Goal: Task Accomplishment & Management: Manage account settings

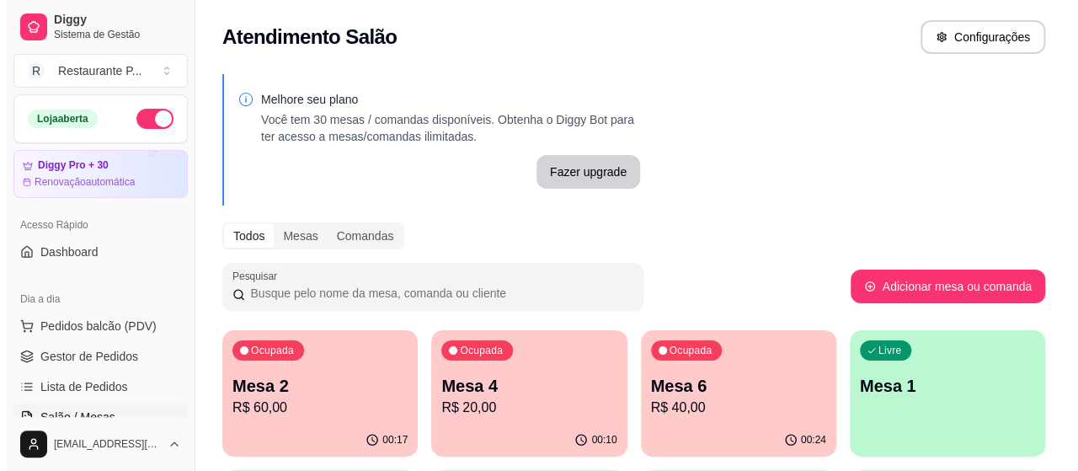
scroll to position [103, 0]
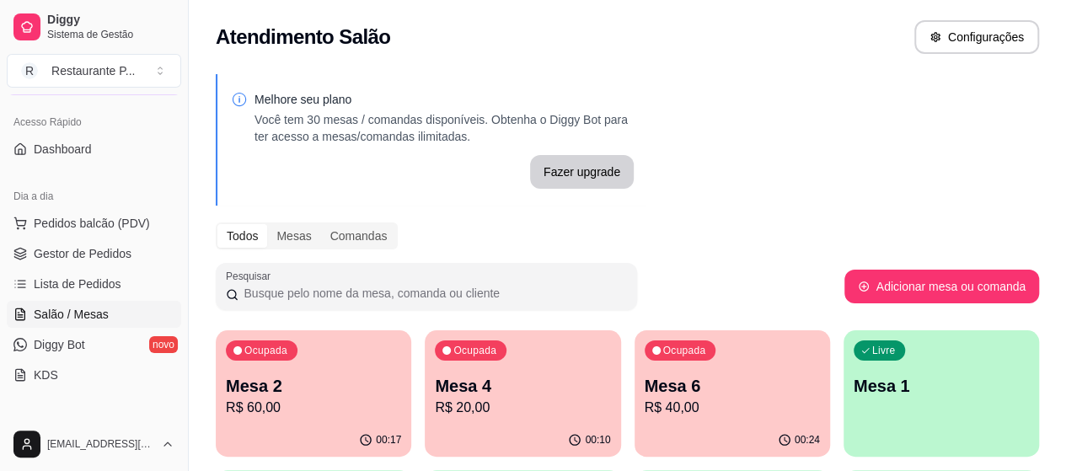
click at [477, 401] on p "R$ 20,00" at bounding box center [522, 408] width 175 height 20
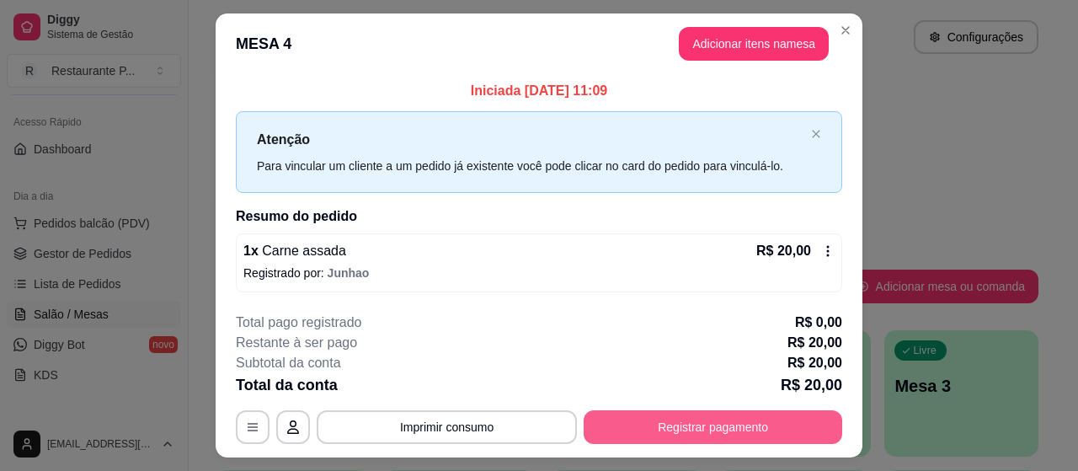
click at [735, 422] on button "Registrar pagamento" at bounding box center [713, 427] width 259 height 34
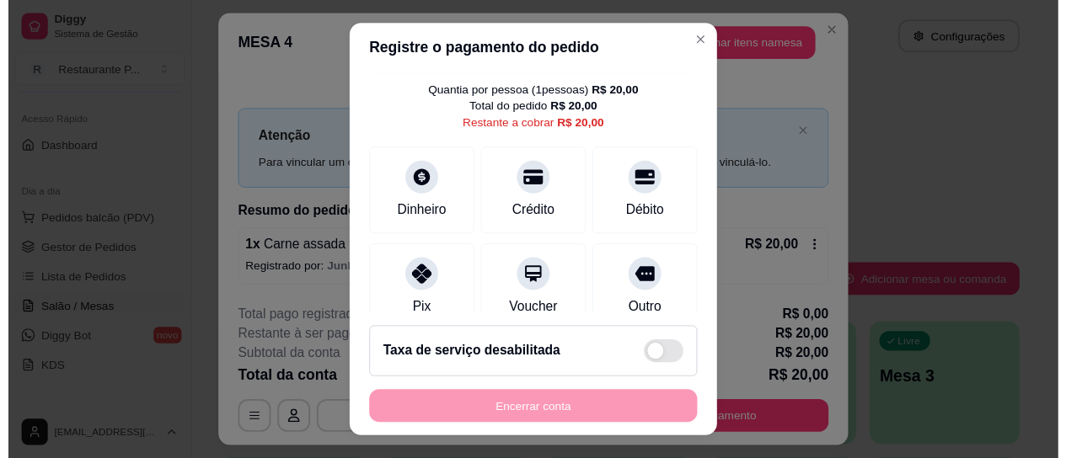
scroll to position [99, 0]
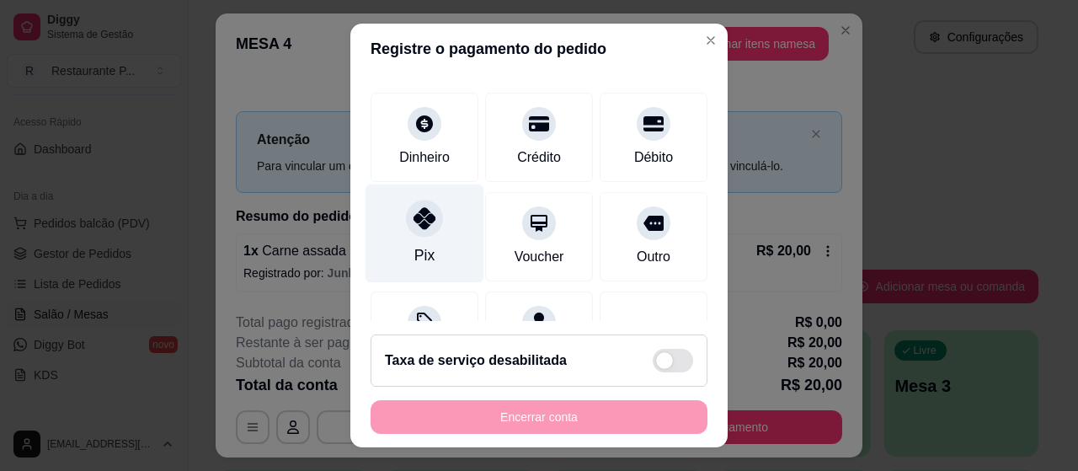
click at [419, 228] on div at bounding box center [424, 218] width 37 height 37
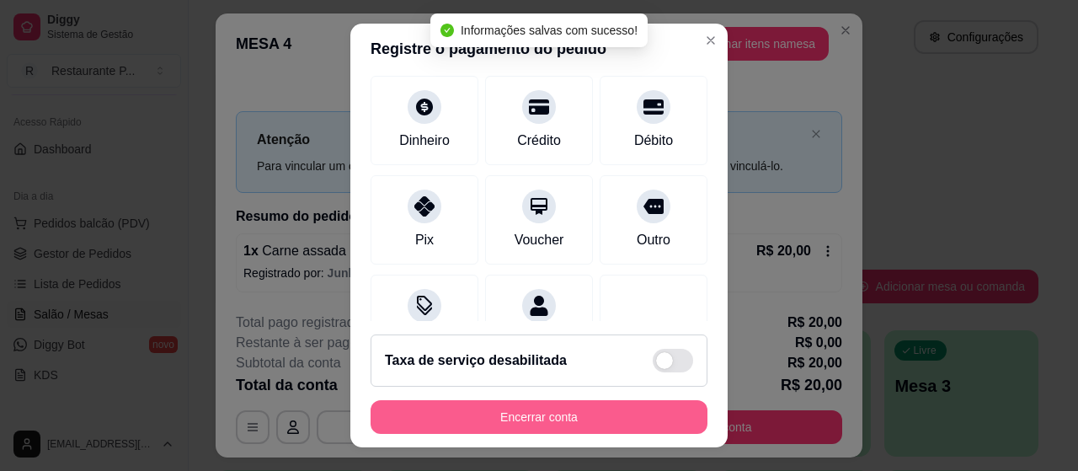
type input "R$ 0,00"
click at [494, 405] on button "Encerrar conta" at bounding box center [539, 417] width 337 height 34
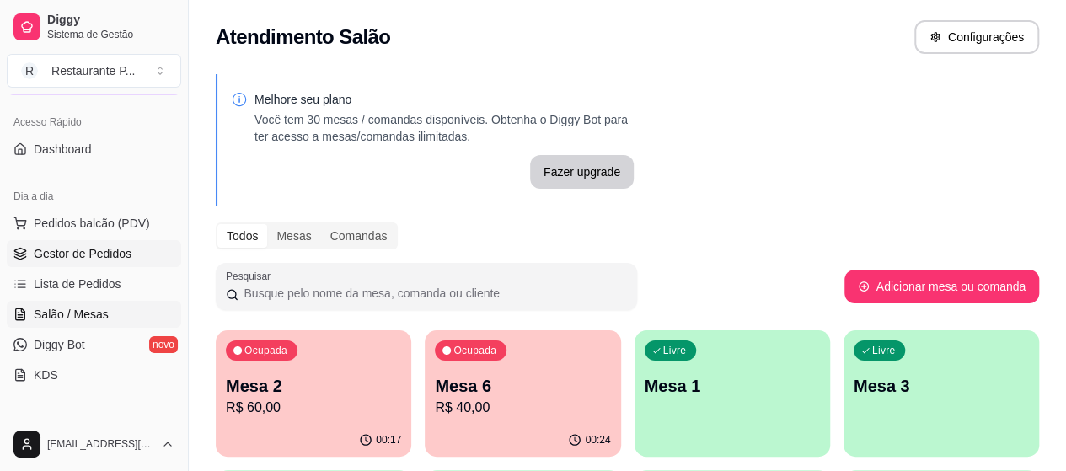
click at [126, 250] on span "Gestor de Pedidos" at bounding box center [83, 253] width 98 height 17
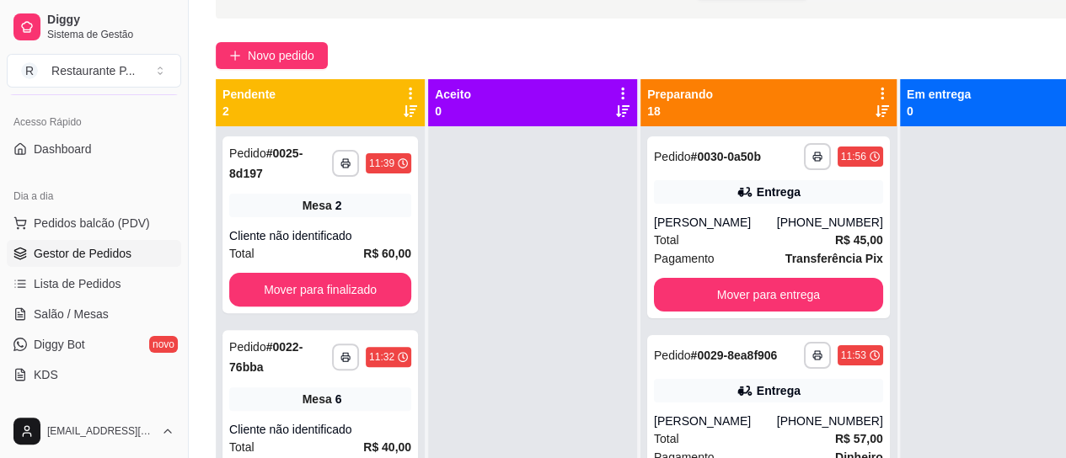
scroll to position [82, 0]
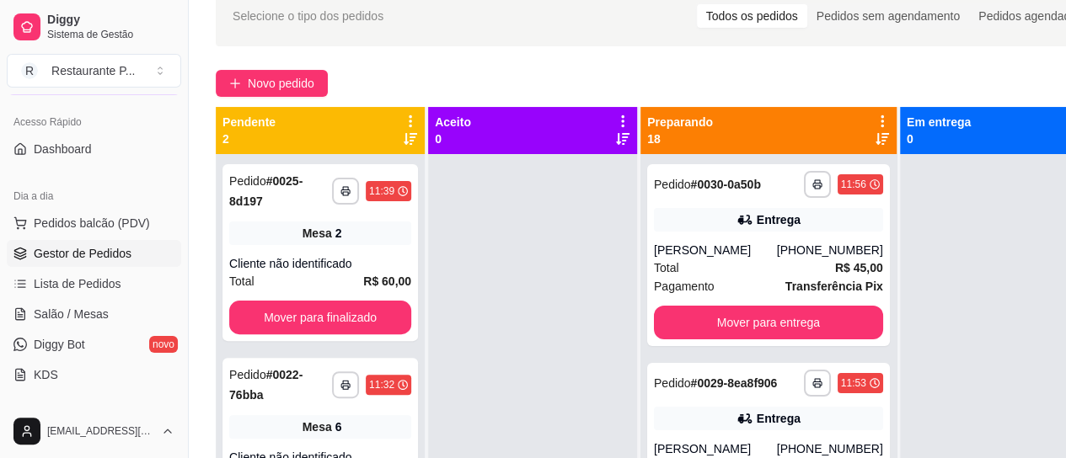
click at [875, 137] on icon at bounding box center [881, 138] width 13 height 13
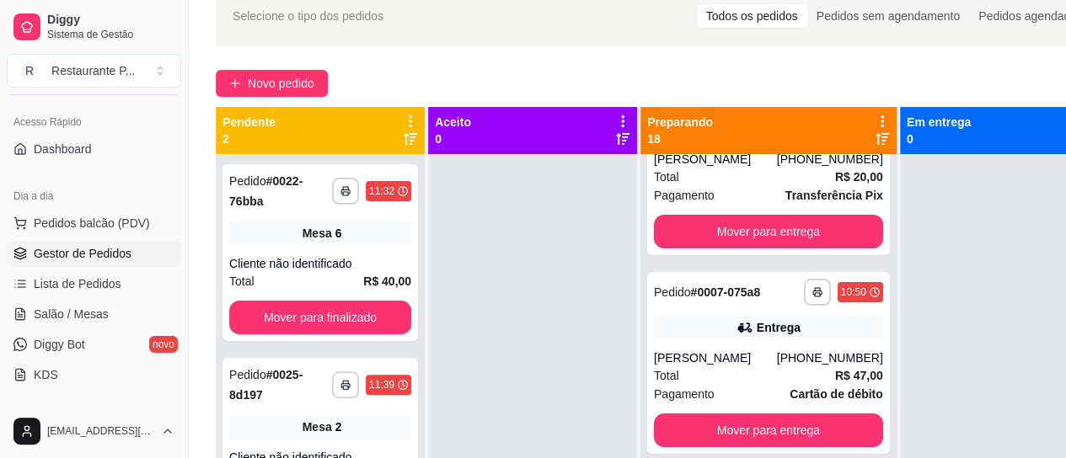
scroll to position [120, 0]
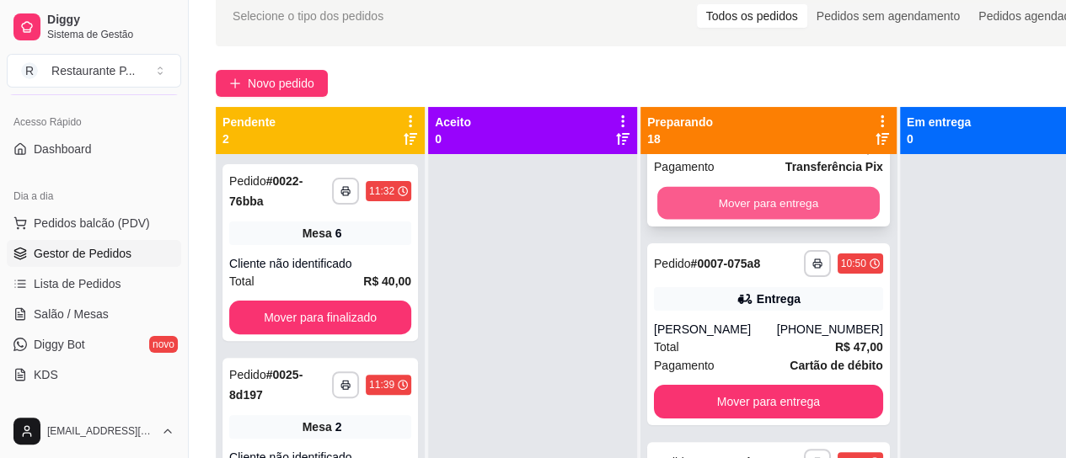
click at [755, 206] on button "Mover para entrega" at bounding box center [768, 203] width 222 height 33
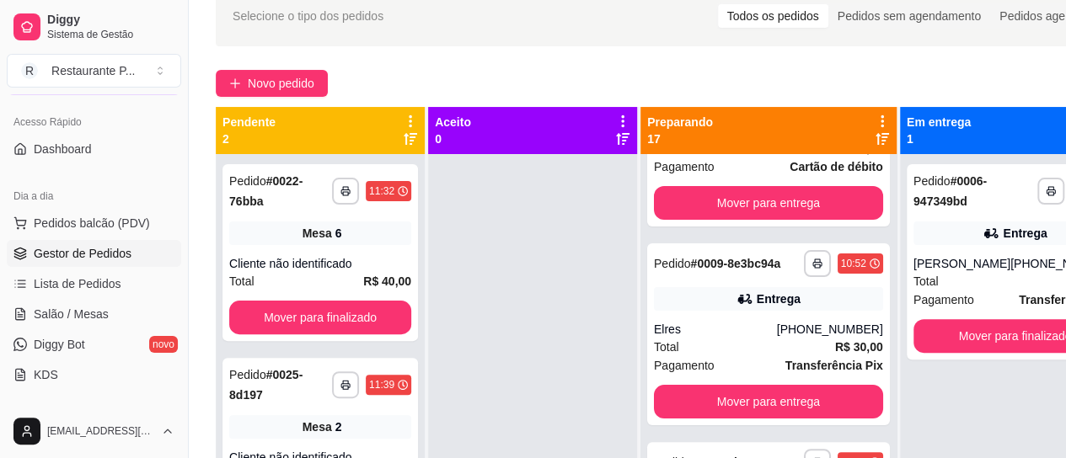
scroll to position [0, 0]
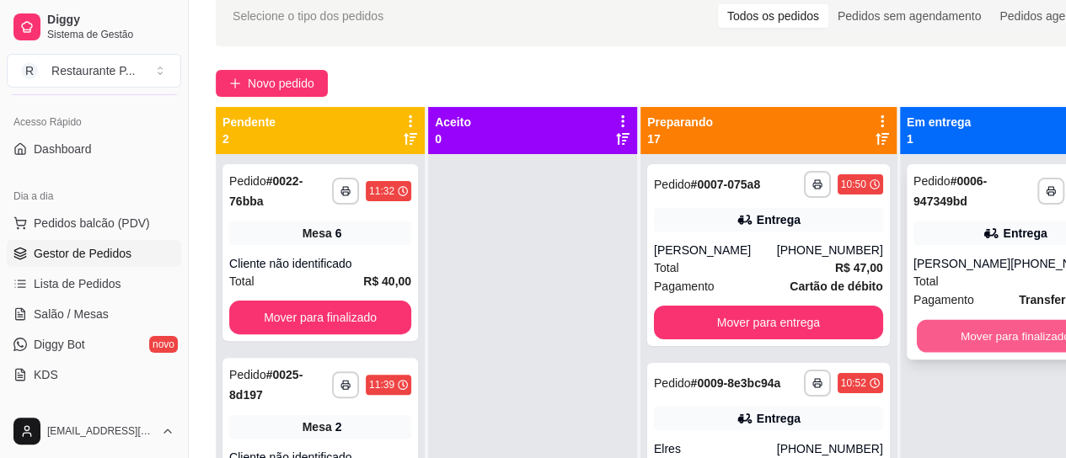
click at [964, 335] on button "Mover para finalizado" at bounding box center [1014, 336] width 197 height 33
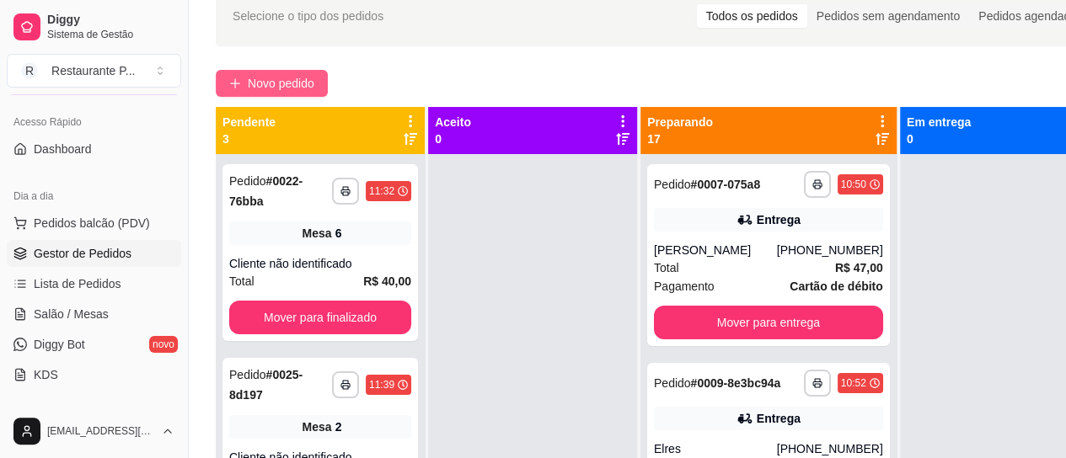
click at [257, 76] on span "Novo pedido" at bounding box center [281, 83] width 67 height 19
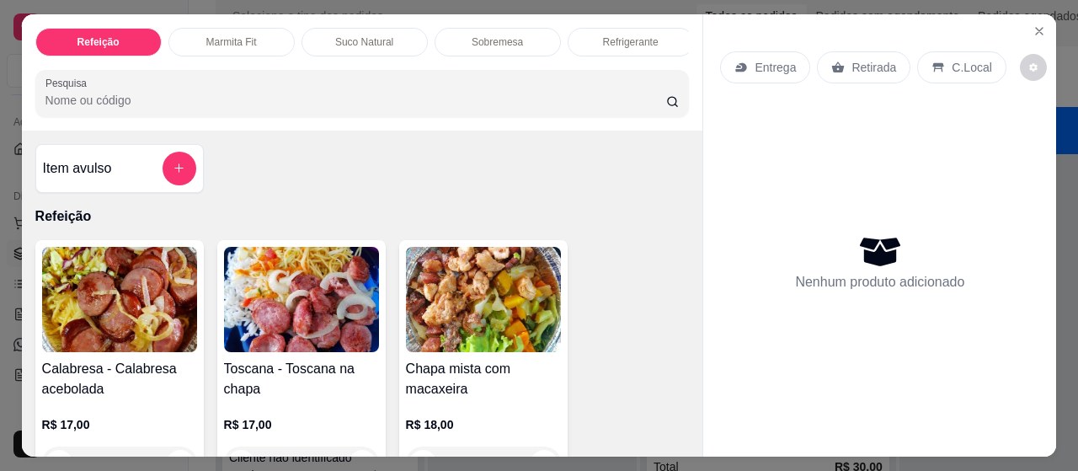
click at [157, 102] on input "Pesquisa" at bounding box center [355, 100] width 621 height 17
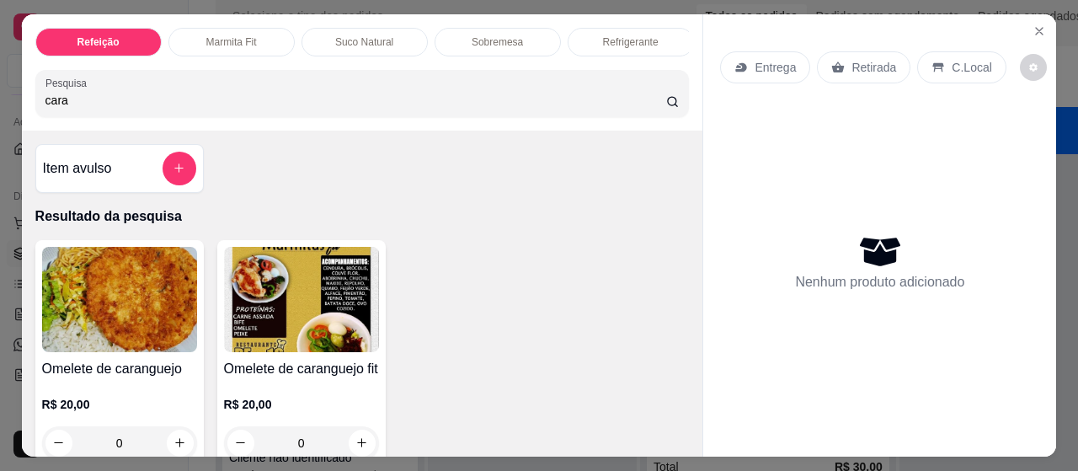
type input "cara"
click at [158, 299] on img at bounding box center [119, 299] width 155 height 105
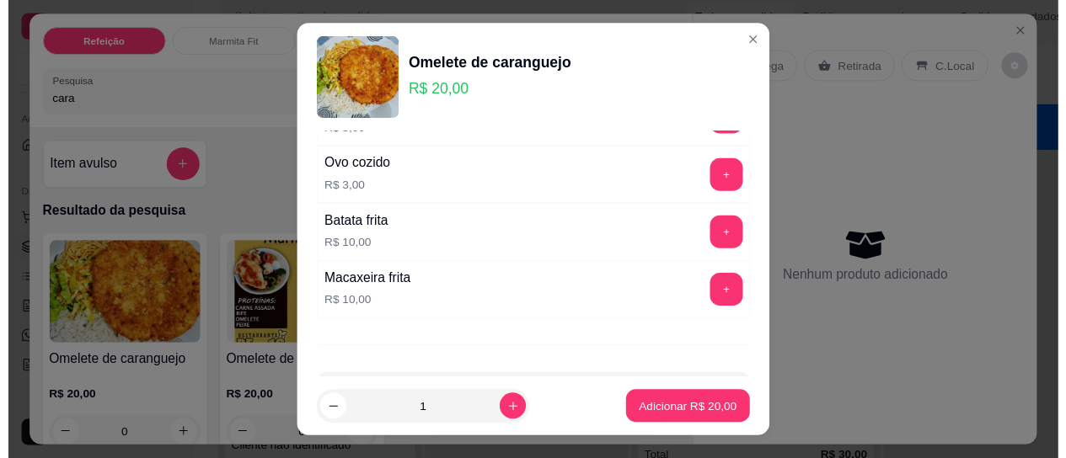
scroll to position [143, 0]
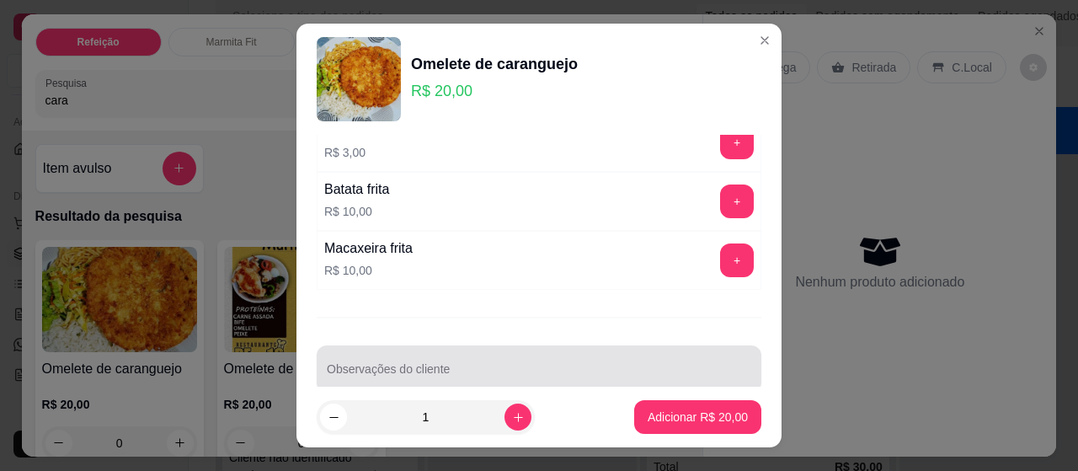
click at [361, 368] on input "Observações do cliente" at bounding box center [539, 375] width 425 height 17
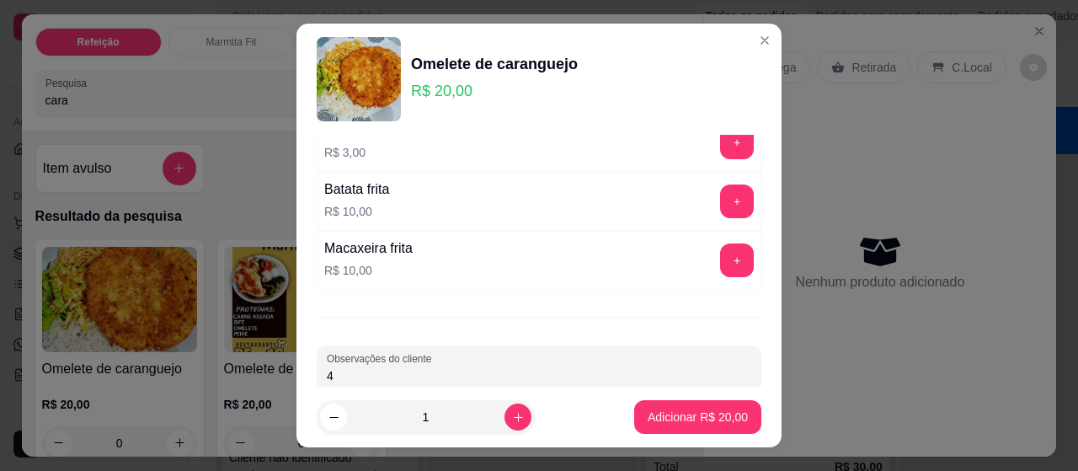
type input "4"
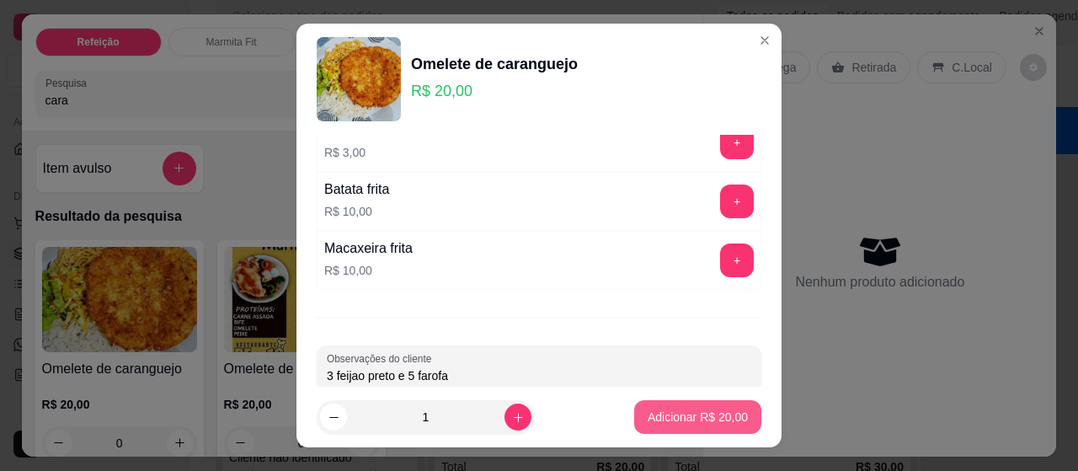
type input "3 feijao preto e 5 farofa"
click at [711, 402] on button "Adicionar R$ 20,00" at bounding box center [697, 417] width 127 height 34
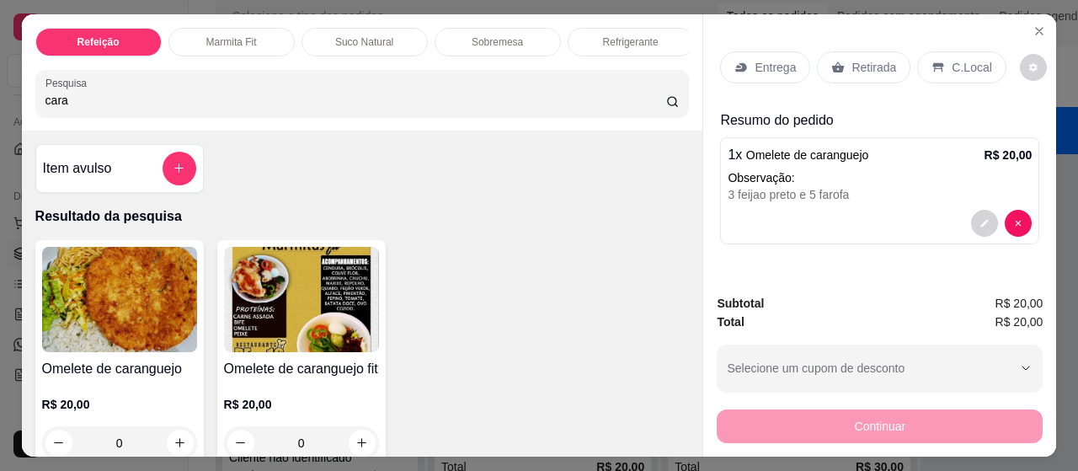
click at [767, 51] on div "Entrega" at bounding box center [765, 67] width 90 height 32
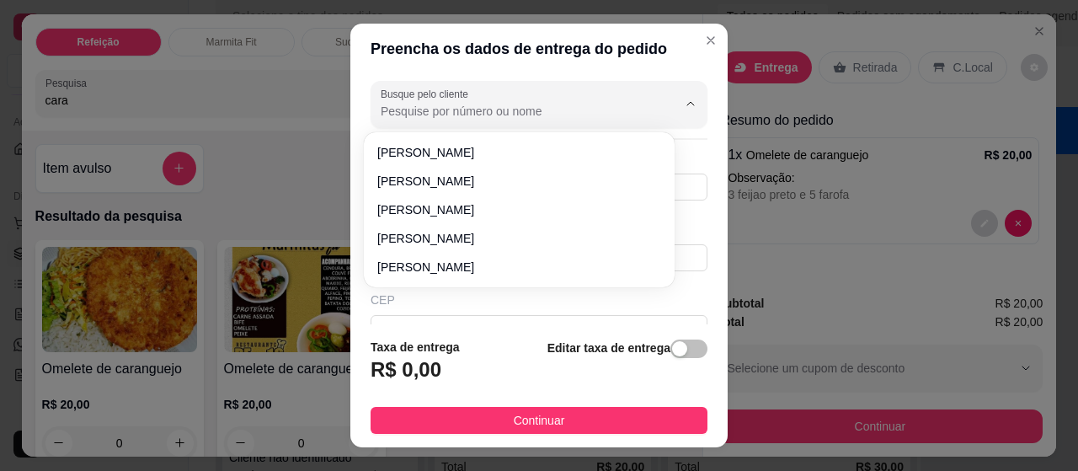
click at [428, 119] on input "Busque pelo cliente" at bounding box center [516, 111] width 270 height 17
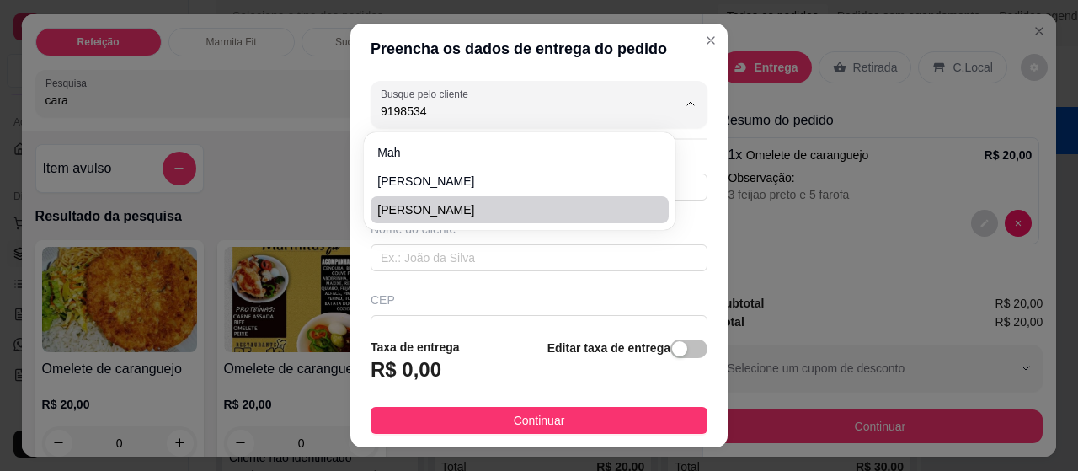
click at [446, 213] on span "[PERSON_NAME]" at bounding box center [510, 209] width 267 height 17
type input "[PERSON_NAME]"
type input "91985342172"
type input "[PERSON_NAME]"
type input "São domingos entre 16 e beira mar"
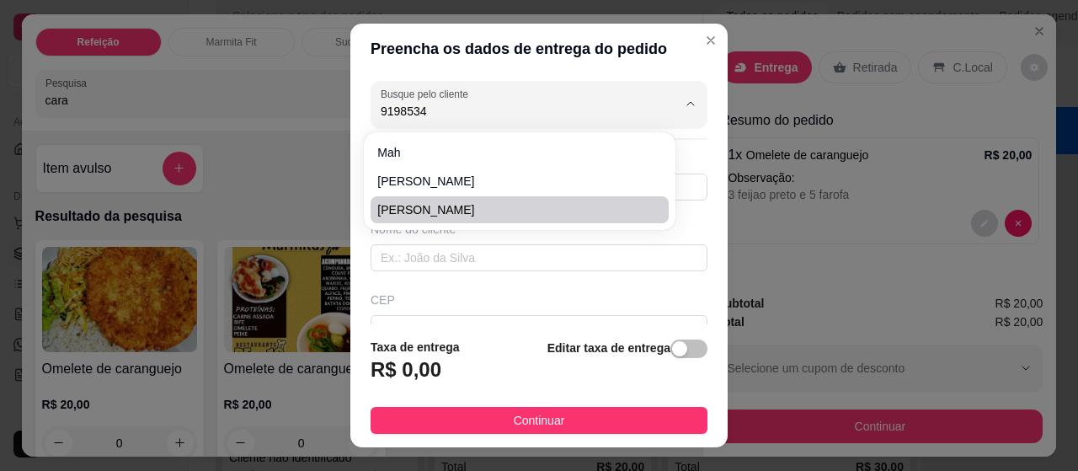
type input "233"
type input "[GEOGRAPHIC_DATA]"
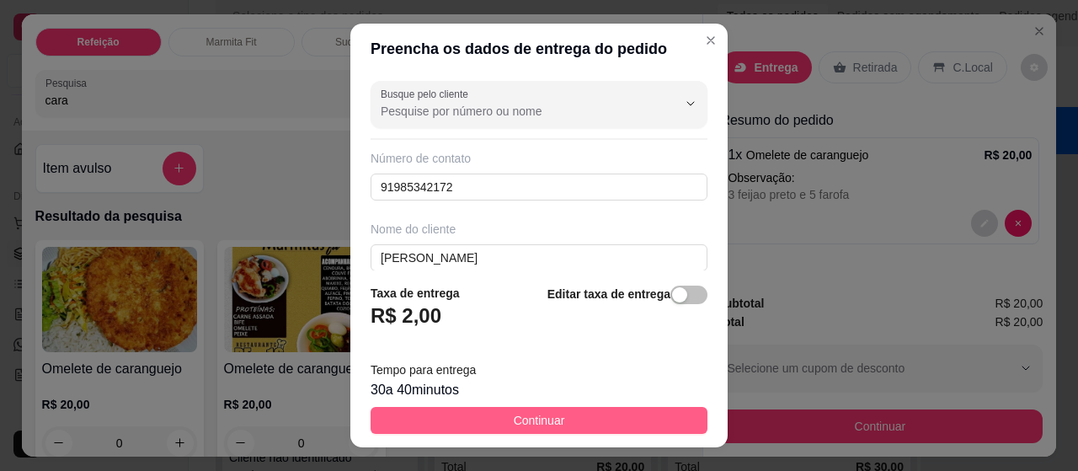
click at [564, 409] on button "Continuar" at bounding box center [539, 420] width 337 height 27
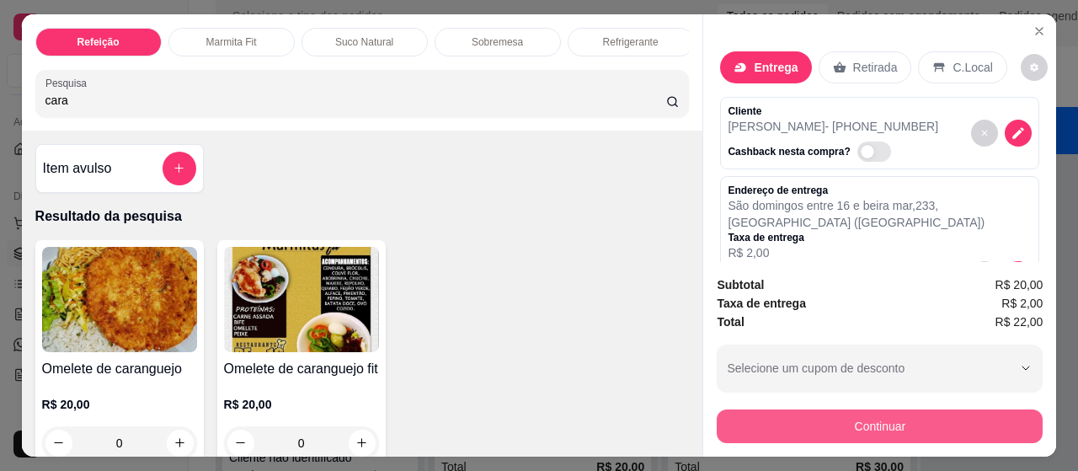
click at [848, 412] on button "Continuar" at bounding box center [880, 426] width 326 height 34
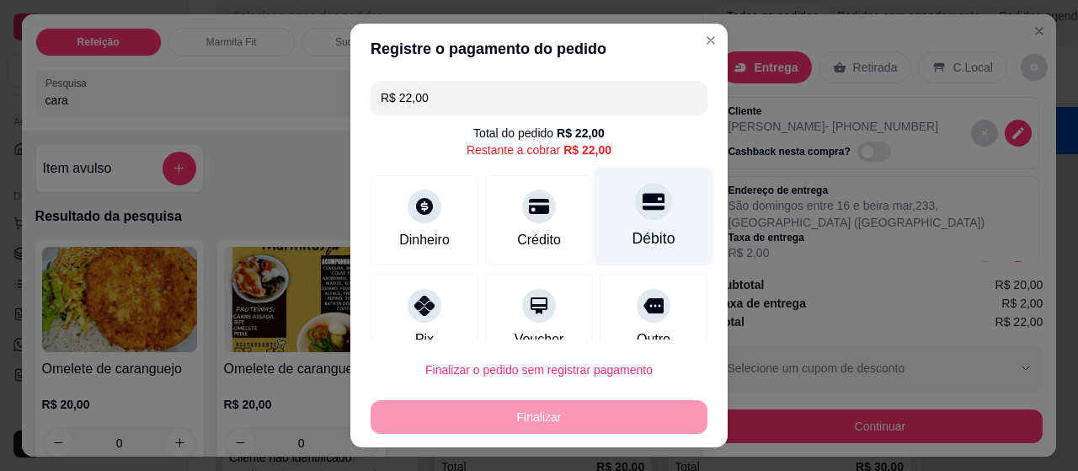
click at [635, 214] on div at bounding box center [653, 201] width 37 height 37
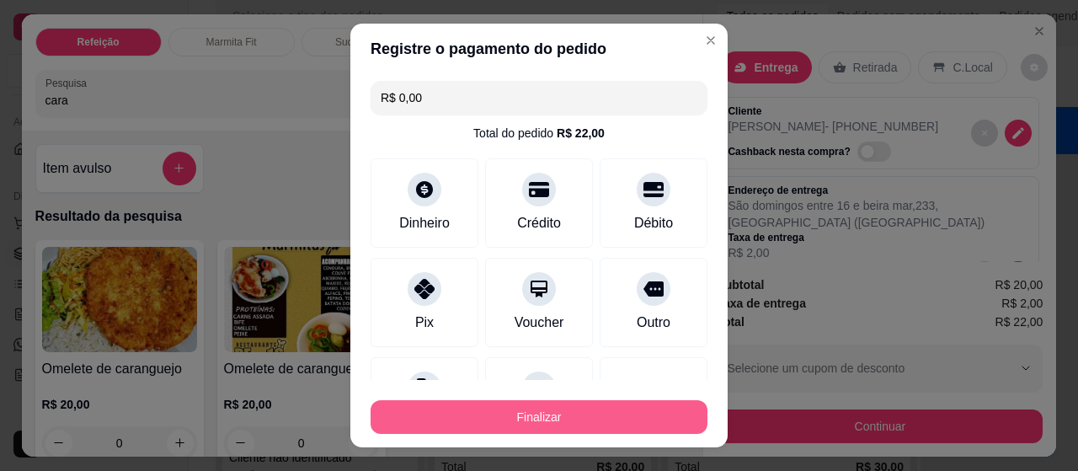
click at [537, 416] on button "Finalizar" at bounding box center [539, 417] width 337 height 34
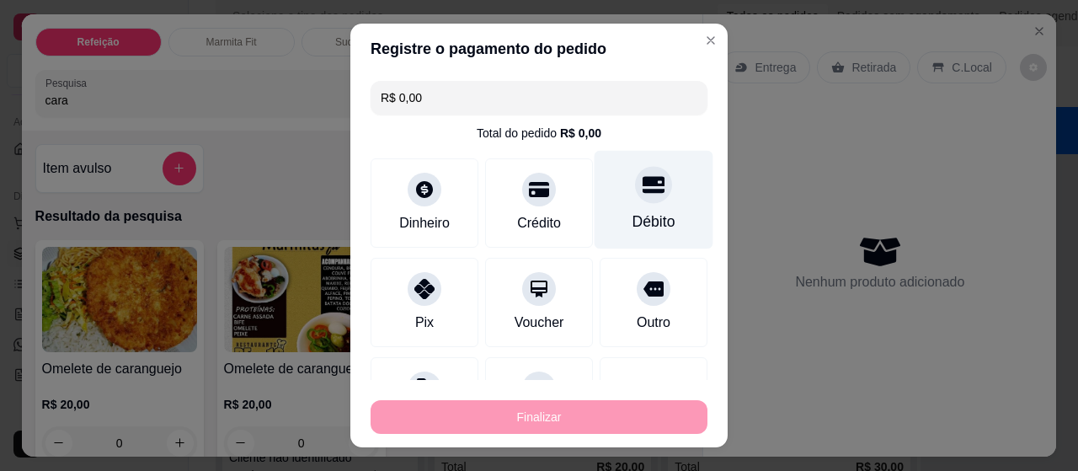
type input "-R$ 22,00"
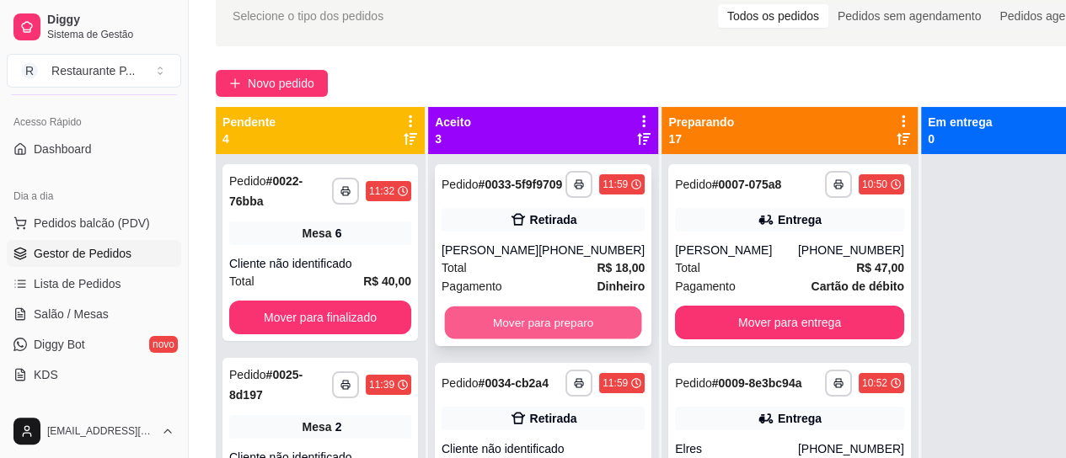
click at [484, 335] on button "Mover para preparo" at bounding box center [543, 323] width 197 height 33
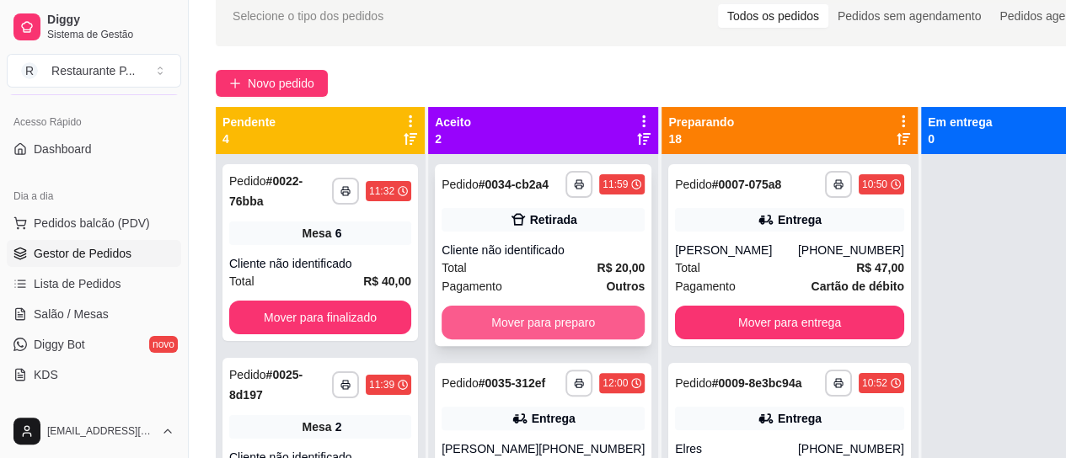
click at [543, 334] on button "Mover para preparo" at bounding box center [542, 323] width 203 height 34
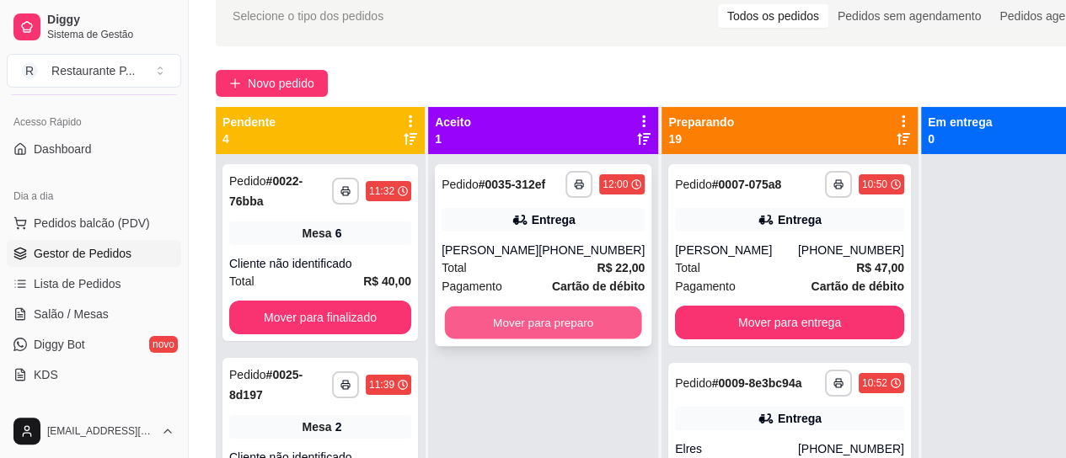
click at [543, 334] on button "Mover para preparo" at bounding box center [543, 323] width 197 height 33
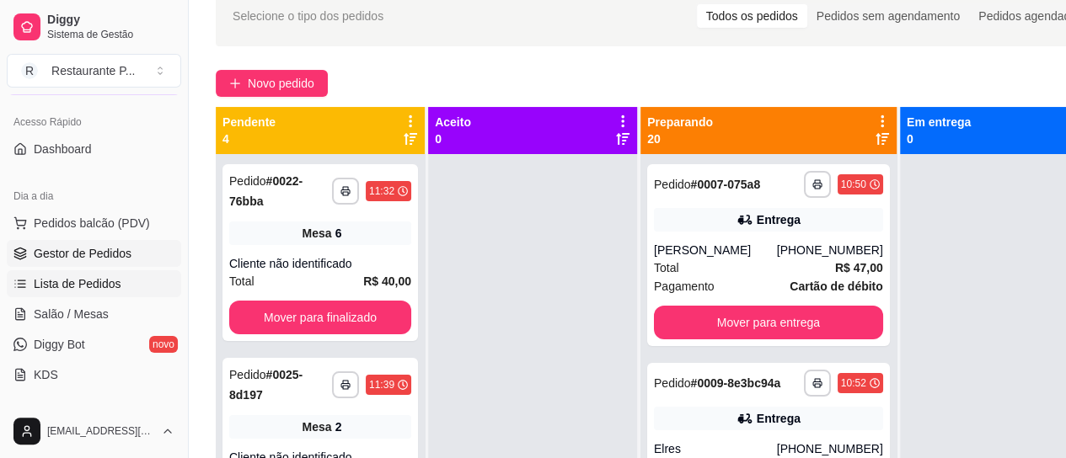
click at [83, 278] on span "Lista de Pedidos" at bounding box center [78, 283] width 88 height 17
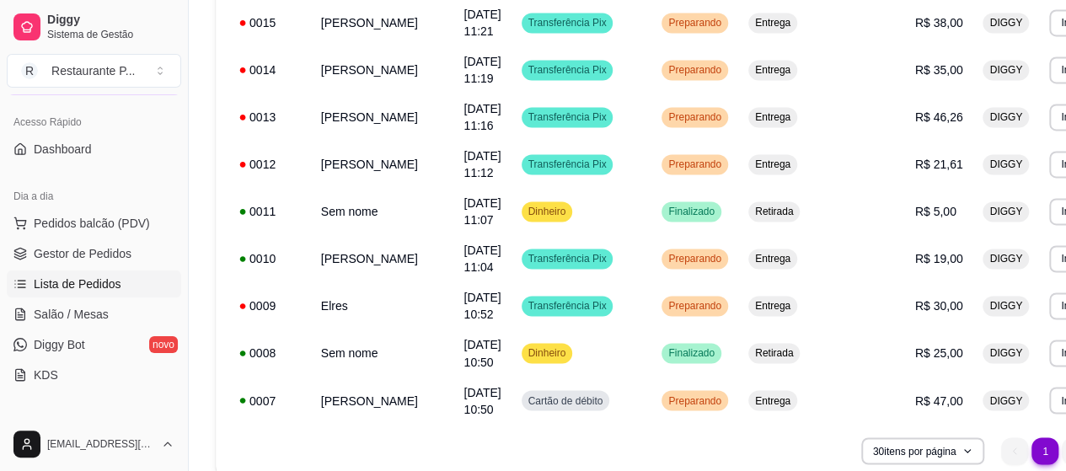
scroll to position [1326, 0]
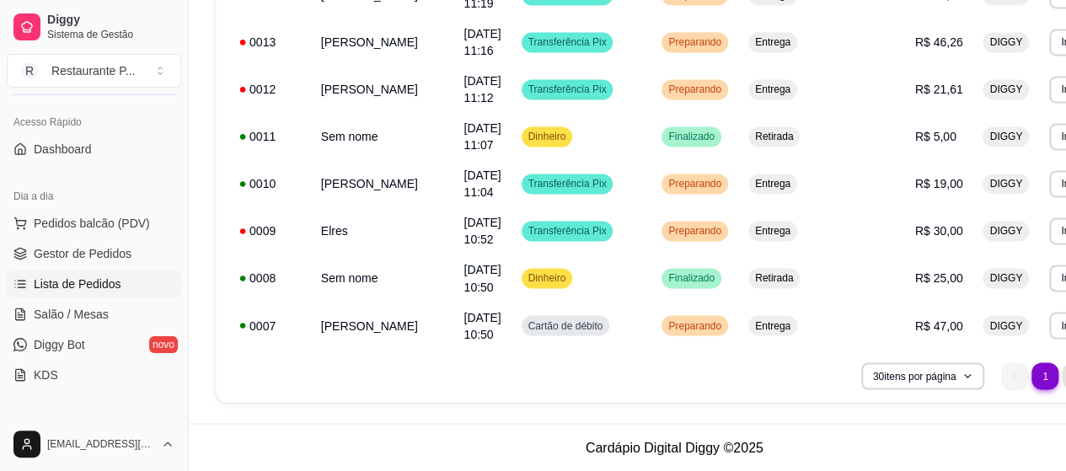
click at [1062, 382] on li "2" at bounding box center [1075, 375] width 26 height 26
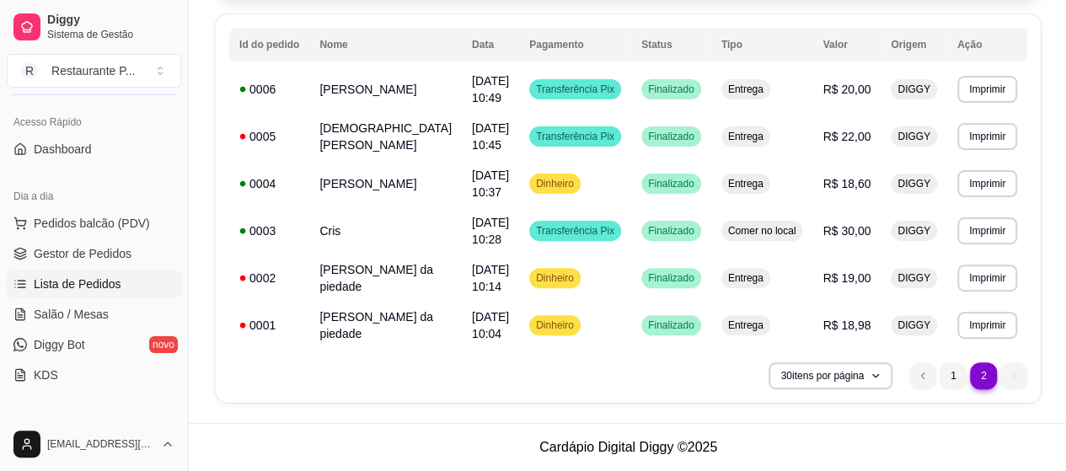
scroll to position [177, 0]
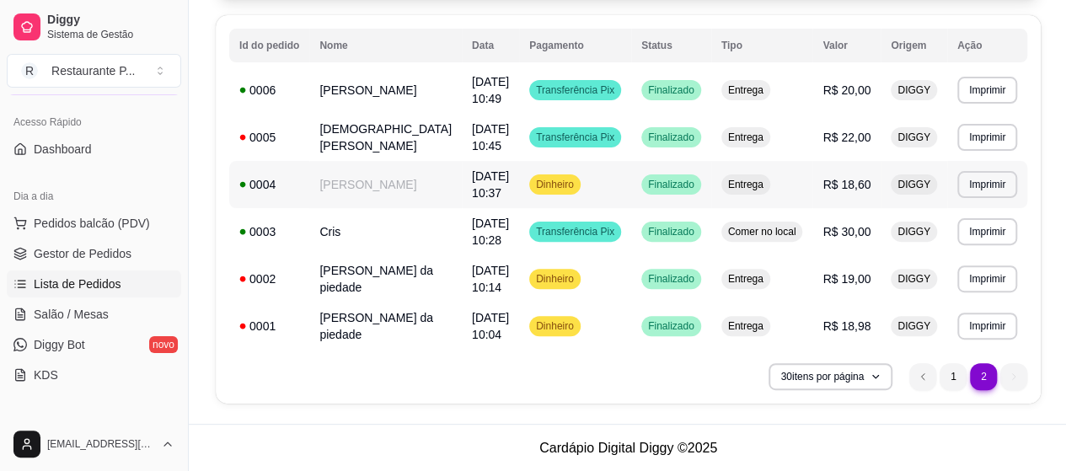
click at [340, 178] on td "[PERSON_NAME]" at bounding box center [385, 184] width 152 height 47
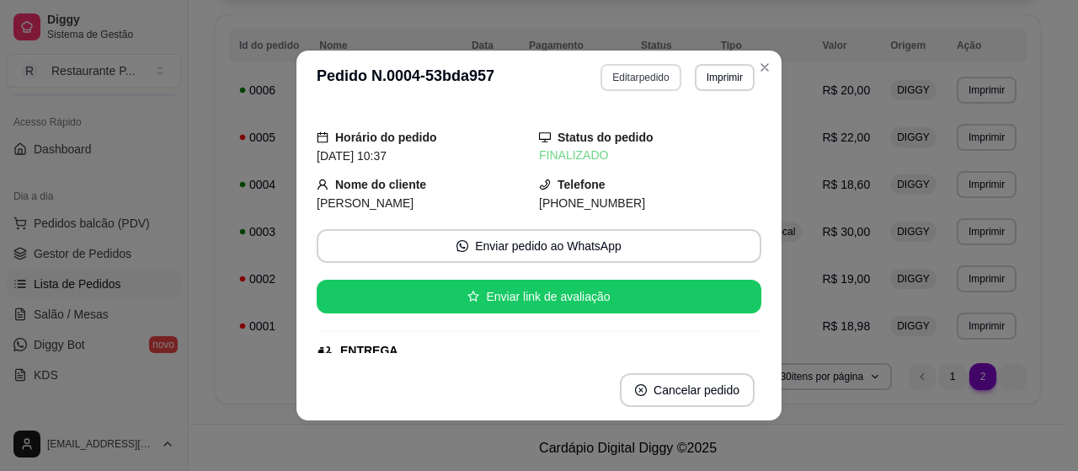
click at [639, 72] on button "Editar pedido" at bounding box center [641, 77] width 80 height 27
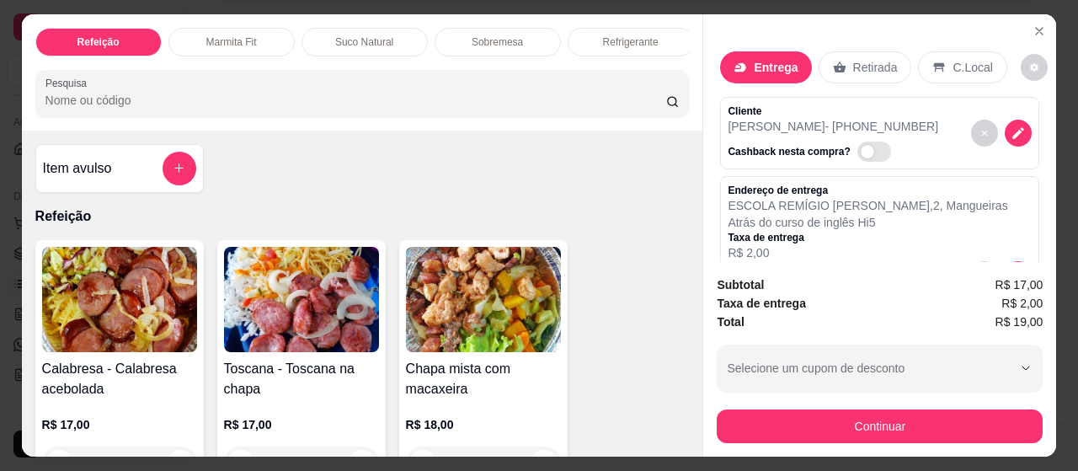
click at [864, 59] on p "Retirada" at bounding box center [875, 67] width 45 height 17
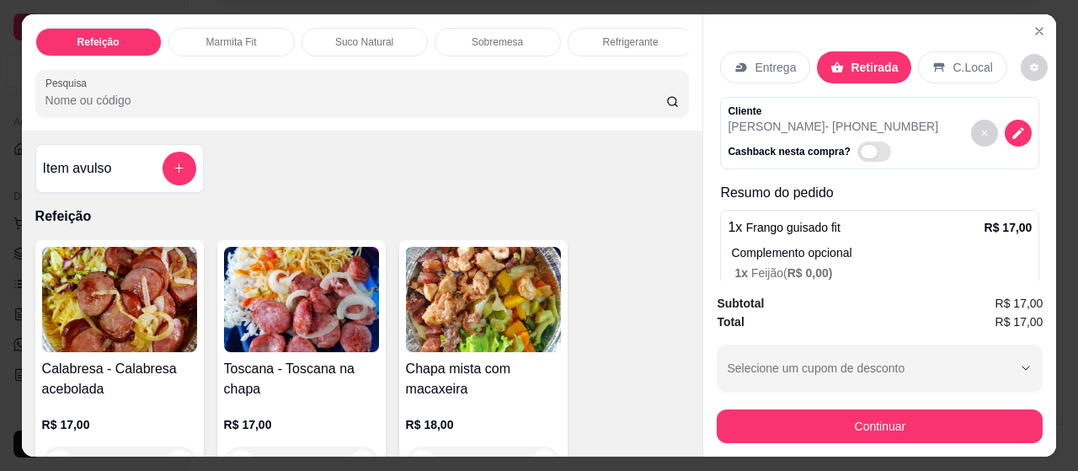
click at [861, 145] on span "Automatic updates" at bounding box center [869, 151] width 17 height 13
click at [857, 154] on input "Automatic updates" at bounding box center [862, 159] width 11 height 11
checkbox input "true"
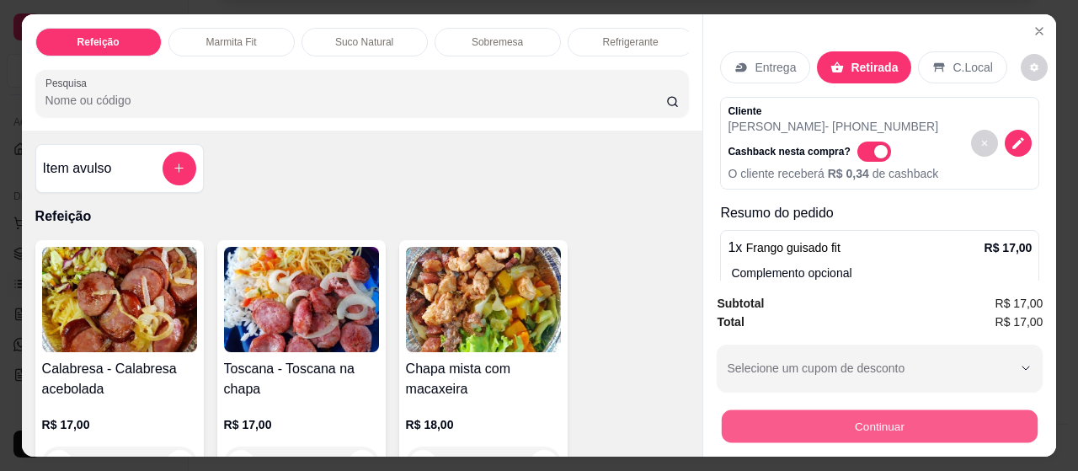
click at [889, 419] on button "Continuar" at bounding box center [880, 426] width 316 height 33
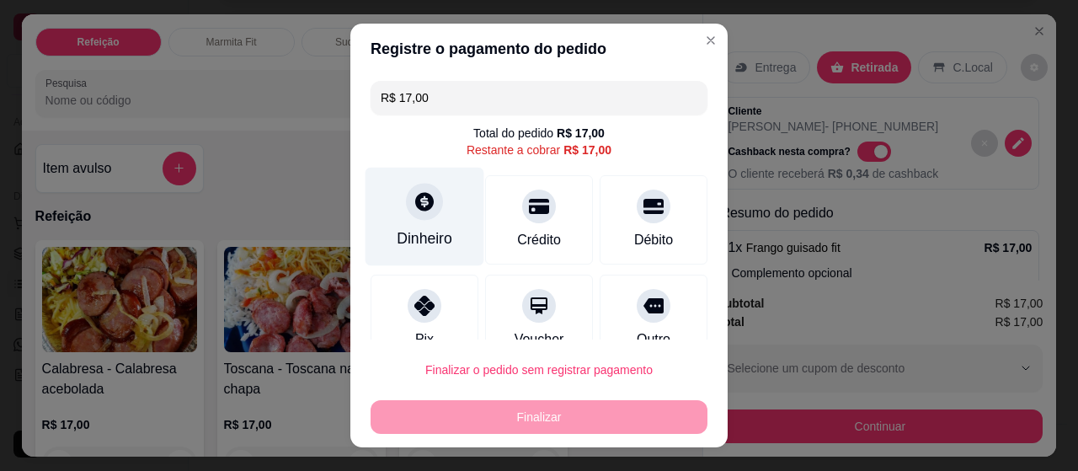
click at [431, 206] on div "Dinheiro" at bounding box center [425, 217] width 119 height 99
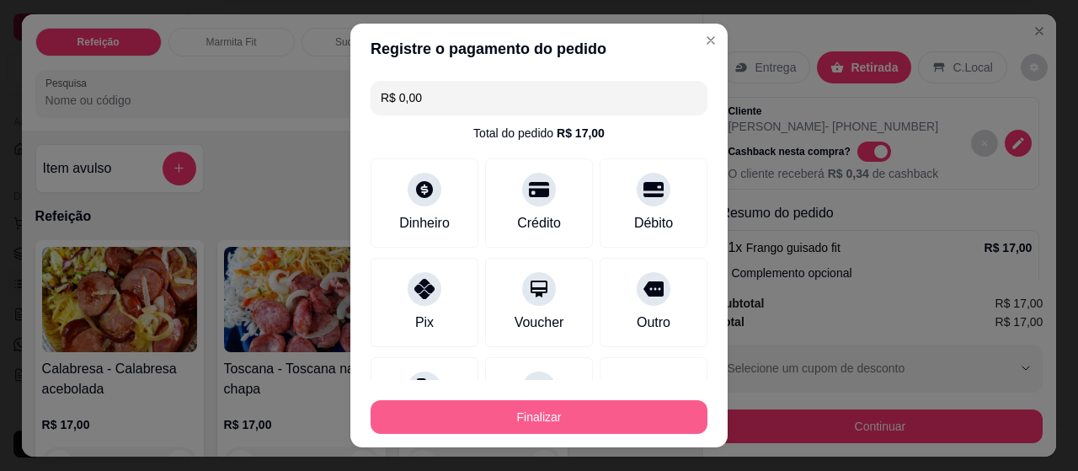
click at [551, 410] on button "Finalizar" at bounding box center [539, 417] width 337 height 34
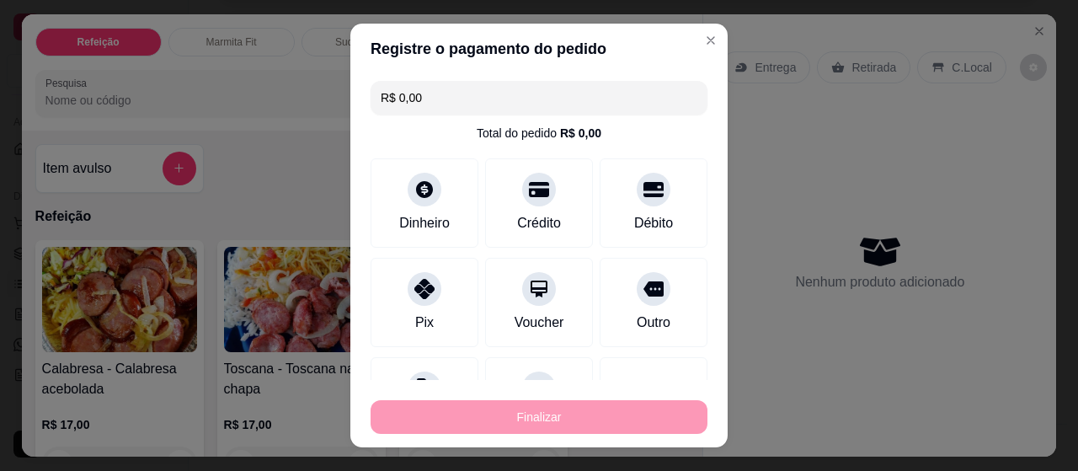
type input "-R$ 17,00"
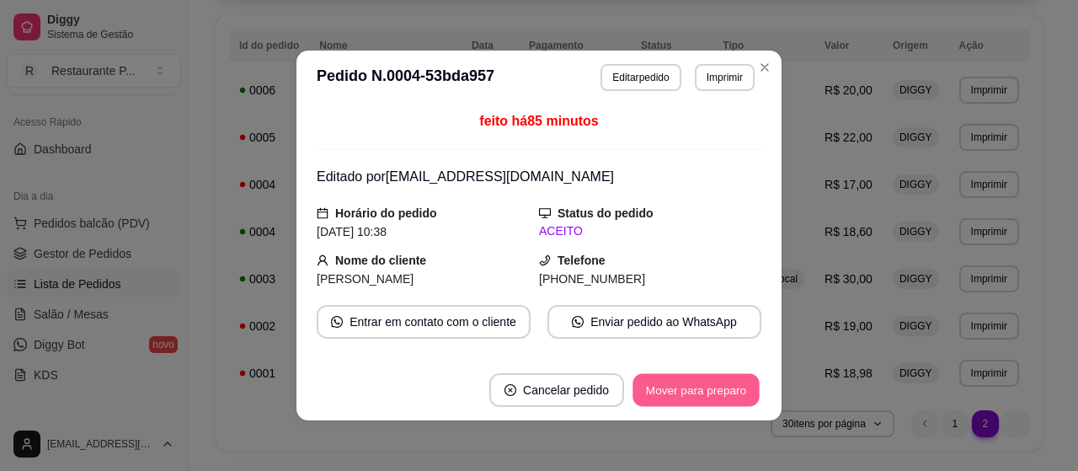
click at [660, 378] on button "Mover para preparo" at bounding box center [696, 390] width 126 height 33
click at [666, 393] on button "Mover para retirada disponível" at bounding box center [668, 390] width 186 height 34
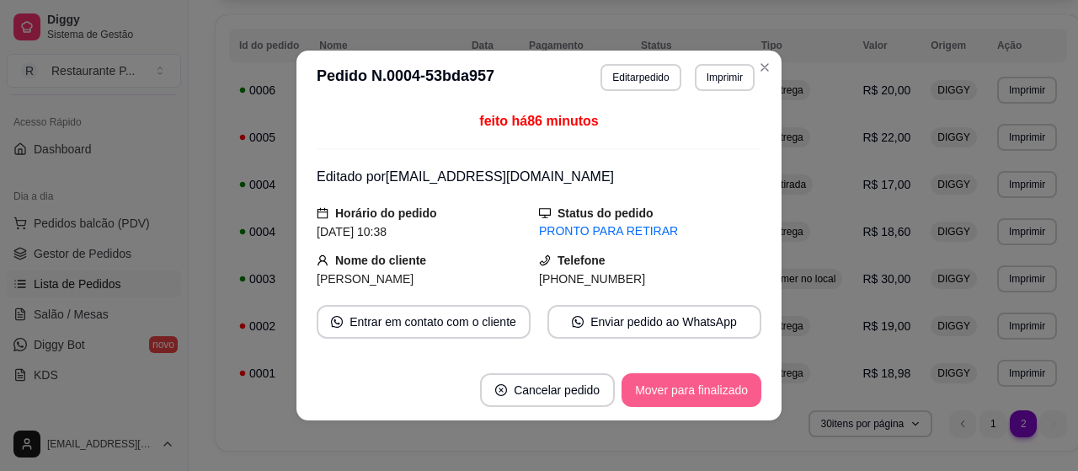
click at [670, 390] on button "Mover para finalizado" at bounding box center [692, 390] width 140 height 34
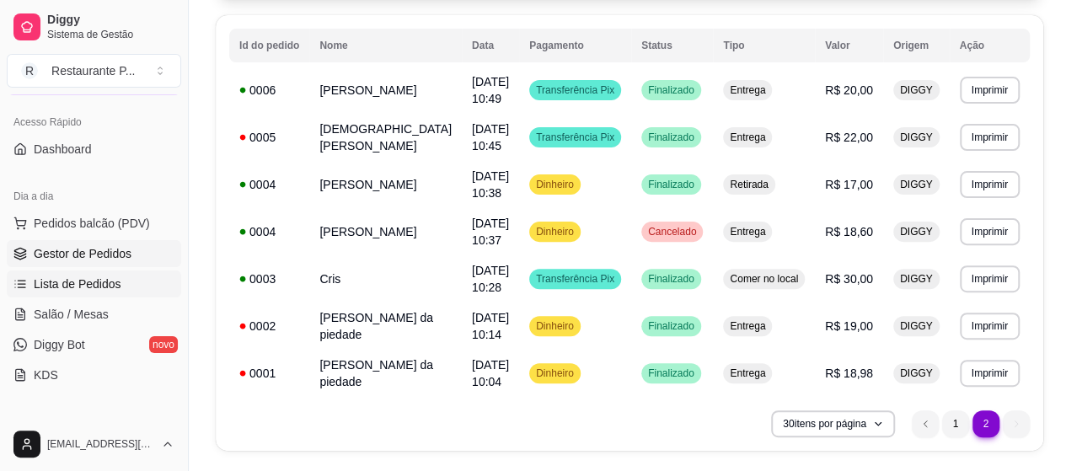
click at [83, 258] on span "Gestor de Pedidos" at bounding box center [83, 253] width 98 height 17
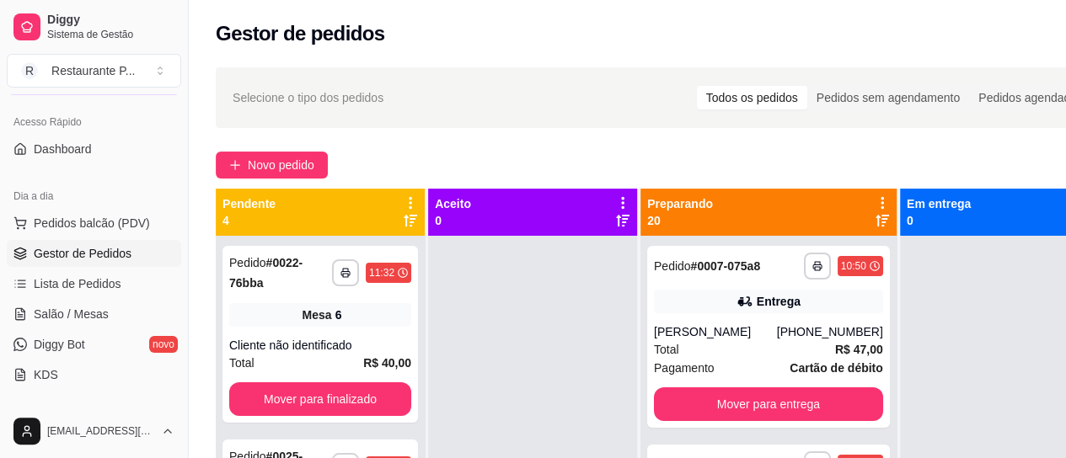
click at [875, 221] on icon at bounding box center [881, 220] width 13 height 13
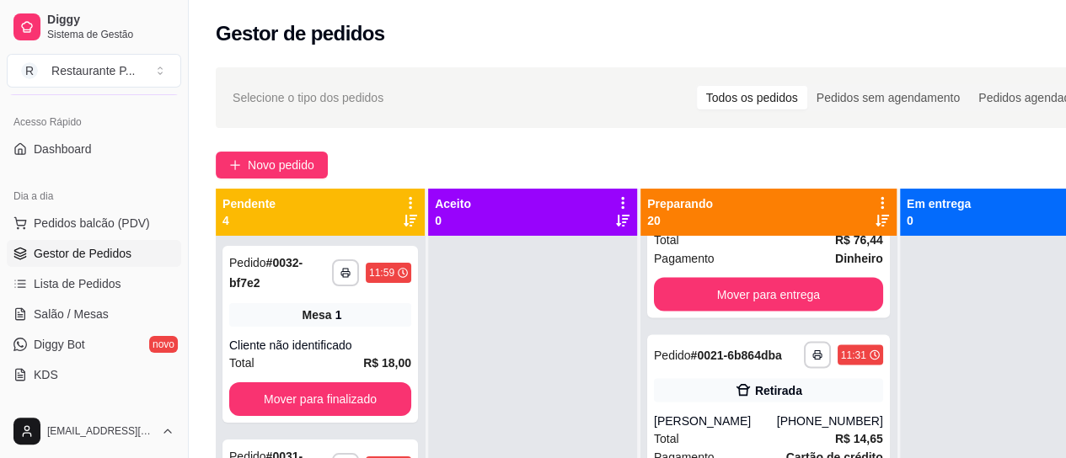
scroll to position [1727, 0]
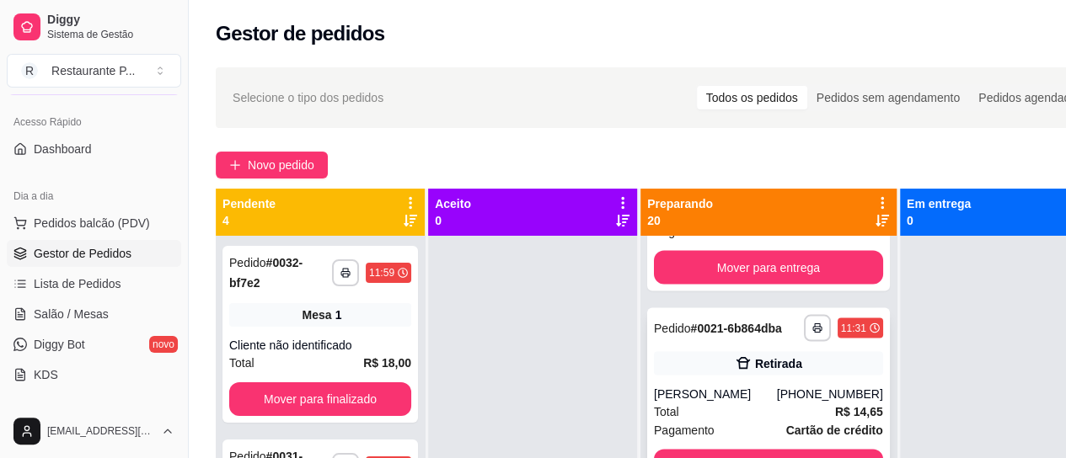
click at [709, 335] on strong "# 0021-6b864dba" at bounding box center [736, 328] width 91 height 13
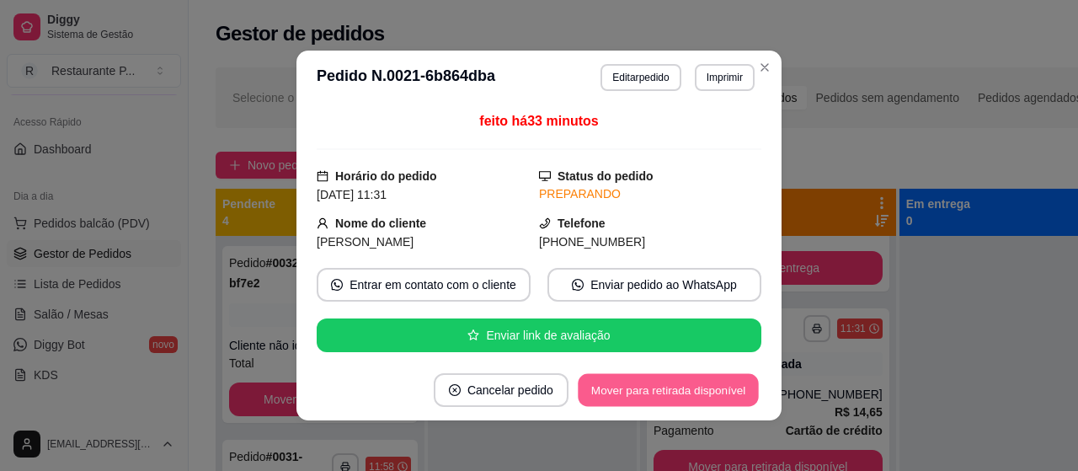
click at [615, 385] on button "Mover para retirada disponível" at bounding box center [668, 390] width 180 height 33
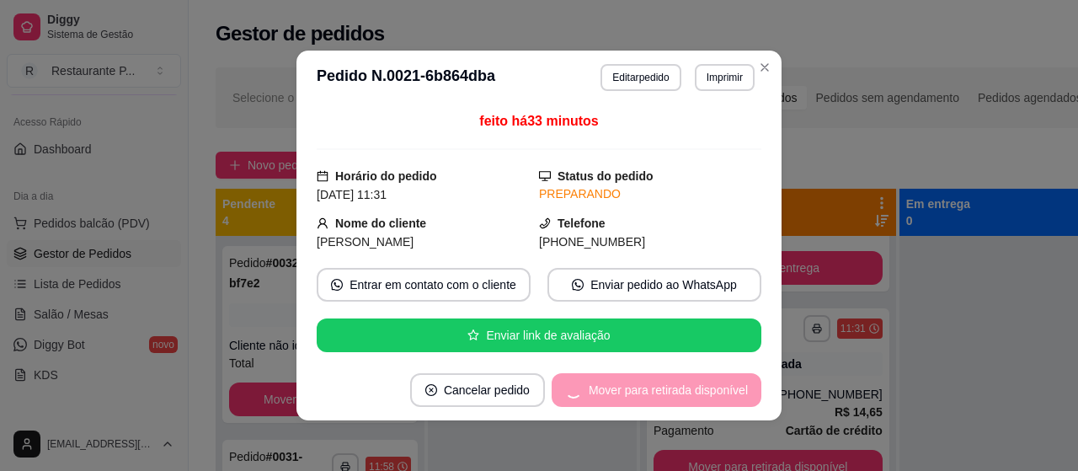
click at [615, 385] on div "Mover para retirada disponível" at bounding box center [657, 390] width 210 height 34
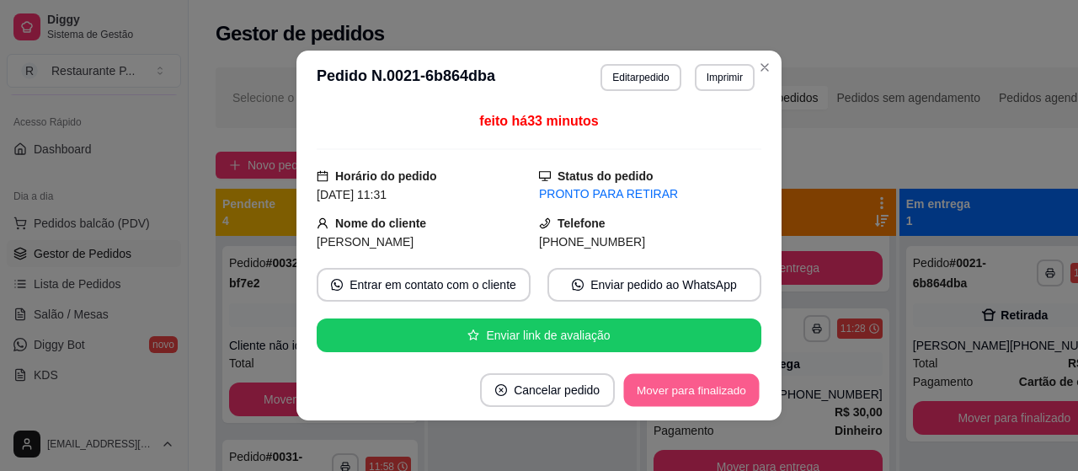
click at [645, 382] on button "Mover para finalizado" at bounding box center [692, 390] width 136 height 33
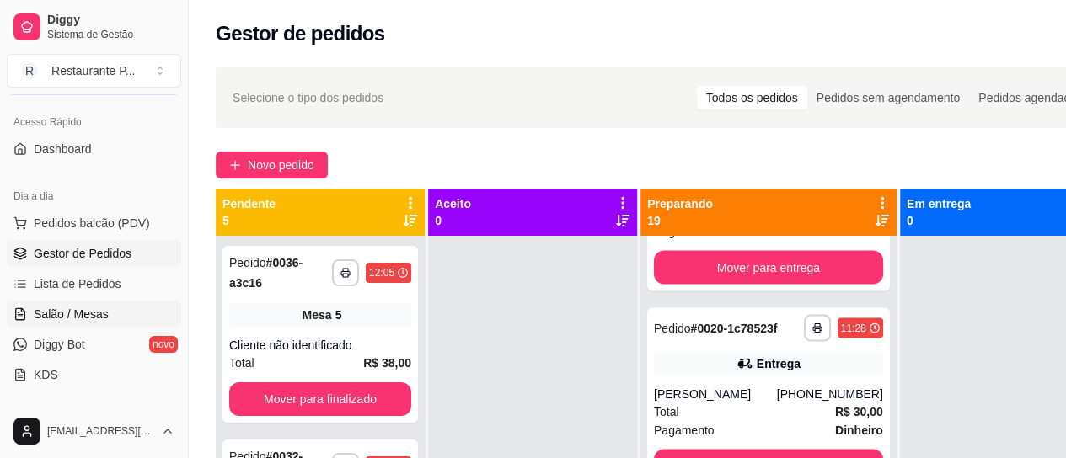
click at [37, 306] on span "Salão / Mesas" at bounding box center [71, 314] width 75 height 17
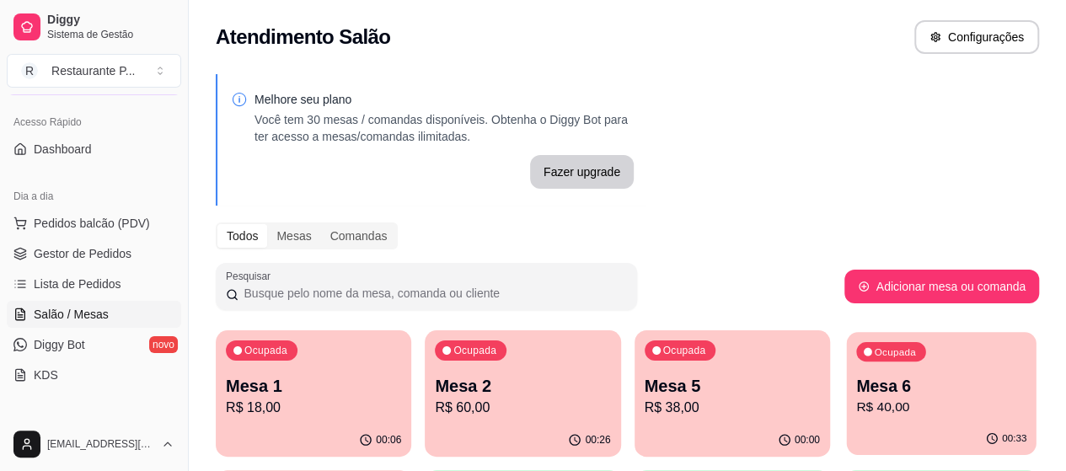
click at [856, 388] on p "Mesa 6" at bounding box center [941, 386] width 170 height 23
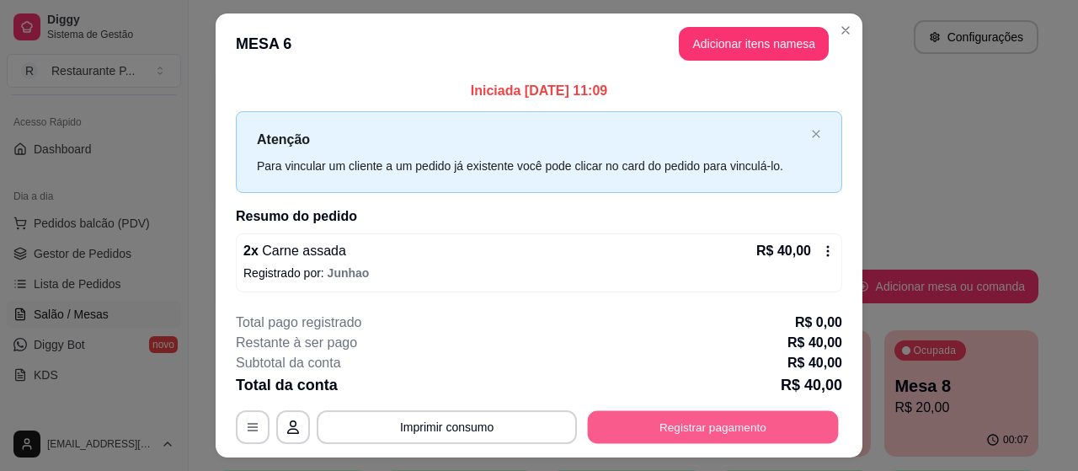
click at [706, 415] on button "Registrar pagamento" at bounding box center [713, 427] width 251 height 33
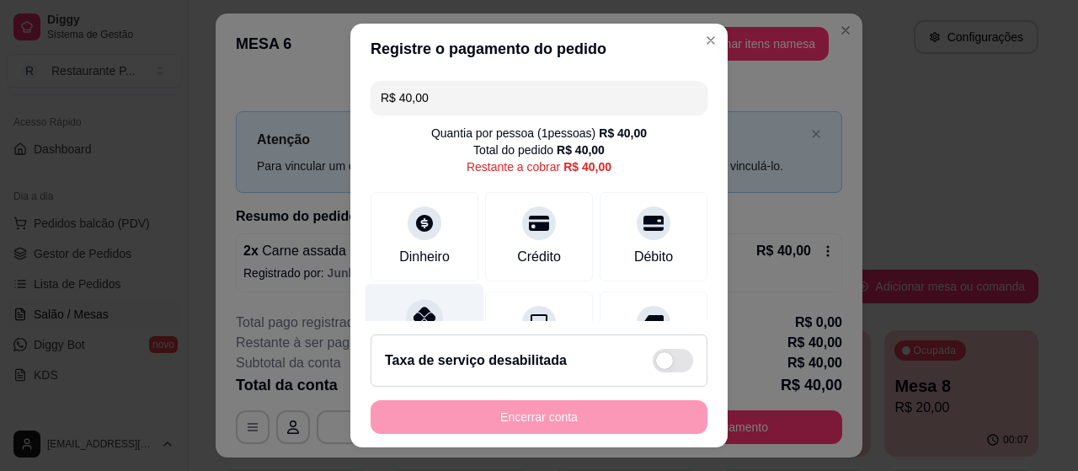
click at [425, 308] on icon at bounding box center [425, 318] width 22 height 22
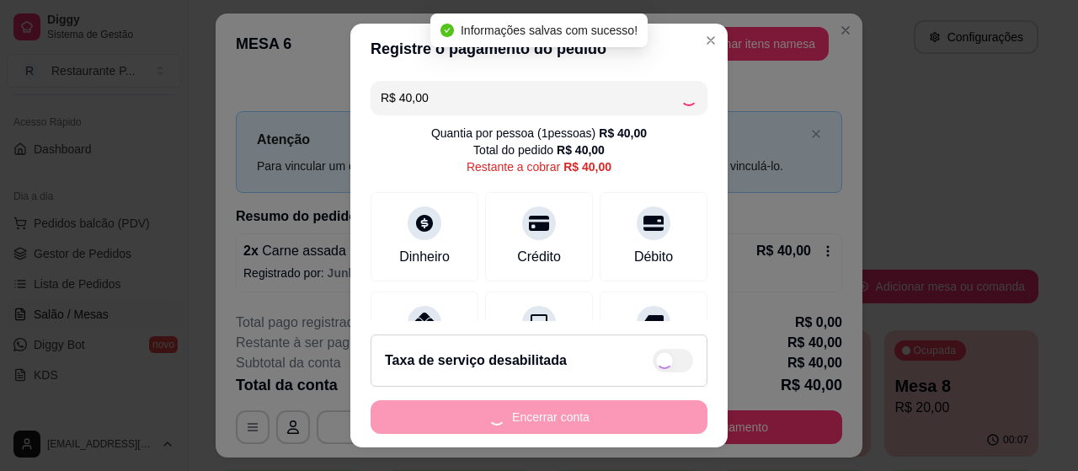
type input "R$ 0,00"
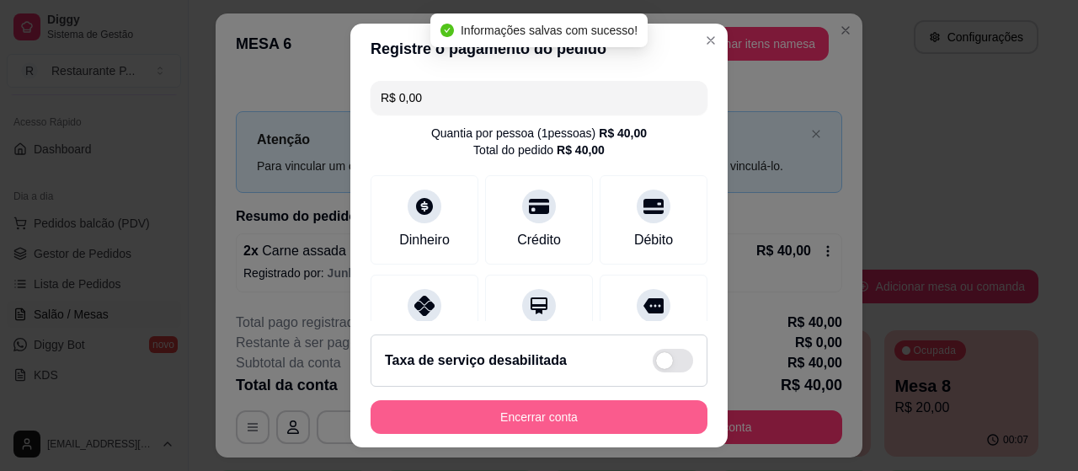
click at [559, 420] on button "Encerrar conta" at bounding box center [539, 417] width 337 height 34
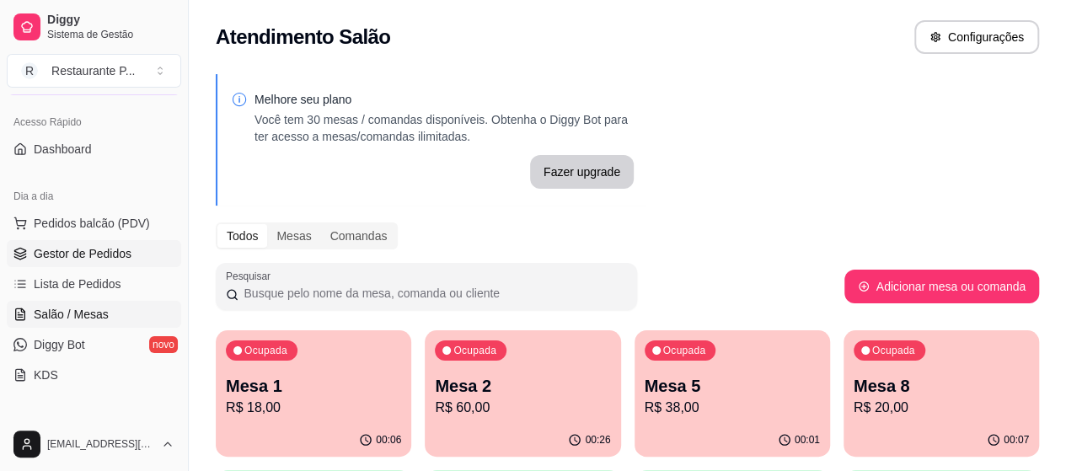
click at [86, 243] on link "Gestor de Pedidos" at bounding box center [94, 253] width 174 height 27
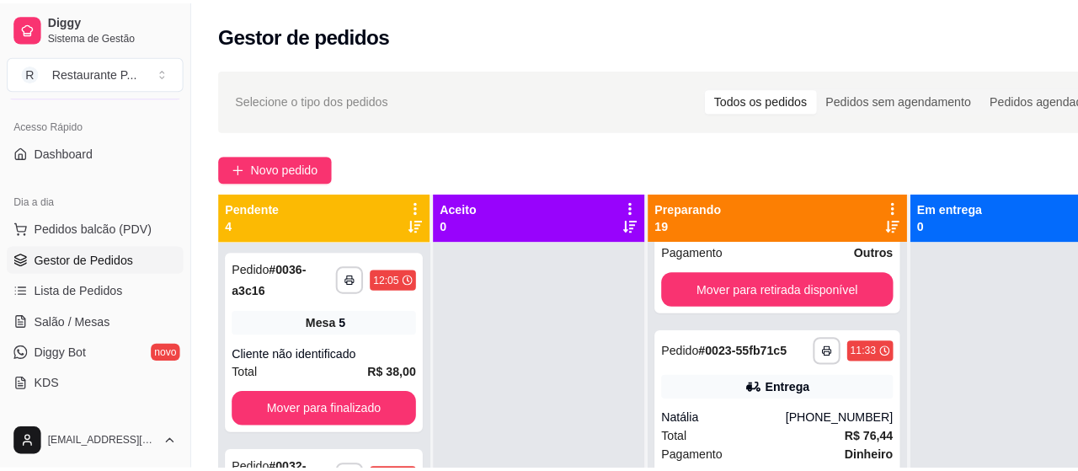
scroll to position [1457, 0]
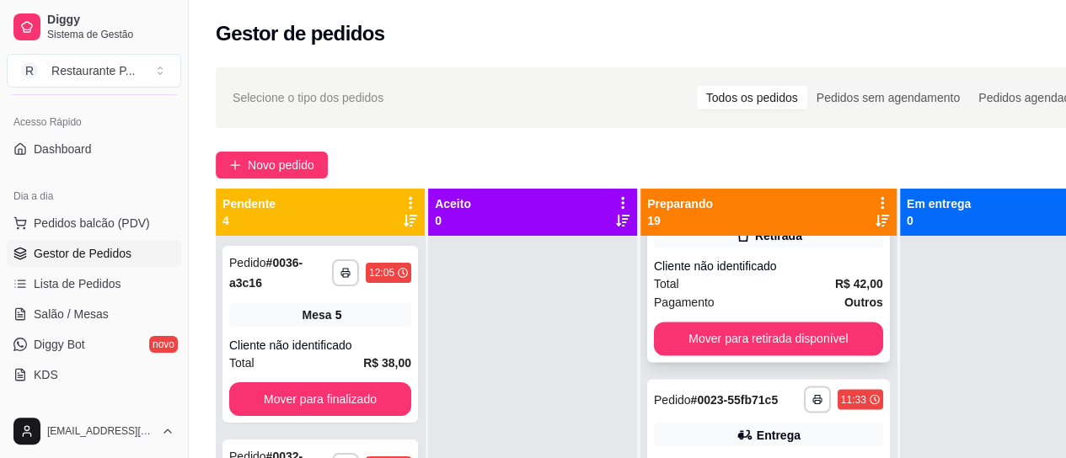
click at [733, 275] on div "Cliente não identificado" at bounding box center [768, 266] width 229 height 17
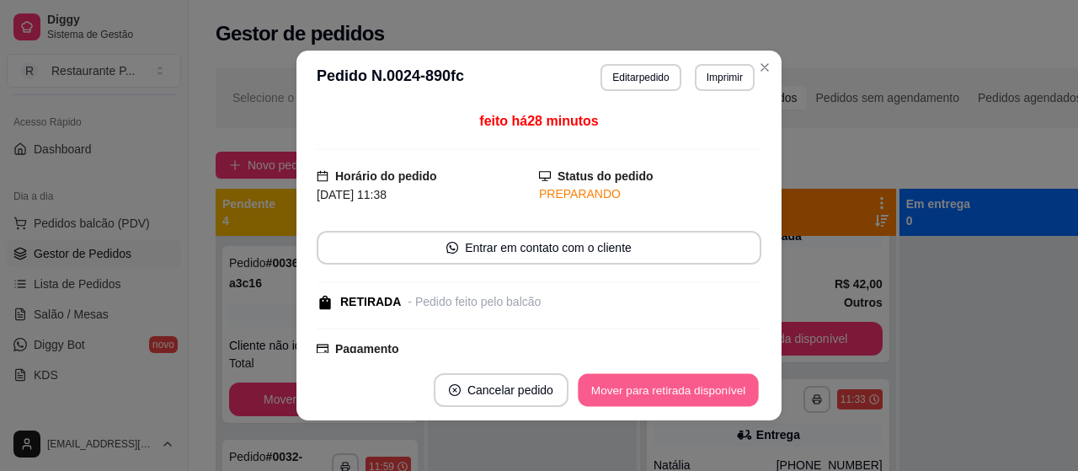
click at [663, 377] on button "Mover para retirada disponível" at bounding box center [668, 390] width 180 height 33
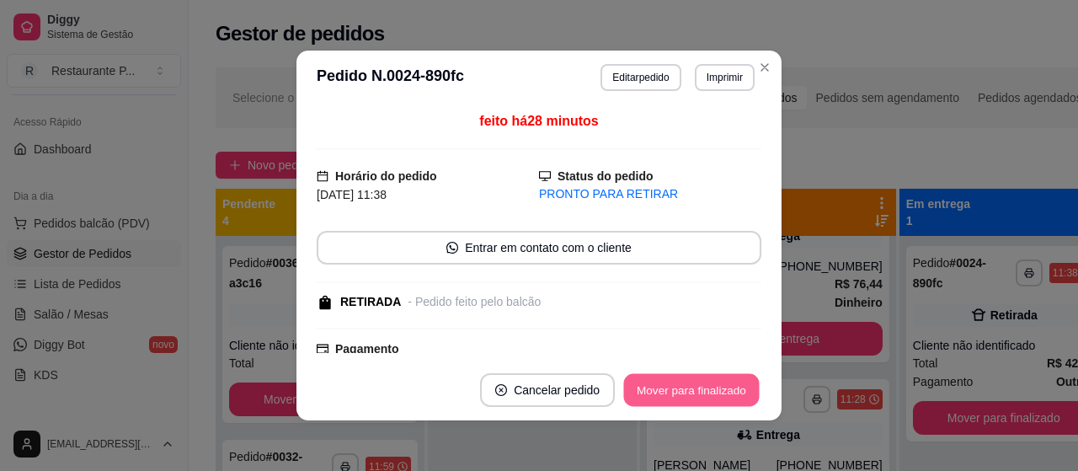
click at [651, 385] on button "Mover para finalizado" at bounding box center [692, 390] width 136 height 33
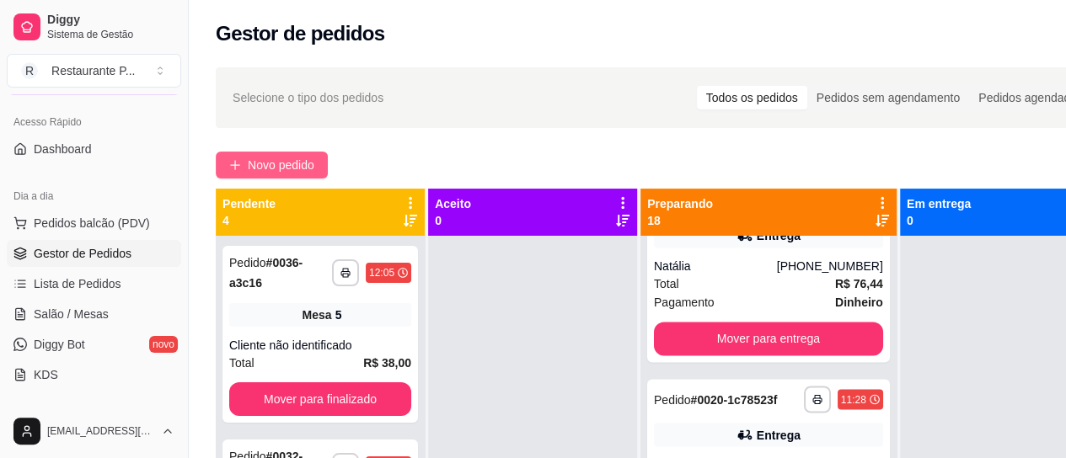
click at [229, 164] on icon "plus" at bounding box center [235, 165] width 12 height 12
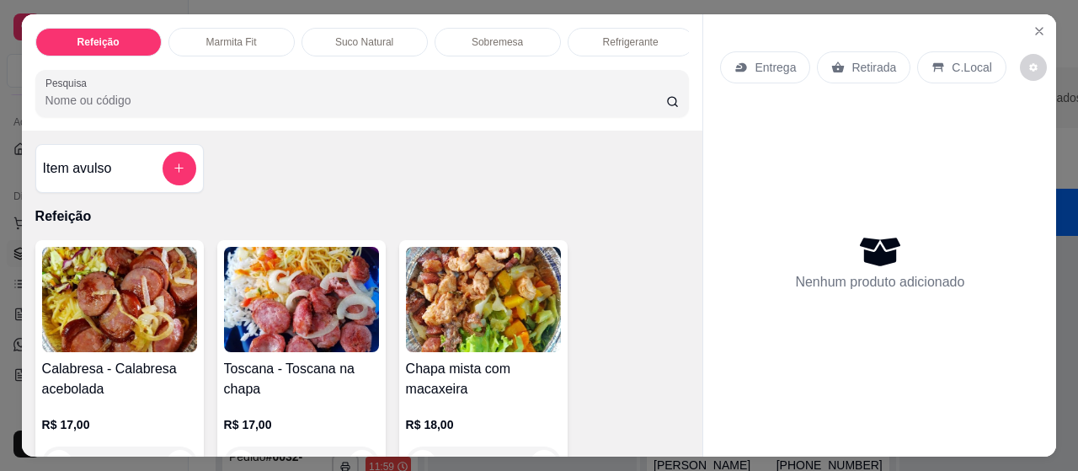
click at [99, 109] on input "Pesquisa" at bounding box center [355, 100] width 621 height 17
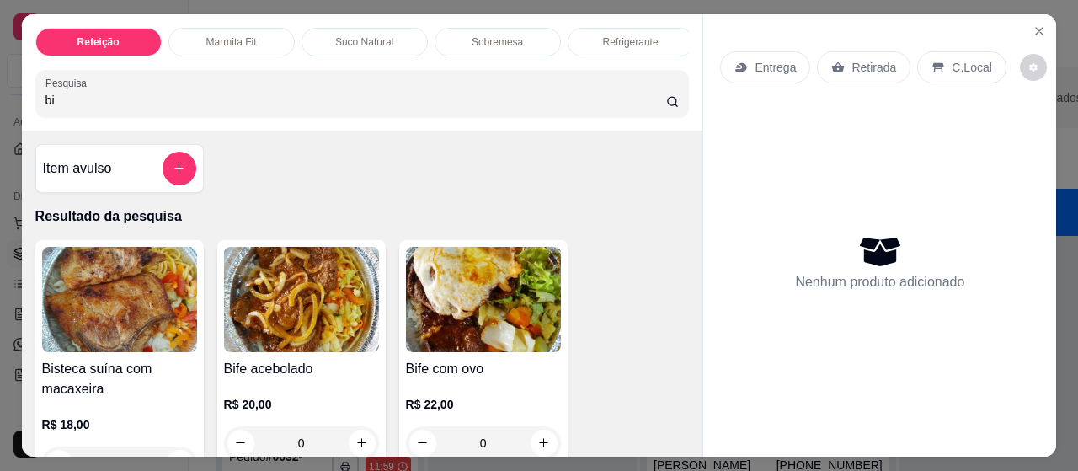
type input "bi"
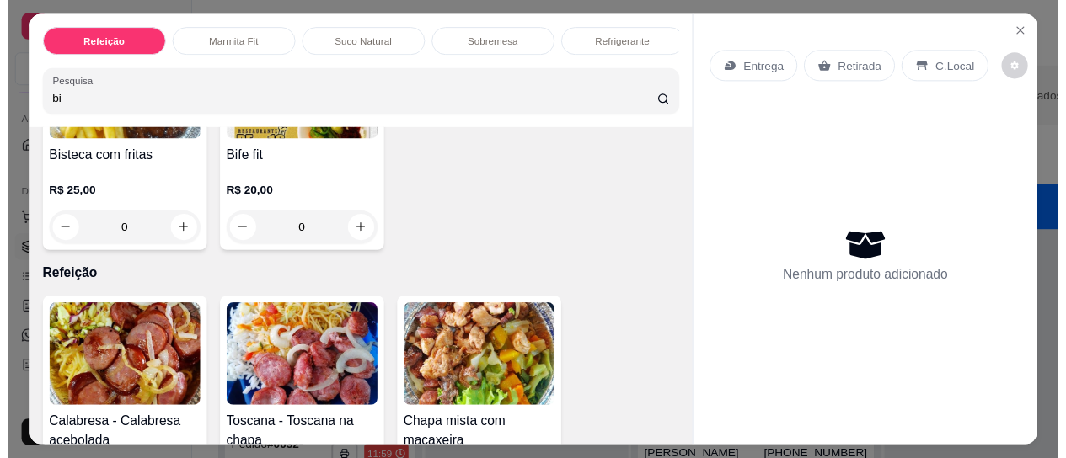
scroll to position [200, 0]
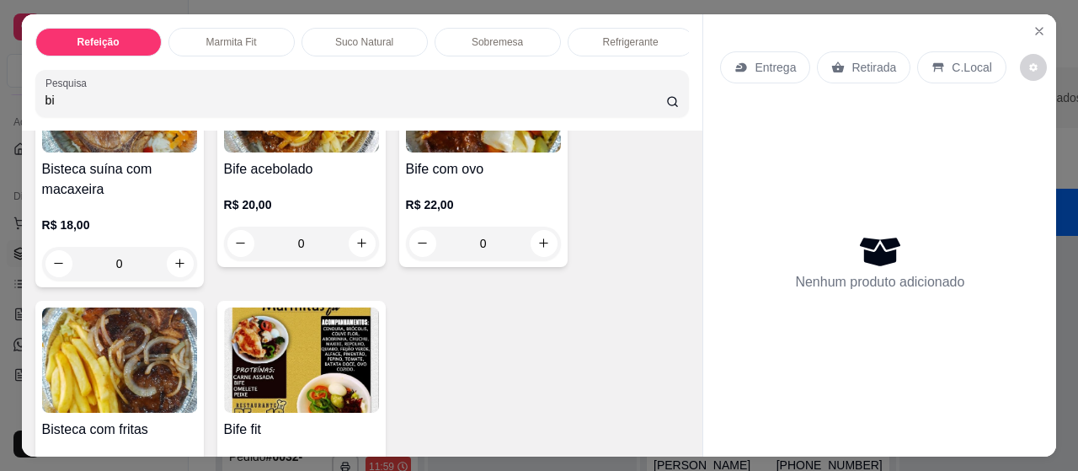
click at [104, 393] on img at bounding box center [119, 359] width 155 height 105
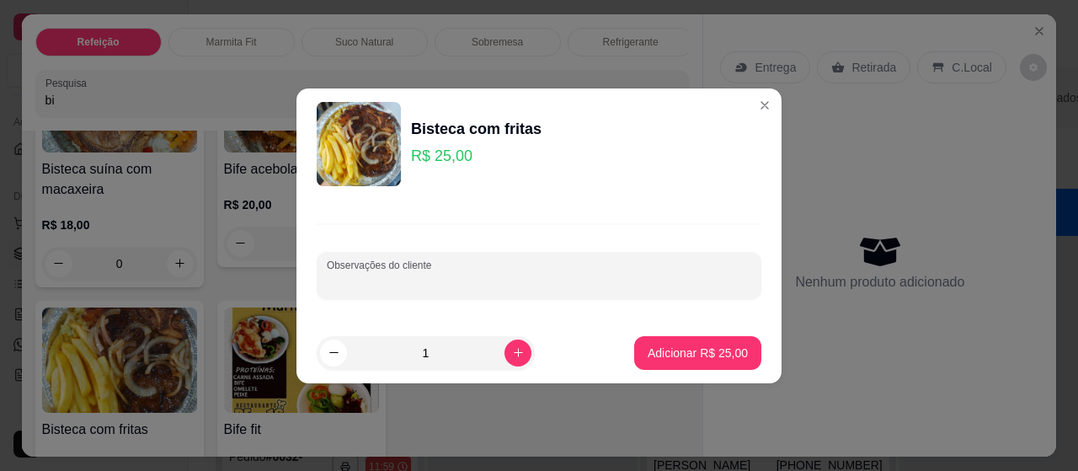
click at [404, 277] on input "Observações do cliente" at bounding box center [539, 282] width 425 height 17
type input "bem frita"
click at [655, 343] on button "Adicionar R$ 25,00" at bounding box center [697, 353] width 127 height 34
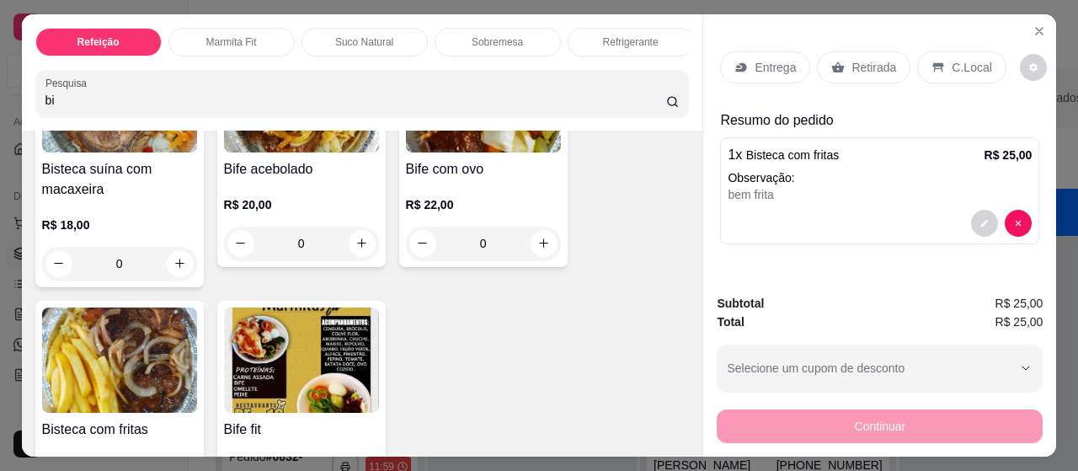
click at [775, 63] on p "Entrega" at bounding box center [775, 67] width 41 height 17
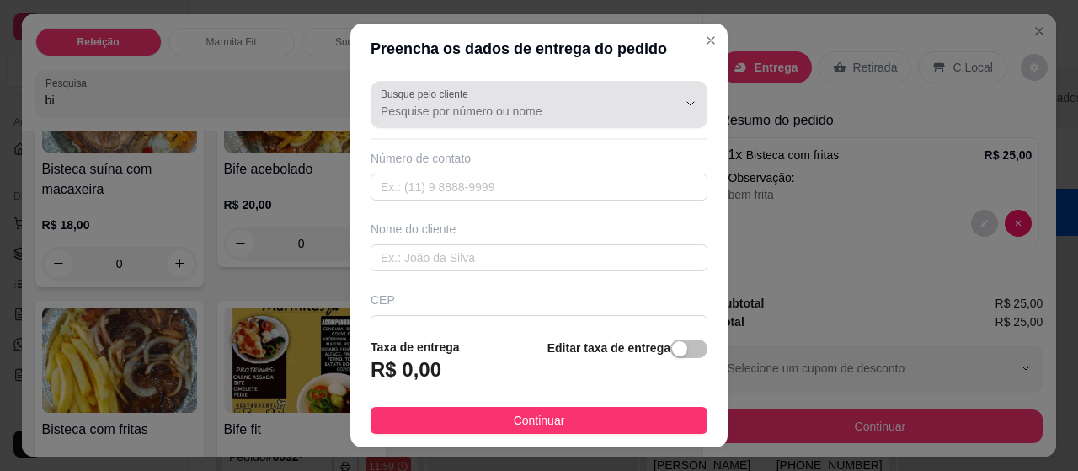
click at [428, 111] on input "Busque pelo cliente" at bounding box center [516, 111] width 270 height 17
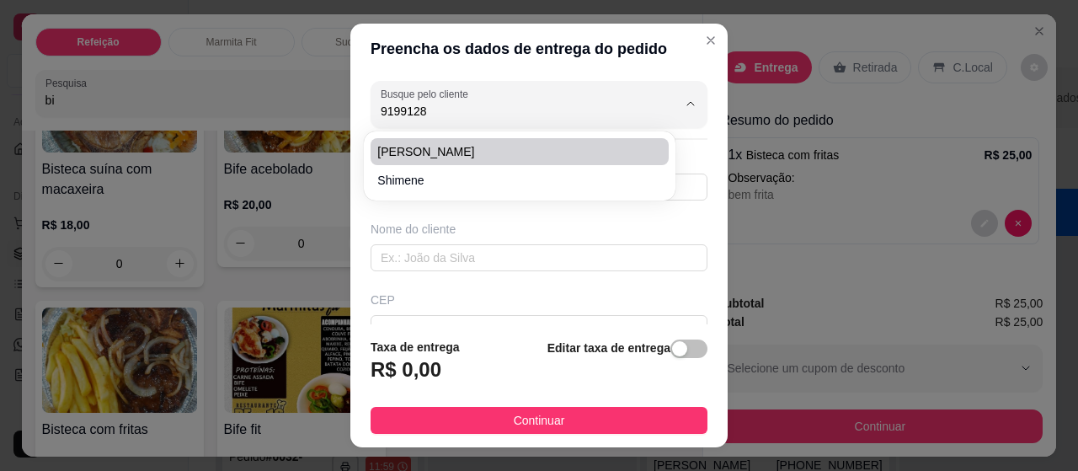
click at [408, 151] on span "[PERSON_NAME]" at bounding box center [510, 151] width 267 height 17
type input "[PERSON_NAME]"
type input "91991288896"
type input "[PERSON_NAME]"
type input "[PERSON_NAME], casa de 2 andares"
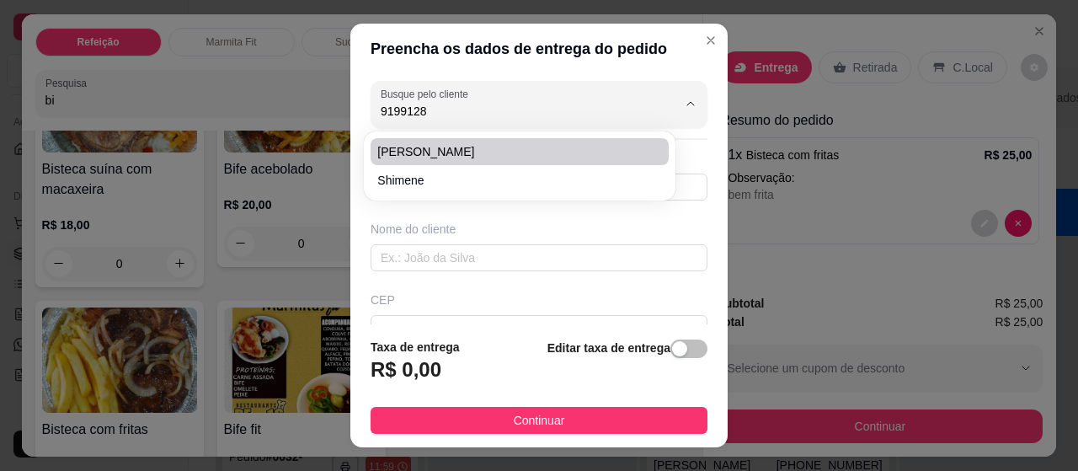
type input "42"
type input "[GEOGRAPHIC_DATA]"
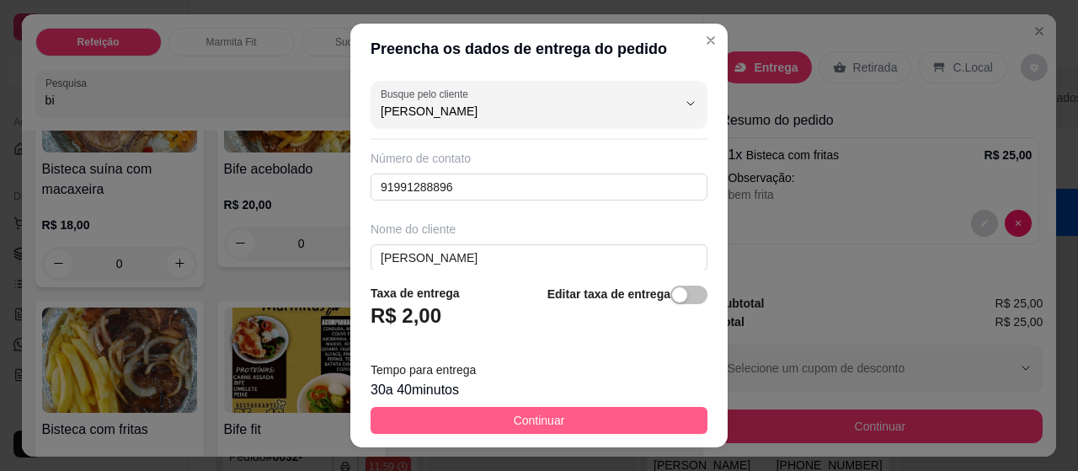
type input "[PERSON_NAME]"
click at [492, 417] on button "Continuar" at bounding box center [539, 420] width 337 height 27
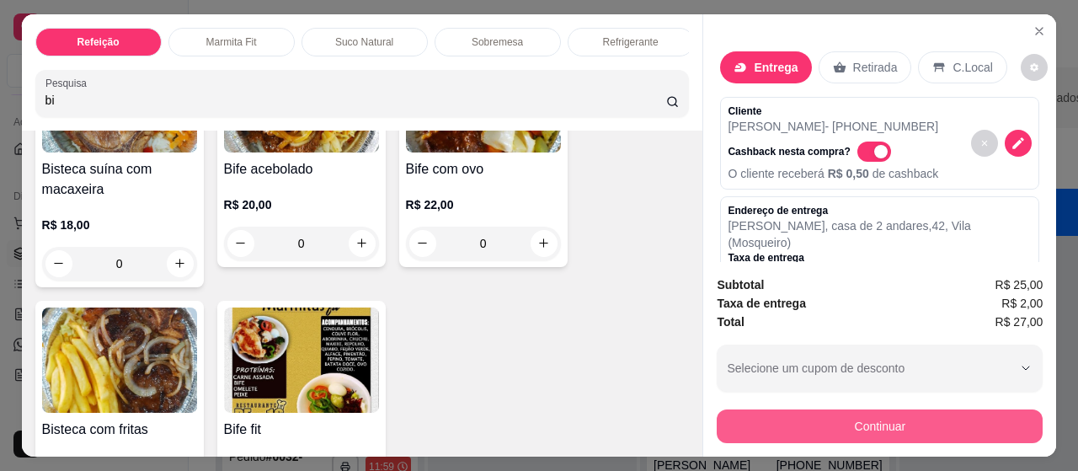
click at [865, 417] on button "Continuar" at bounding box center [880, 426] width 326 height 34
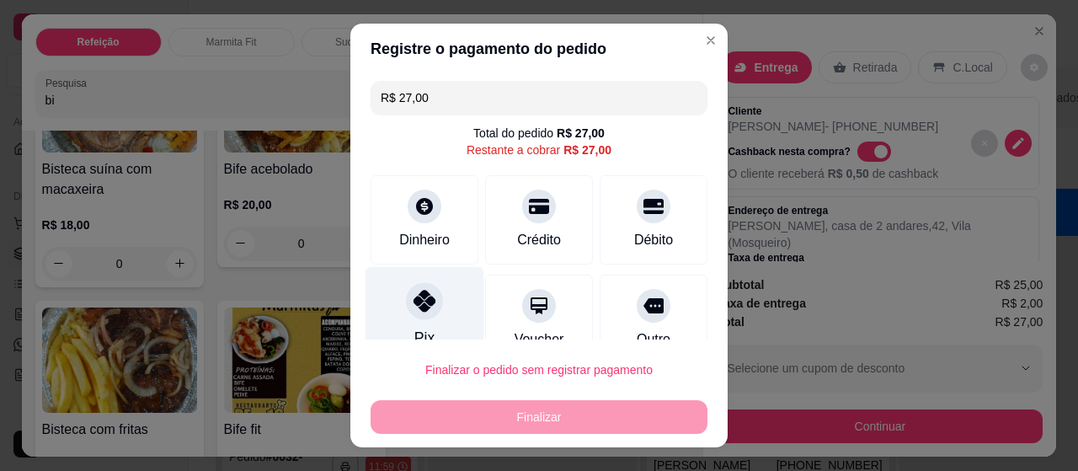
click at [415, 287] on div at bounding box center [424, 300] width 37 height 37
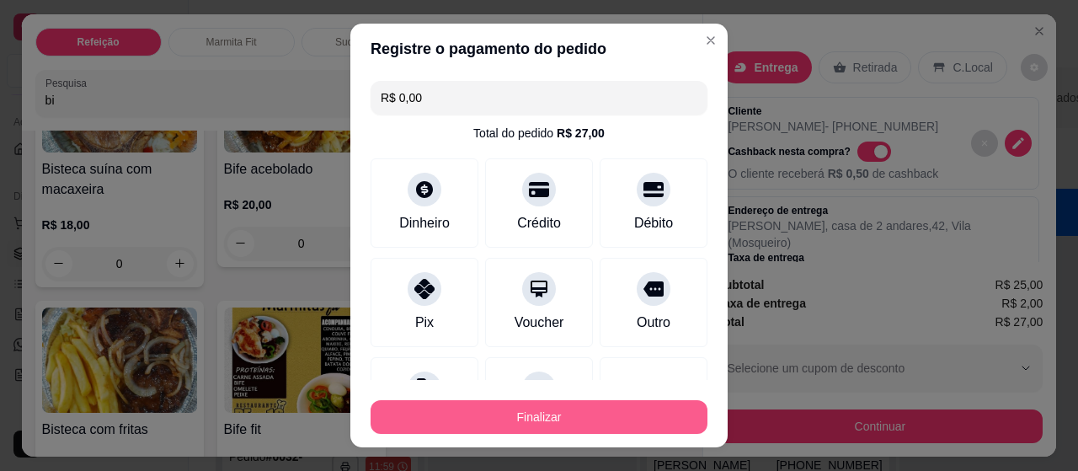
click at [521, 403] on button "Finalizar" at bounding box center [539, 417] width 337 height 34
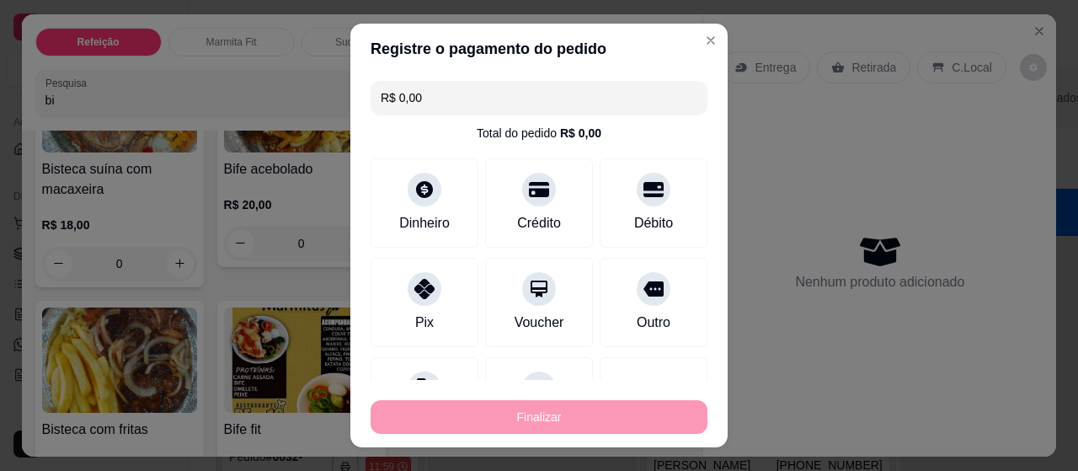
type input "-R$ 27,00"
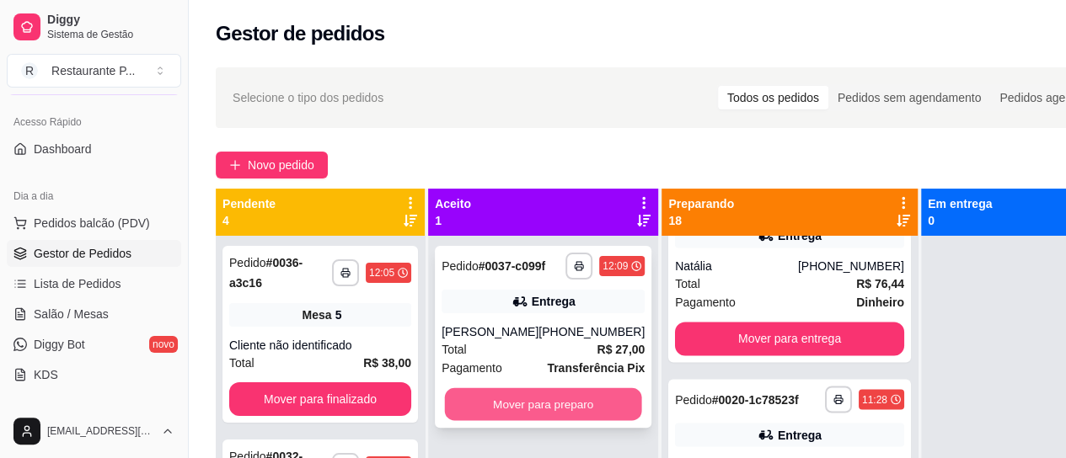
click at [541, 419] on button "Mover para preparo" at bounding box center [543, 404] width 197 height 33
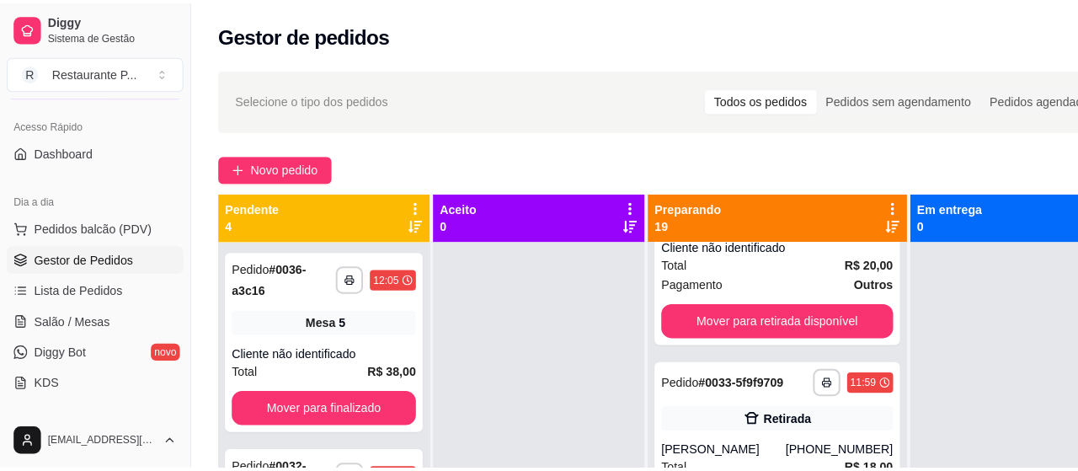
scroll to position [455, 0]
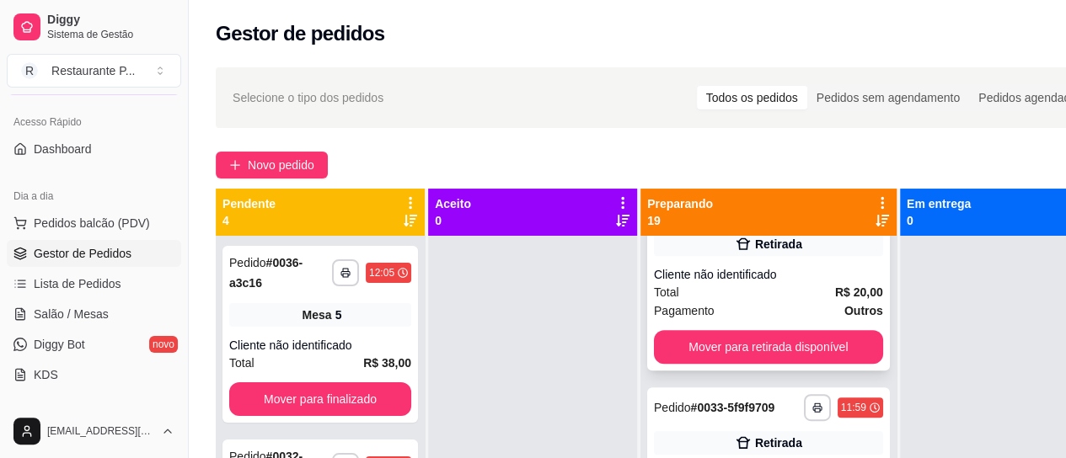
click at [708, 301] on div "Total R$ 20,00" at bounding box center [768, 292] width 229 height 19
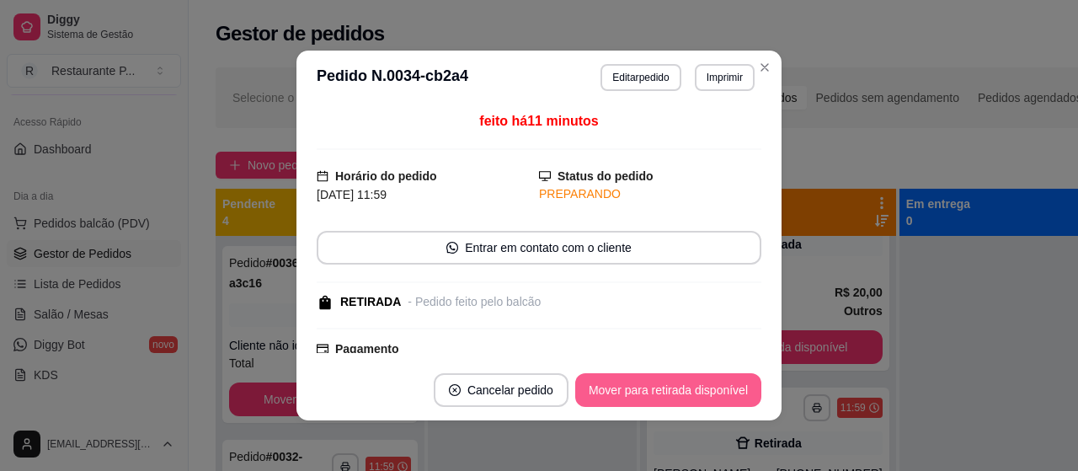
click at [685, 391] on button "Mover para retirada disponível" at bounding box center [668, 390] width 186 height 34
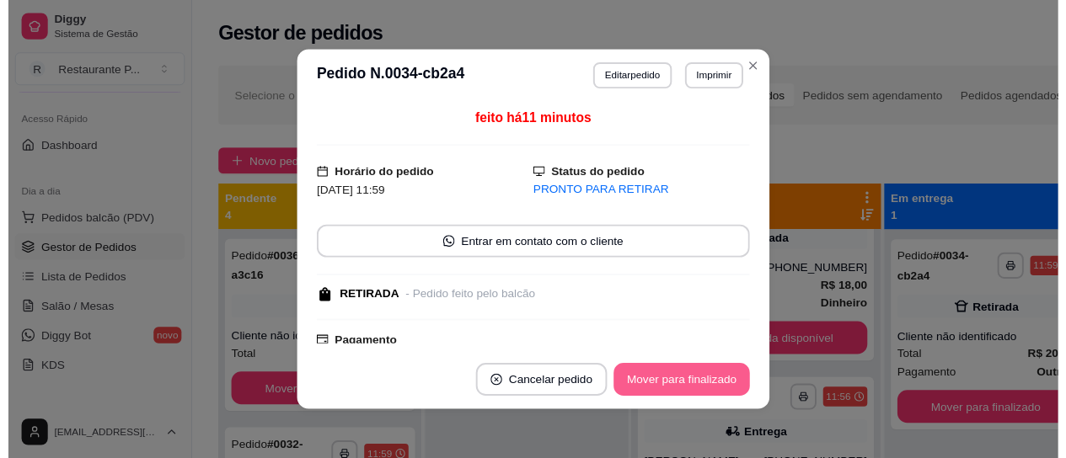
scroll to position [243, 0]
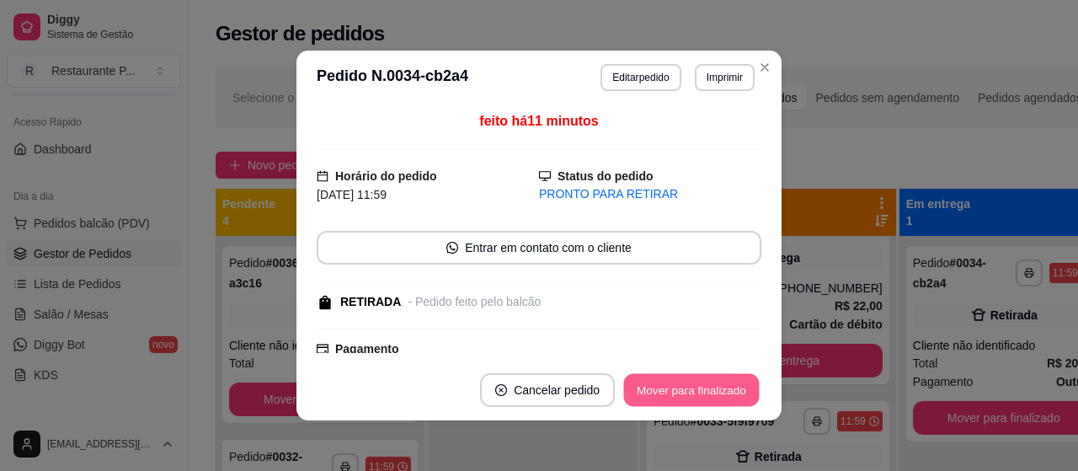
click at [685, 391] on button "Mover para finalizado" at bounding box center [692, 390] width 136 height 33
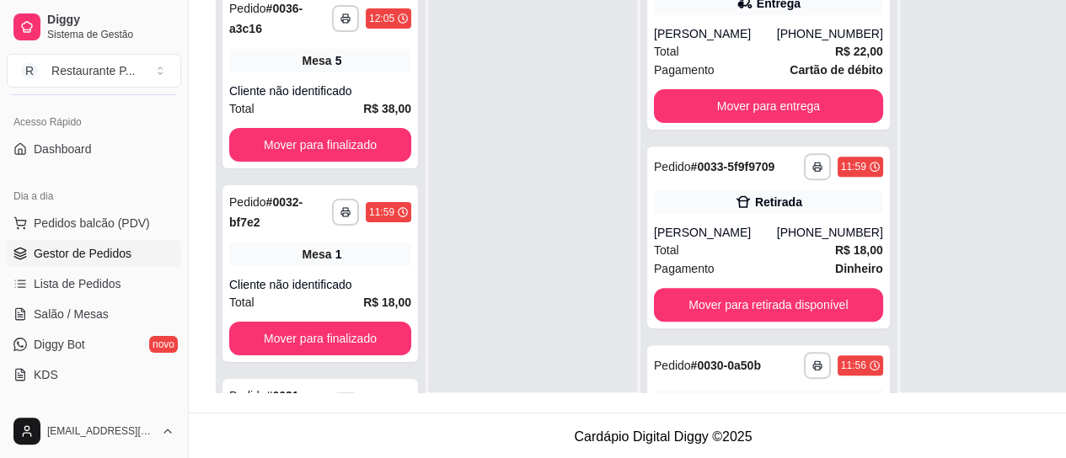
scroll to position [270, 0]
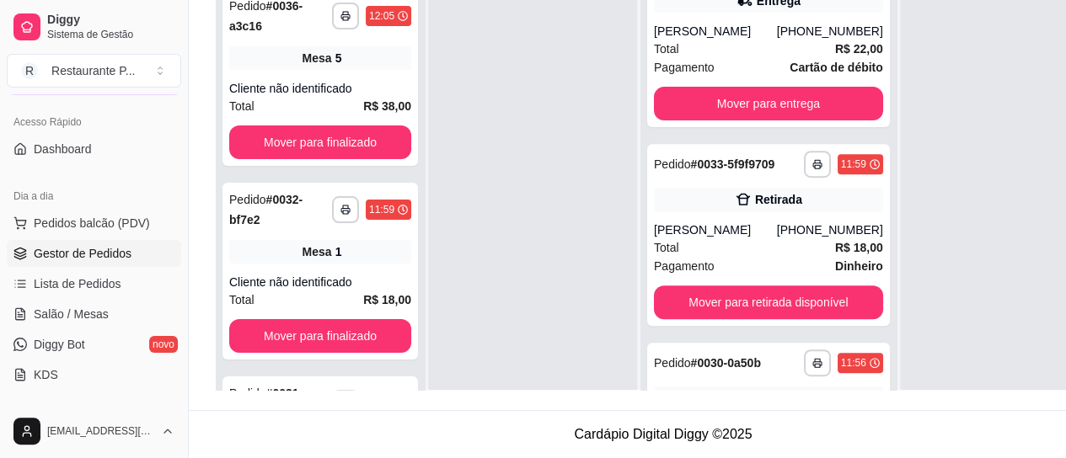
drag, startPoint x: 1077, startPoint y: 400, endPoint x: 521, endPoint y: 103, distance: 631.3
click at [532, 96] on div at bounding box center [532, 208] width 209 height 458
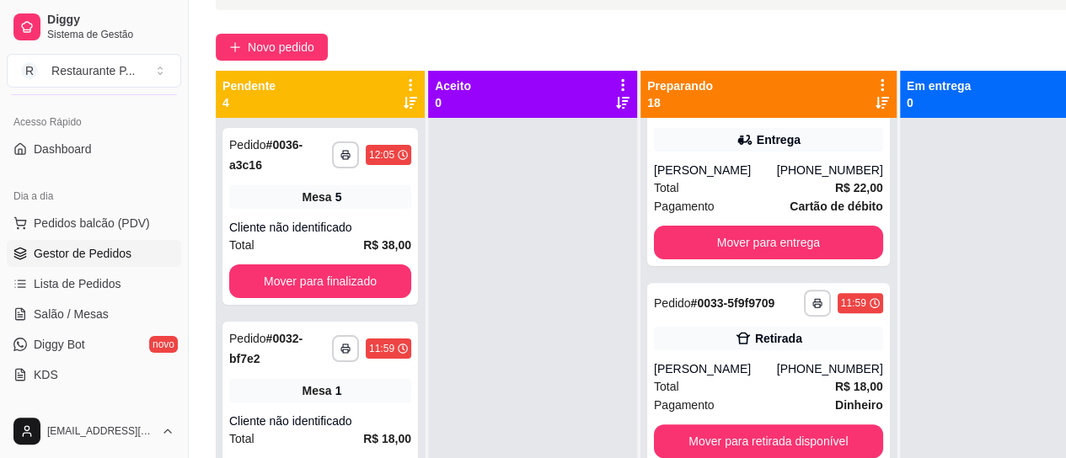
scroll to position [0, 0]
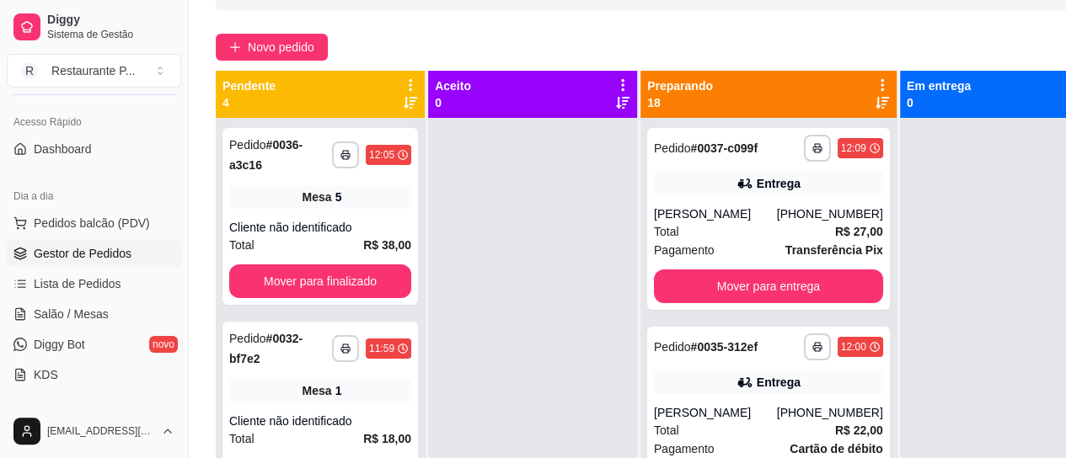
click at [875, 99] on icon at bounding box center [881, 102] width 13 height 13
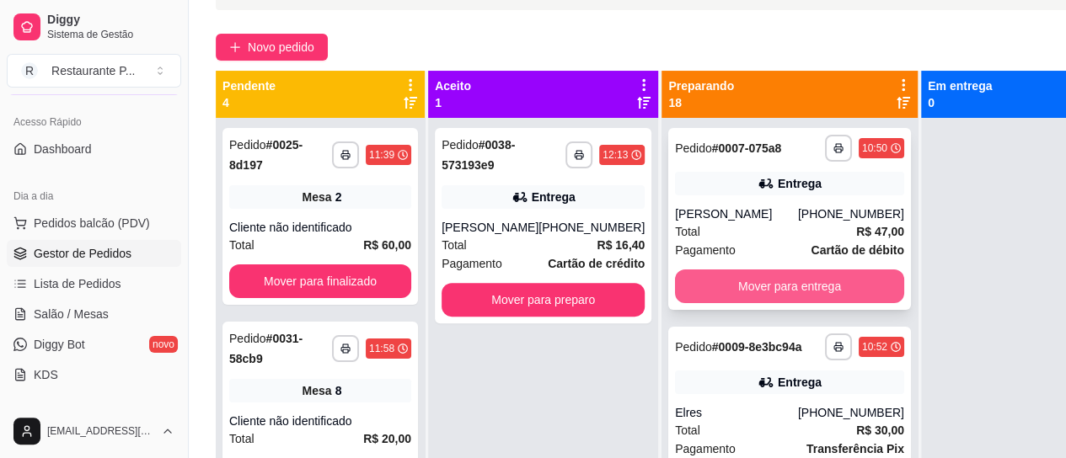
click at [740, 291] on button "Mover para entrega" at bounding box center [789, 287] width 229 height 34
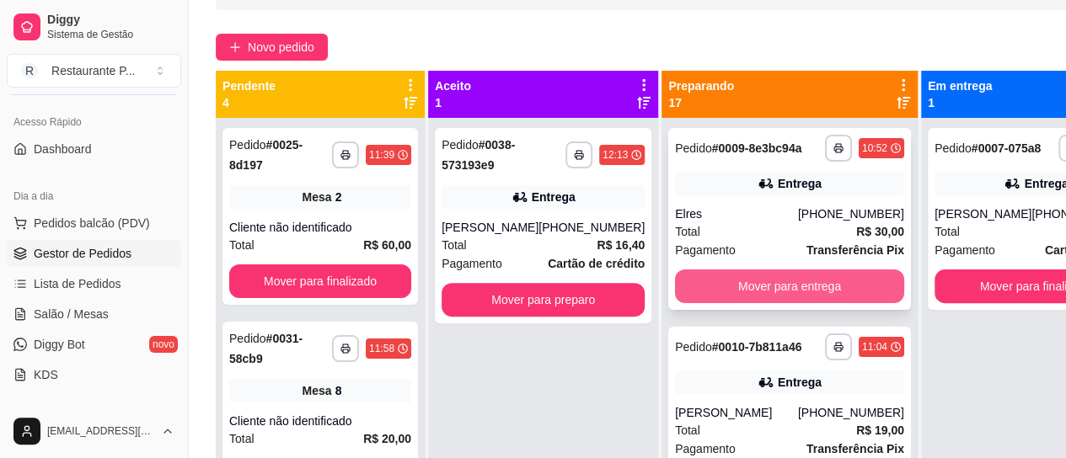
click at [783, 302] on button "Mover para entrega" at bounding box center [789, 287] width 229 height 34
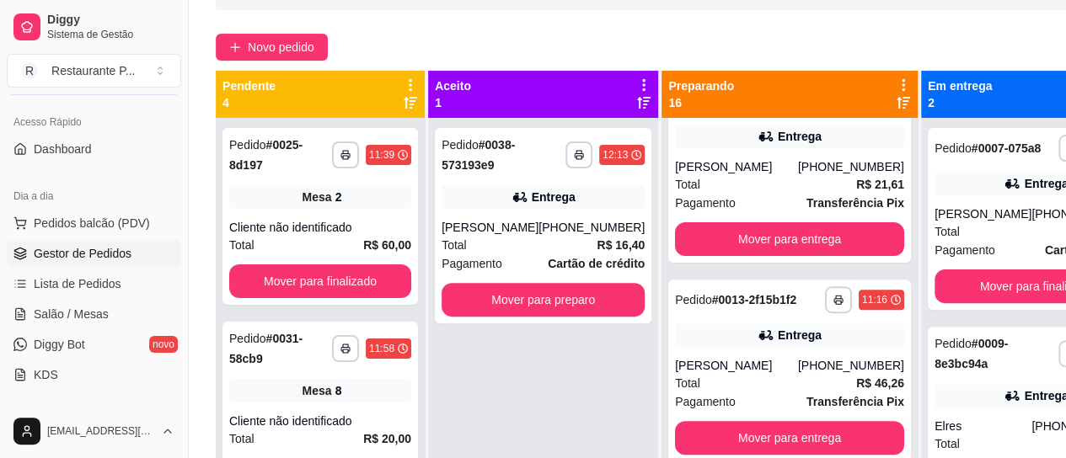
scroll to position [276, 0]
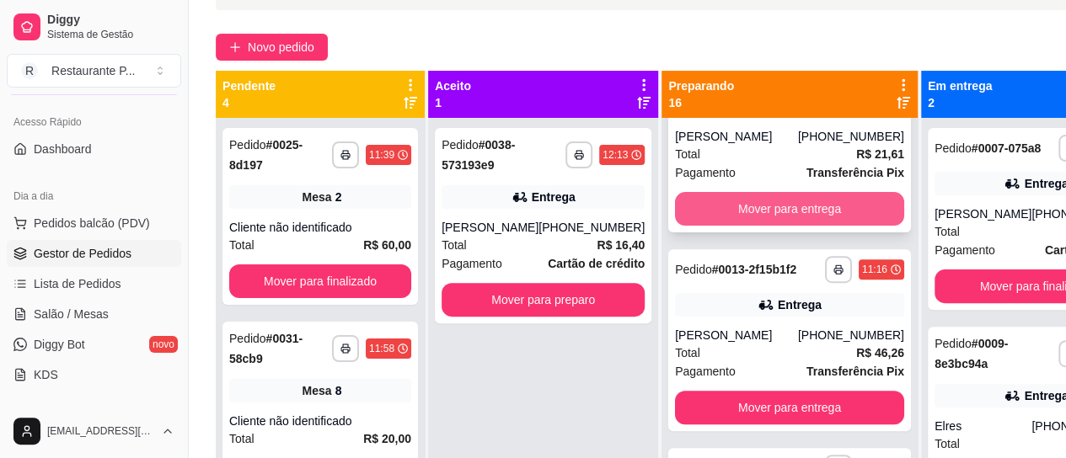
click at [792, 226] on button "Mover para entrega" at bounding box center [789, 209] width 229 height 34
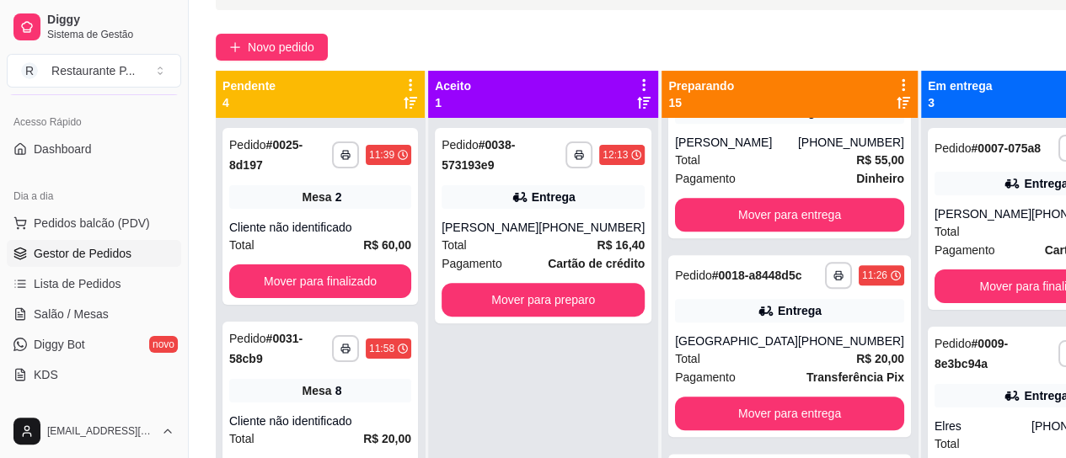
scroll to position [912, 0]
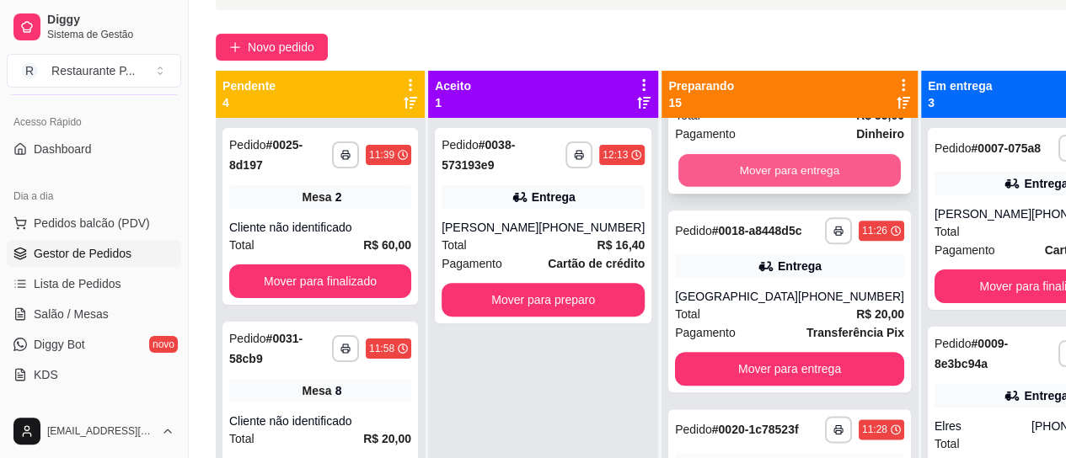
click at [778, 187] on button "Mover para entrega" at bounding box center [789, 170] width 222 height 33
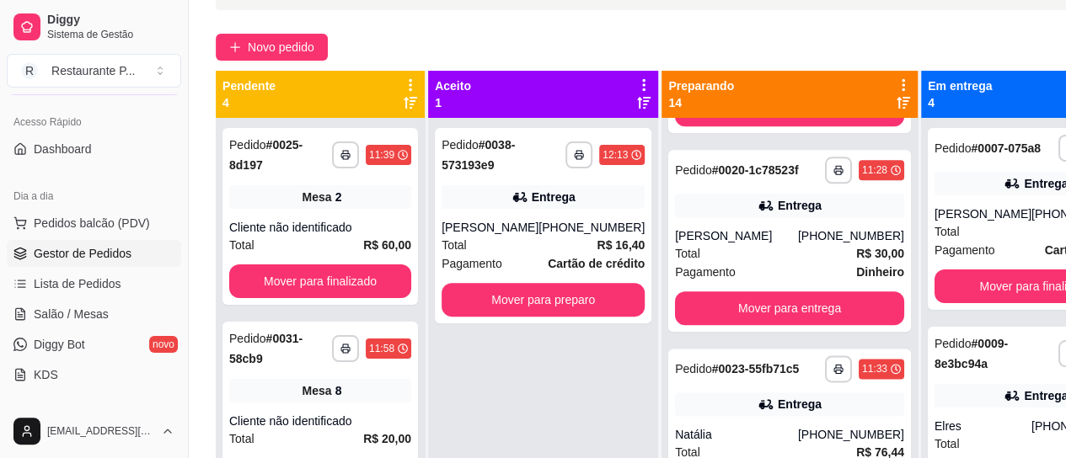
scroll to position [984, 0]
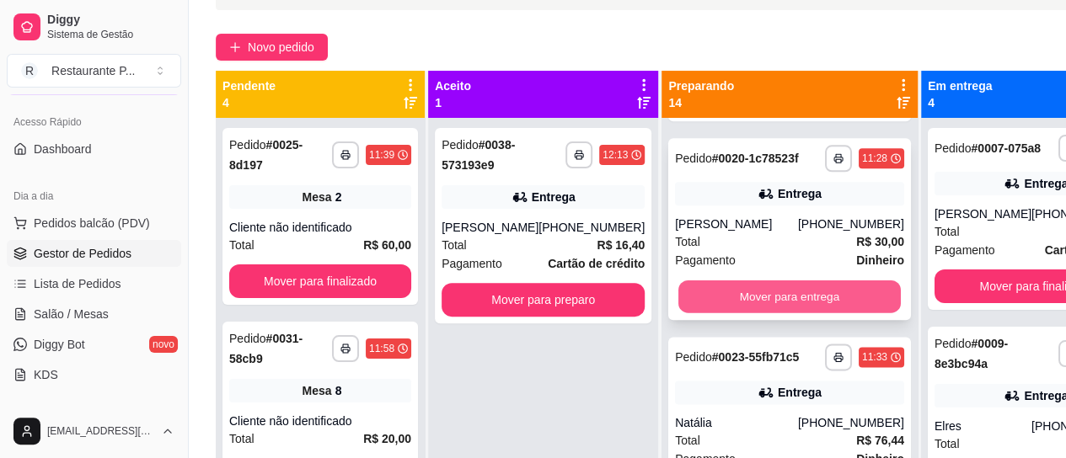
click at [719, 313] on button "Mover para entrega" at bounding box center [789, 297] width 222 height 33
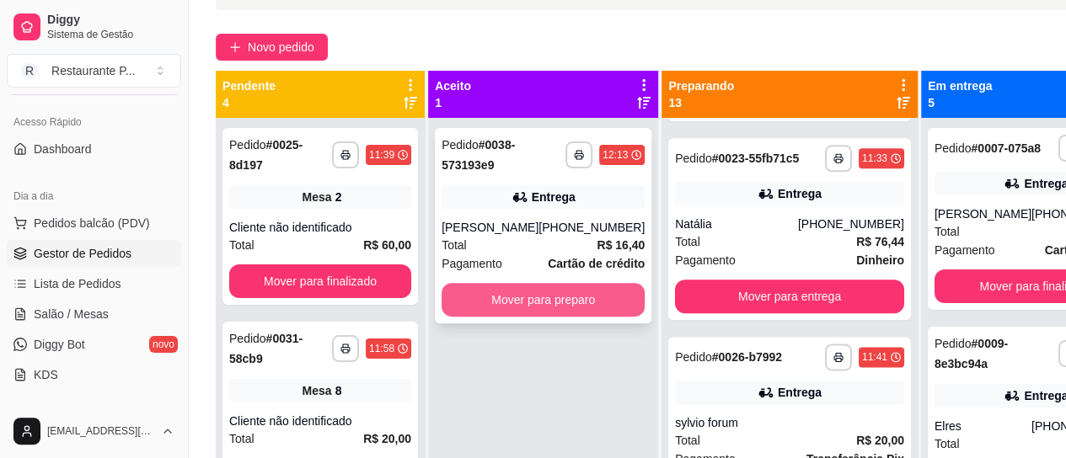
click at [548, 304] on button "Mover para preparo" at bounding box center [542, 300] width 203 height 34
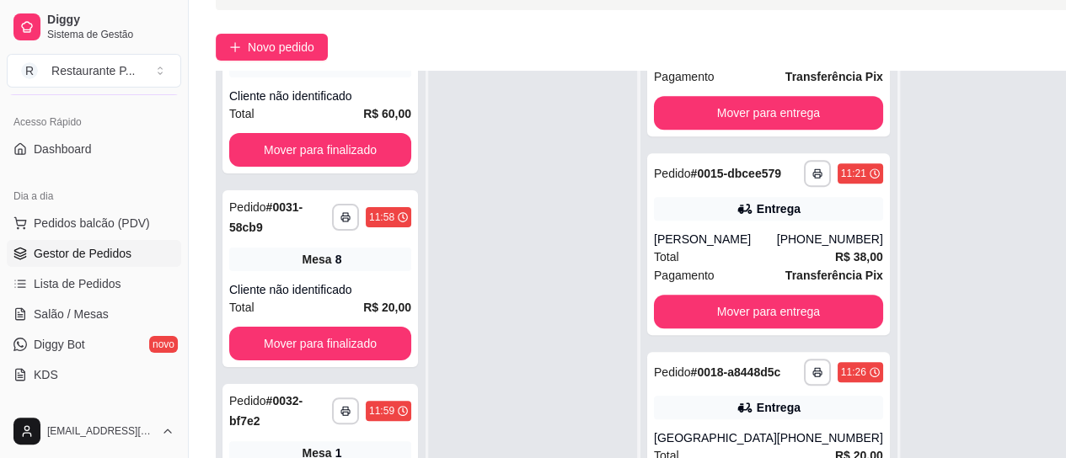
scroll to position [0, 0]
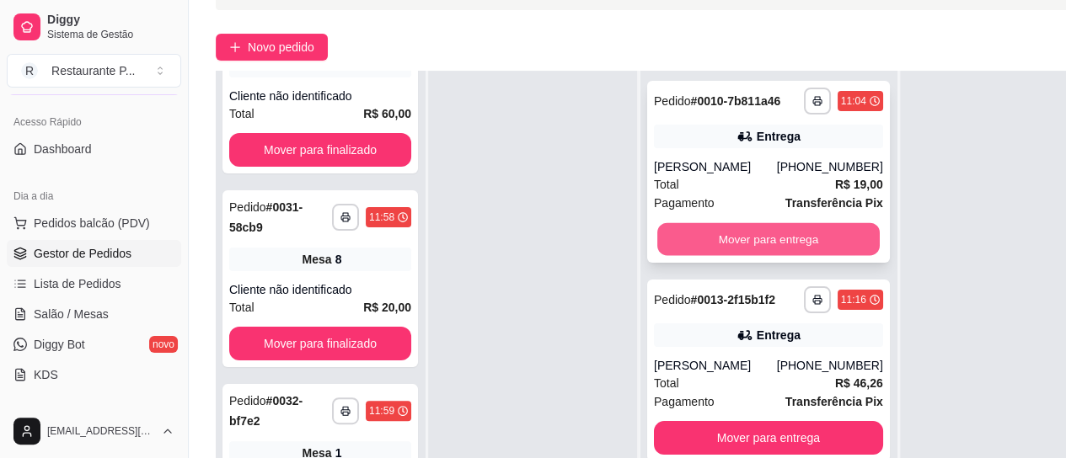
click at [715, 256] on button "Mover para entrega" at bounding box center [768, 239] width 222 height 33
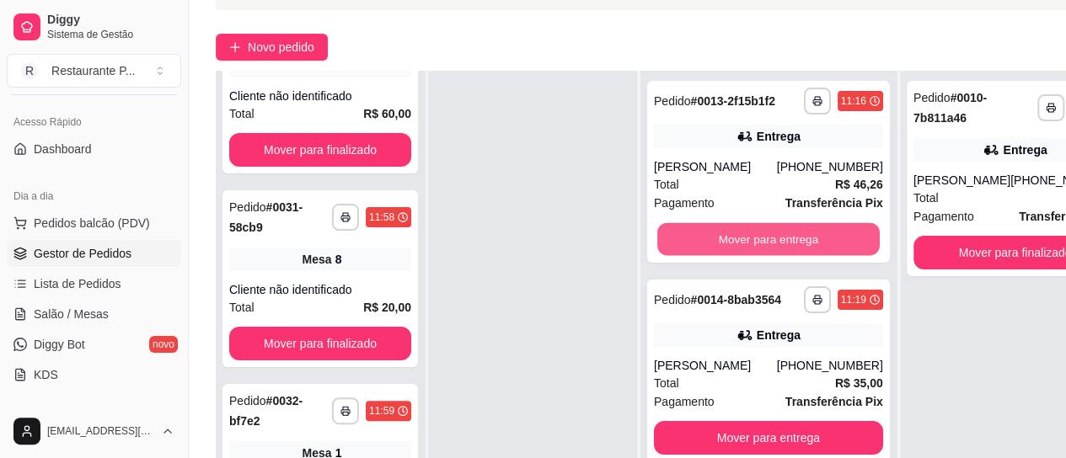
click at [715, 256] on button "Mover para entrega" at bounding box center [768, 239] width 222 height 33
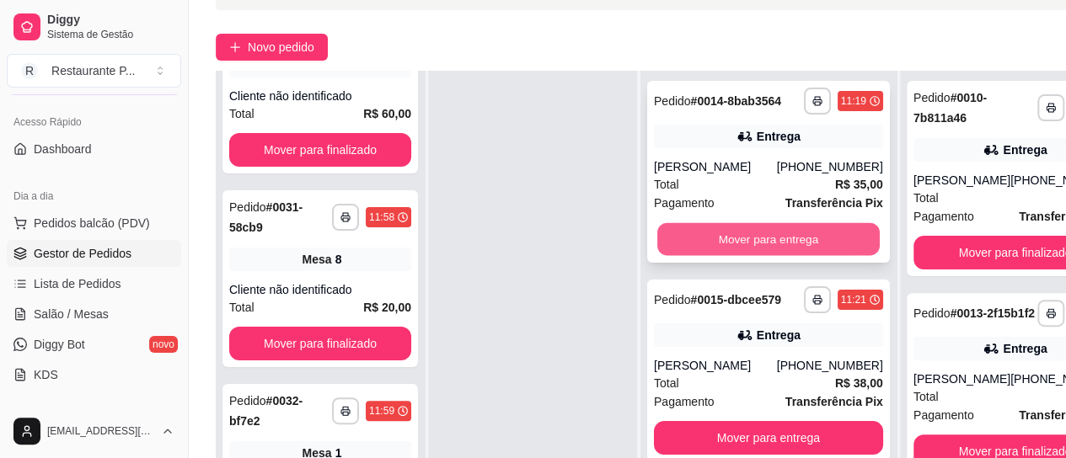
click at [748, 237] on button "Mover para entrega" at bounding box center [768, 239] width 222 height 33
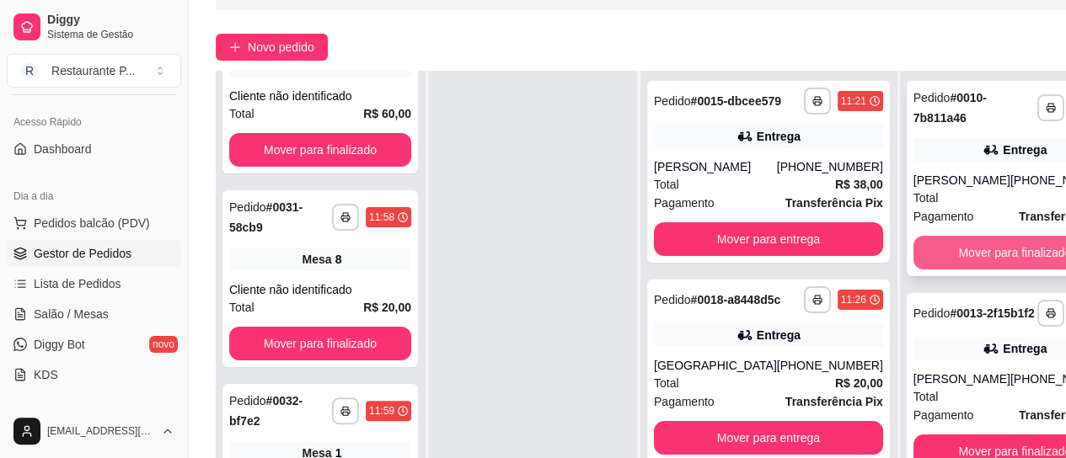
click at [971, 260] on button "Mover para finalizado" at bounding box center [1014, 253] width 203 height 34
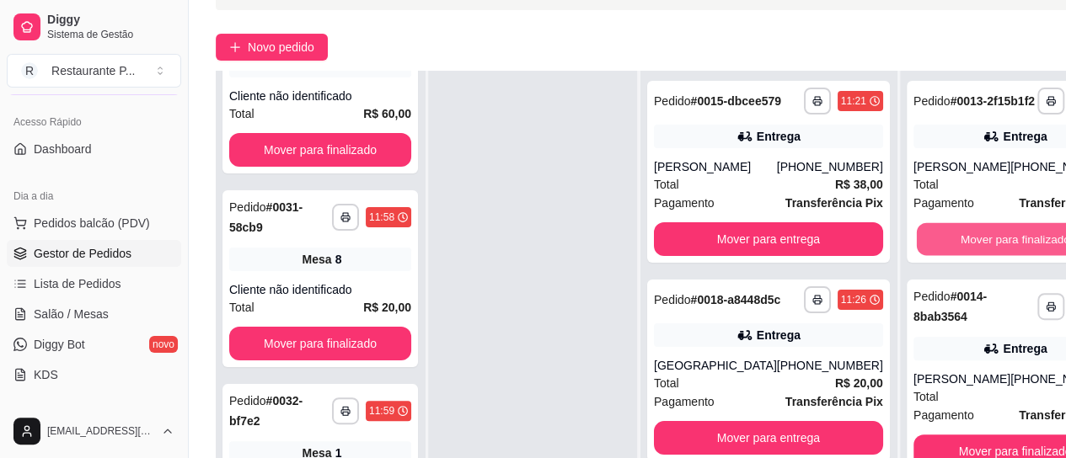
click at [971, 256] on button "Mover para finalizado" at bounding box center [1014, 239] width 197 height 33
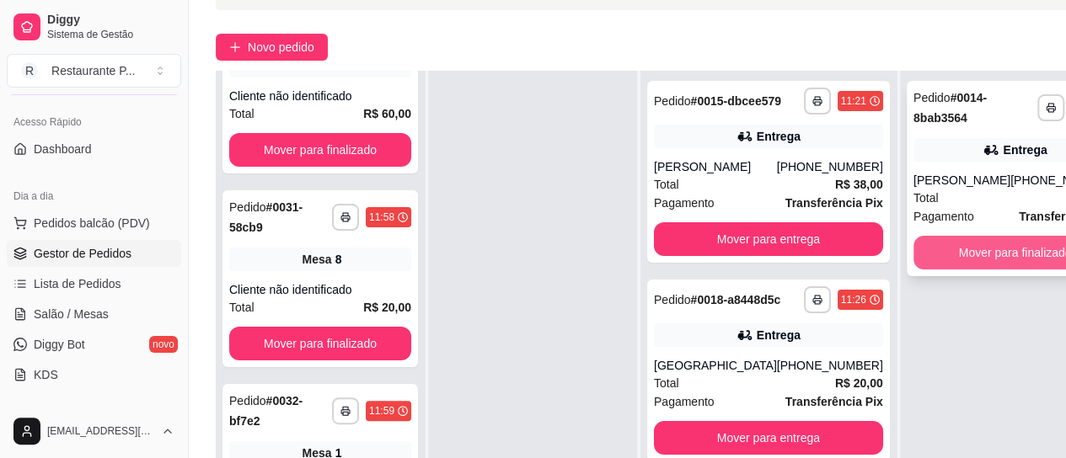
click at [960, 242] on button "Mover para finalizado" at bounding box center [1014, 253] width 203 height 34
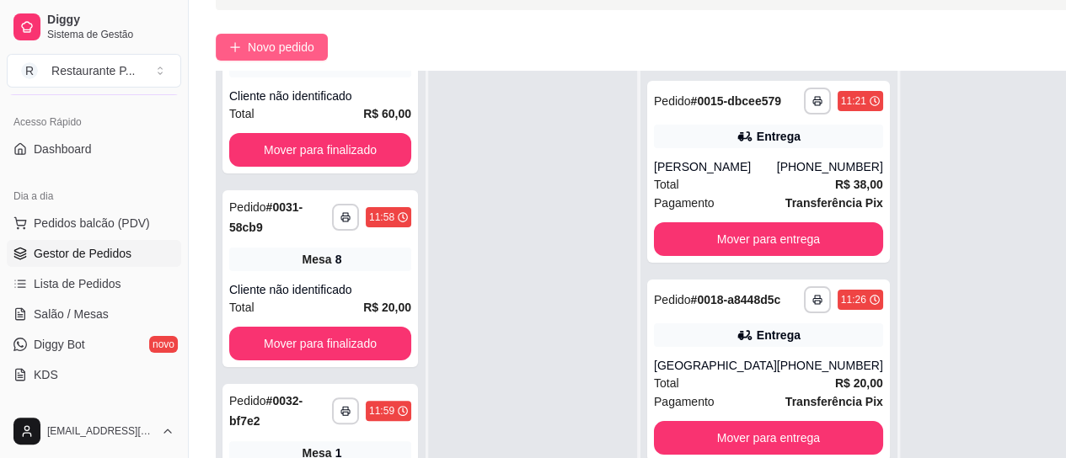
click at [264, 46] on span "Novo pedido" at bounding box center [281, 47] width 67 height 19
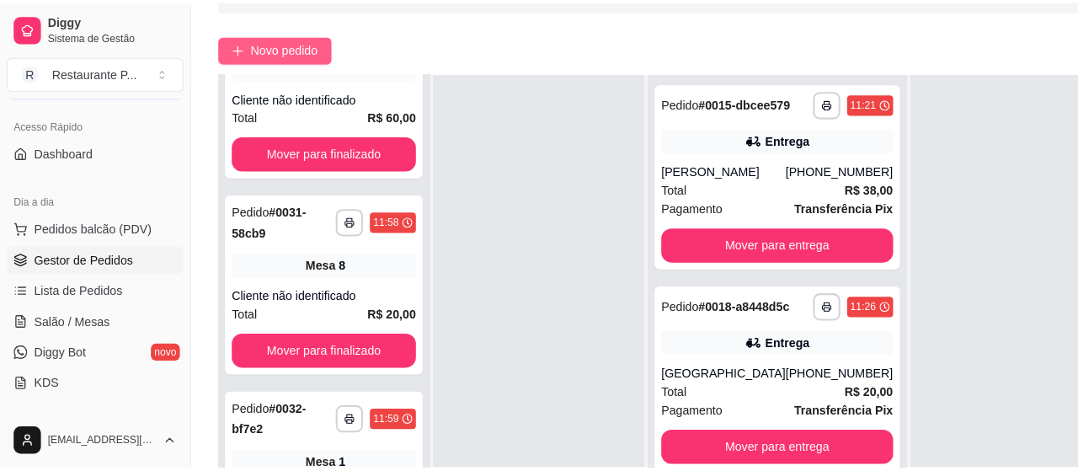
scroll to position [34, 0]
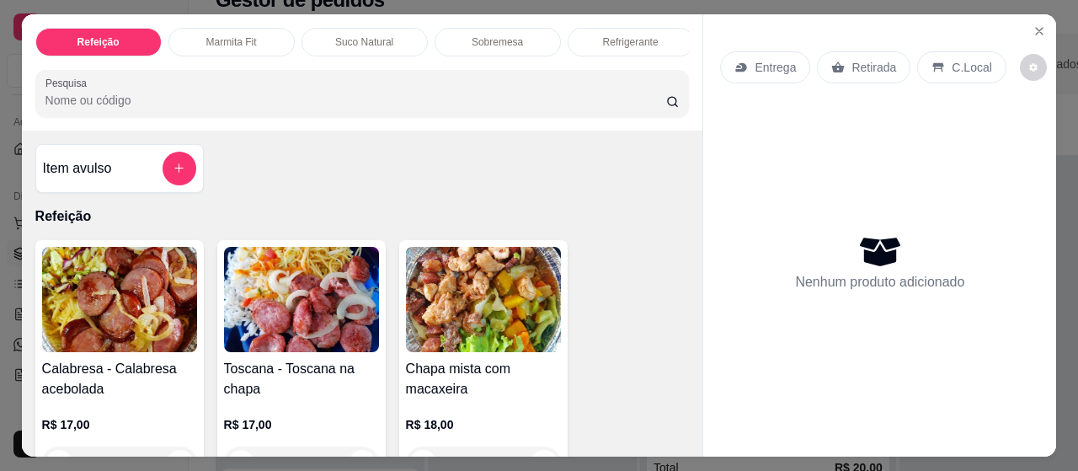
drag, startPoint x: 264, startPoint y: 46, endPoint x: 671, endPoint y: 318, distance: 489.0
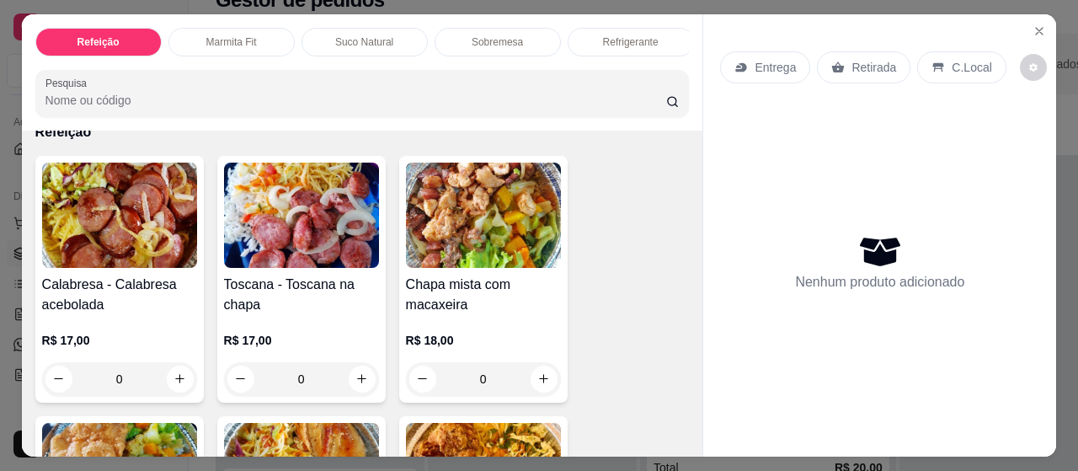
scroll to position [1, 0]
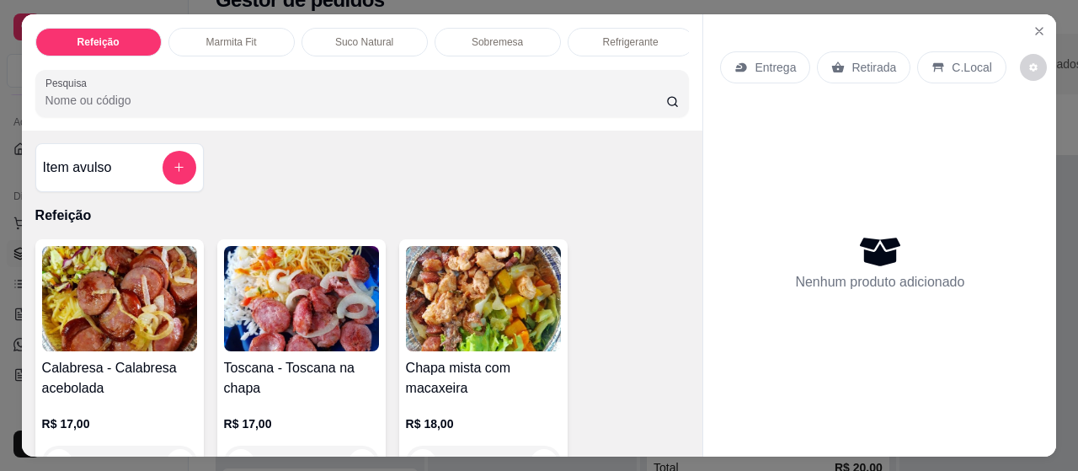
drag, startPoint x: 671, startPoint y: 318, endPoint x: 215, endPoint y: 267, distance: 458.6
drag, startPoint x: 215, startPoint y: 267, endPoint x: 246, endPoint y: 260, distance: 31.9
drag, startPoint x: 246, startPoint y: 260, endPoint x: 85, endPoint y: 107, distance: 222.3
click at [85, 107] on input "Pesquisa" at bounding box center [355, 100] width 621 height 17
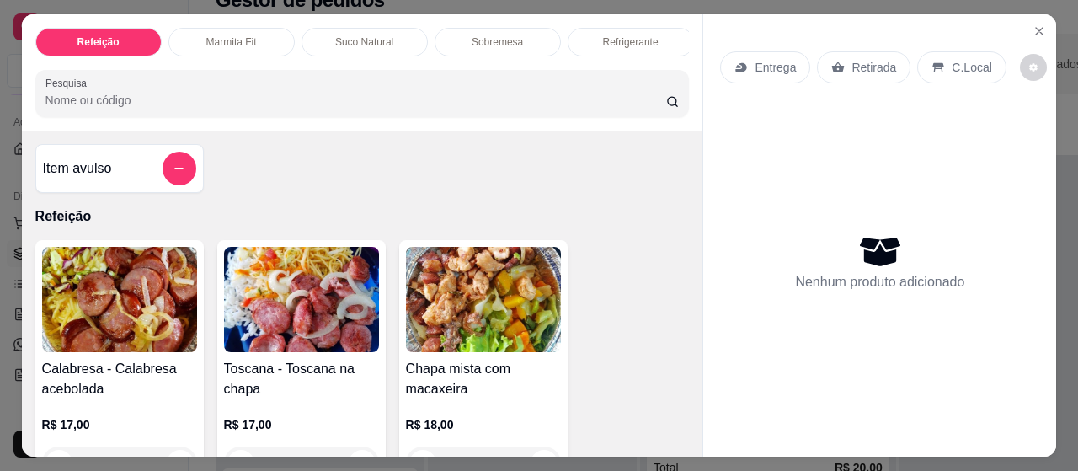
click at [350, 35] on p "Suco Natural" at bounding box center [364, 41] width 58 height 13
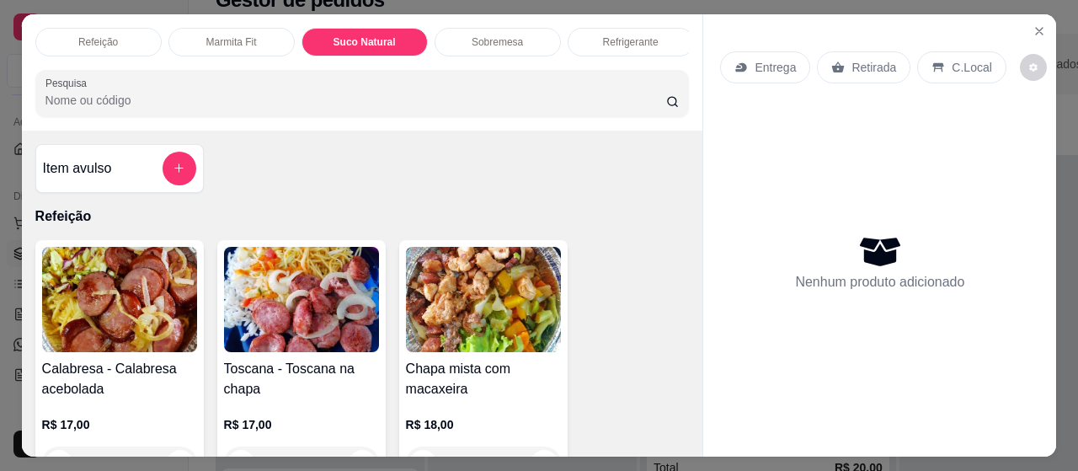
scroll to position [45, 0]
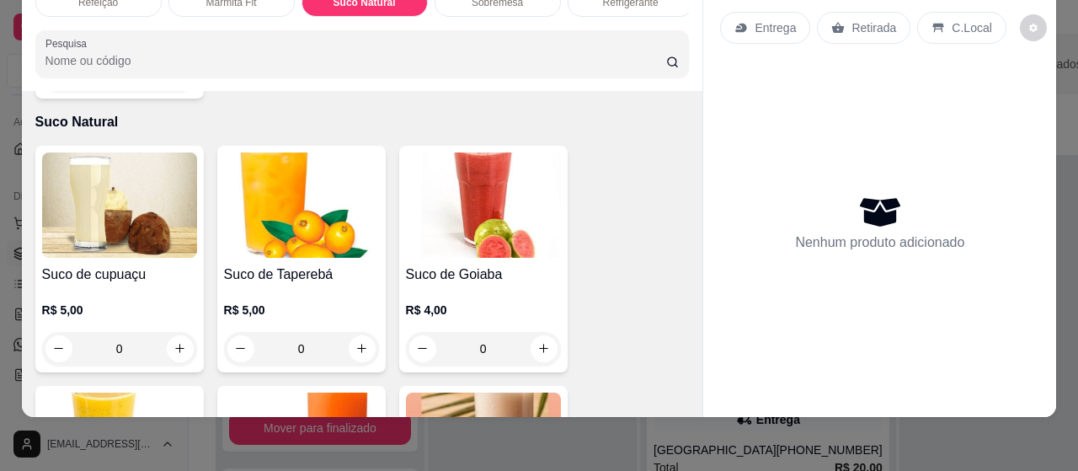
drag, startPoint x: 342, startPoint y: 150, endPoint x: 344, endPoint y: 159, distance: 9.4
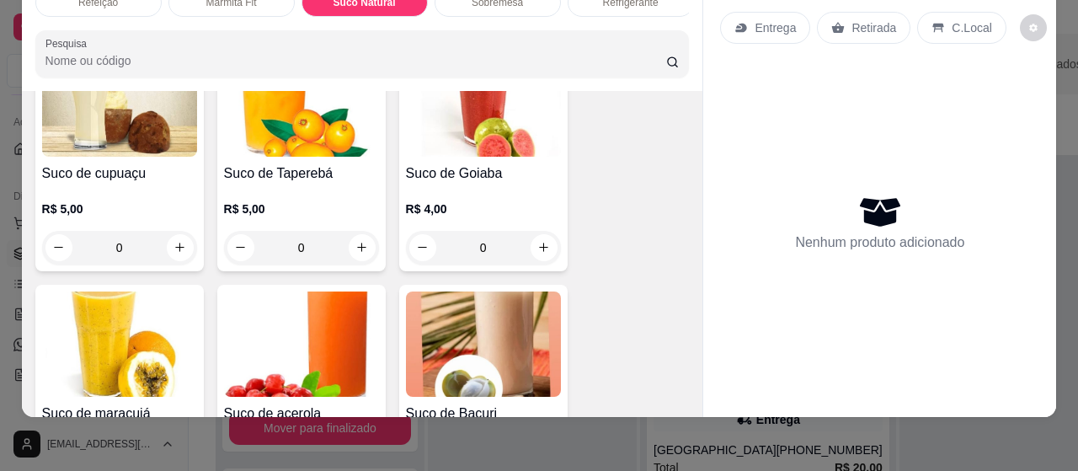
scroll to position [3493, 0]
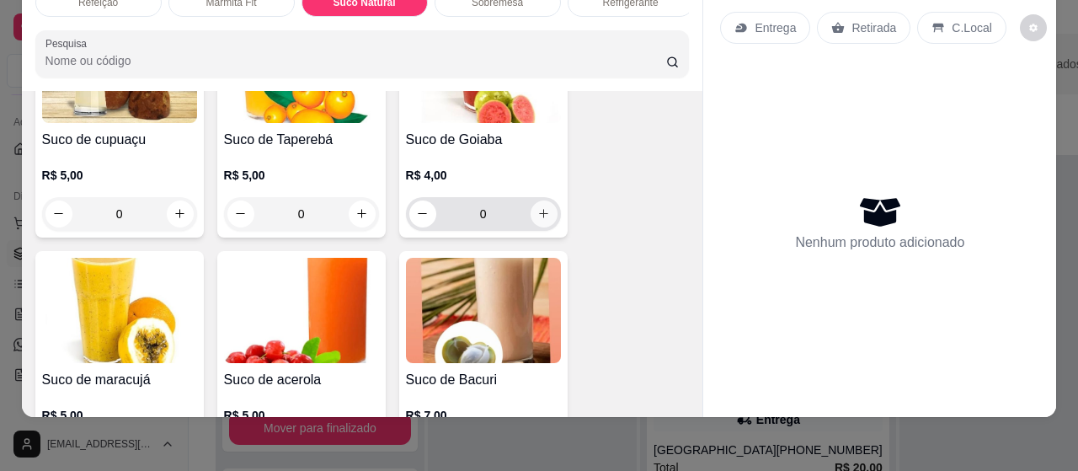
click at [537, 207] on icon "increase-product-quantity" at bounding box center [543, 213] width 13 height 13
type input "1"
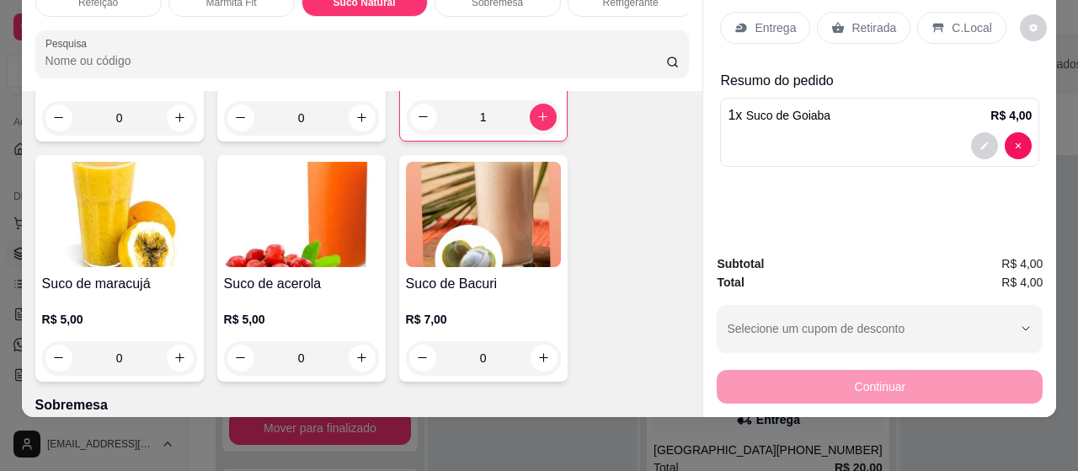
scroll to position [3594, 0]
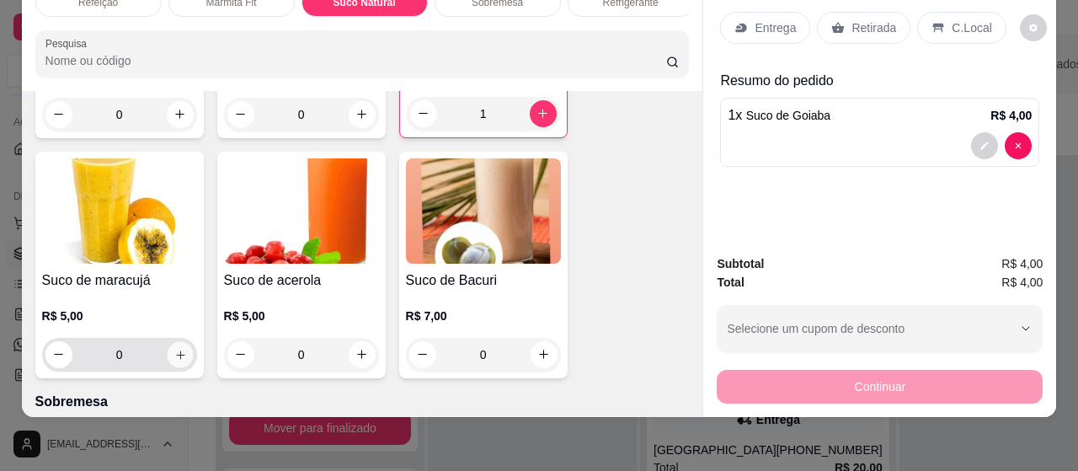
click at [174, 349] on icon "increase-product-quantity" at bounding box center [180, 355] width 13 height 13
type input "1"
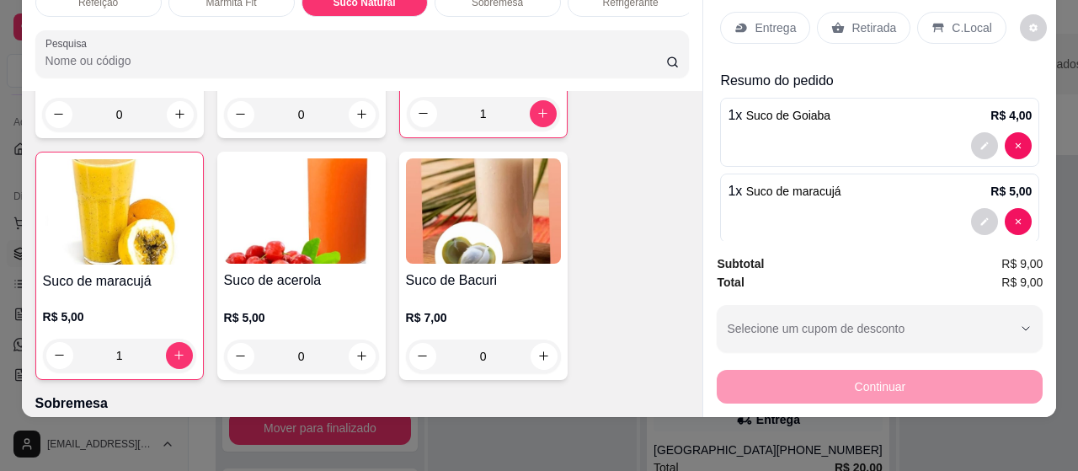
click at [859, 19] on p "Retirada" at bounding box center [874, 27] width 45 height 17
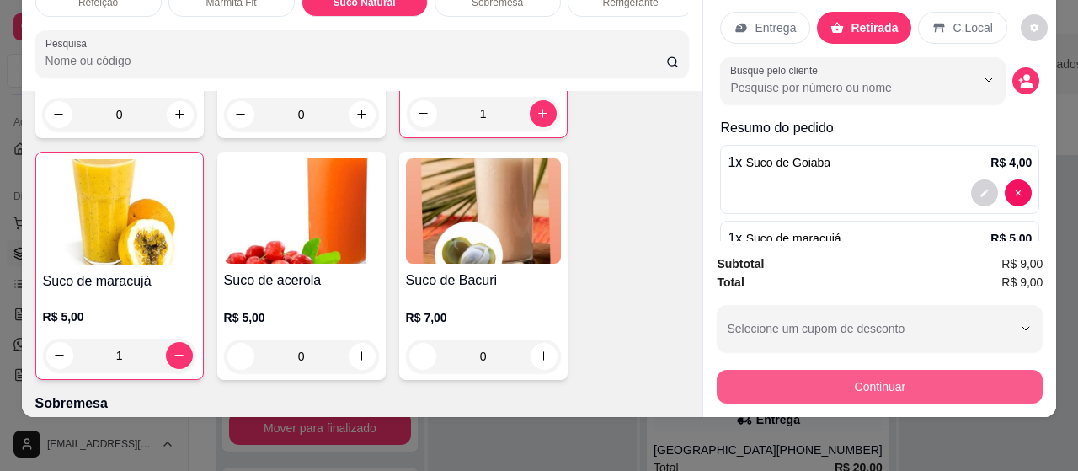
click at [848, 370] on button "Continuar" at bounding box center [880, 387] width 326 height 34
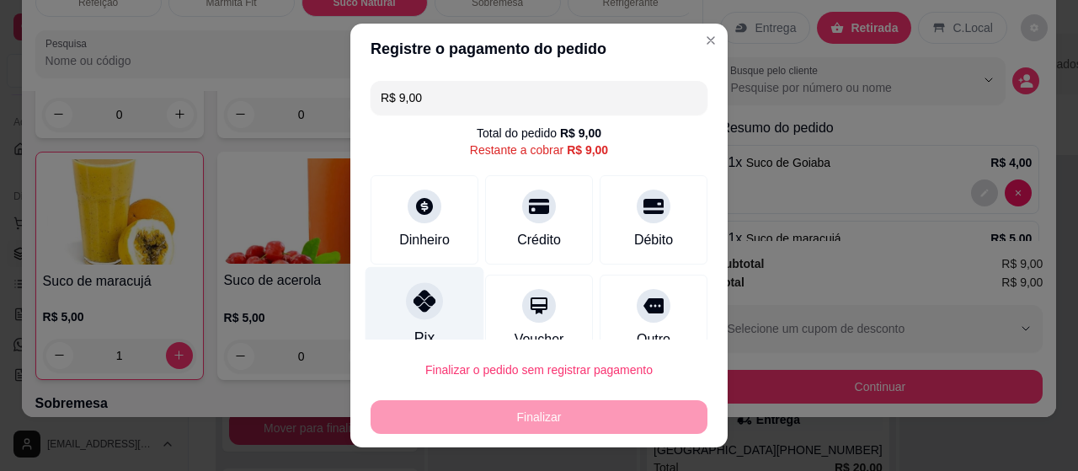
click at [387, 304] on div "Pix" at bounding box center [425, 316] width 119 height 99
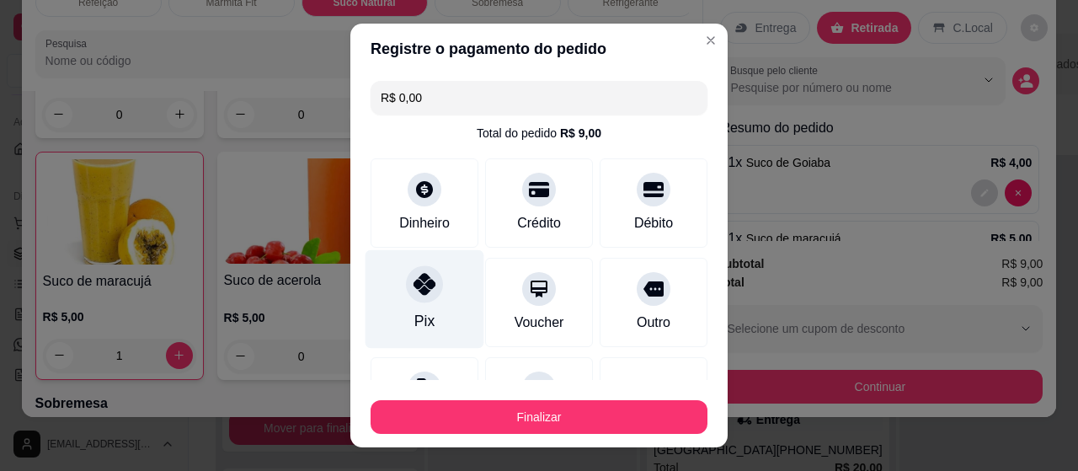
type input "R$ 0,00"
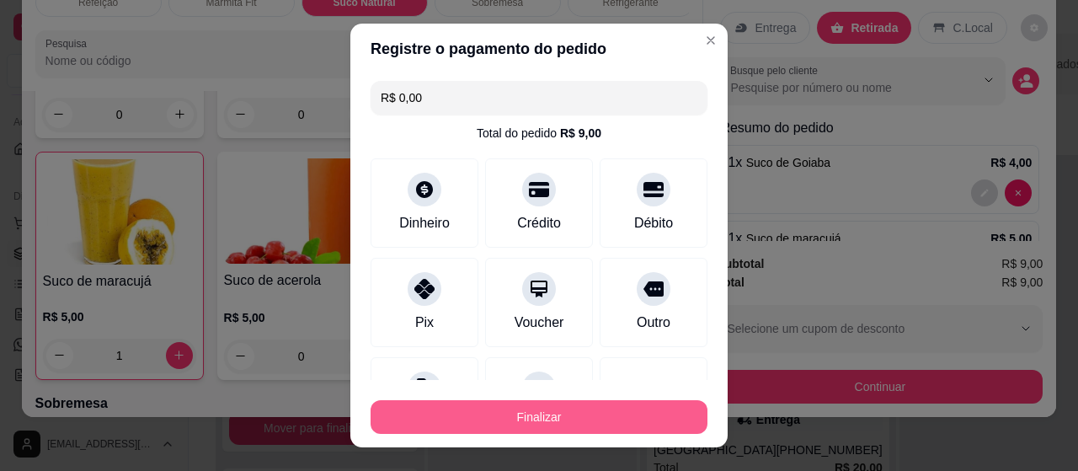
click at [501, 414] on button "Finalizar" at bounding box center [539, 417] width 337 height 34
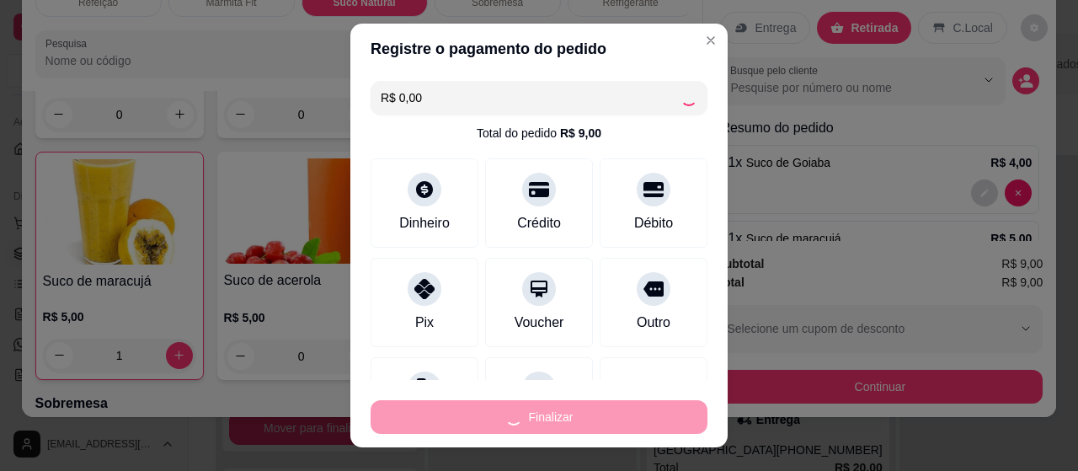
type input "0"
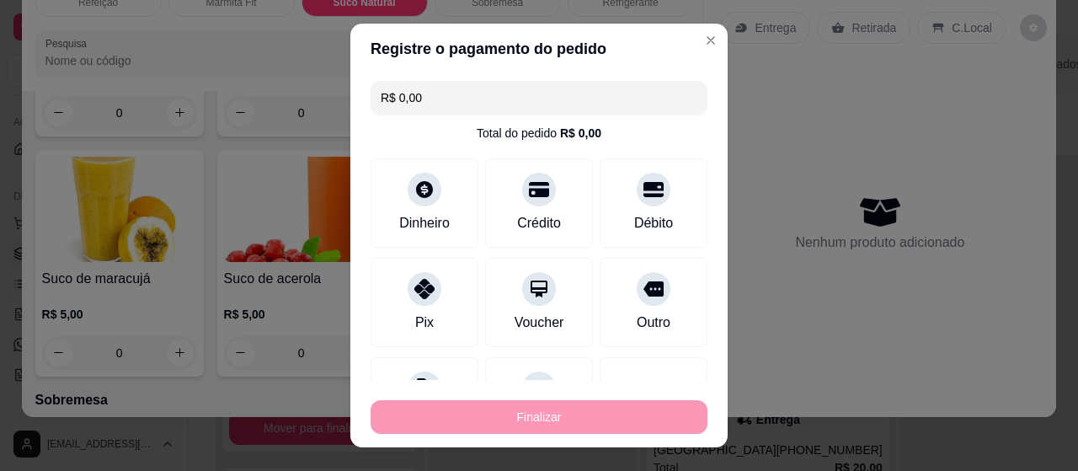
type input "-R$ 9,00"
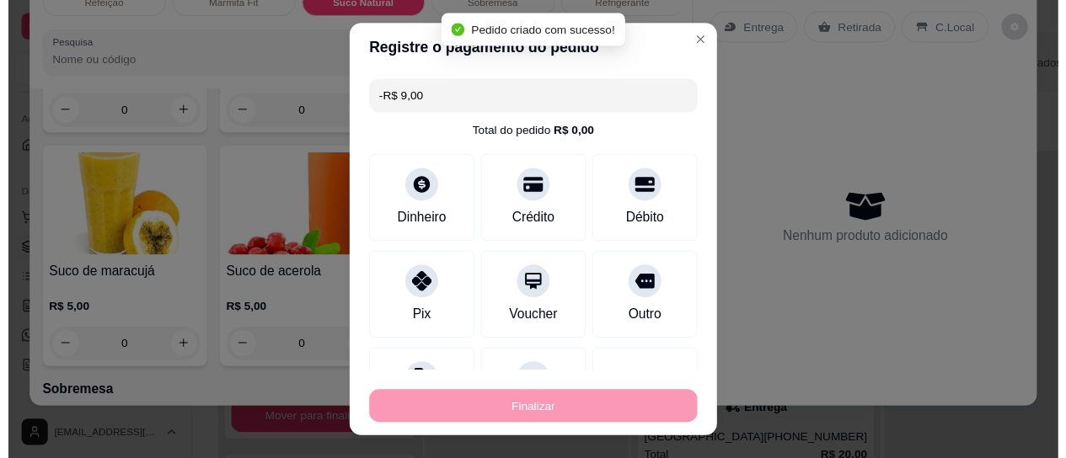
scroll to position [3593, 0]
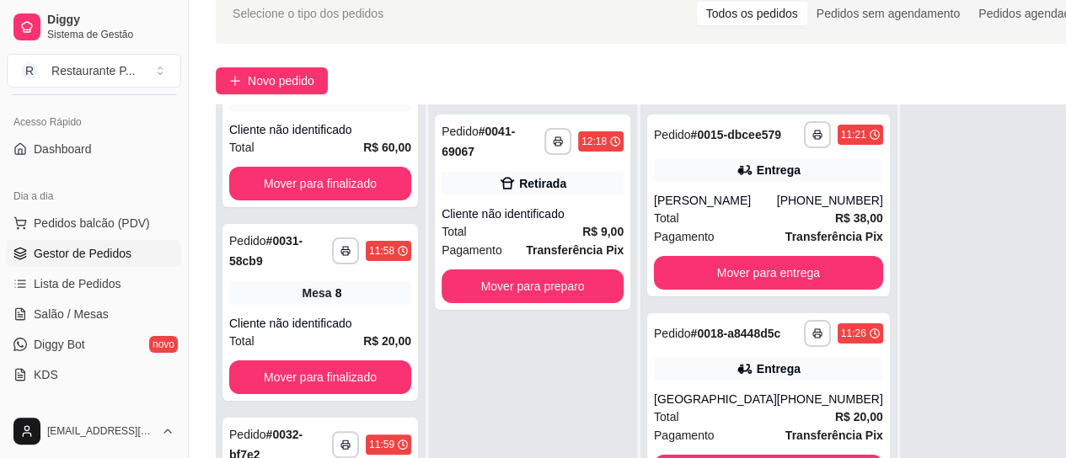
scroll to position [118, 0]
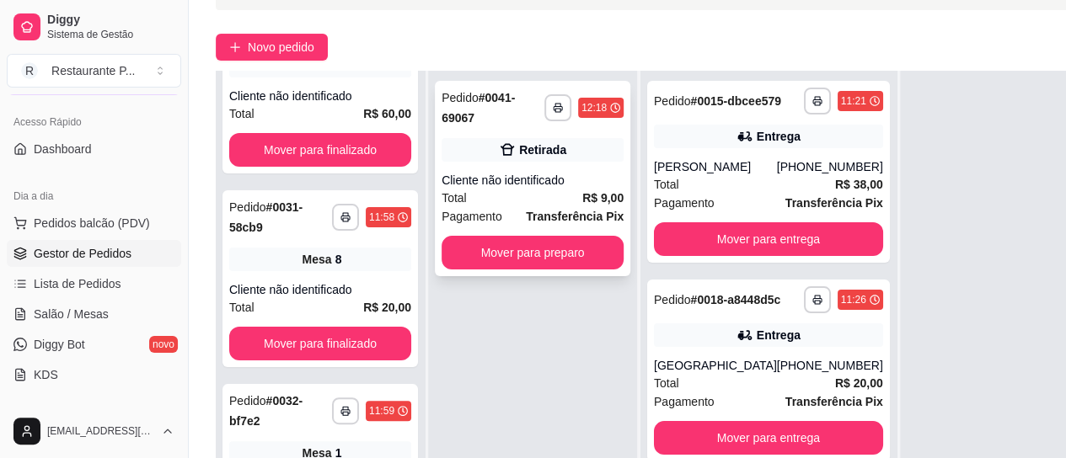
drag, startPoint x: 501, startPoint y: 414, endPoint x: 459, endPoint y: 158, distance: 259.5
click at [459, 158] on div "Retirada" at bounding box center [532, 150] width 182 height 24
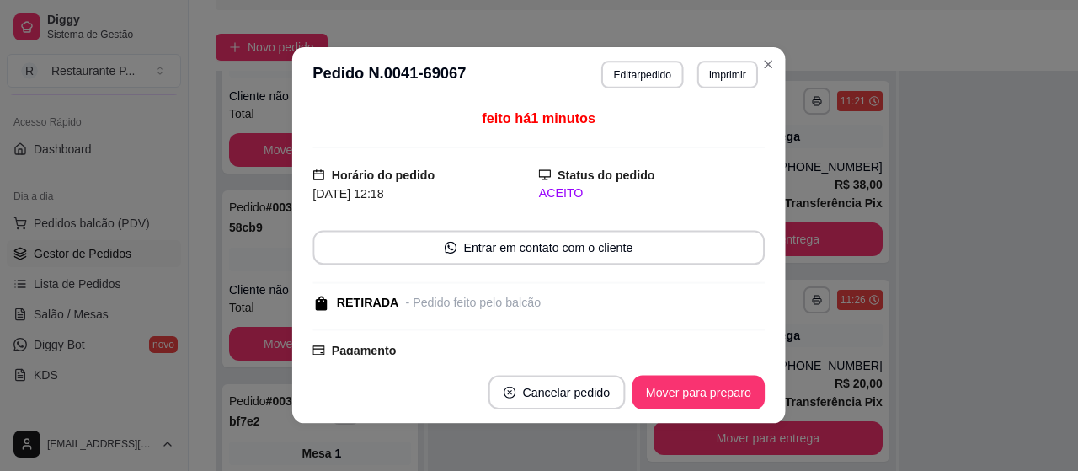
click at [460, 158] on div "feito há 1 minutos Horário do pedido [DATE] 12:18 Status do pedido ACEITO Entra…" at bounding box center [539, 233] width 452 height 246
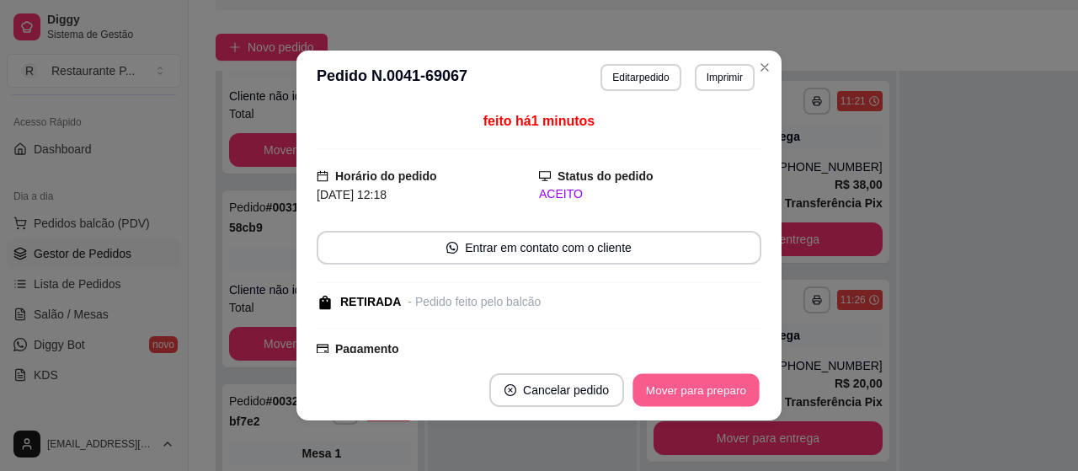
click at [692, 385] on button "Mover para preparo" at bounding box center [696, 390] width 126 height 33
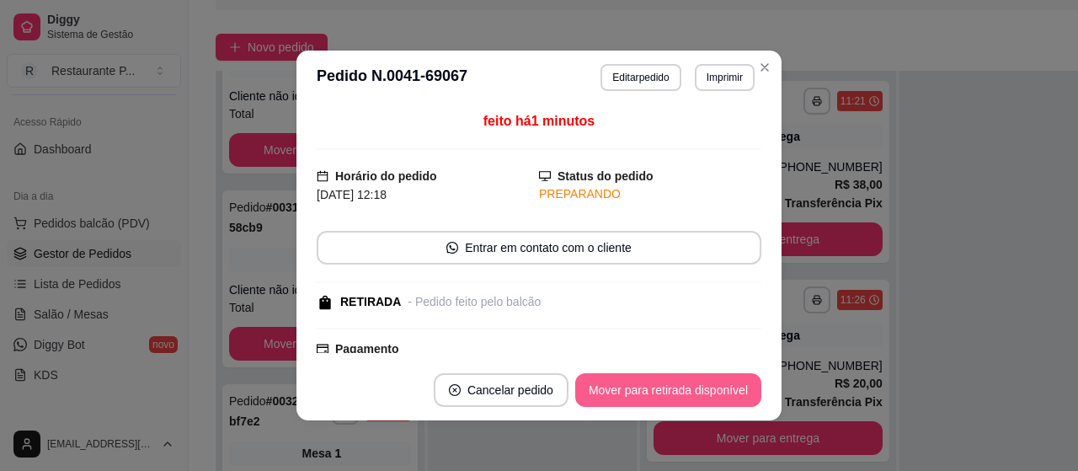
click at [692, 385] on button "Mover para retirada disponível" at bounding box center [668, 390] width 186 height 34
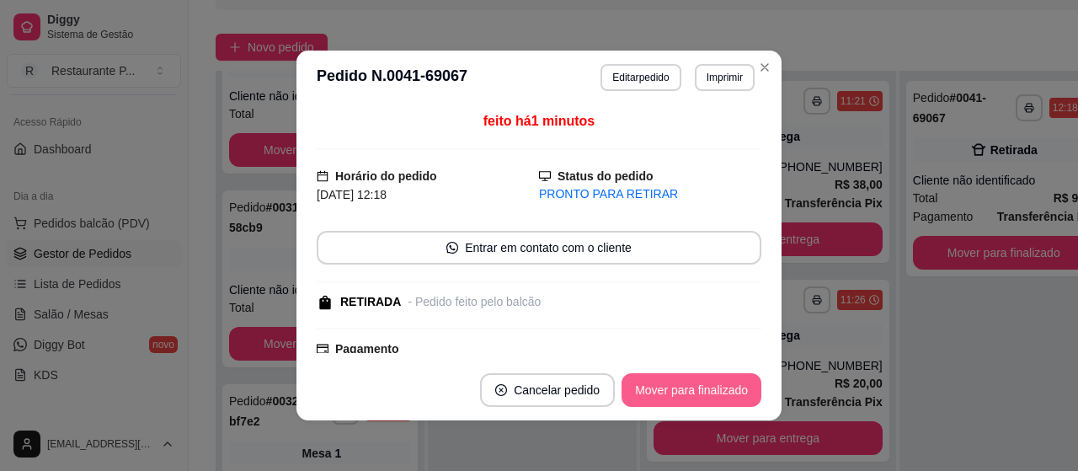
click at [692, 385] on button "Mover para finalizado" at bounding box center [692, 390] width 140 height 34
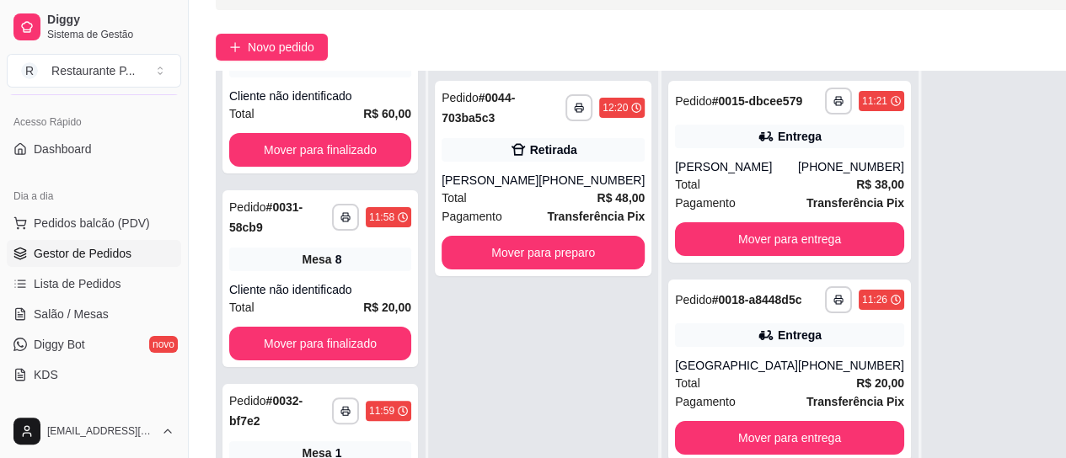
drag, startPoint x: 759, startPoint y: 67, endPoint x: 506, endPoint y: -97, distance: 301.0
click at [455, 265] on button "Mover para preparo" at bounding box center [542, 253] width 203 height 34
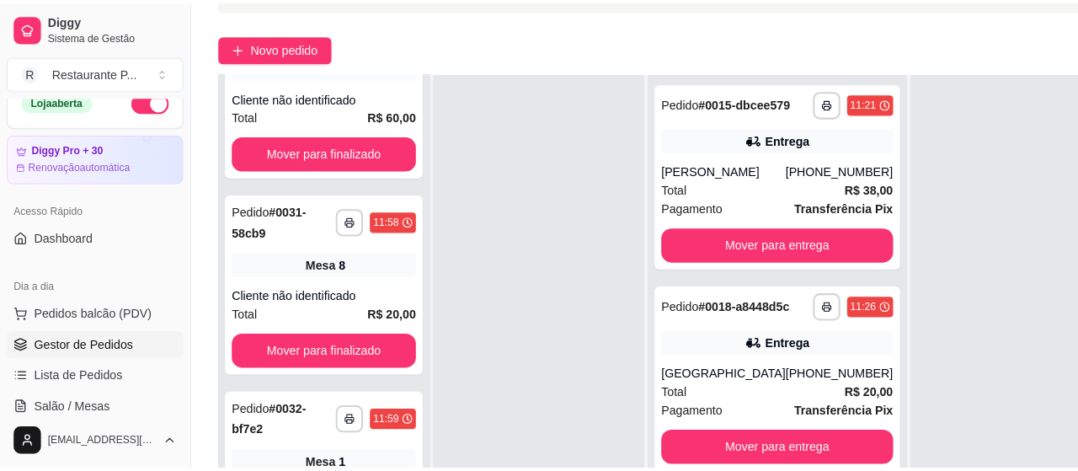
scroll to position [19, 0]
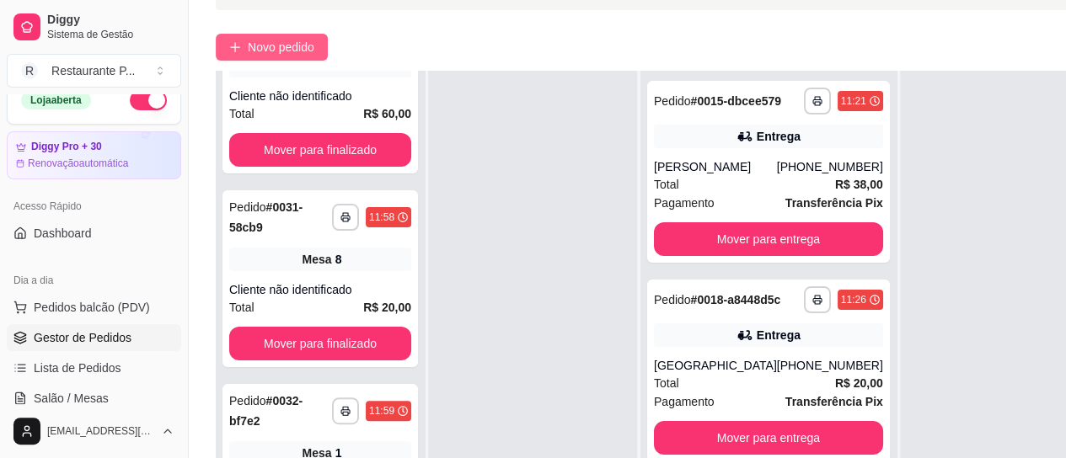
click at [241, 38] on button "Novo pedido" at bounding box center [272, 47] width 112 height 27
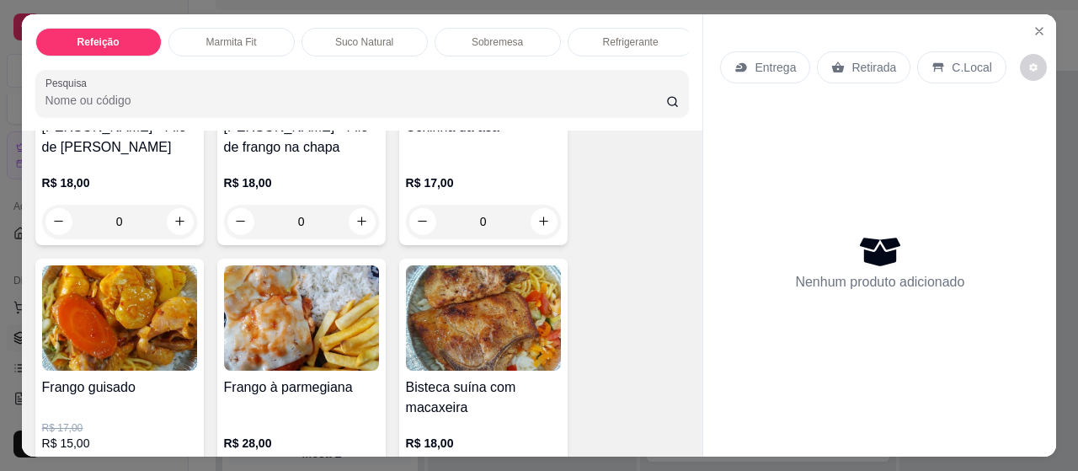
scroll to position [534, 0]
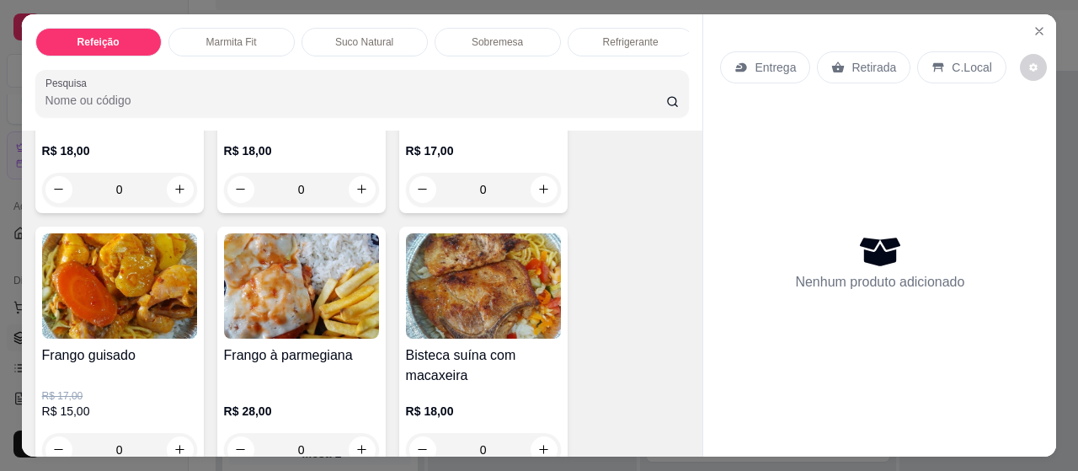
click at [682, 141] on div "Item avulso Refeição Calabresa - Calabresa acebolada R$ 17,00 0 Toscana - Tosca…" at bounding box center [363, 294] width 682 height 326
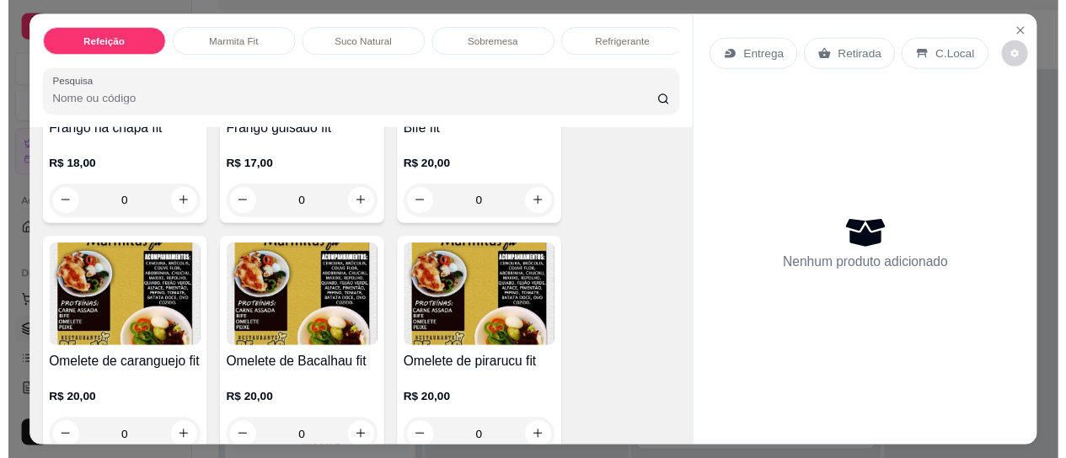
scroll to position [2762, 0]
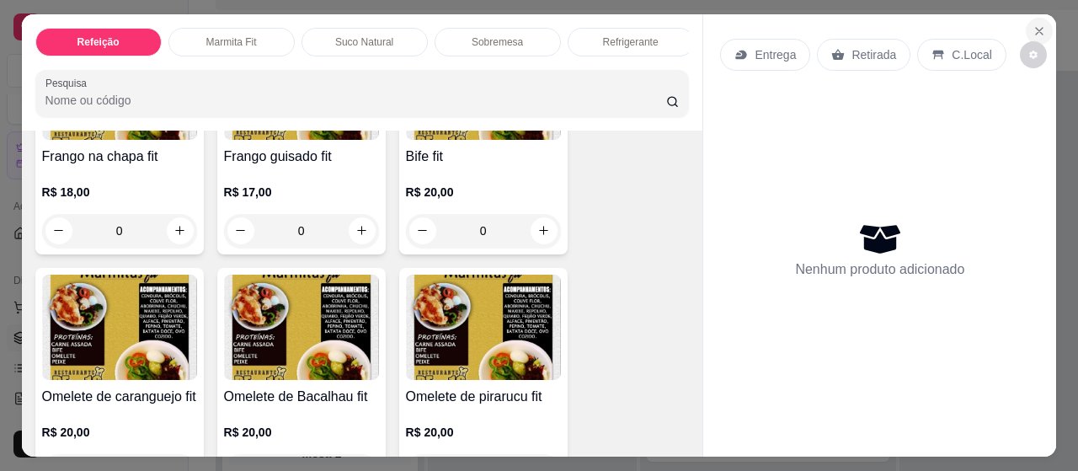
click at [1026, 23] on button "Close" at bounding box center [1039, 31] width 27 height 27
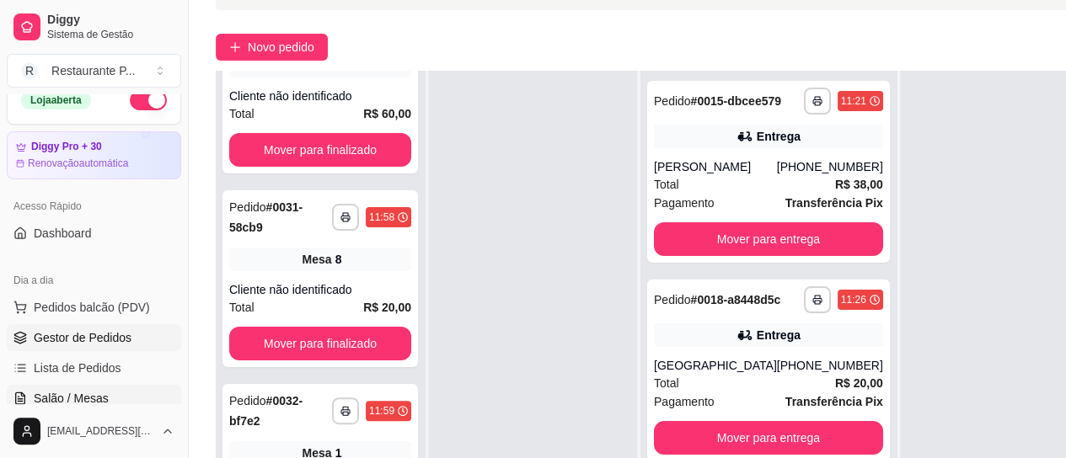
click at [103, 388] on link "Salão / Mesas" at bounding box center [94, 398] width 174 height 27
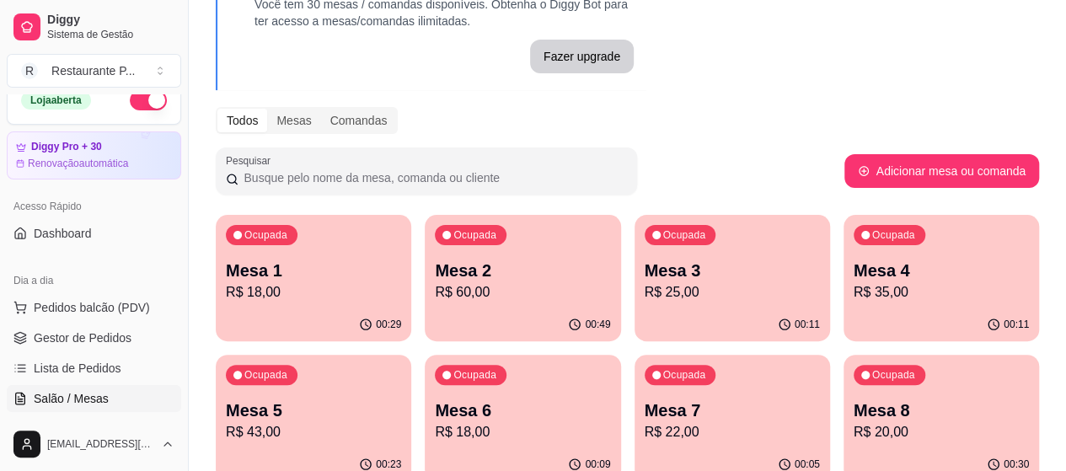
scroll to position [141, 0]
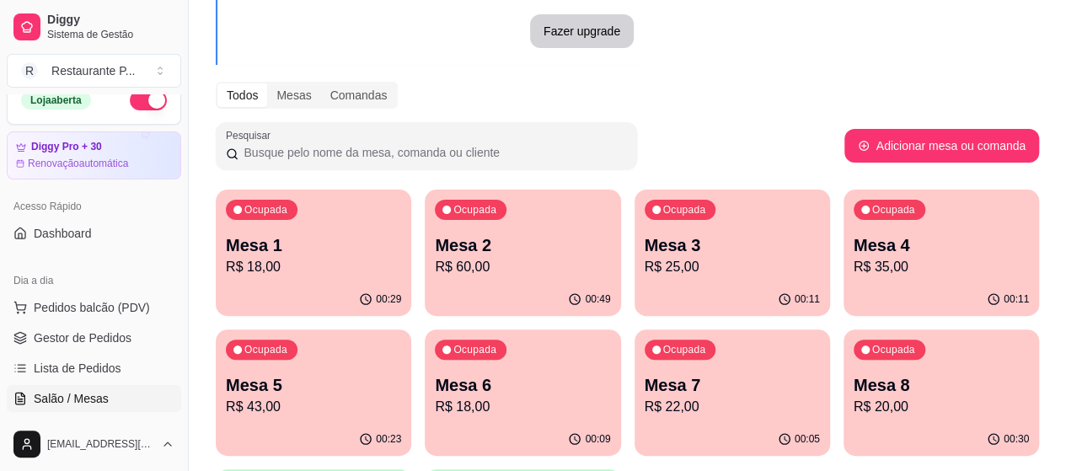
click at [843, 422] on button "Ocupada Mesa 8 R$ 20,00 00:30" at bounding box center [940, 392] width 195 height 126
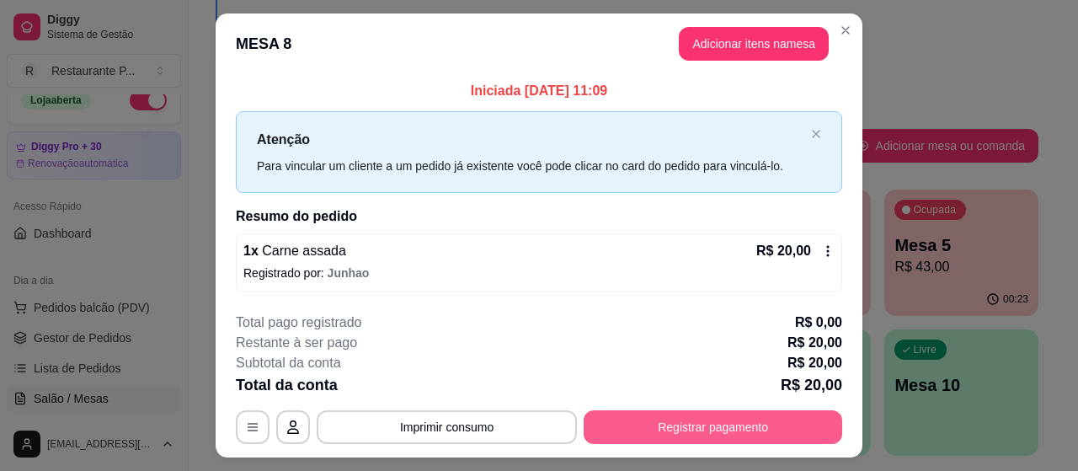
click at [667, 424] on button "Registrar pagamento" at bounding box center [713, 427] width 259 height 34
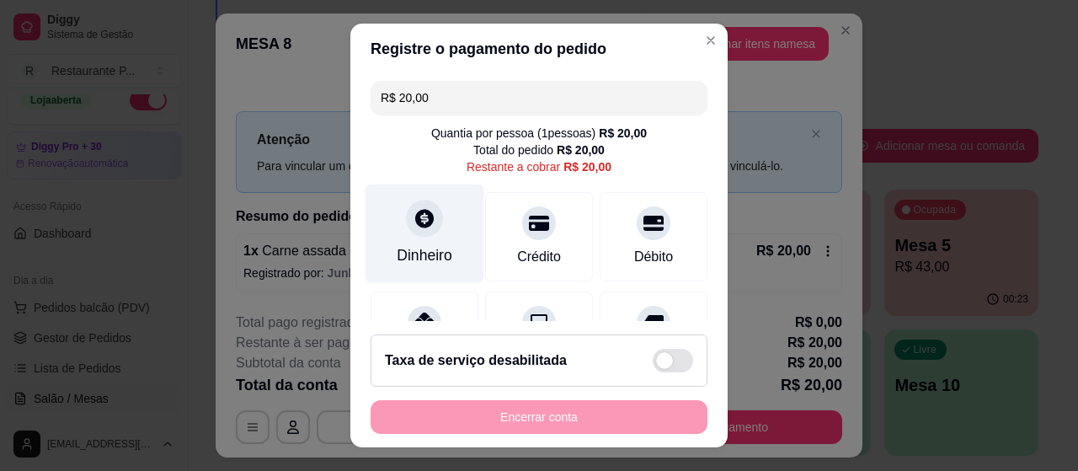
click at [390, 231] on div "Dinheiro" at bounding box center [425, 233] width 119 height 99
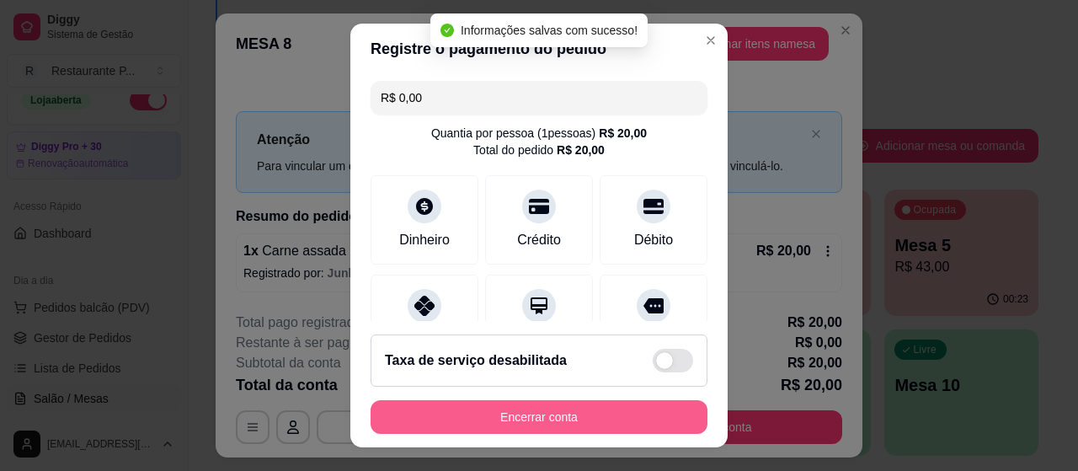
type input "R$ 0,00"
click at [542, 420] on button "Encerrar conta" at bounding box center [539, 417] width 337 height 34
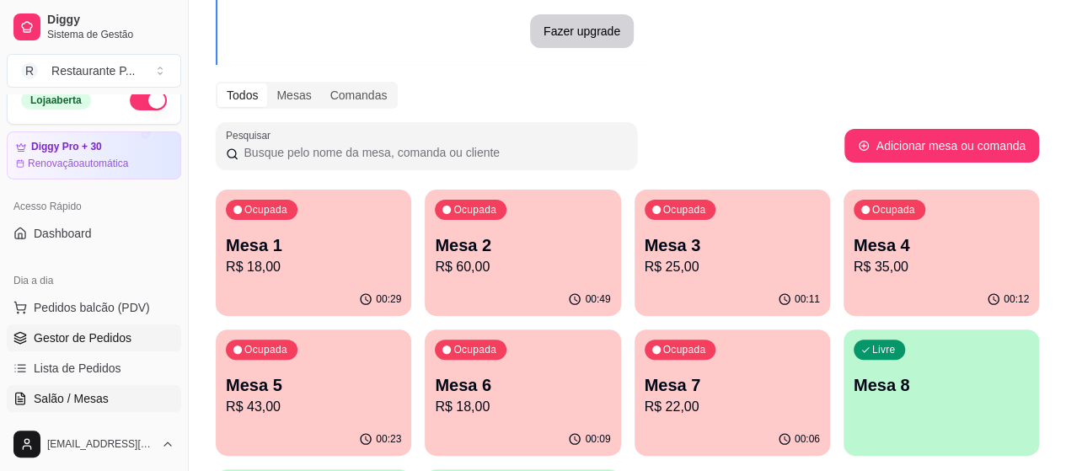
click at [99, 331] on span "Gestor de Pedidos" at bounding box center [83, 337] width 98 height 17
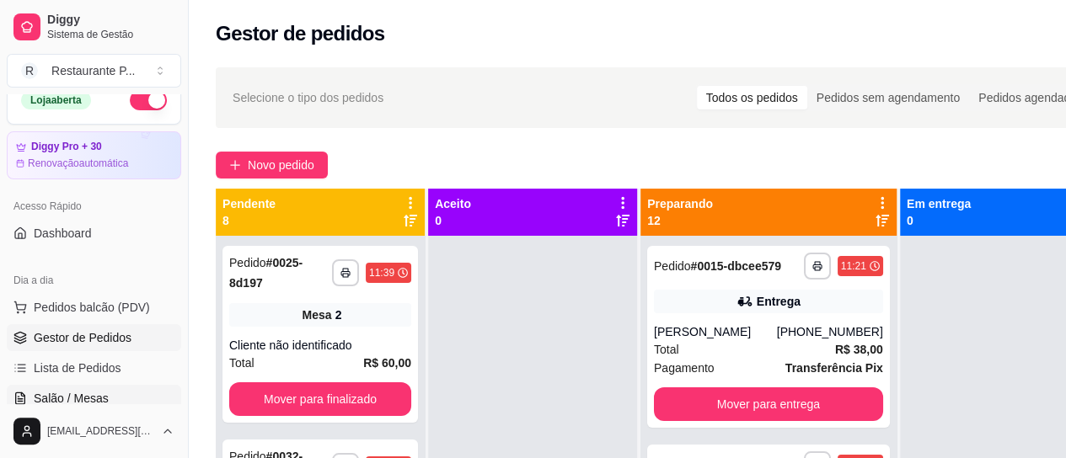
click at [70, 398] on span "Salão / Mesas" at bounding box center [71, 398] width 75 height 17
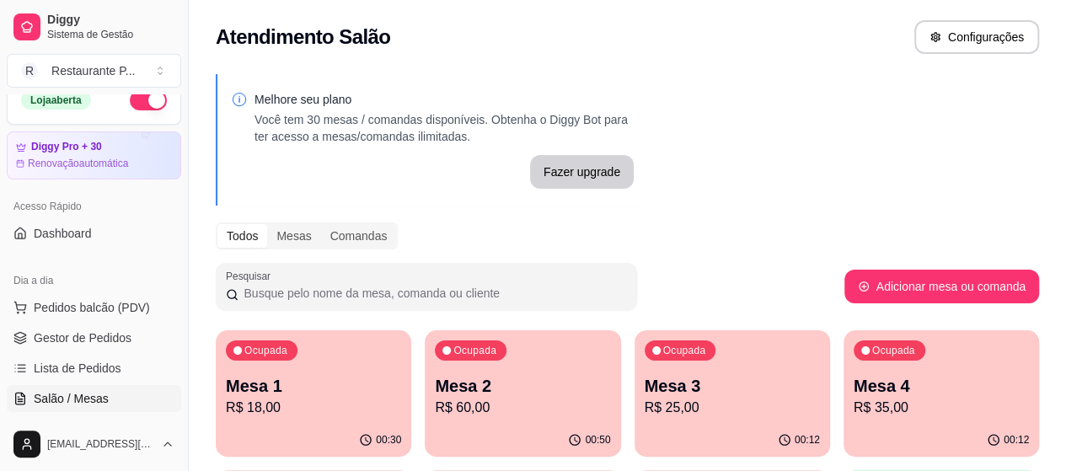
click at [435, 385] on p "Mesa 2" at bounding box center [522, 386] width 175 height 24
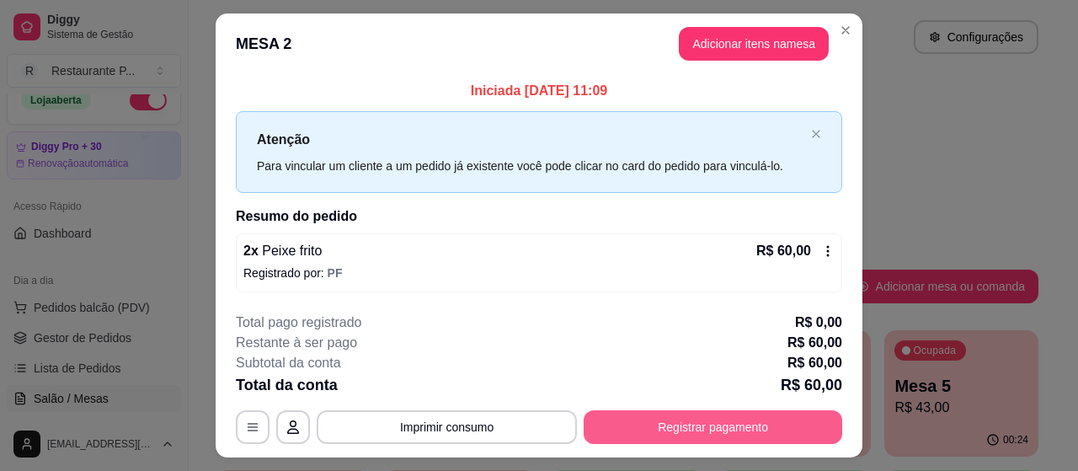
click at [637, 427] on button "Registrar pagamento" at bounding box center [713, 427] width 259 height 34
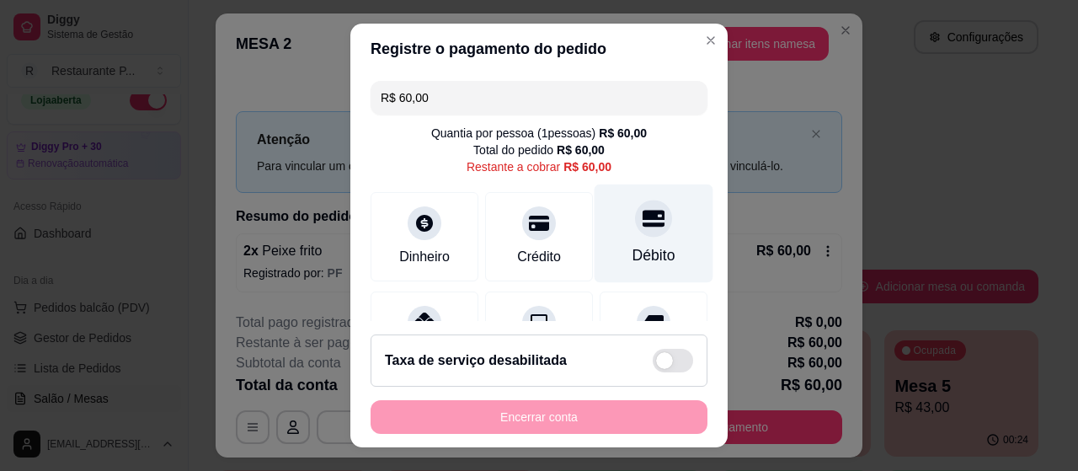
click at [611, 233] on div "Débito" at bounding box center [654, 233] width 119 height 99
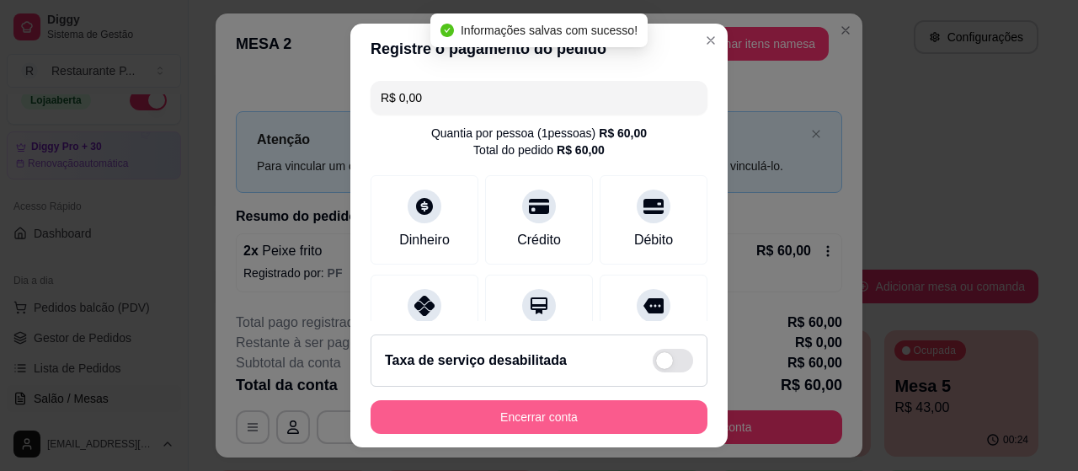
type input "R$ 0,00"
click at [511, 409] on button "Encerrar conta" at bounding box center [539, 417] width 337 height 34
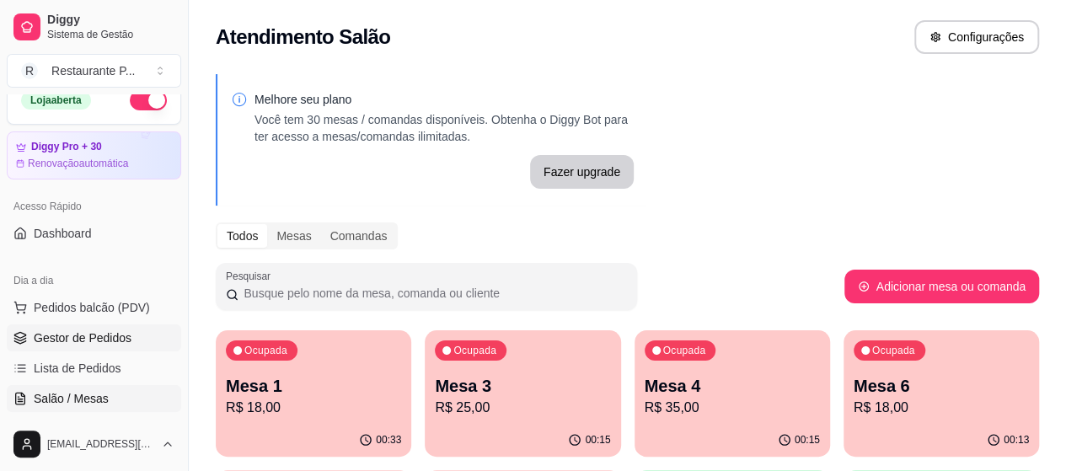
click at [102, 340] on span "Gestor de Pedidos" at bounding box center [83, 337] width 98 height 17
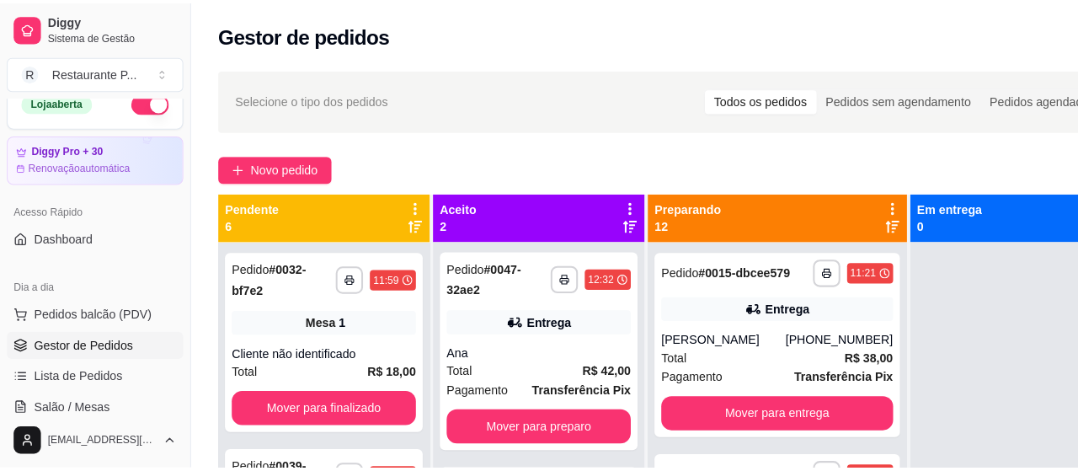
scroll to position [30, 0]
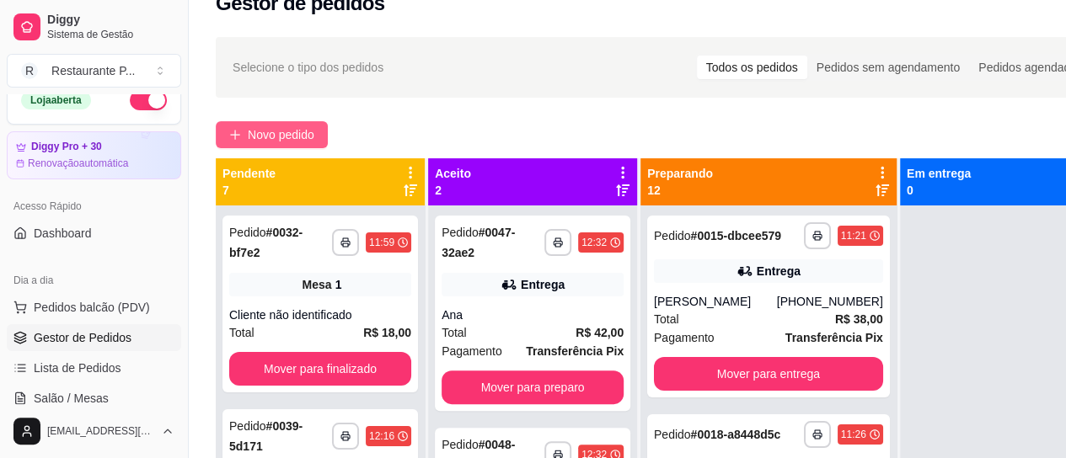
click at [302, 131] on span "Novo pedido" at bounding box center [281, 135] width 67 height 19
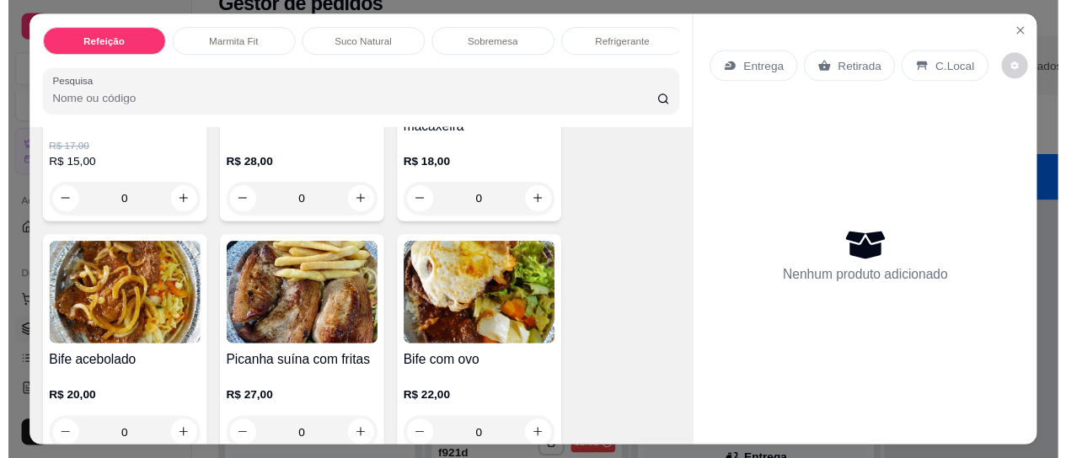
scroll to position [812, 0]
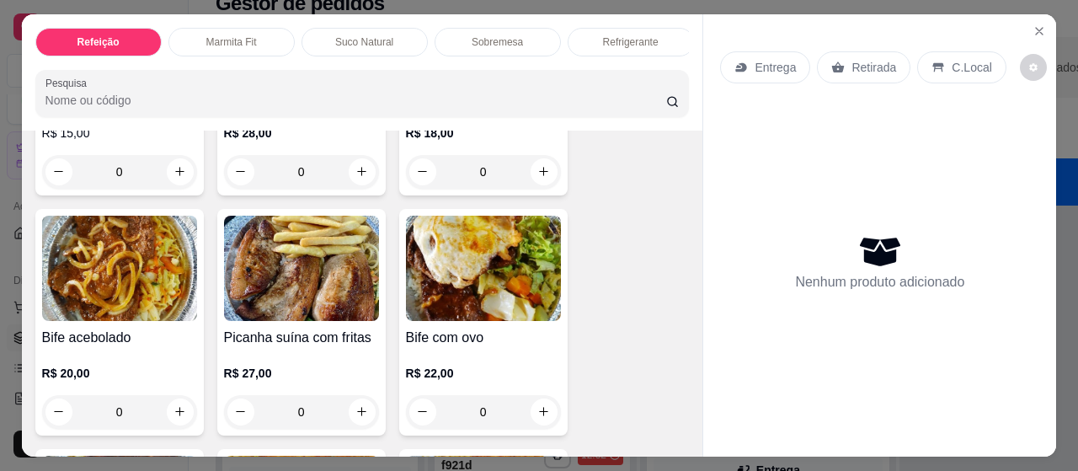
click at [82, 291] on img at bounding box center [119, 268] width 155 height 105
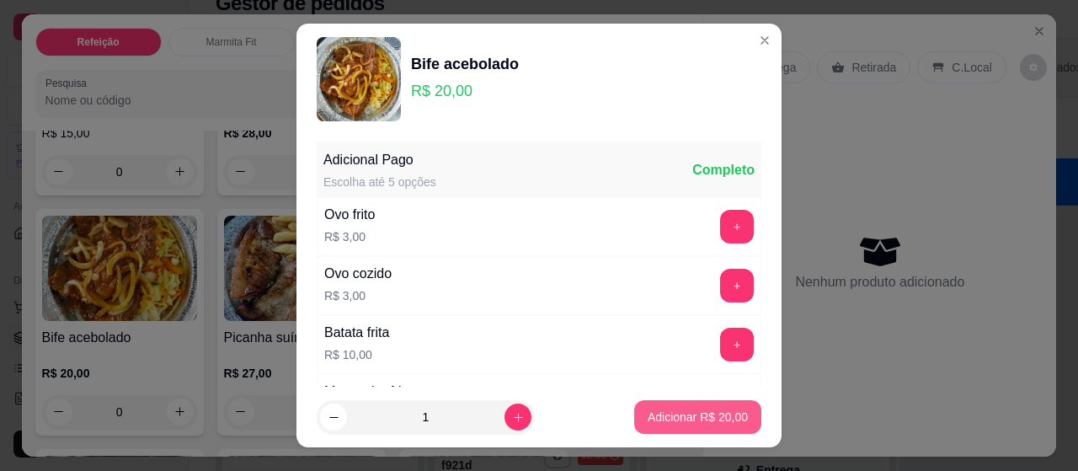
click at [635, 404] on button "Adicionar R$ 20,00" at bounding box center [697, 417] width 127 height 34
type input "1"
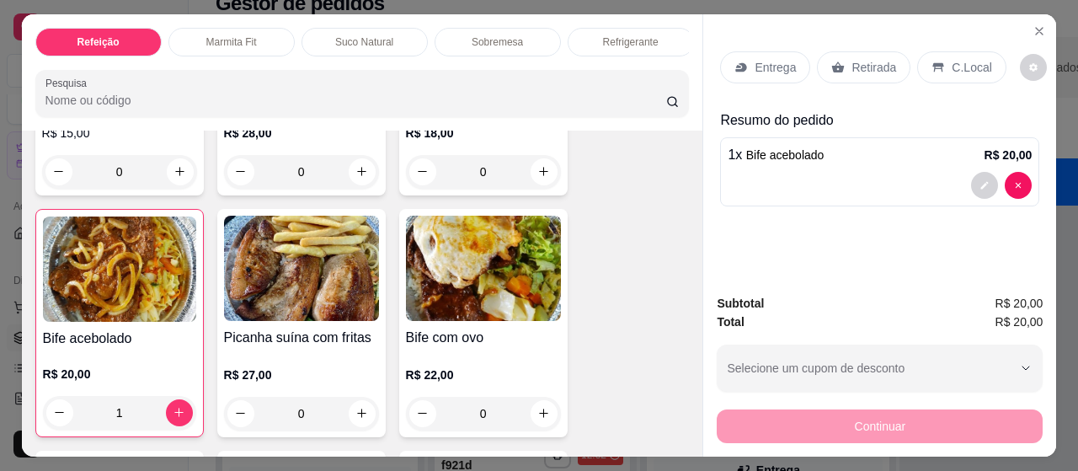
click at [755, 63] on p "Entrega" at bounding box center [775, 67] width 41 height 17
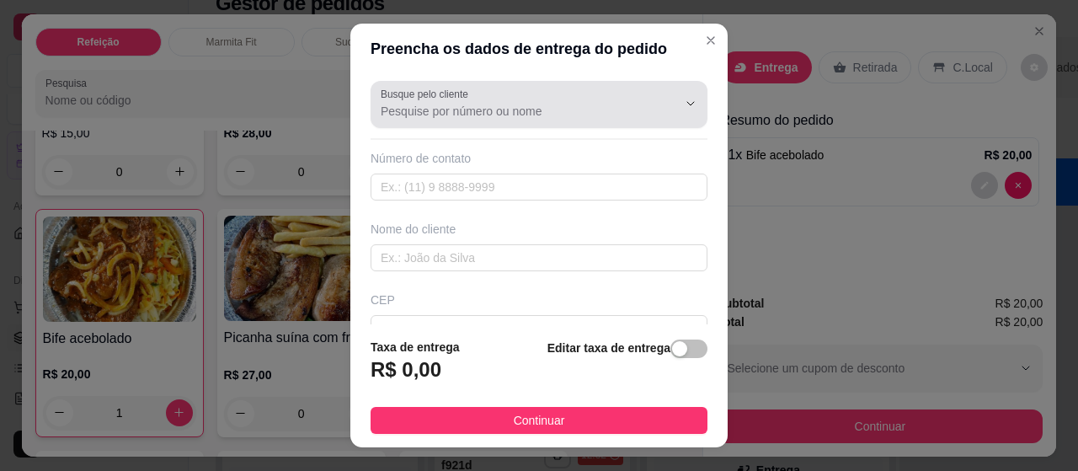
click at [434, 101] on div at bounding box center [539, 105] width 317 height 34
click at [447, 125] on div "Busque pelo cliente" at bounding box center [539, 104] width 337 height 47
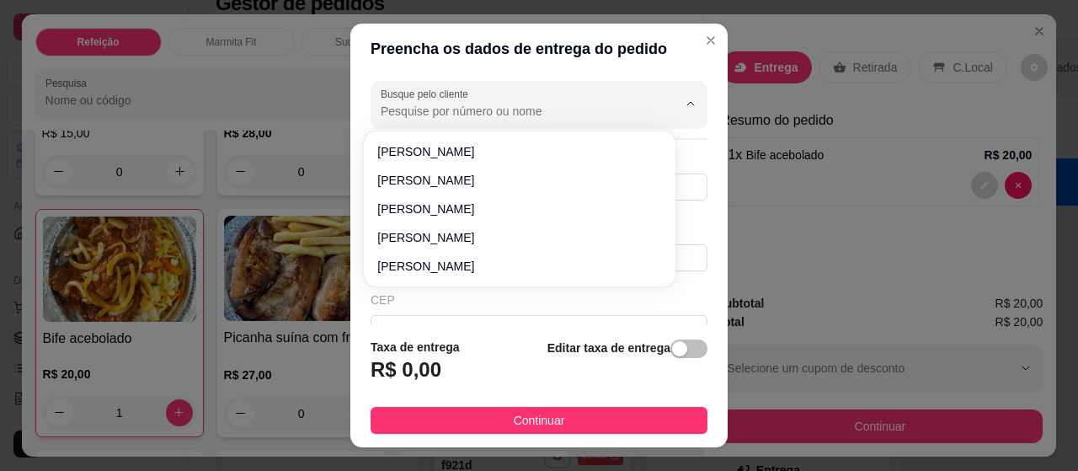
type input "u"
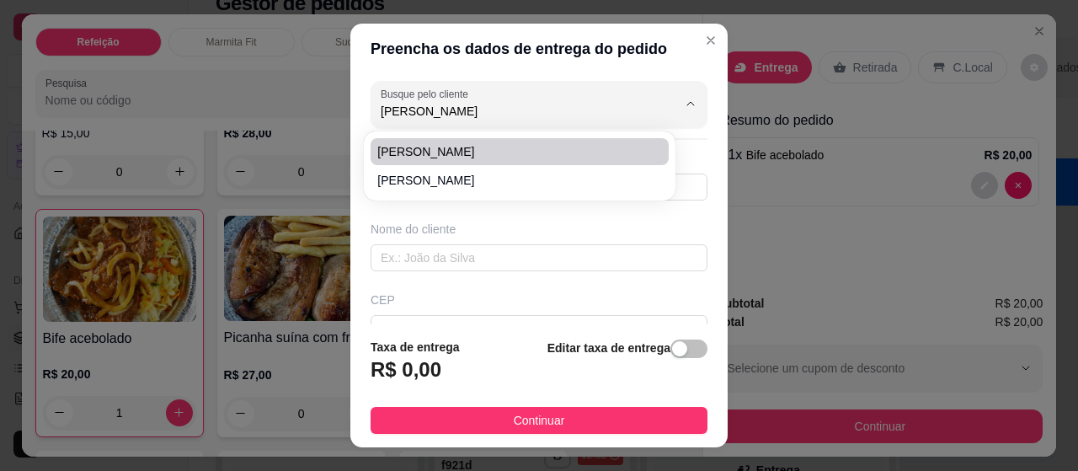
click at [458, 144] on li "[PERSON_NAME]" at bounding box center [519, 151] width 297 height 27
type input "[PERSON_NAME]"
type input "91985433075"
type input "[PERSON_NAME]"
type input "Em frente a Praca do aeroporto. [GEOGRAPHIC_DATA]"
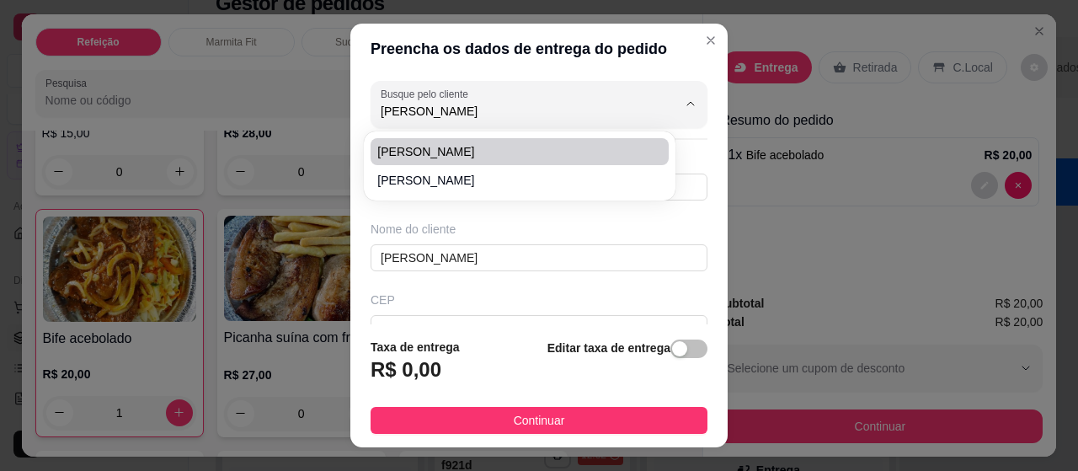
type input "[GEOGRAPHIC_DATA]"
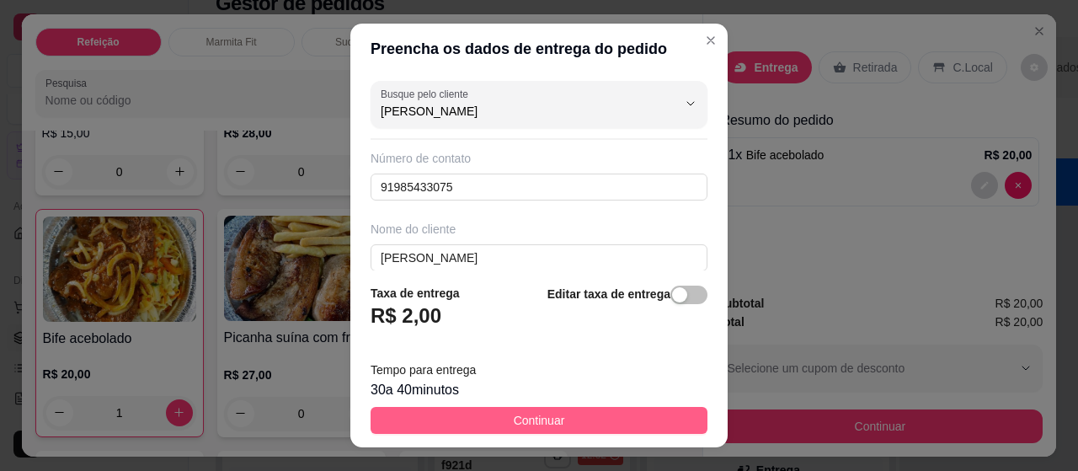
type input "[PERSON_NAME]"
click at [580, 410] on button "Continuar" at bounding box center [539, 420] width 337 height 27
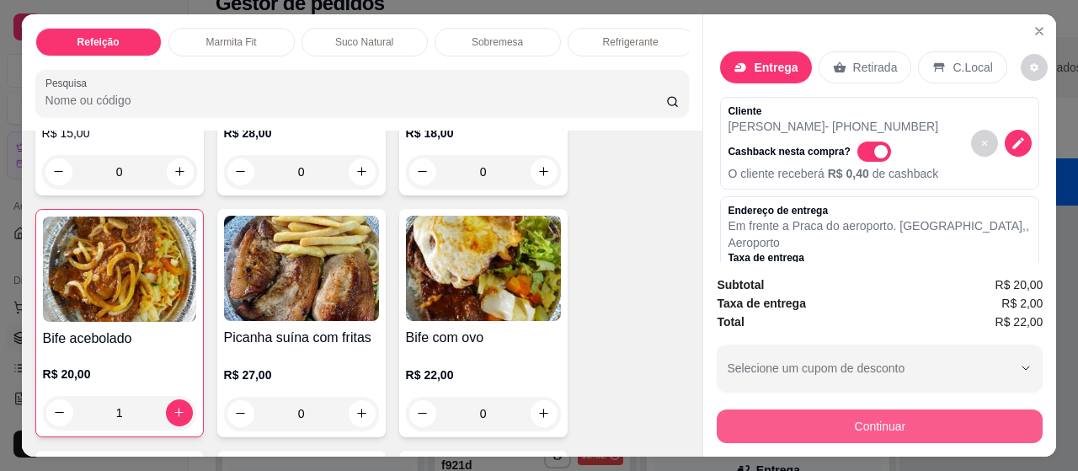
click at [918, 415] on button "Continuar" at bounding box center [880, 426] width 326 height 34
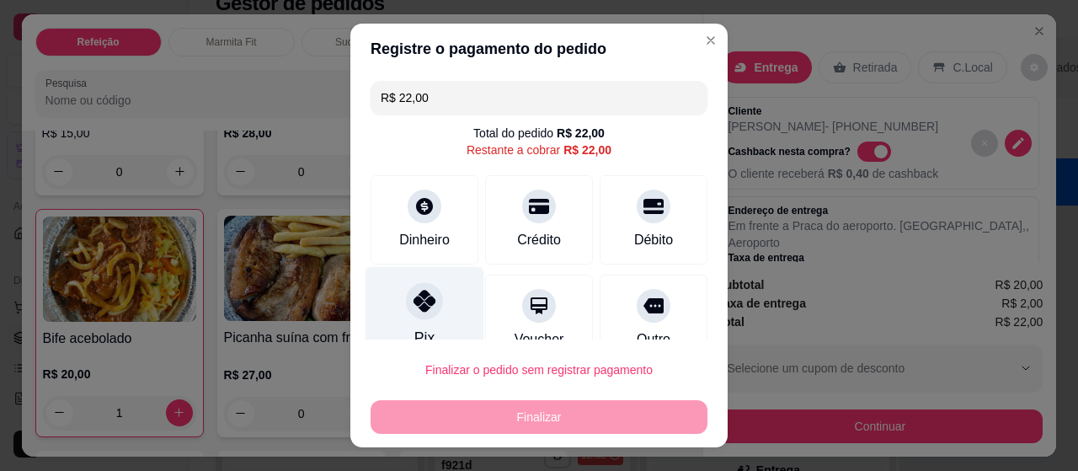
click at [418, 302] on icon at bounding box center [425, 301] width 22 height 22
type input "R$ 0,00"
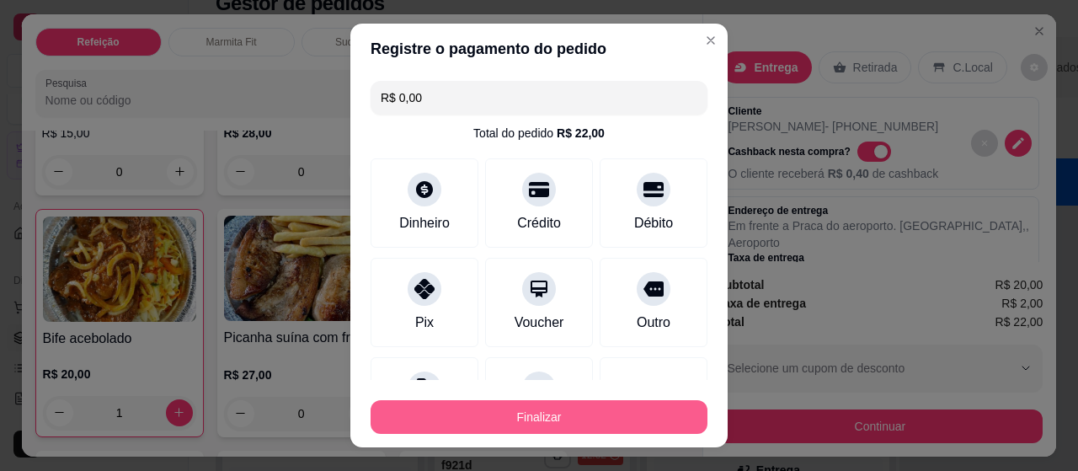
click at [529, 415] on button "Finalizar" at bounding box center [539, 417] width 337 height 34
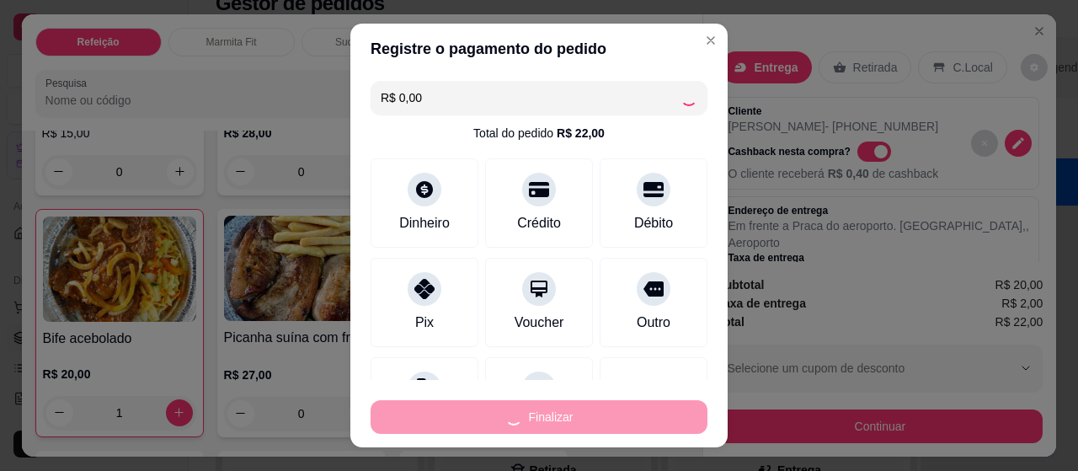
type input "0"
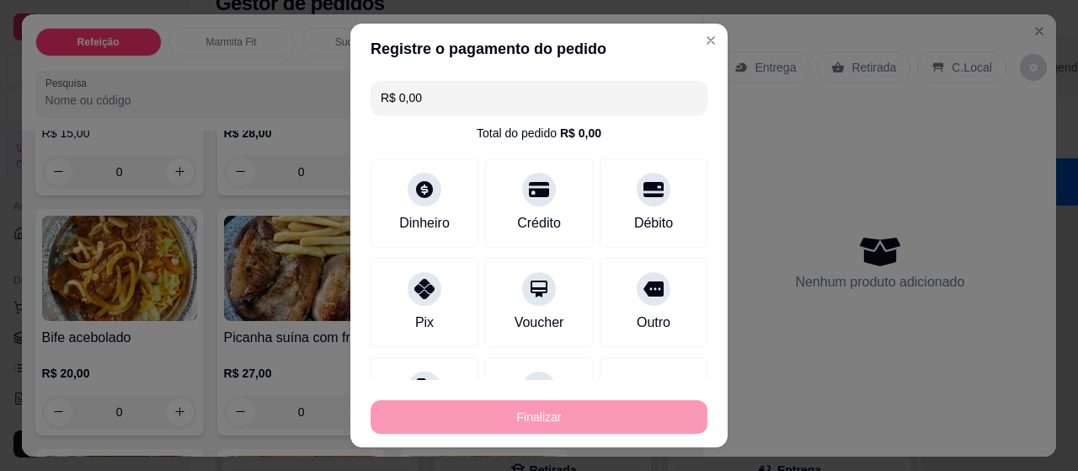
type input "-R$ 22,00"
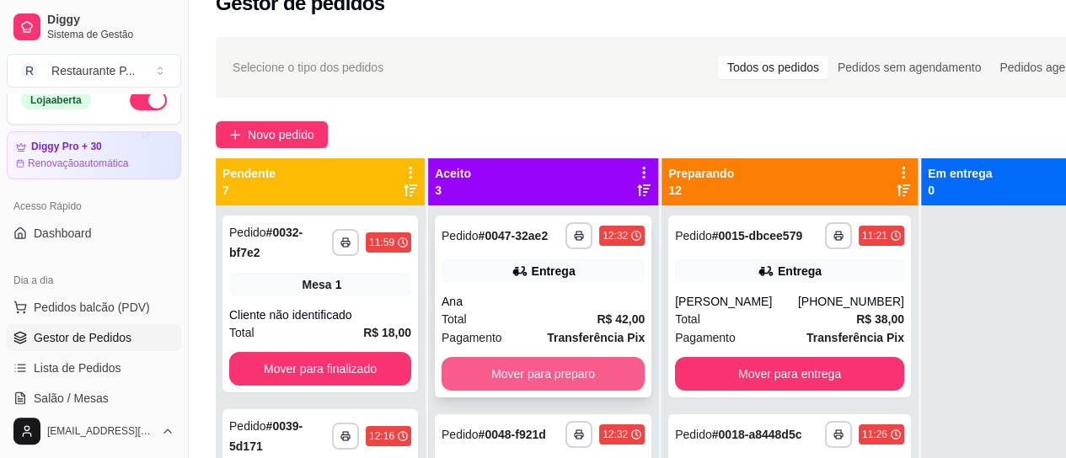
click at [533, 378] on button "Mover para preparo" at bounding box center [542, 374] width 203 height 34
click at [508, 381] on button "Mover para preparo" at bounding box center [543, 374] width 197 height 33
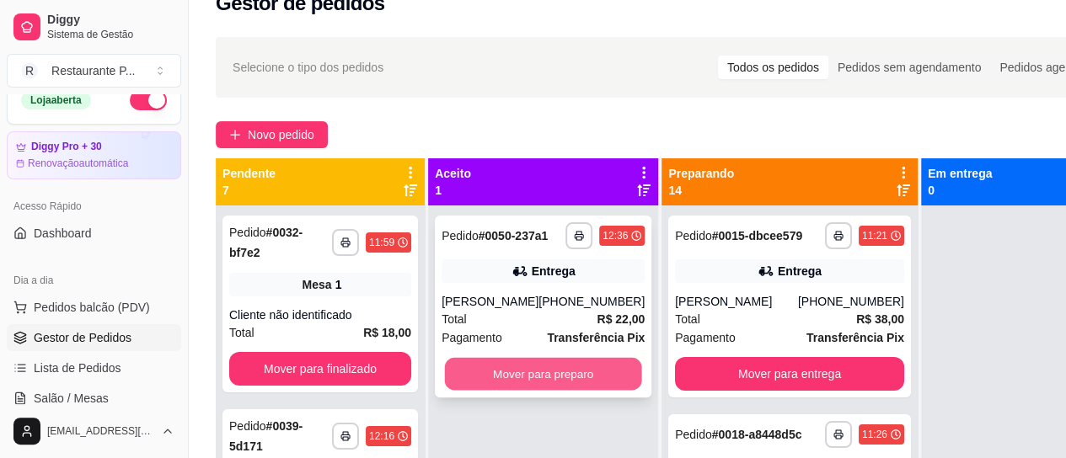
click at [508, 382] on button "Mover para preparo" at bounding box center [543, 374] width 197 height 33
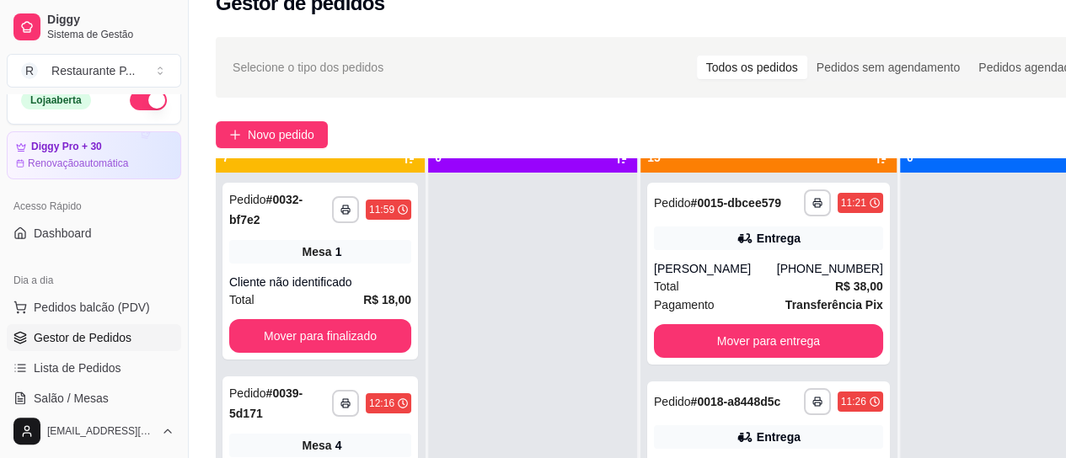
scroll to position [47, 0]
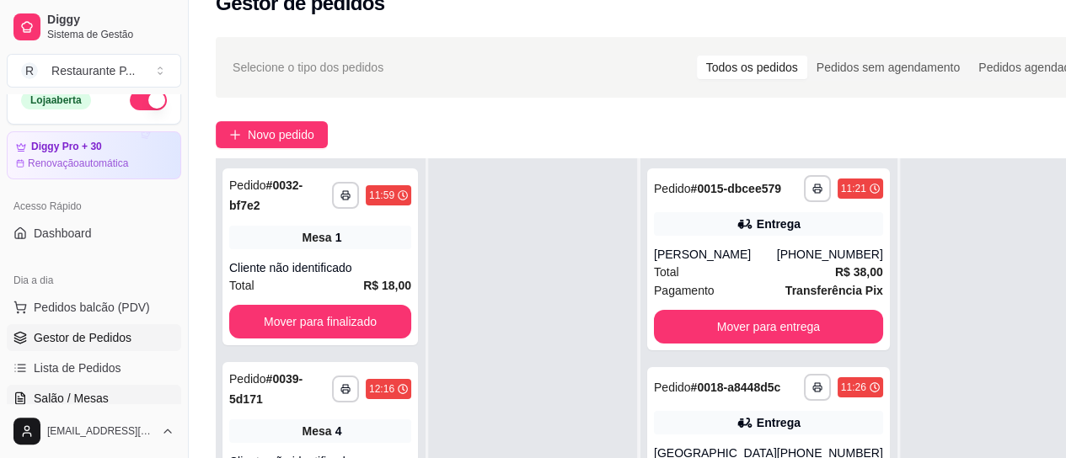
click at [74, 388] on link "Salão / Mesas" at bounding box center [94, 398] width 174 height 27
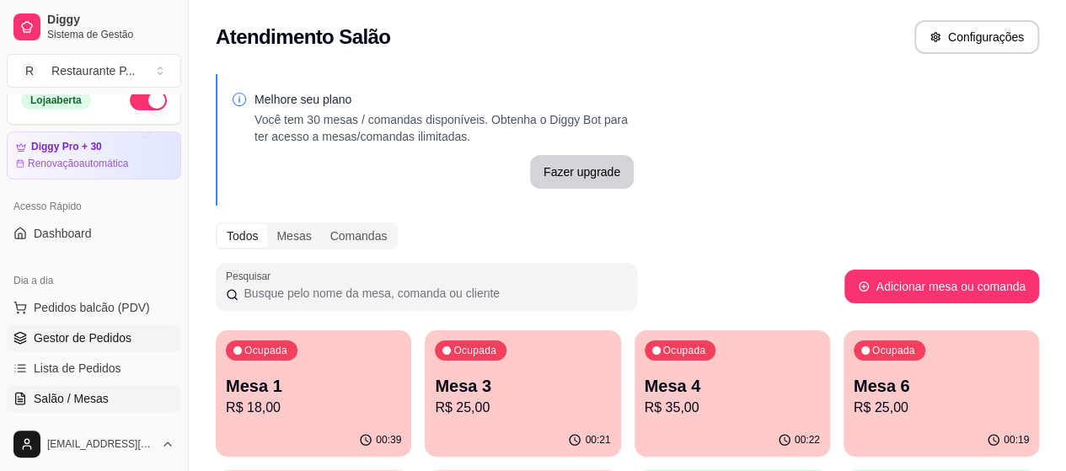
click at [87, 330] on span "Gestor de Pedidos" at bounding box center [83, 337] width 98 height 17
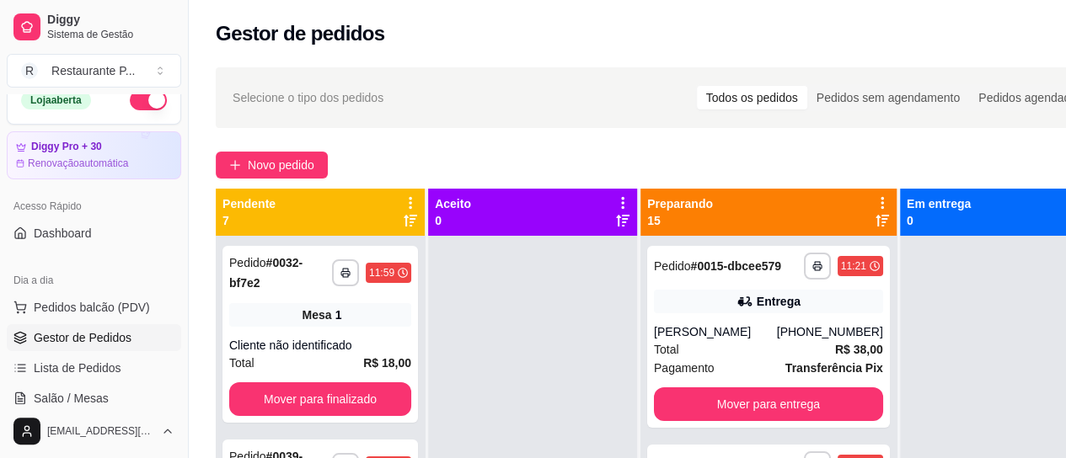
click at [875, 222] on icon at bounding box center [881, 220] width 13 height 13
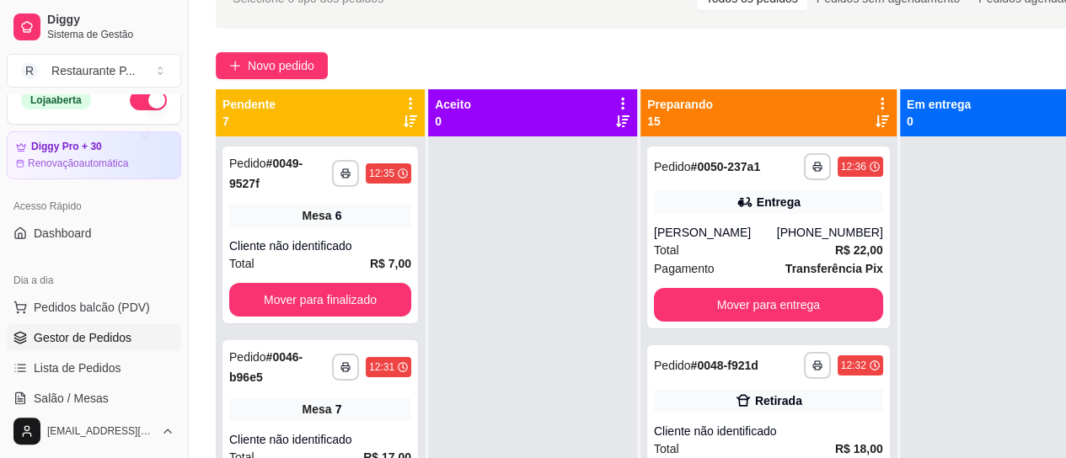
click at [875, 115] on icon at bounding box center [881, 121] width 13 height 13
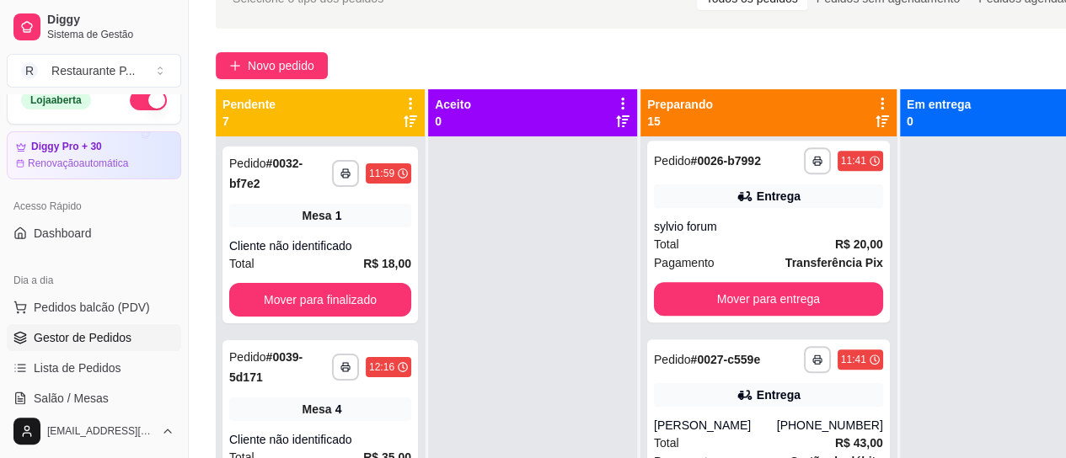
scroll to position [598, 0]
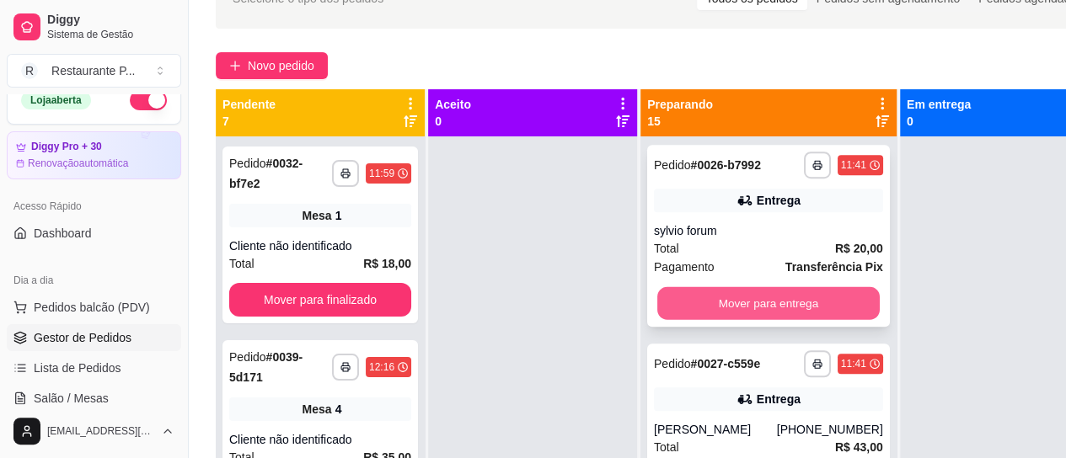
click at [783, 320] on button "Mover para entrega" at bounding box center [768, 303] width 222 height 33
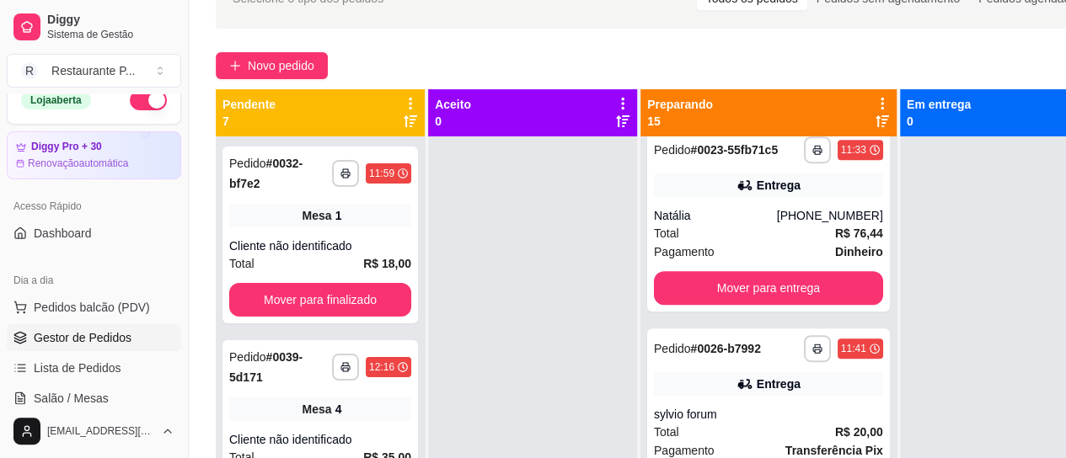
scroll to position [492, 0]
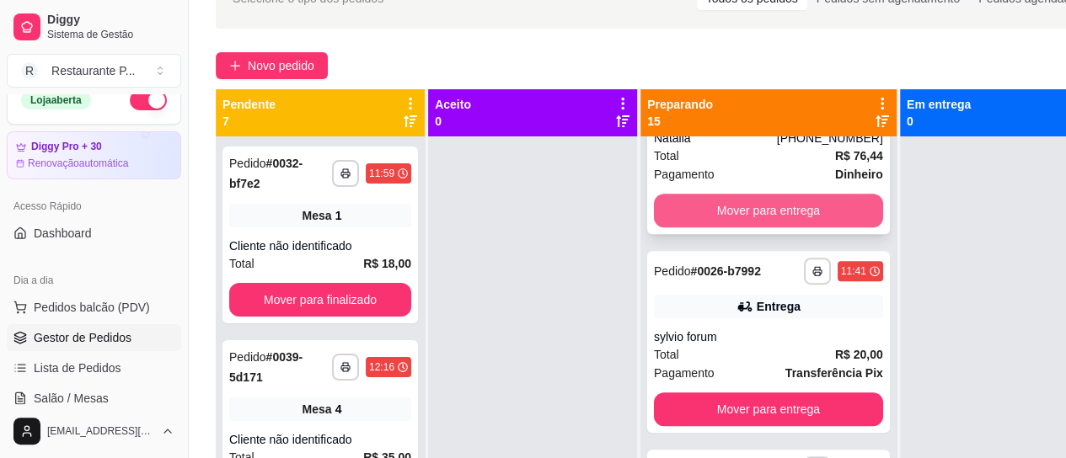
click at [793, 227] on button "Mover para entrega" at bounding box center [768, 211] width 229 height 34
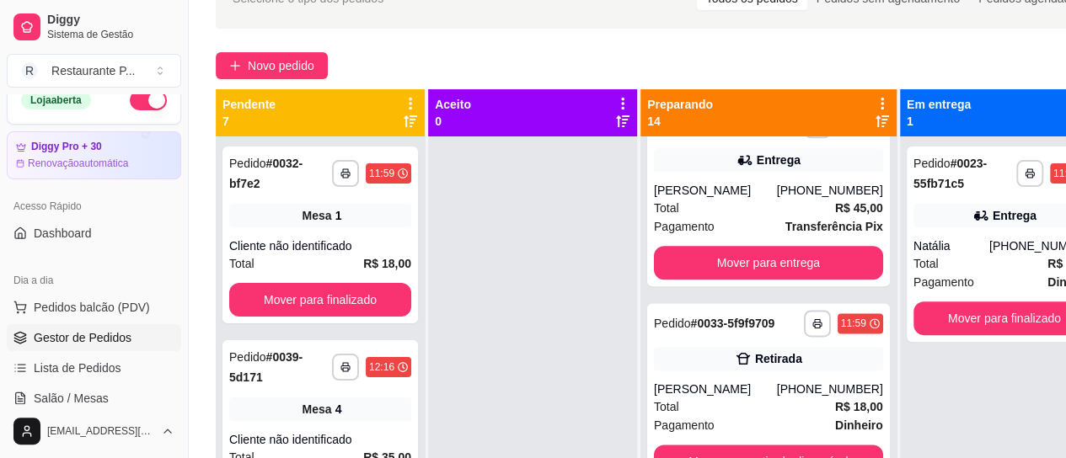
scroll to position [1387, 0]
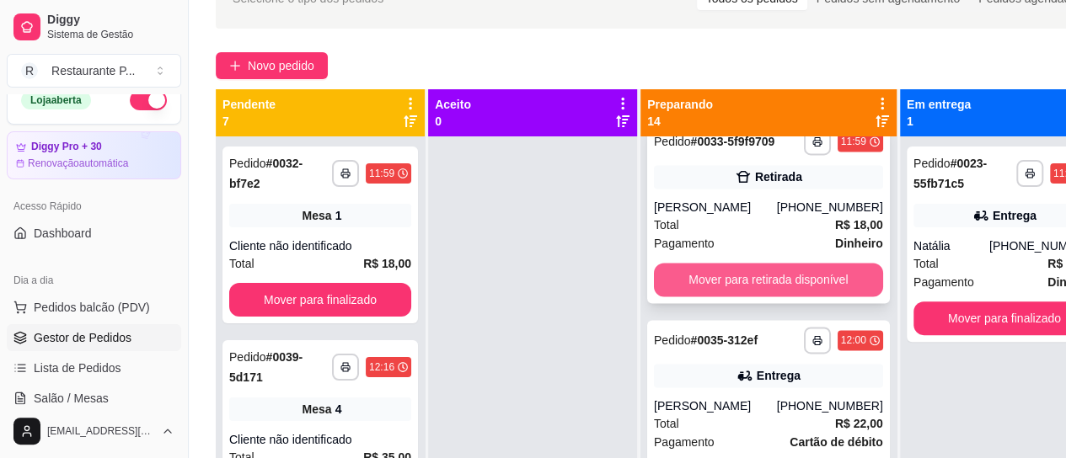
click at [708, 297] on button "Mover para retirada disponível" at bounding box center [768, 280] width 229 height 34
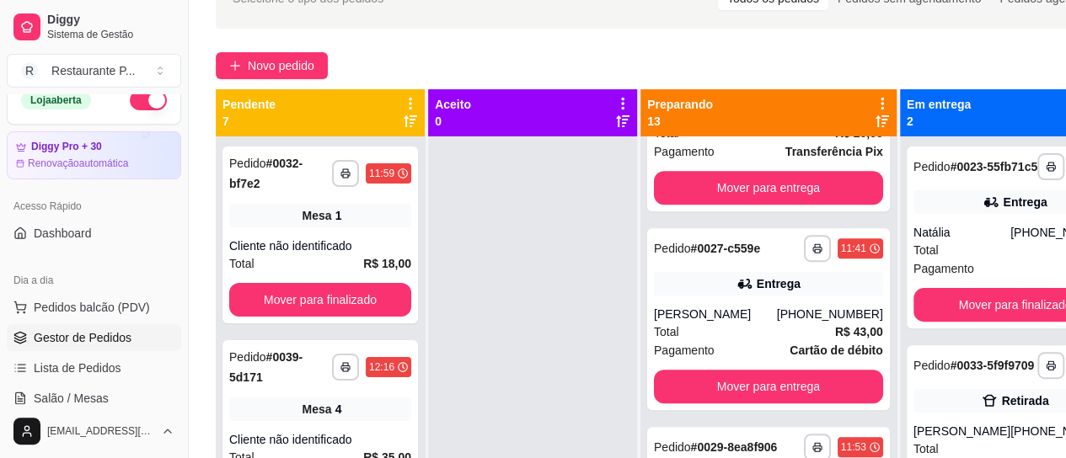
scroll to position [0, 0]
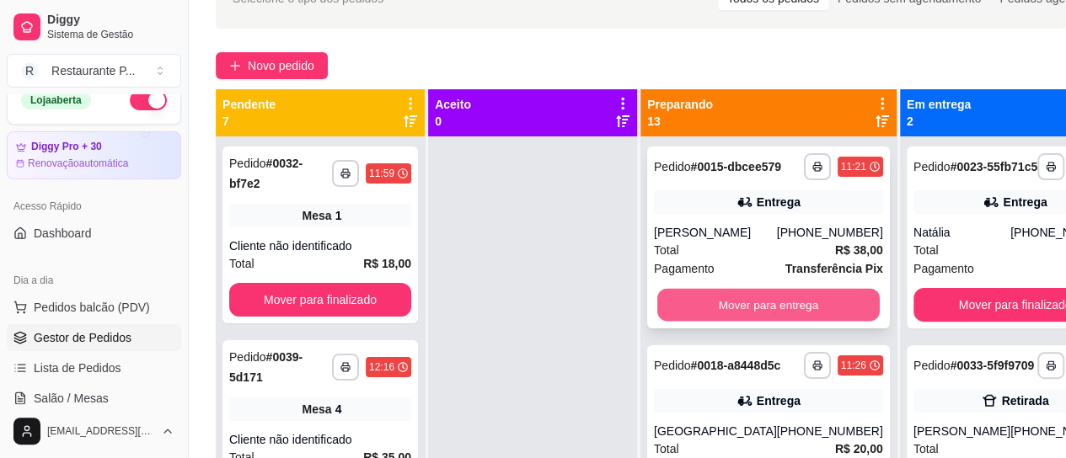
click at [774, 314] on button "Mover para entrega" at bounding box center [768, 305] width 222 height 33
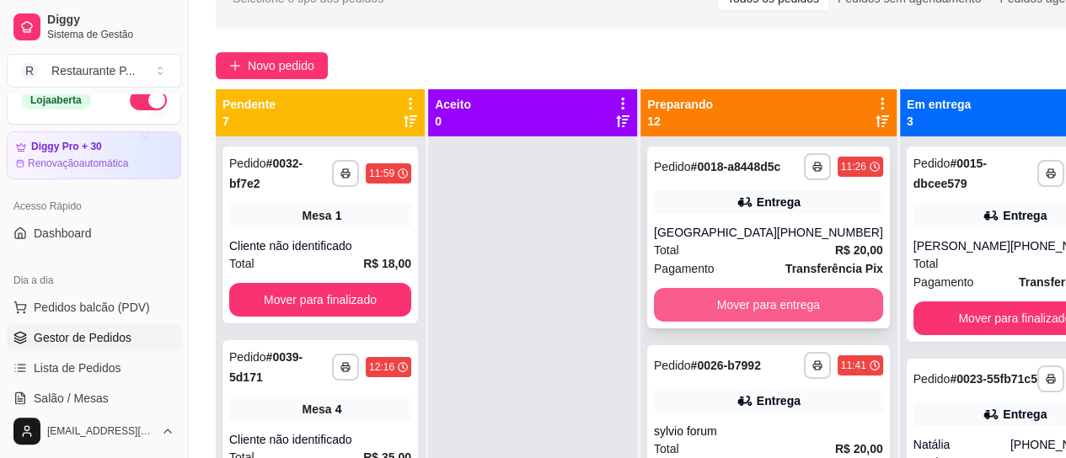
click at [716, 316] on button "Mover para entrega" at bounding box center [768, 305] width 229 height 34
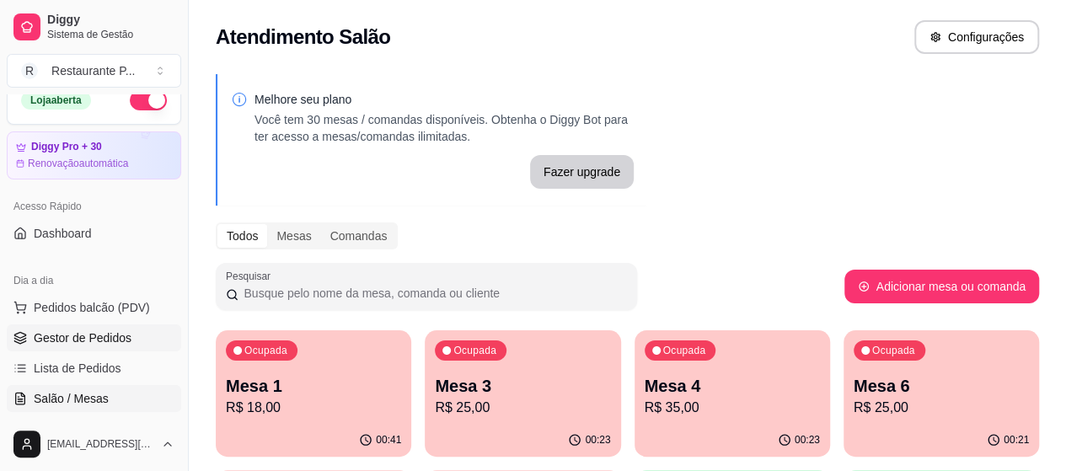
click at [79, 334] on span "Gestor de Pedidos" at bounding box center [83, 337] width 98 height 17
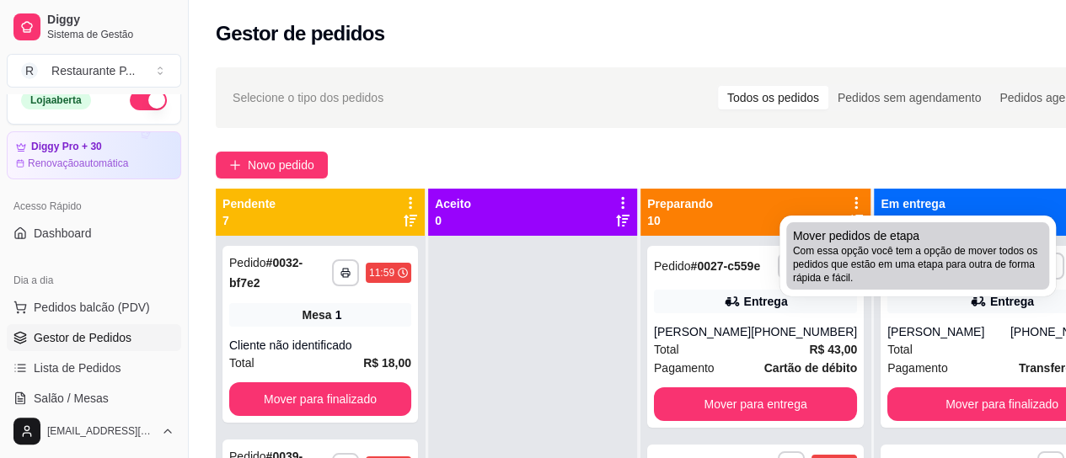
click at [944, 233] on div "Mover pedidos de etapa Com essa opção você tem a opção de mover todos os pedido…" at bounding box center [917, 255] width 249 height 57
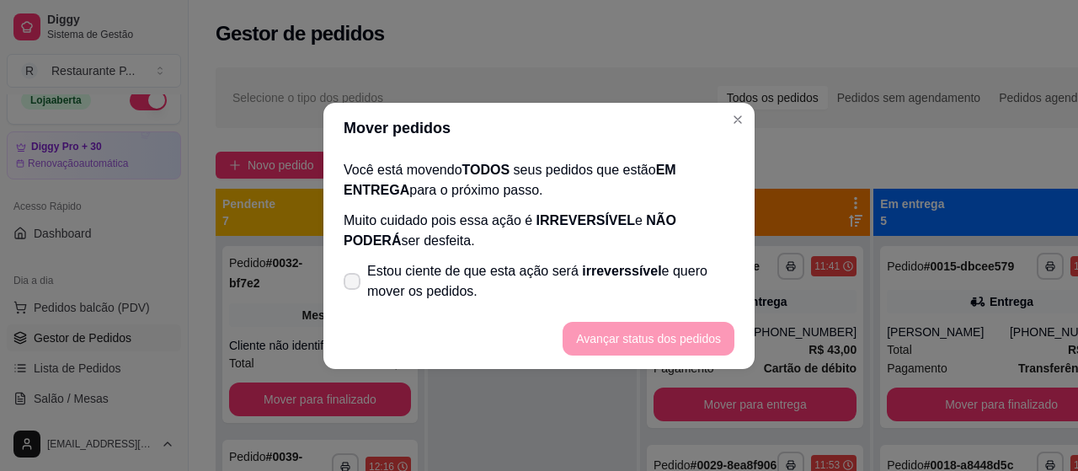
click at [361, 273] on label "Estou ciente de que esta ação será irreverssível e quero mover os pedidos." at bounding box center [539, 281] width 404 height 54
click at [354, 284] on input "Estou ciente de que esta ação será irreverssível e quero mover os pedidos." at bounding box center [348, 289] width 11 height 11
checkbox input "true"
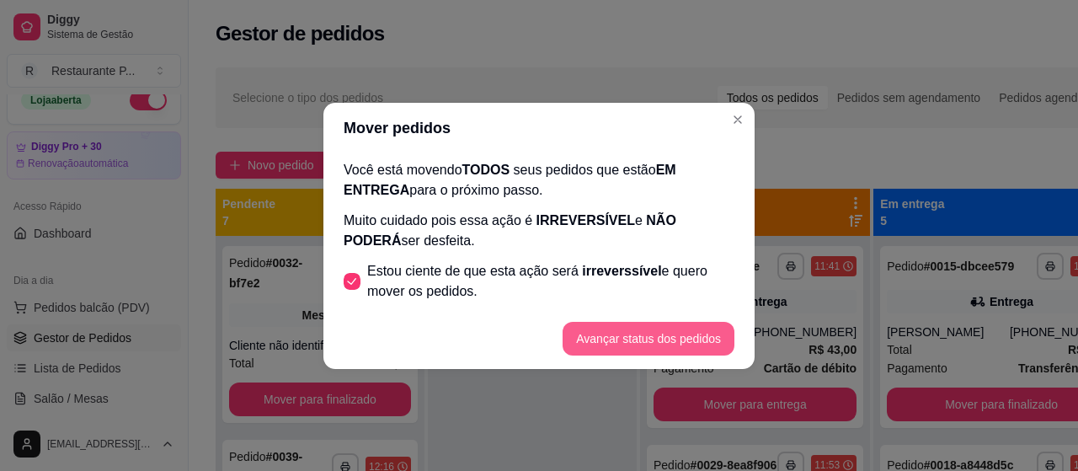
click at [628, 332] on button "Avançar status dos pedidos" at bounding box center [649, 339] width 172 height 34
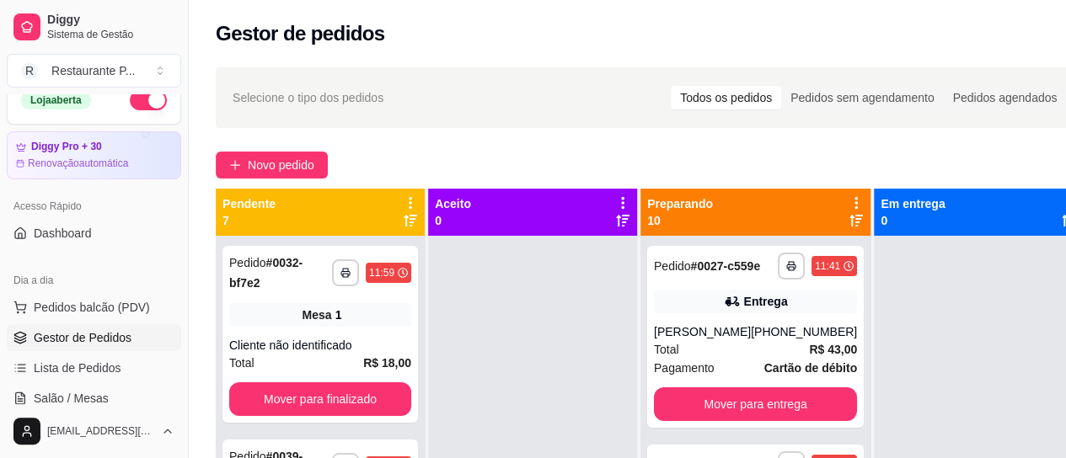
click at [62, 336] on span "Gestor de Pedidos" at bounding box center [83, 337] width 98 height 17
click at [103, 395] on span "Salão / Mesas" at bounding box center [71, 398] width 75 height 17
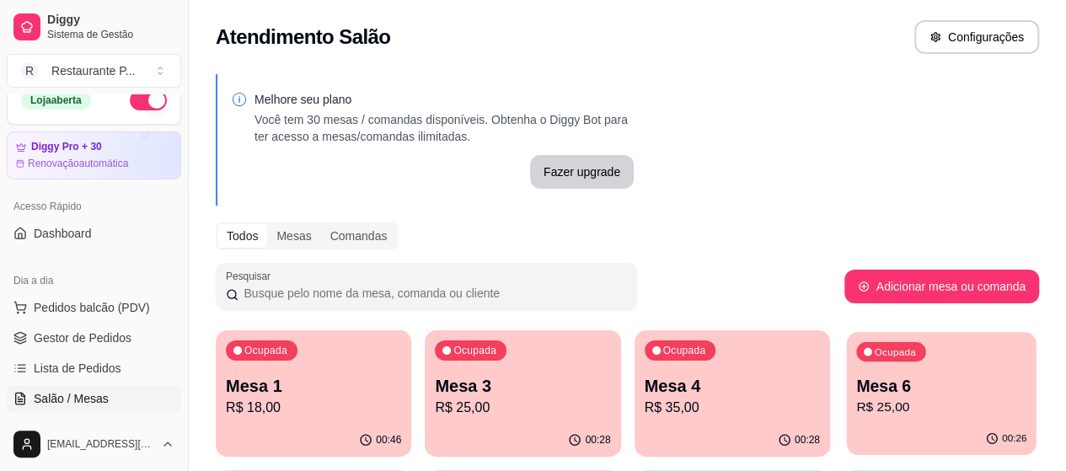
click at [856, 396] on p "Mesa 6" at bounding box center [941, 386] width 170 height 23
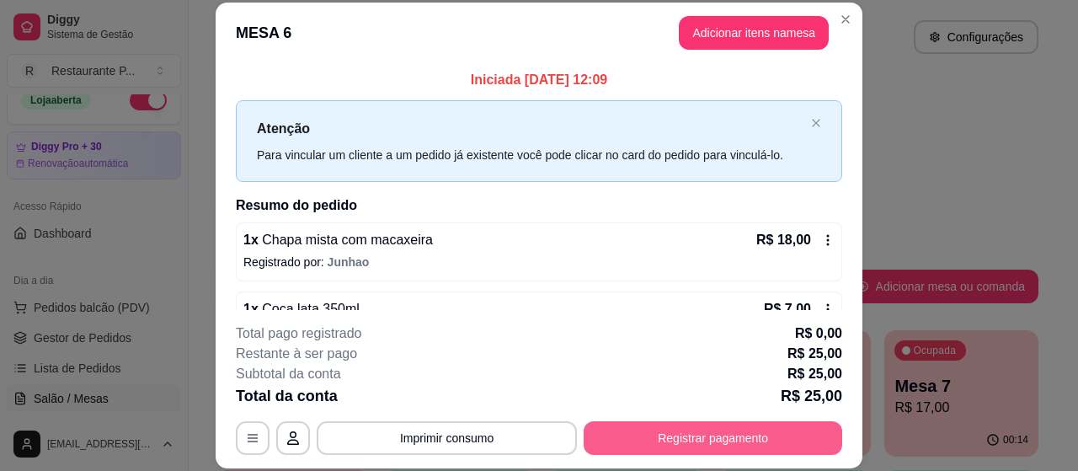
click at [644, 426] on button "Registrar pagamento" at bounding box center [713, 438] width 259 height 34
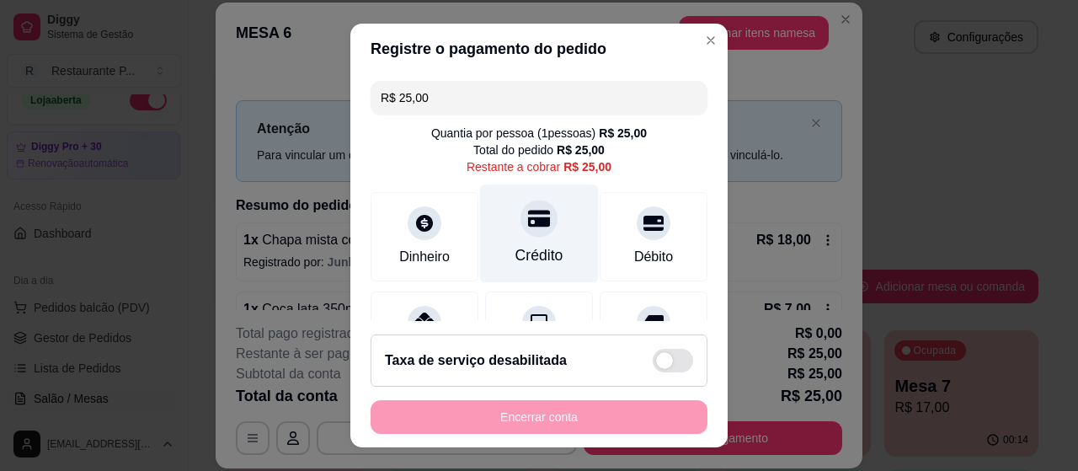
click at [529, 242] on div "Crédito" at bounding box center [539, 233] width 119 height 99
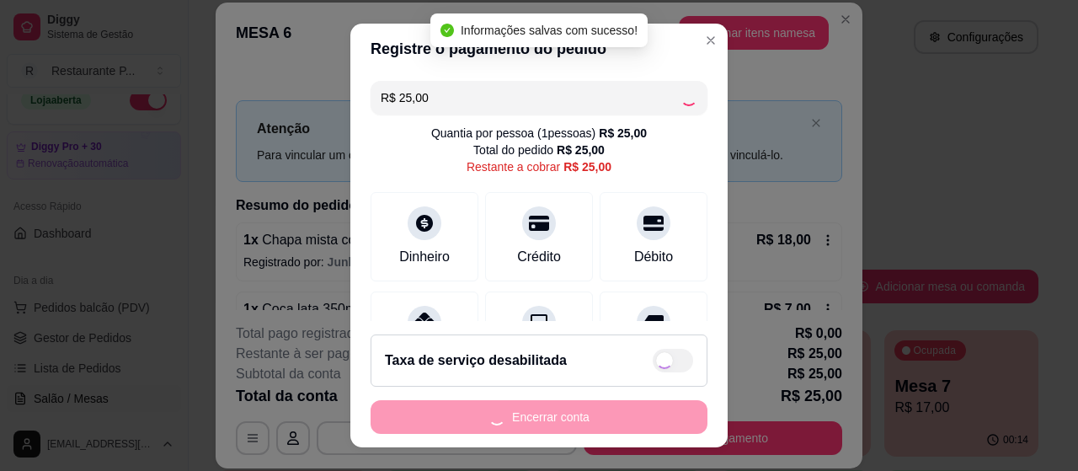
type input "R$ 0,00"
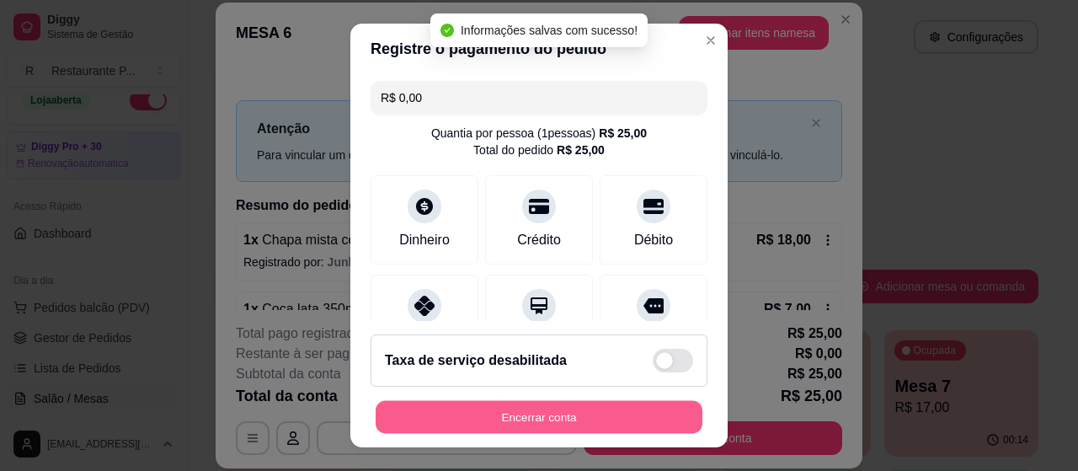
click at [537, 412] on button "Encerrar conta" at bounding box center [539, 417] width 327 height 33
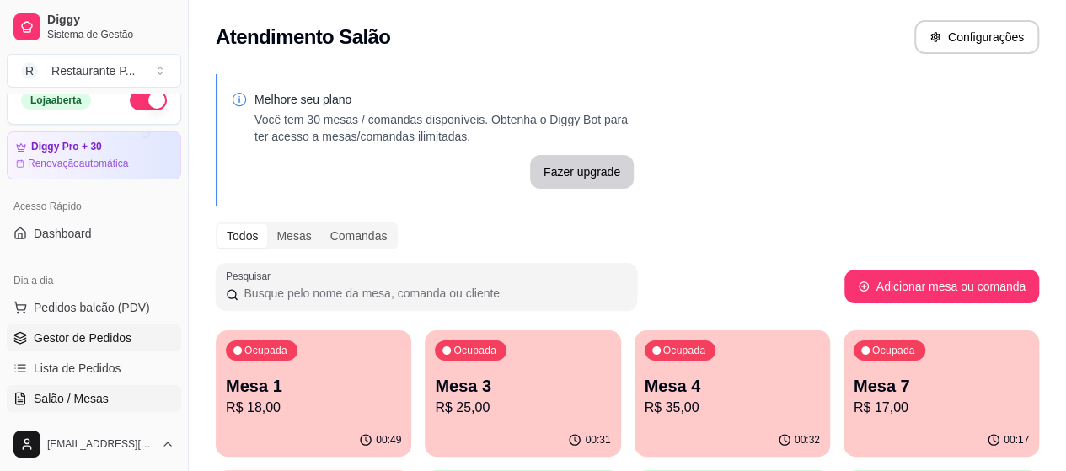
click at [103, 334] on span "Gestor de Pedidos" at bounding box center [83, 337] width 98 height 17
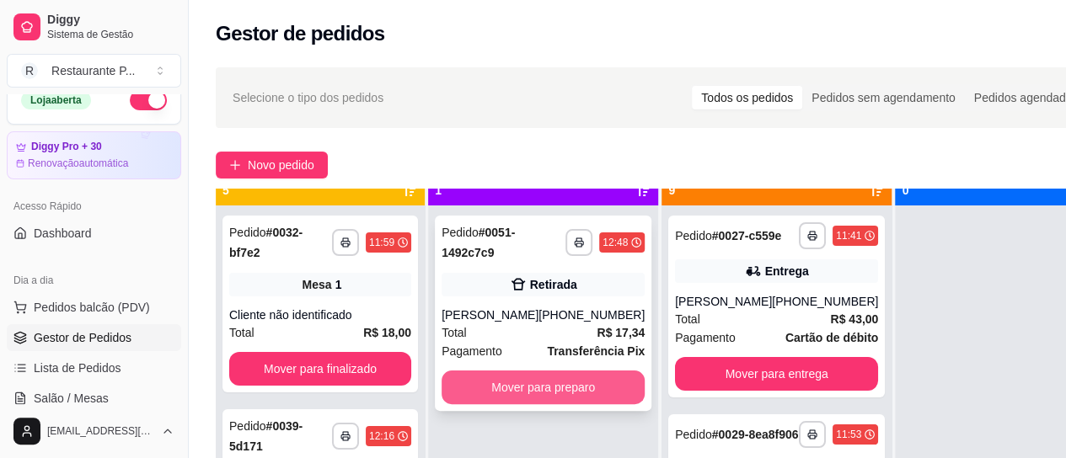
scroll to position [47, 0]
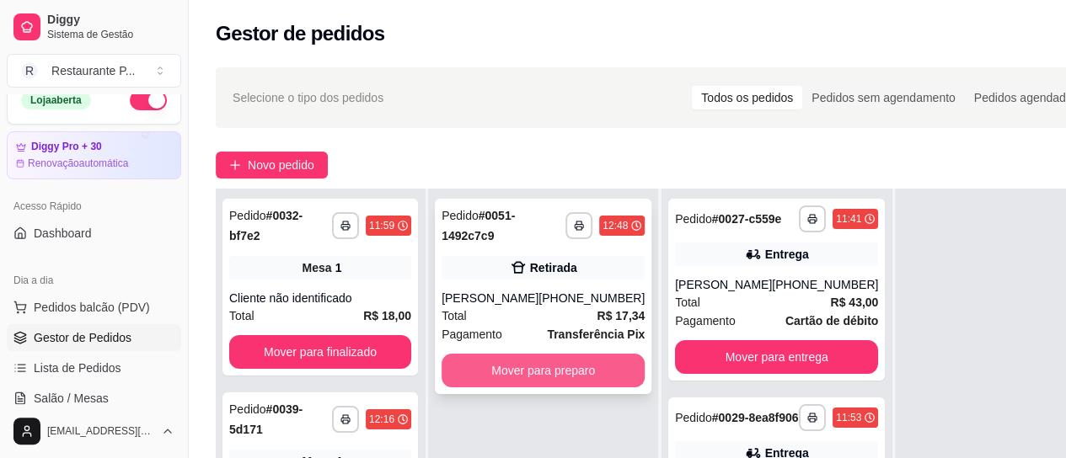
click at [521, 436] on div "**********" at bounding box center [543, 418] width 230 height 458
click at [541, 388] on button "Mover para preparo" at bounding box center [542, 371] width 203 height 34
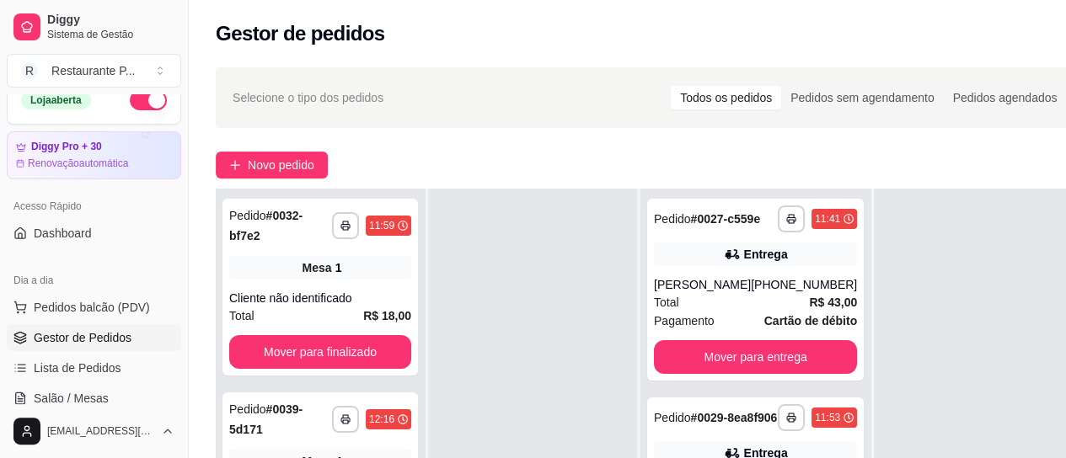
scroll to position [103, 0]
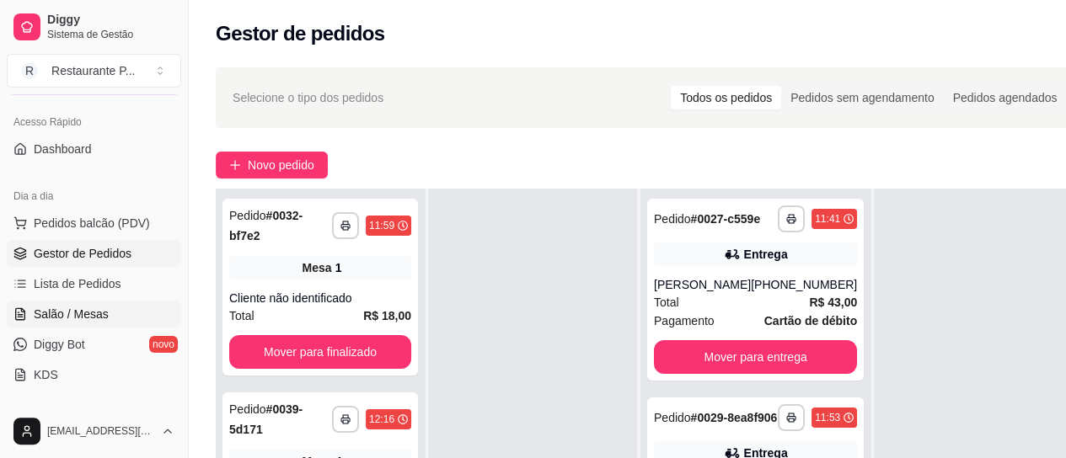
click at [83, 306] on span "Salão / Mesas" at bounding box center [71, 314] width 75 height 17
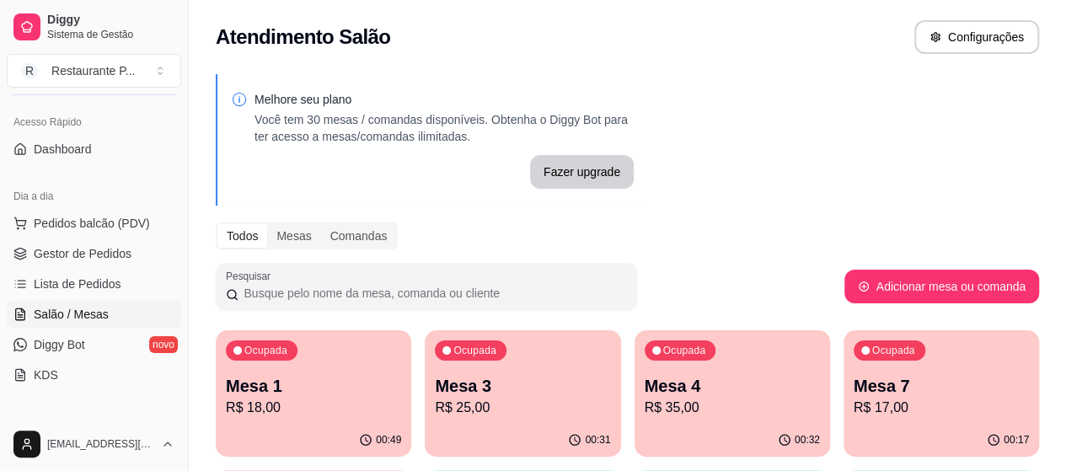
click at [644, 417] on p "R$ 35,00" at bounding box center [731, 408] width 175 height 20
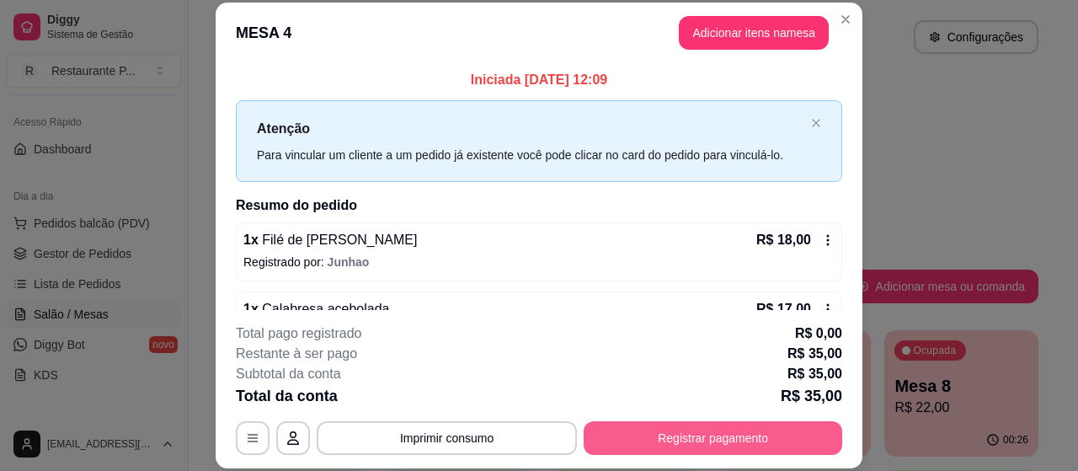
click at [711, 432] on button "Registrar pagamento" at bounding box center [713, 438] width 259 height 34
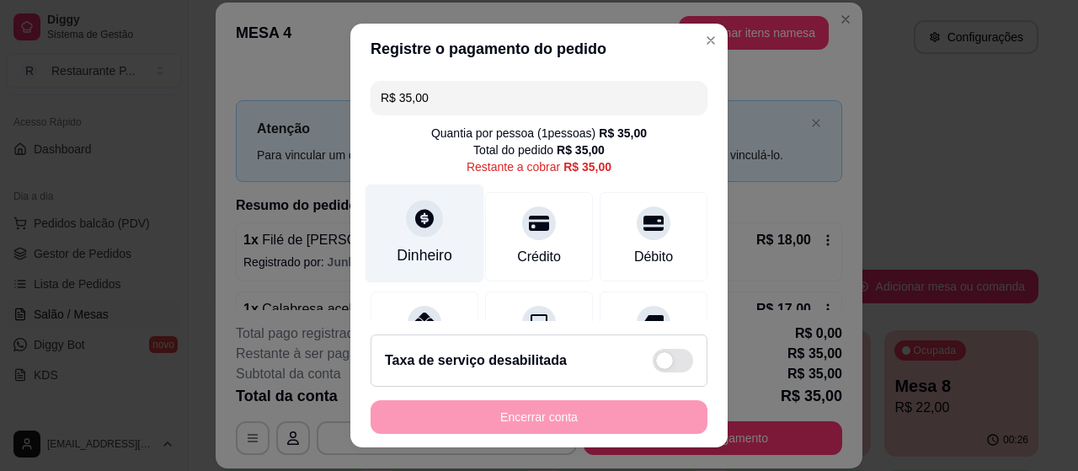
click at [428, 233] on div "Dinheiro" at bounding box center [425, 233] width 119 height 99
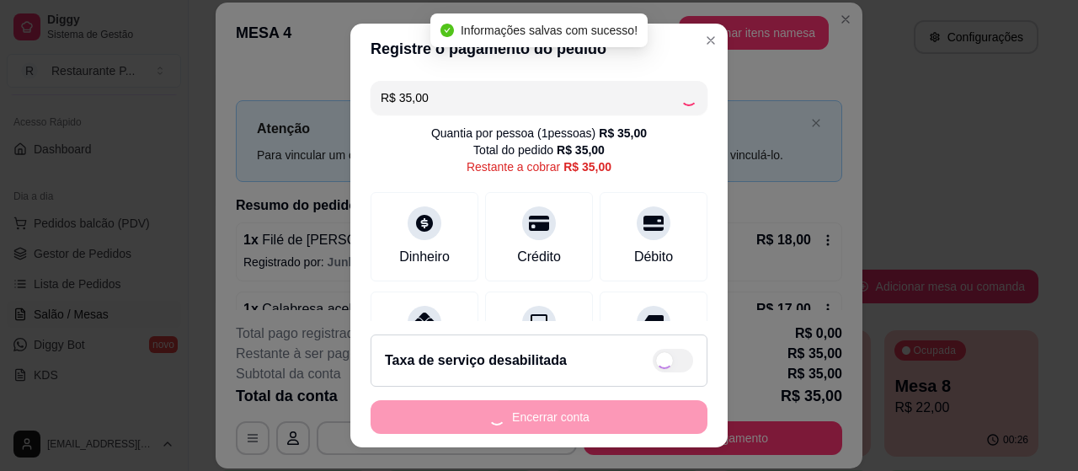
type input "R$ 0,00"
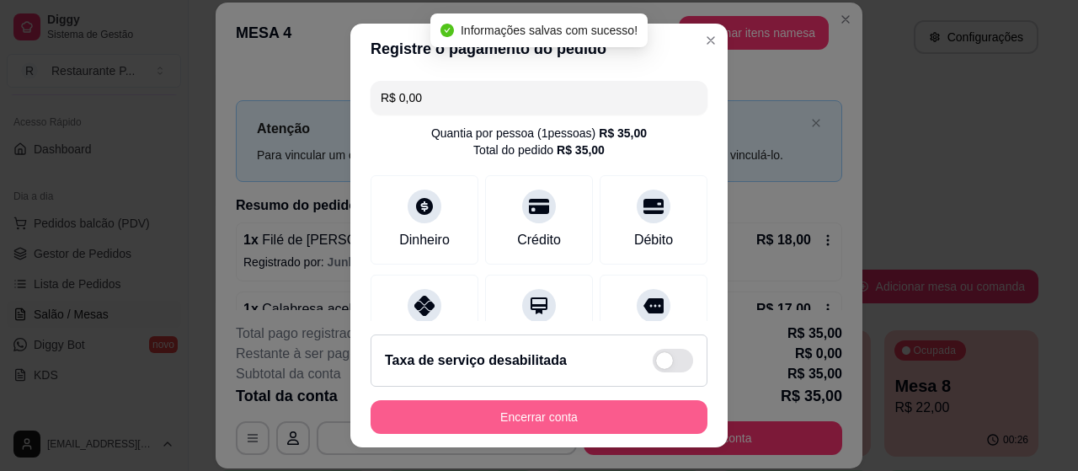
click at [551, 417] on button "Encerrar conta" at bounding box center [539, 417] width 337 height 34
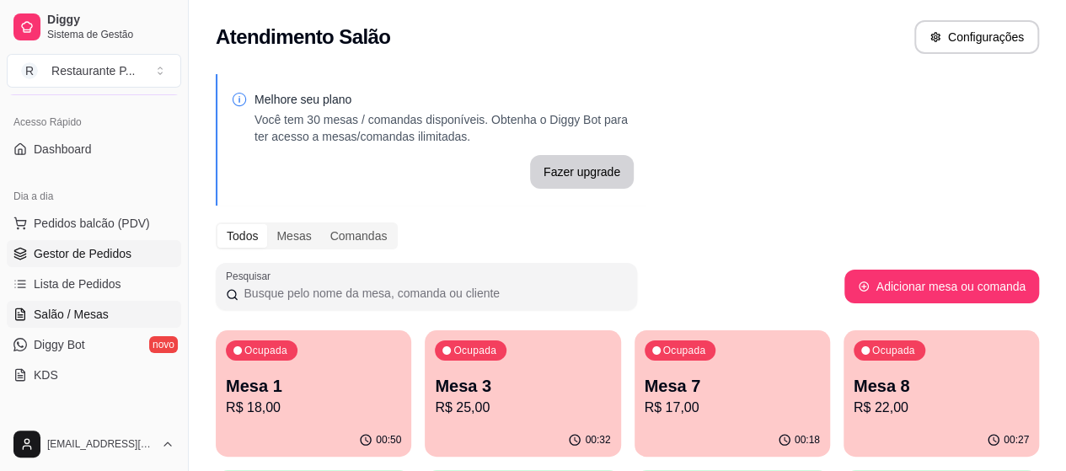
click at [82, 258] on span "Gestor de Pedidos" at bounding box center [83, 253] width 98 height 17
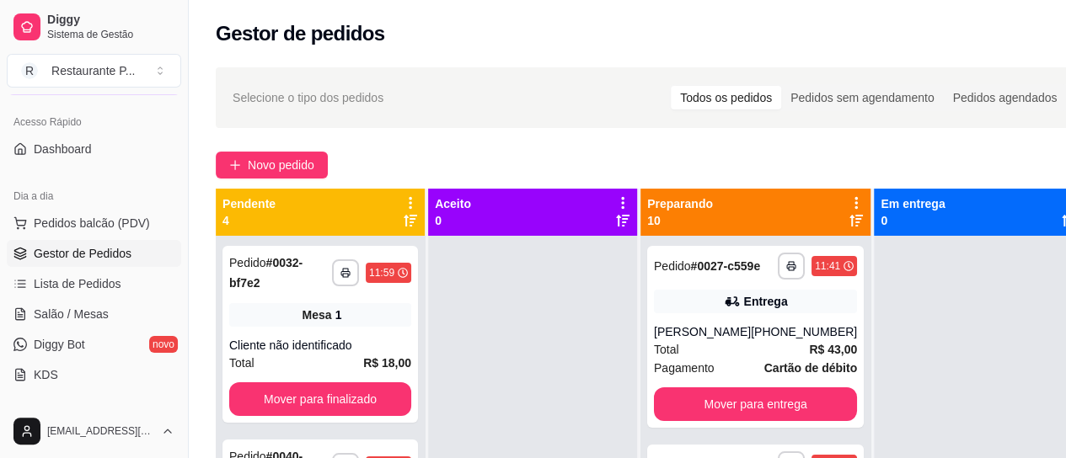
click at [849, 220] on icon at bounding box center [855, 220] width 13 height 13
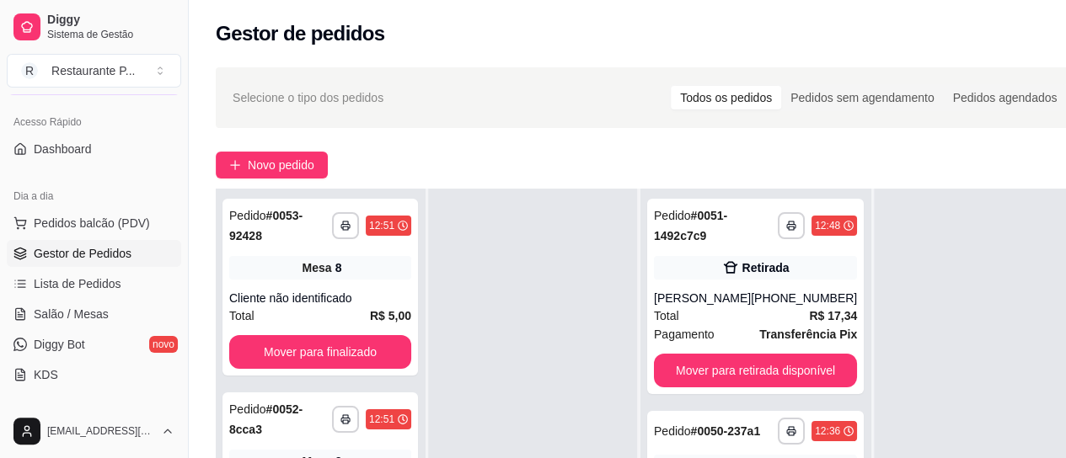
click at [113, 254] on span "Gestor de Pedidos" at bounding box center [83, 253] width 98 height 17
click at [55, 221] on span "Pedidos balcão (PDV)" at bounding box center [92, 223] width 116 height 17
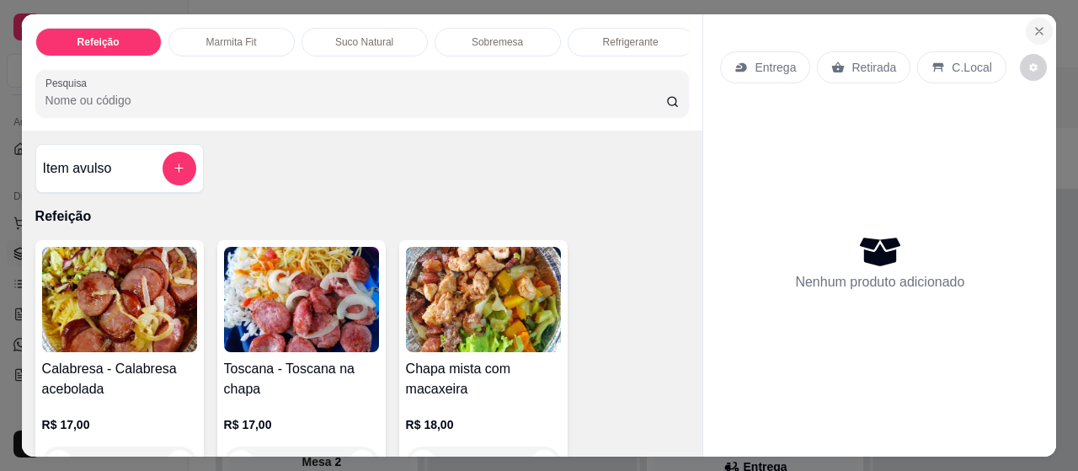
click at [1033, 24] on icon "Close" at bounding box center [1039, 30] width 13 height 13
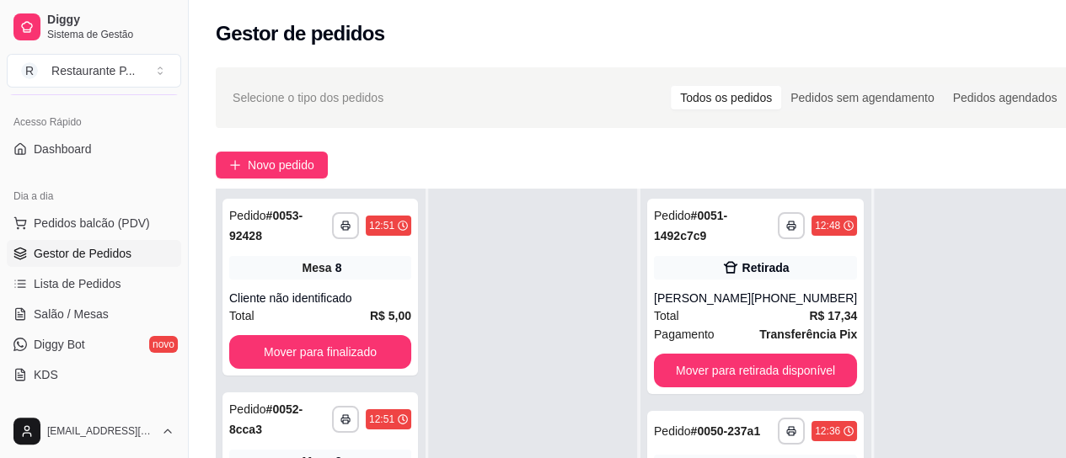
click at [52, 269] on ul "Pedidos balcão (PDV) Gestor de Pedidos Lista de Pedidos Salão / Mesas Diggy Bot…" at bounding box center [94, 299] width 174 height 179
click at [58, 287] on span "Lista de Pedidos" at bounding box center [78, 283] width 88 height 17
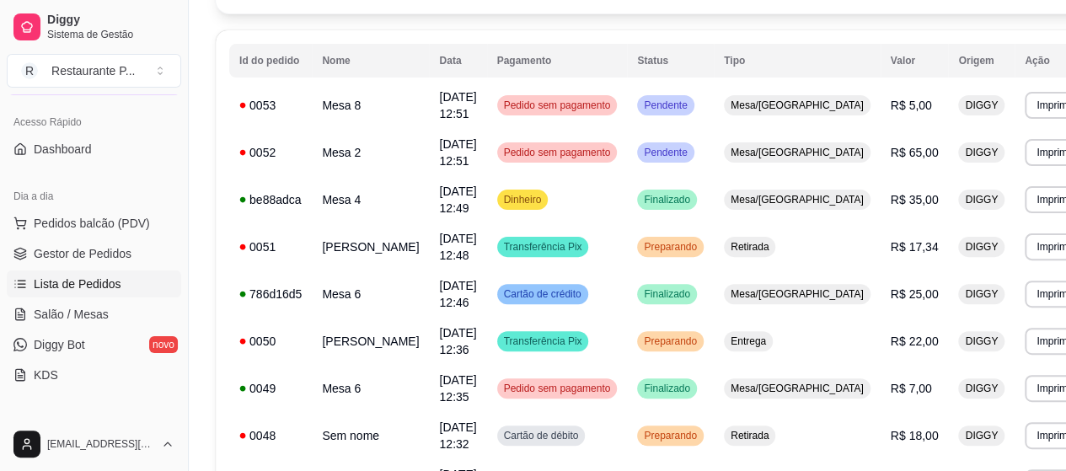
scroll to position [210, 0]
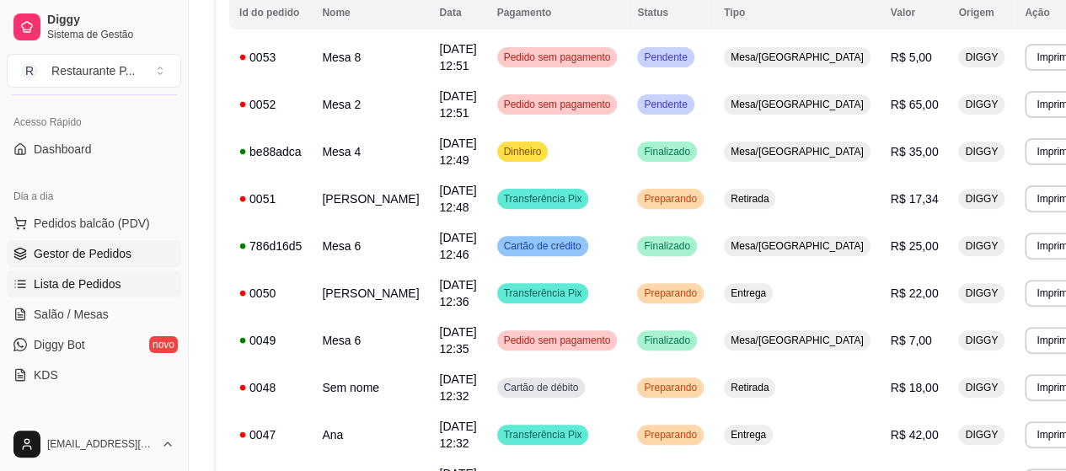
click at [84, 256] on span "Gestor de Pedidos" at bounding box center [83, 253] width 98 height 17
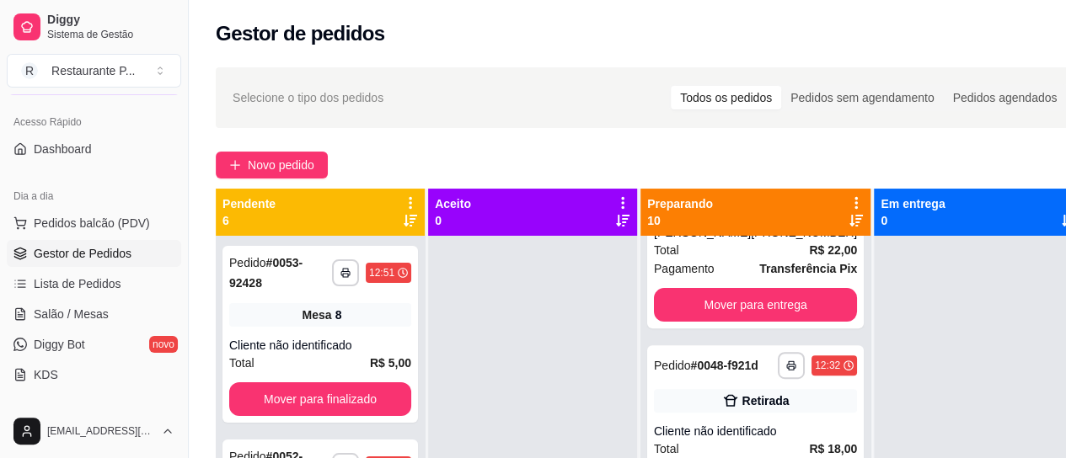
scroll to position [320, 0]
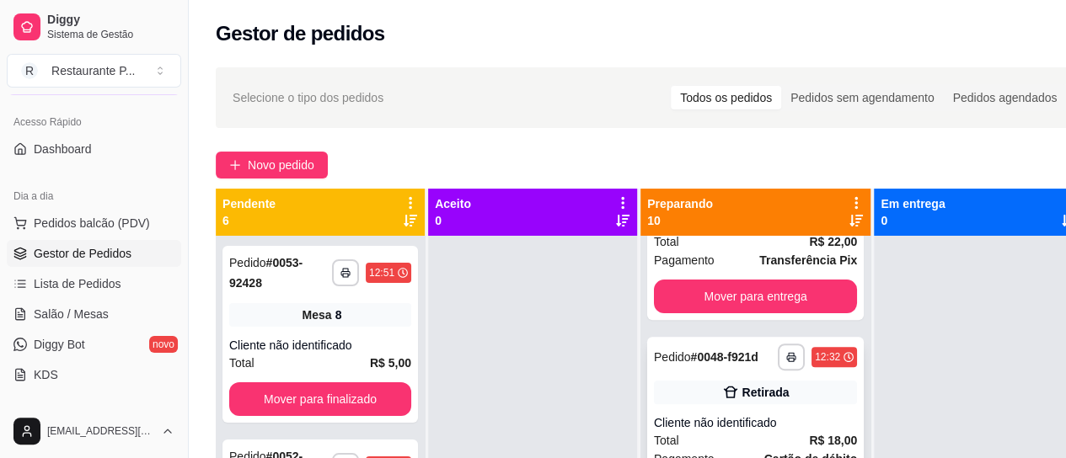
click at [707, 408] on div "**********" at bounding box center [755, 428] width 217 height 182
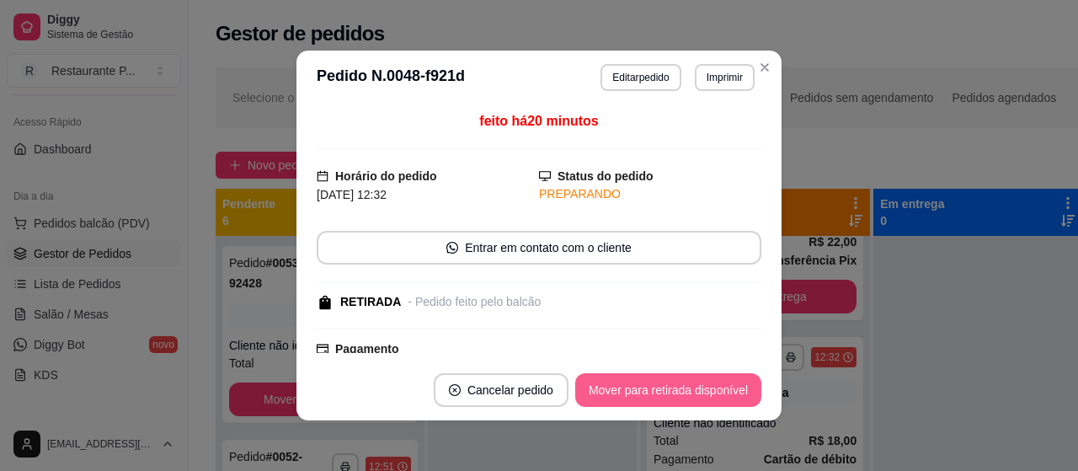
click at [673, 387] on button "Mover para retirada disponível" at bounding box center [668, 390] width 186 height 34
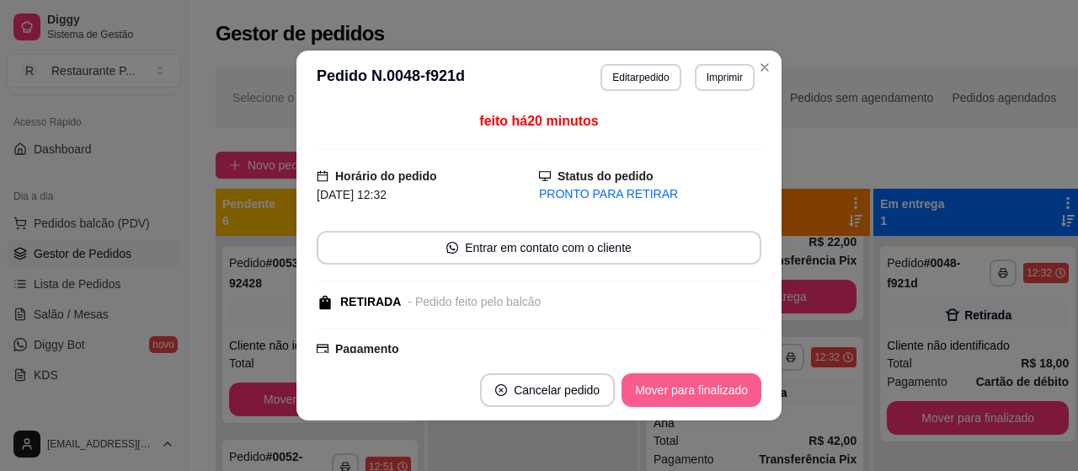
click at [673, 387] on button "Mover para finalizado" at bounding box center [692, 390] width 140 height 34
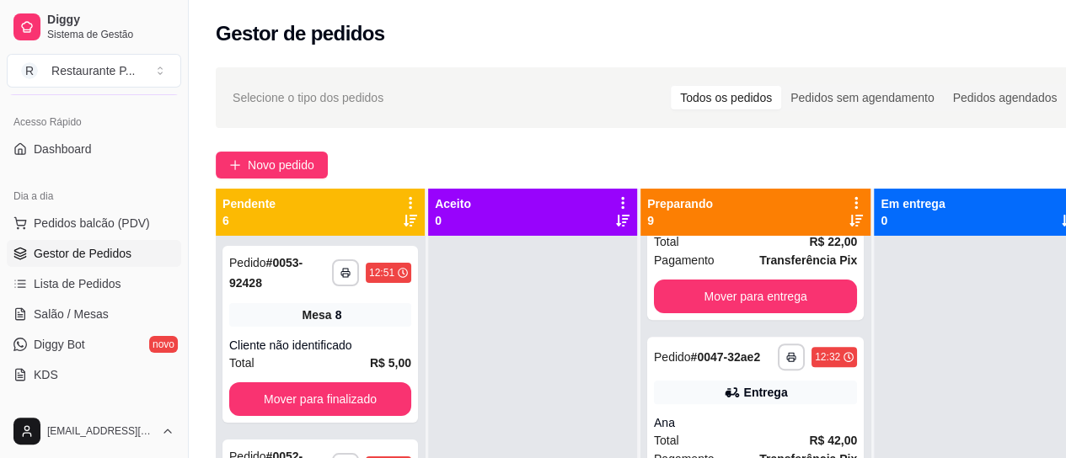
scroll to position [84, 0]
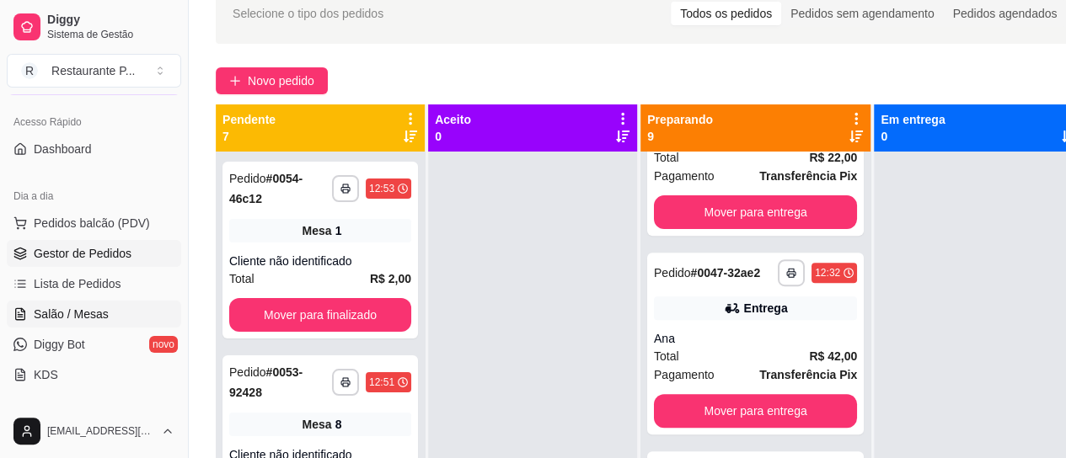
click at [85, 307] on span "Salão / Mesas" at bounding box center [71, 314] width 75 height 17
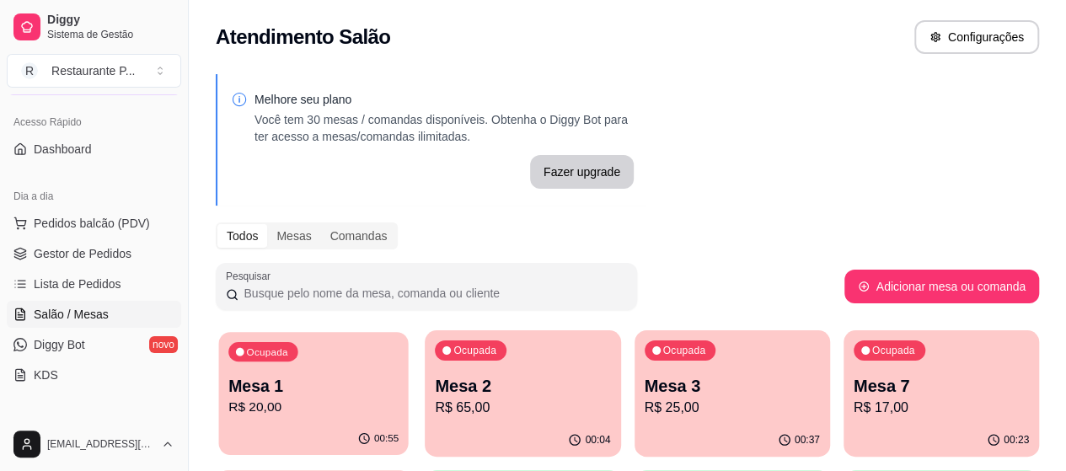
click at [248, 371] on div "Ocupada Mesa 1 R$ 20,00" at bounding box center [313, 377] width 190 height 91
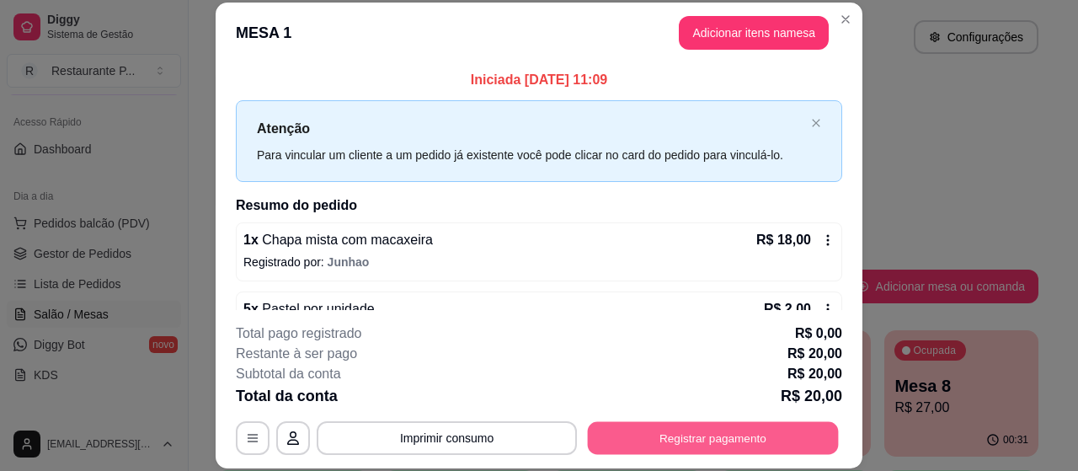
click at [717, 441] on button "Registrar pagamento" at bounding box center [713, 438] width 251 height 33
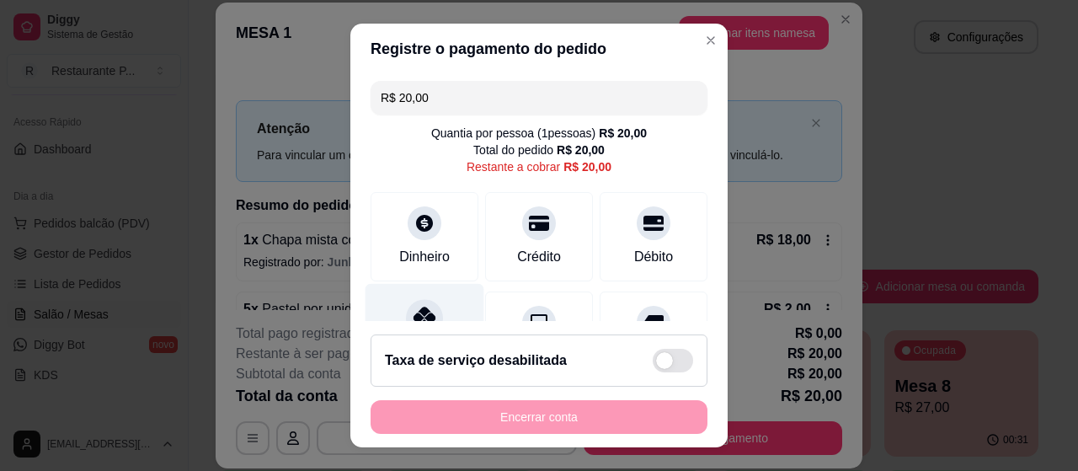
click at [416, 304] on div at bounding box center [424, 317] width 37 height 37
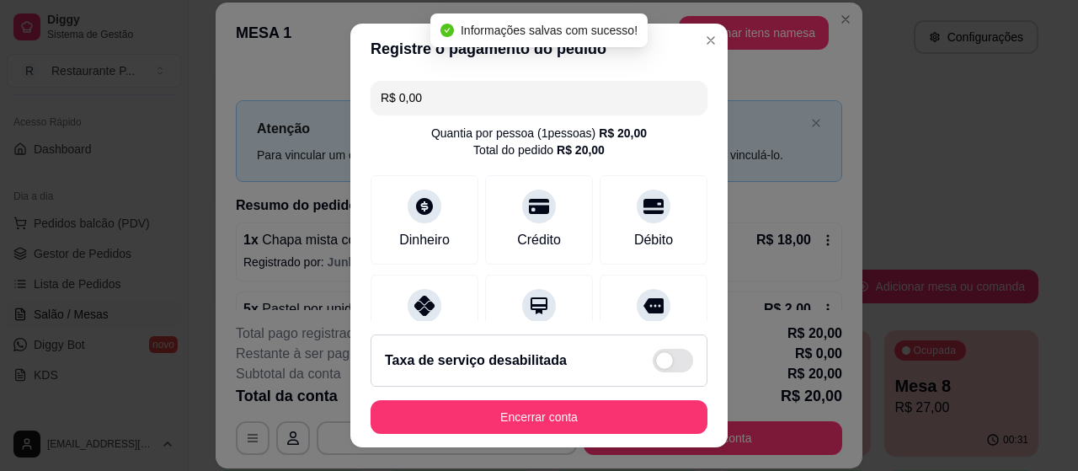
type input "R$ 0,00"
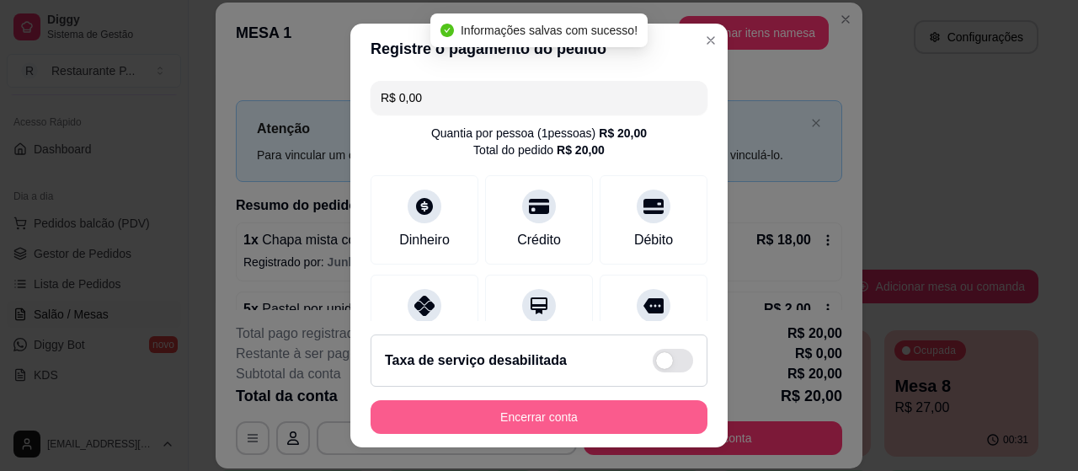
click at [519, 412] on button "Encerrar conta" at bounding box center [539, 417] width 337 height 34
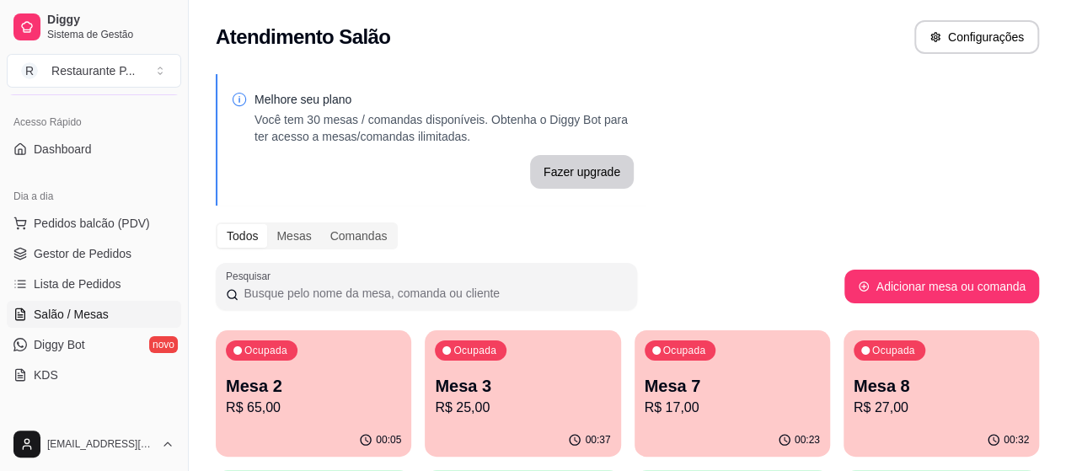
click at [476, 395] on p "Mesa 3" at bounding box center [522, 386] width 175 height 24
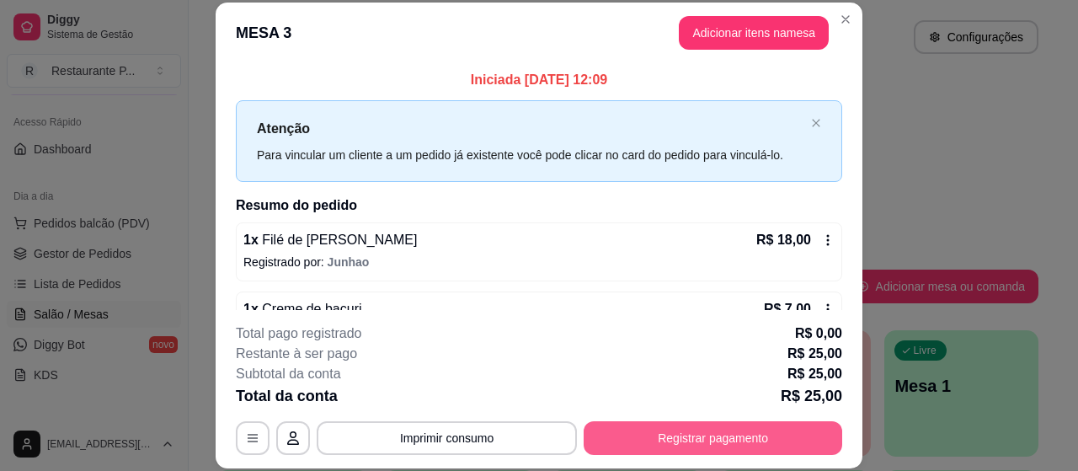
click at [650, 436] on button "Registrar pagamento" at bounding box center [713, 438] width 259 height 34
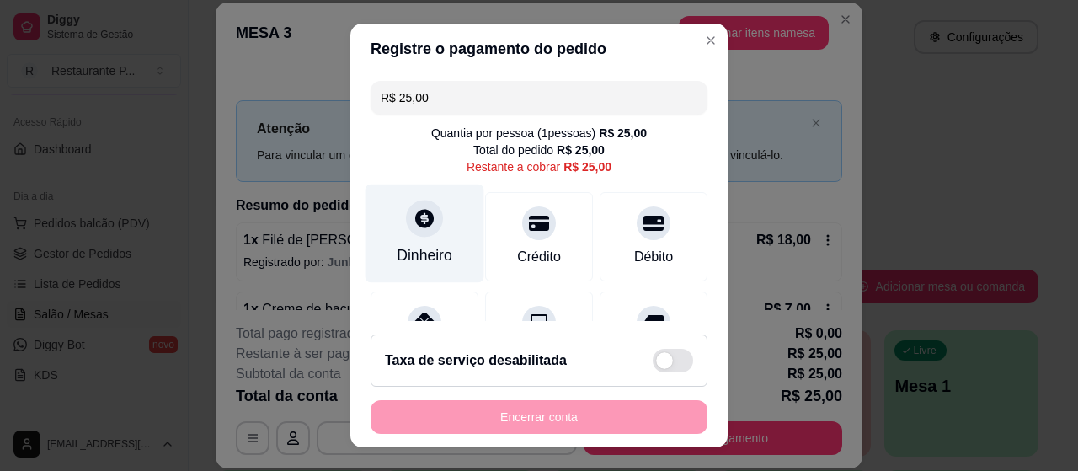
click at [397, 247] on div "Dinheiro" at bounding box center [425, 255] width 56 height 22
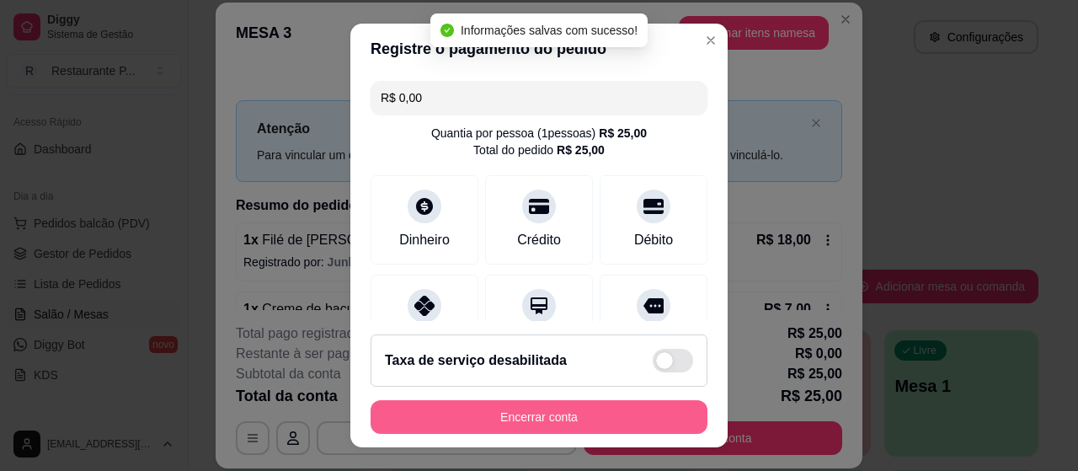
type input "R$ 0,00"
click at [543, 415] on button "Encerrar conta" at bounding box center [539, 417] width 337 height 34
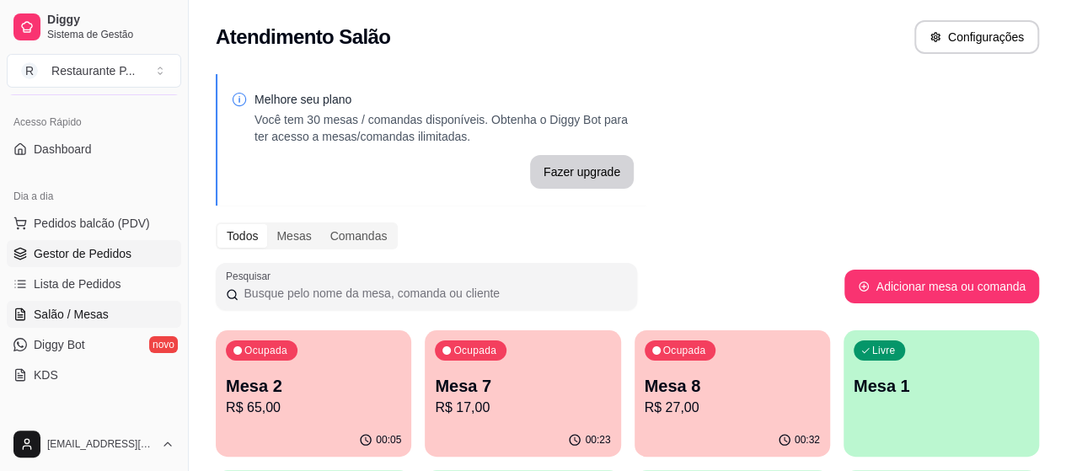
click at [78, 249] on span "Gestor de Pedidos" at bounding box center [83, 253] width 98 height 17
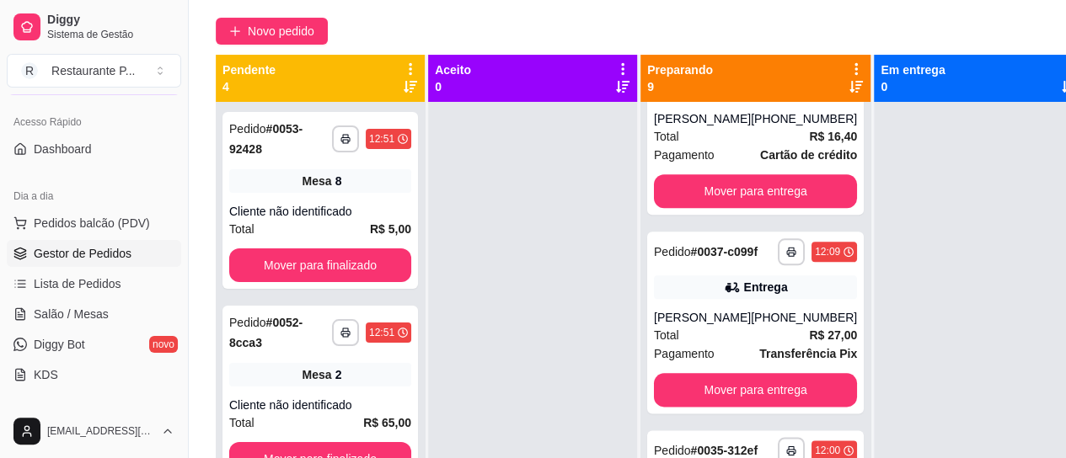
scroll to position [154, 0]
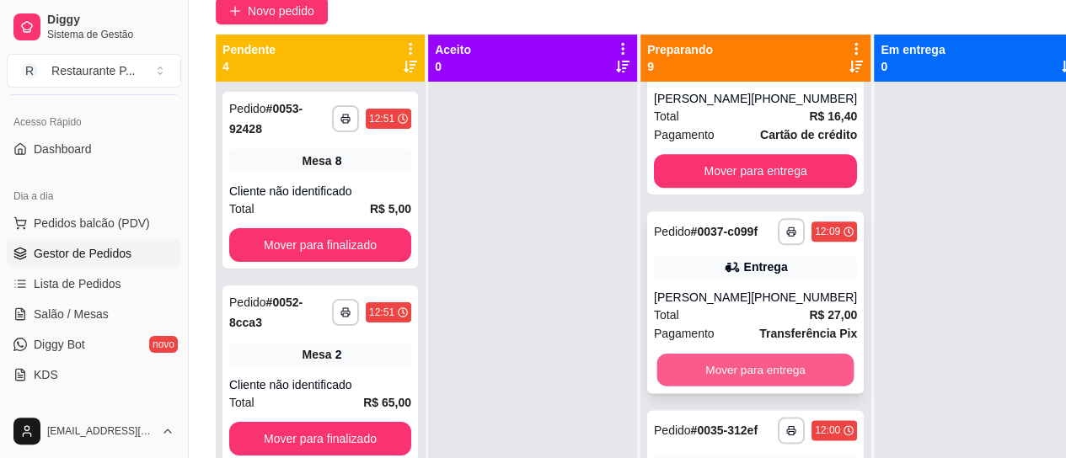
click at [732, 387] on button "Mover para entrega" at bounding box center [755, 370] width 197 height 33
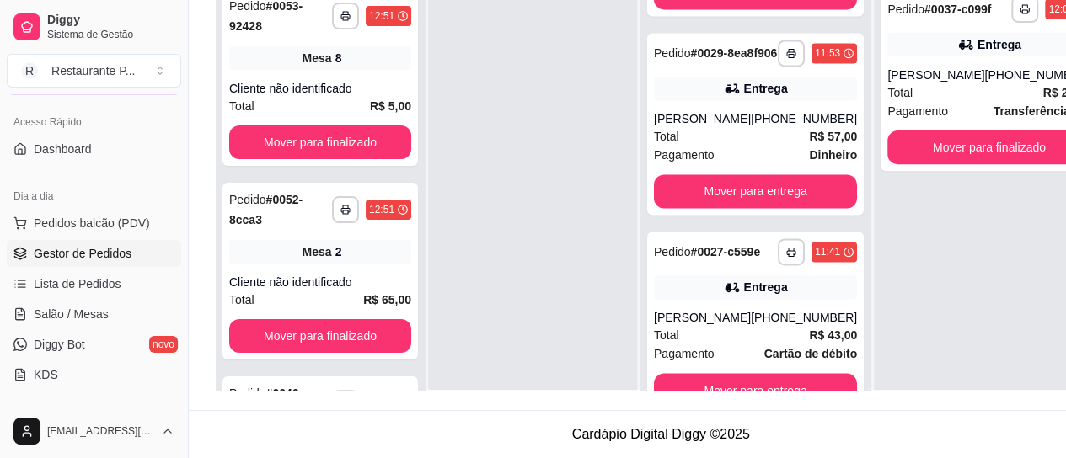
scroll to position [270, 0]
click at [745, 374] on button "Mover para entrega" at bounding box center [755, 390] width 197 height 33
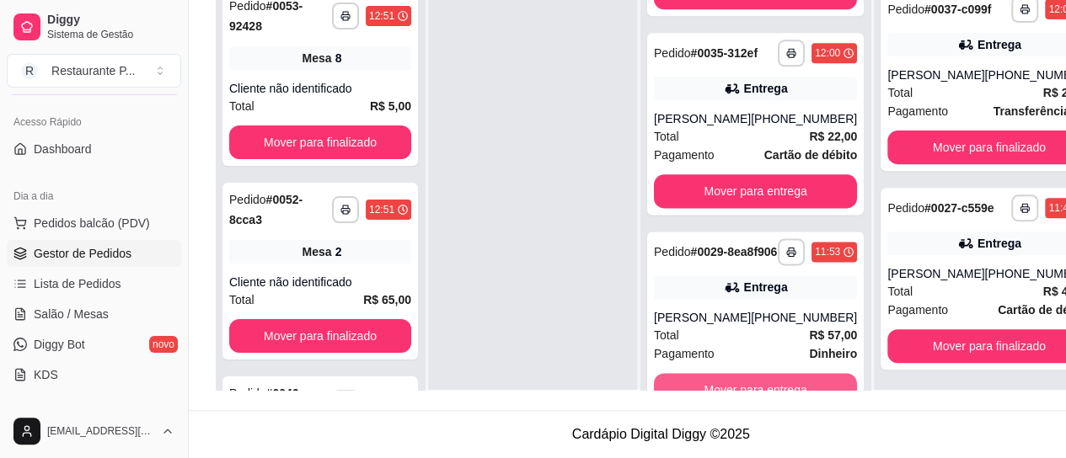
scroll to position [1021, 0]
click at [745, 373] on button "Mover para entrega" at bounding box center [755, 390] width 203 height 34
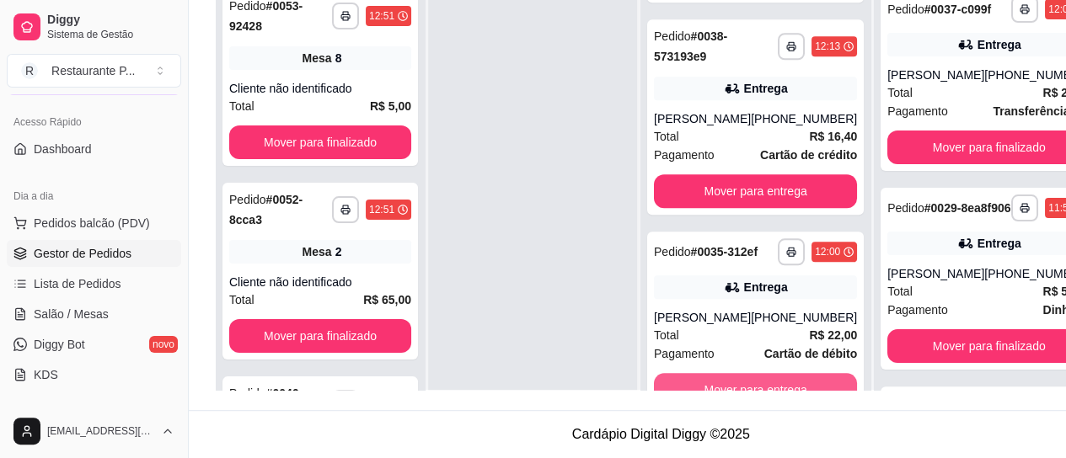
scroll to position [809, 0]
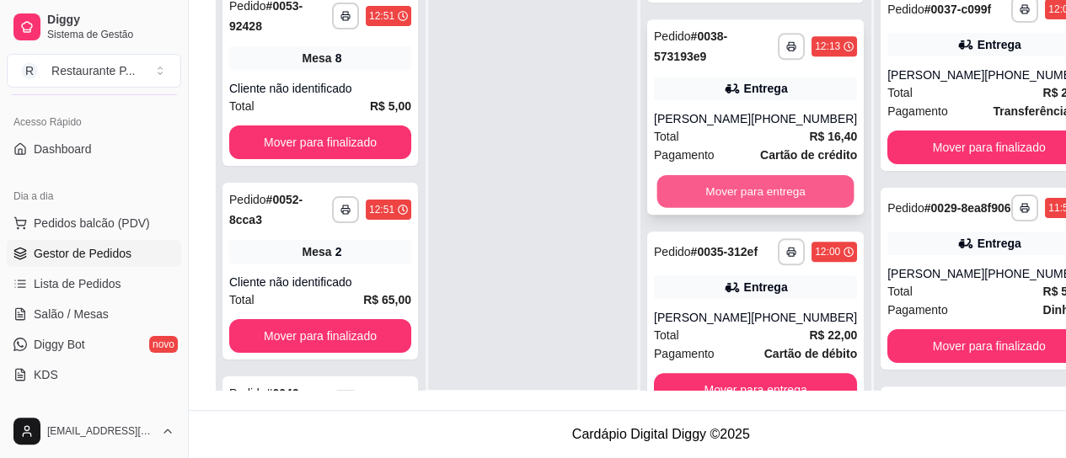
click at [739, 191] on button "Mover para entrega" at bounding box center [755, 191] width 197 height 33
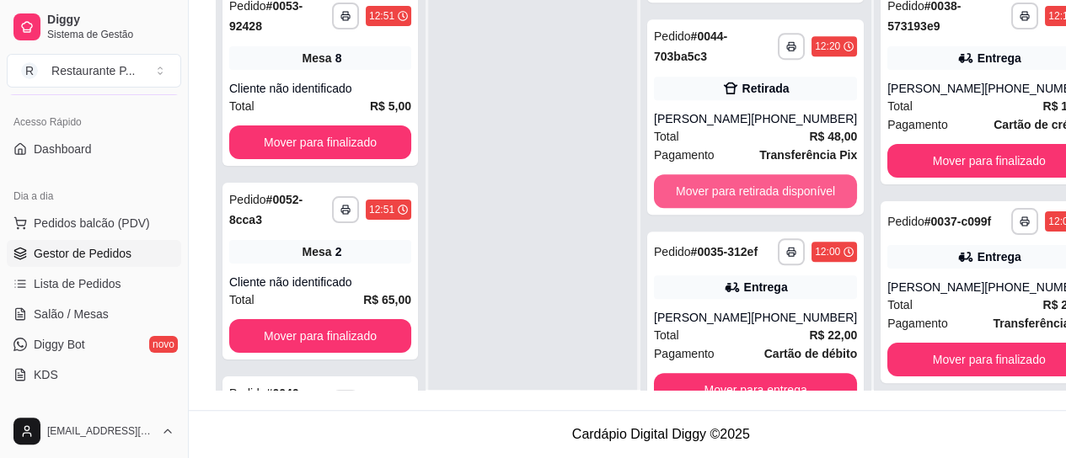
scroll to position [596, 0]
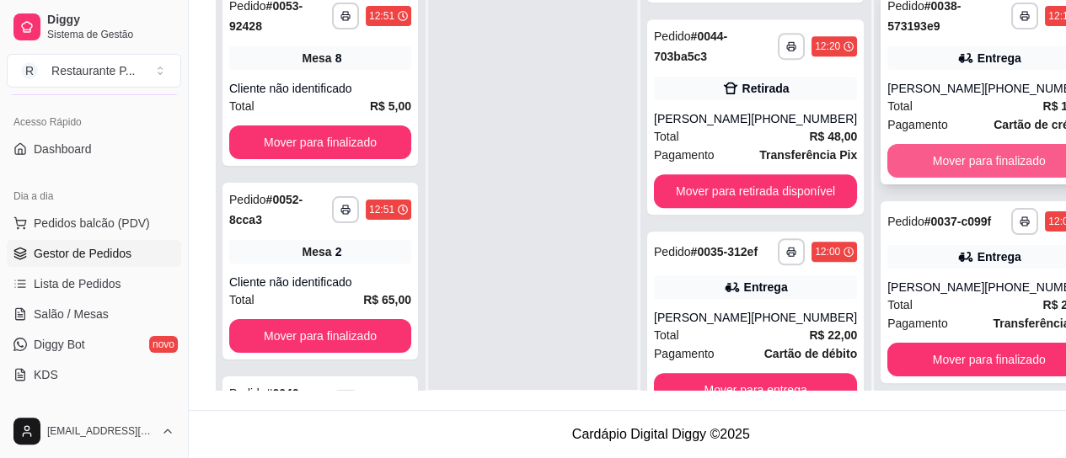
click at [952, 153] on button "Mover para finalizado" at bounding box center [988, 161] width 203 height 34
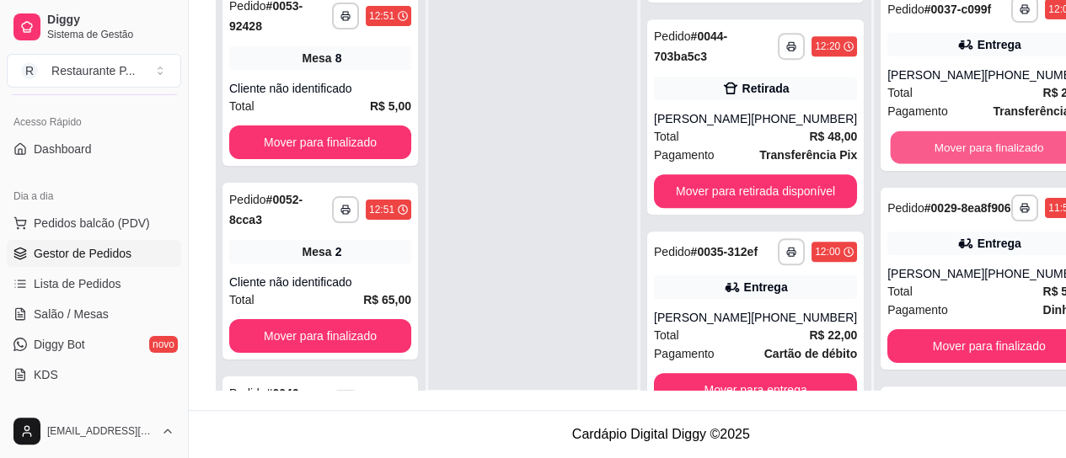
click at [946, 147] on button "Mover para finalizado" at bounding box center [988, 147] width 197 height 33
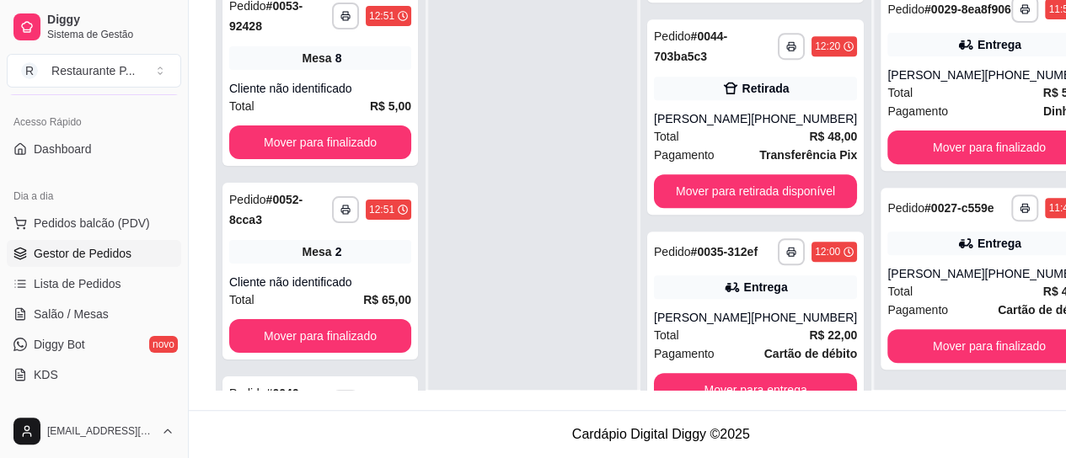
click at [946, 147] on div "**********" at bounding box center [988, 80] width 217 height 182
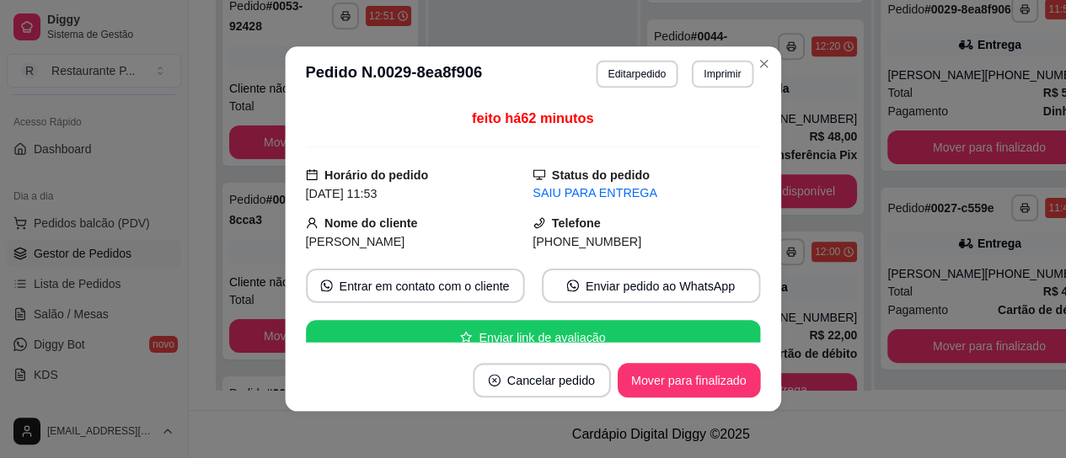
scroll to position [256, 0]
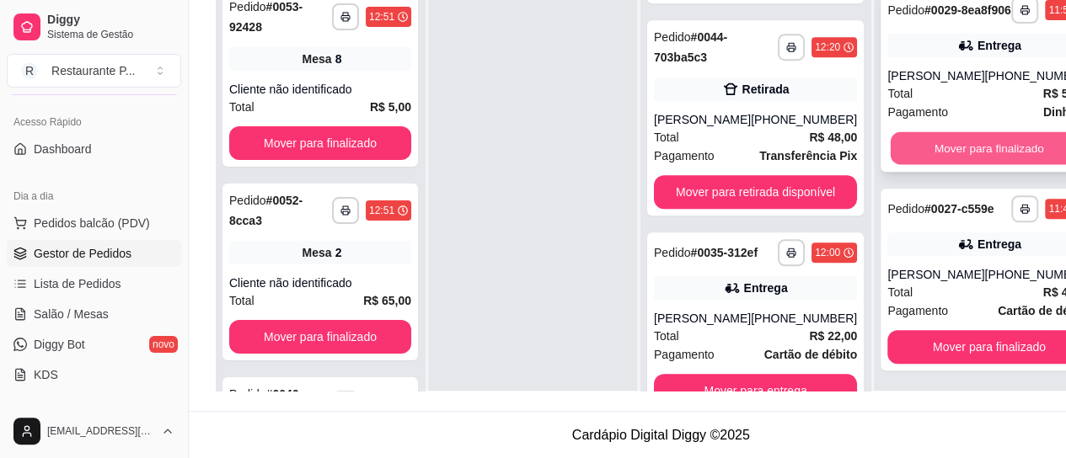
click at [985, 165] on button "Mover para finalizado" at bounding box center [988, 148] width 197 height 33
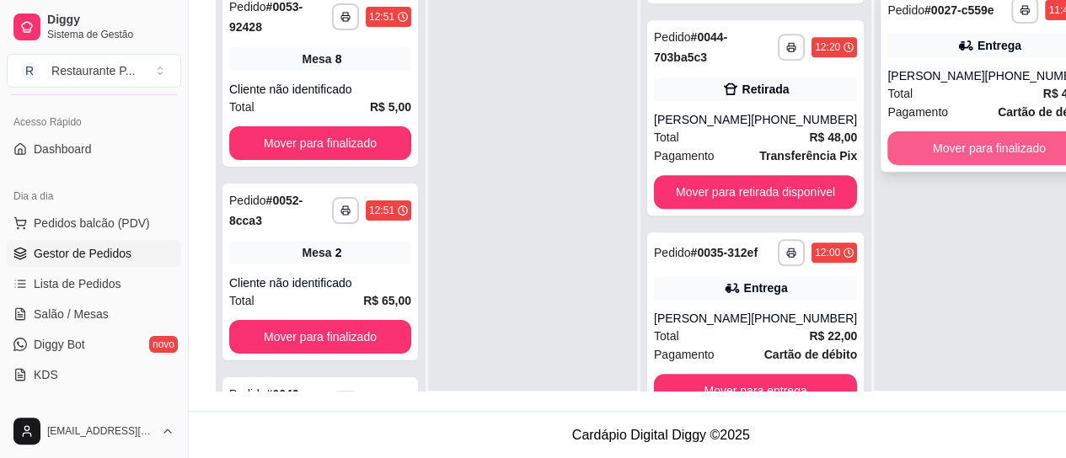
click at [976, 163] on button "Mover para finalizado" at bounding box center [988, 148] width 203 height 34
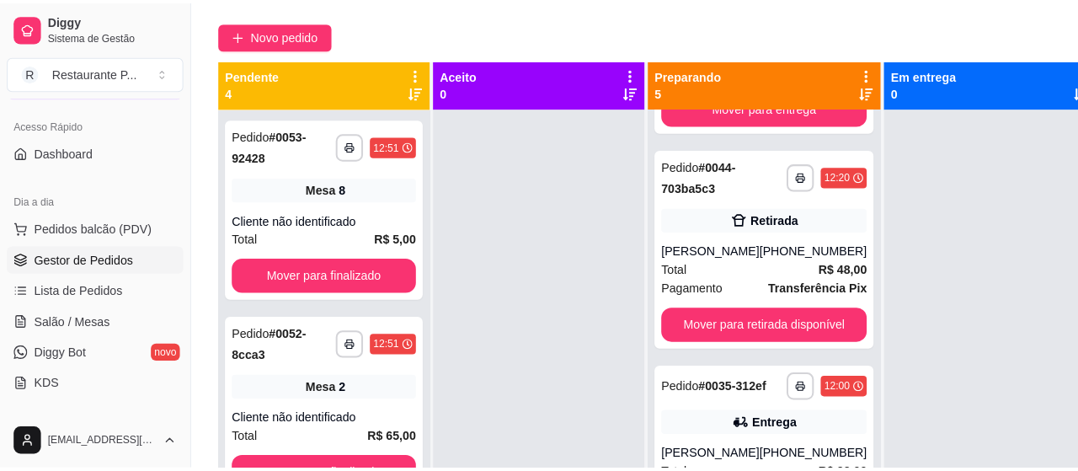
scroll to position [180, 0]
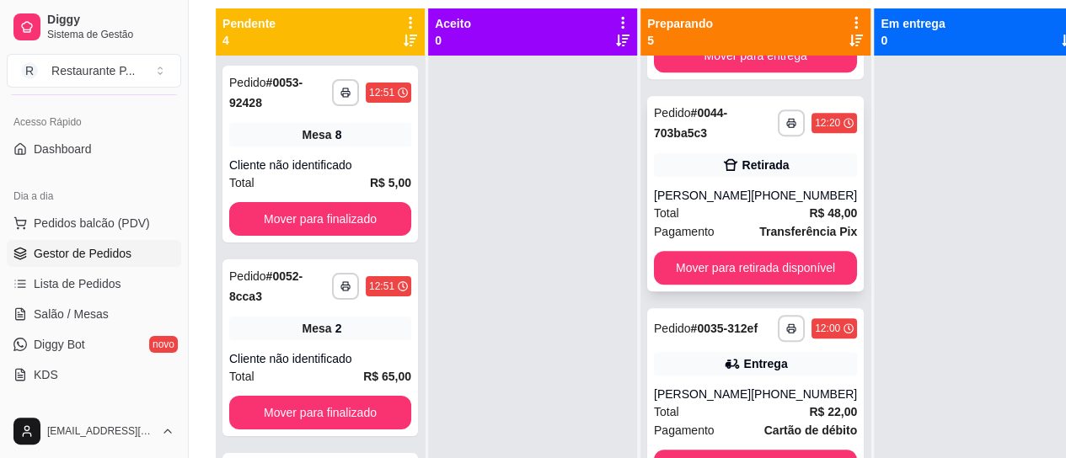
click at [743, 222] on div "Total R$ 48,00" at bounding box center [755, 213] width 203 height 19
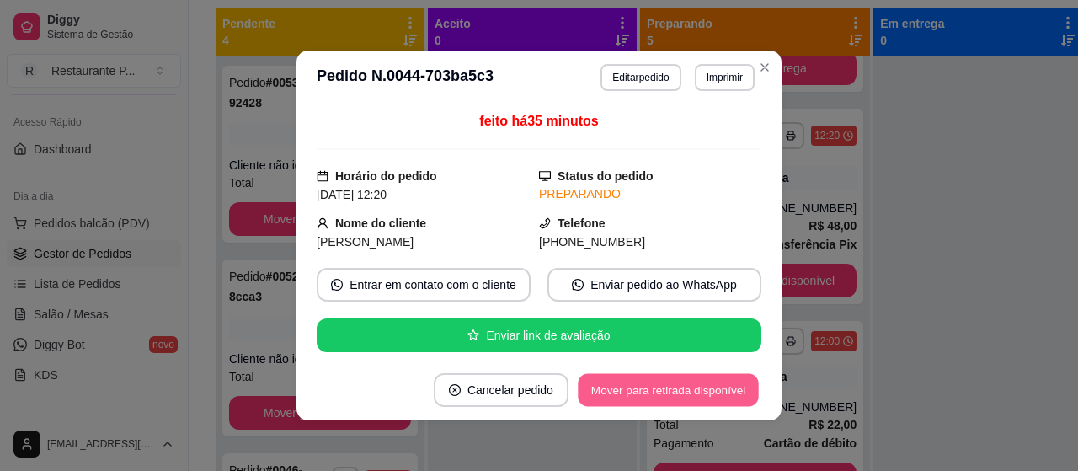
click at [660, 387] on button "Mover para retirada disponível" at bounding box center [668, 390] width 180 height 33
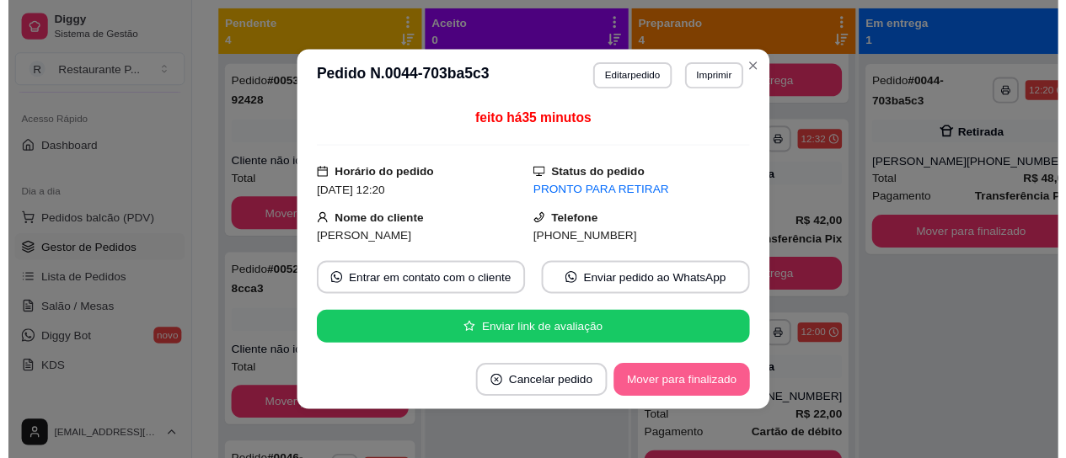
scroll to position [367, 0]
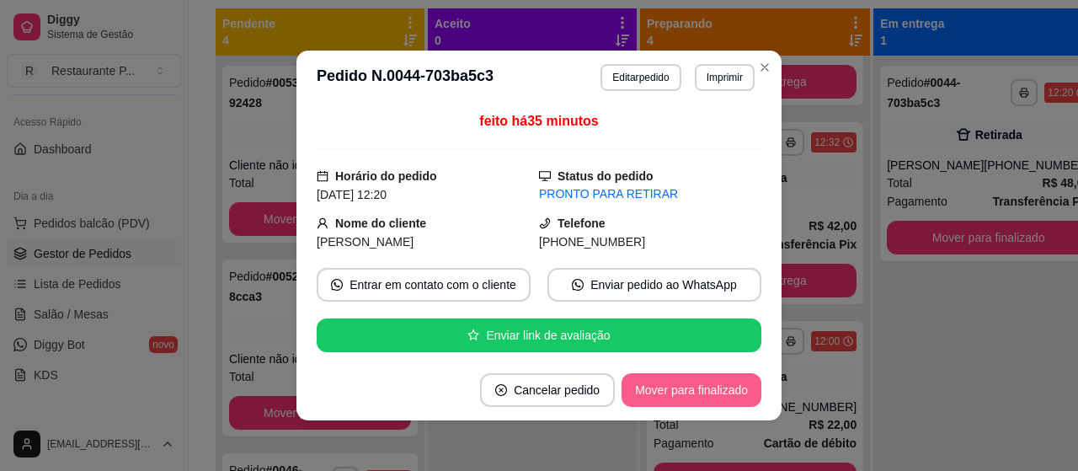
click at [660, 387] on button "Mover para finalizado" at bounding box center [692, 390] width 140 height 34
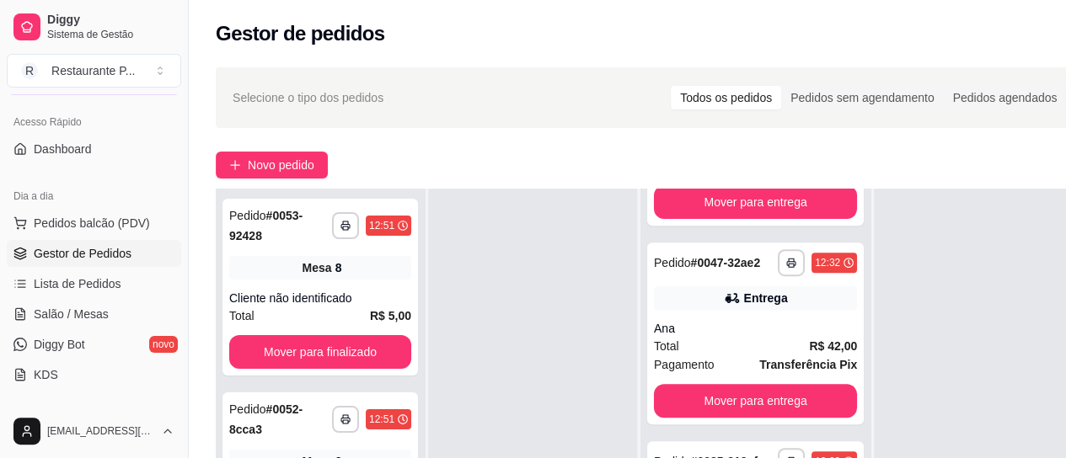
drag, startPoint x: 699, startPoint y: 307, endPoint x: 569, endPoint y: 307, distance: 129.7
click at [569, 307] on div at bounding box center [532, 418] width 209 height 458
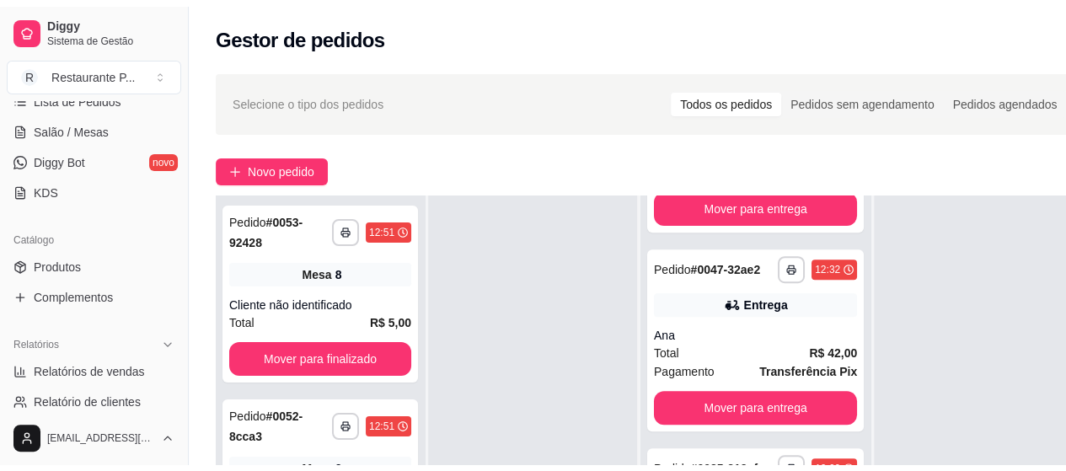
scroll to position [297, 0]
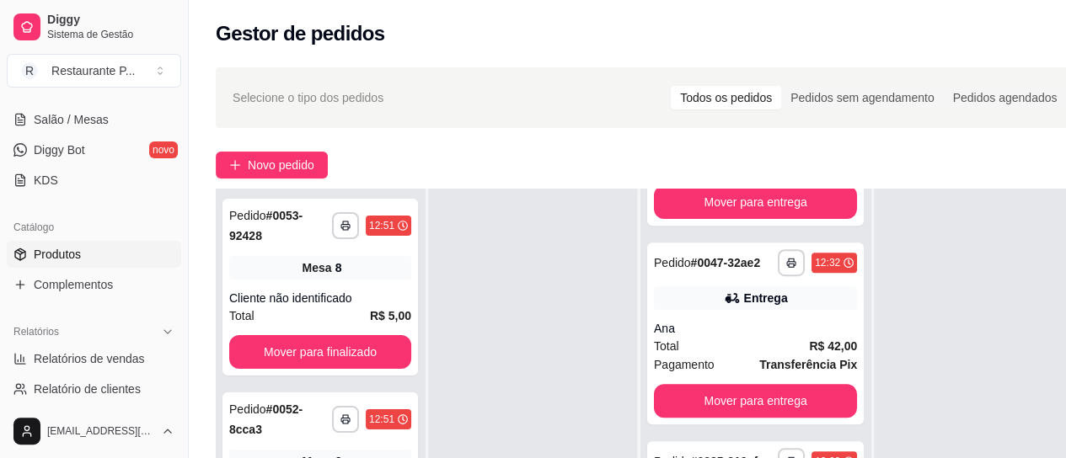
click at [93, 252] on link "Produtos" at bounding box center [94, 254] width 174 height 27
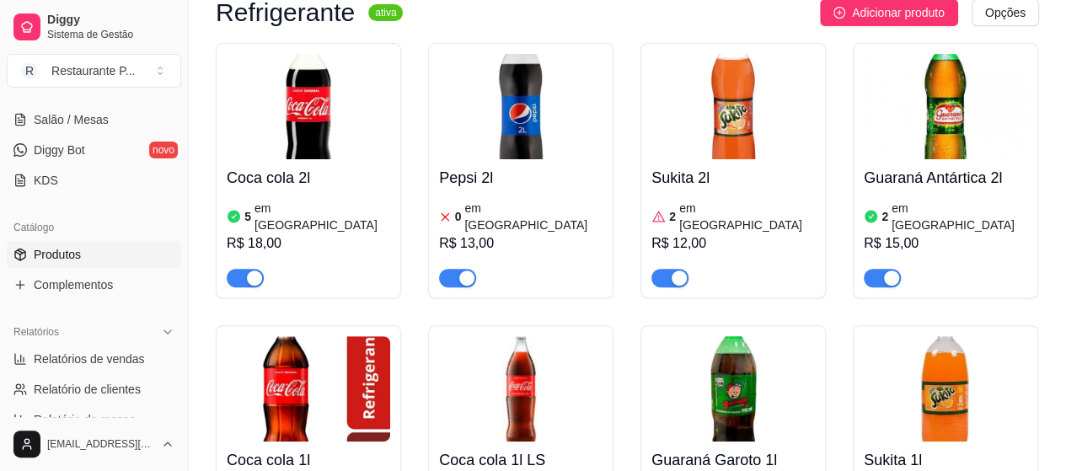
scroll to position [6603, 0]
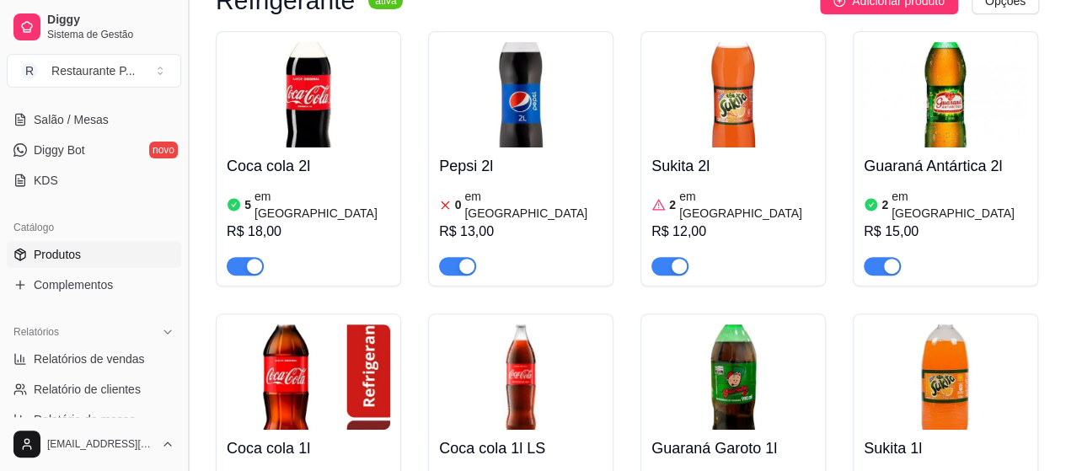
drag, startPoint x: 184, startPoint y: 240, endPoint x: 187, endPoint y: 209, distance: 31.4
click at [187, 209] on button "Toggle Sidebar" at bounding box center [187, 235] width 13 height 471
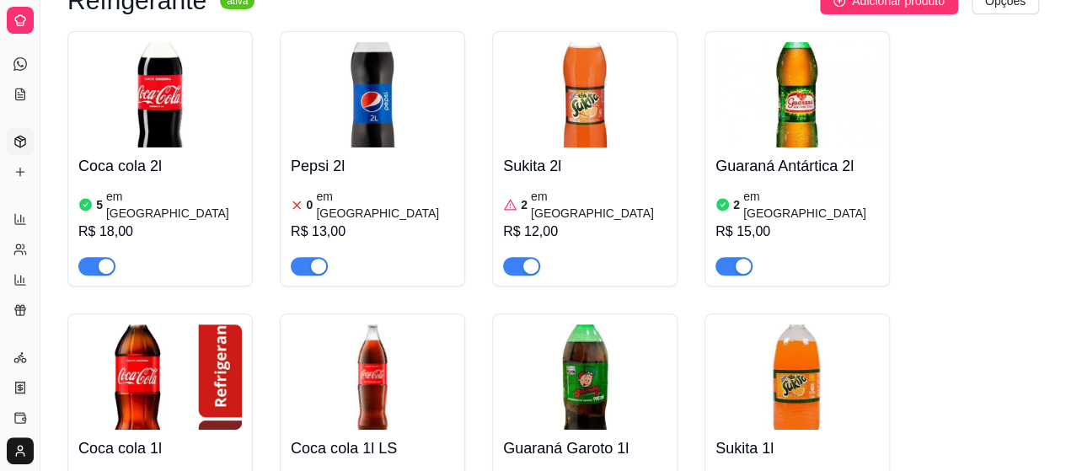
scroll to position [143, 0]
click at [44, 211] on button "Toggle Sidebar" at bounding box center [39, 235] width 13 height 471
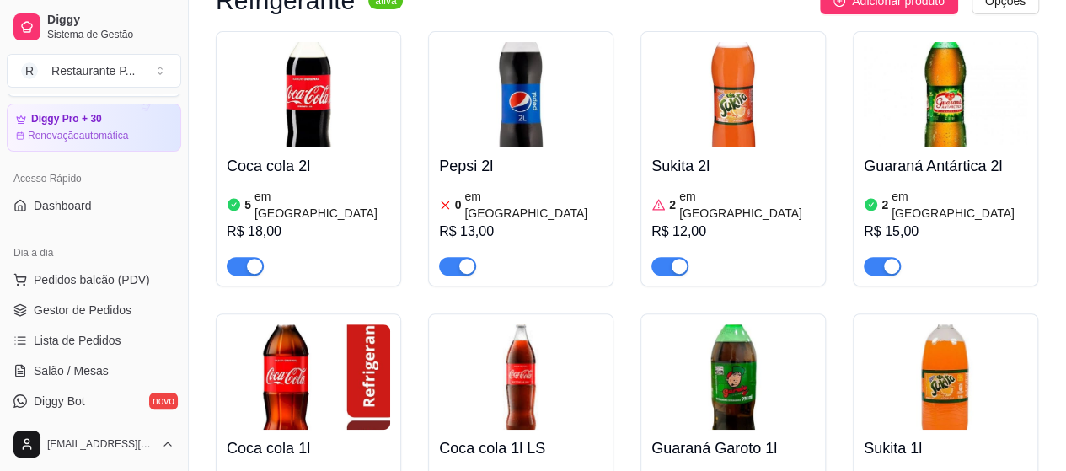
scroll to position [44, 0]
click at [45, 378] on span "Salão / Mesas" at bounding box center [71, 373] width 75 height 17
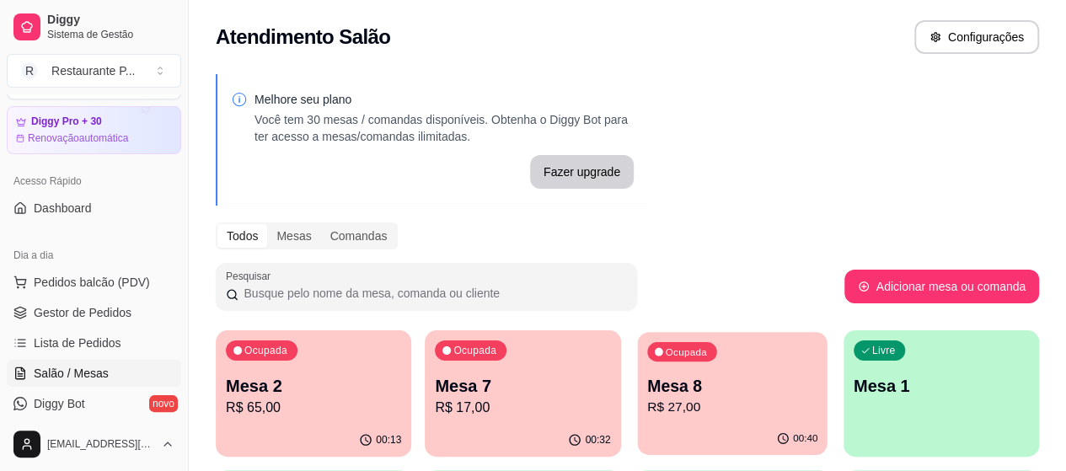
click at [647, 377] on p "Mesa 8" at bounding box center [732, 386] width 170 height 23
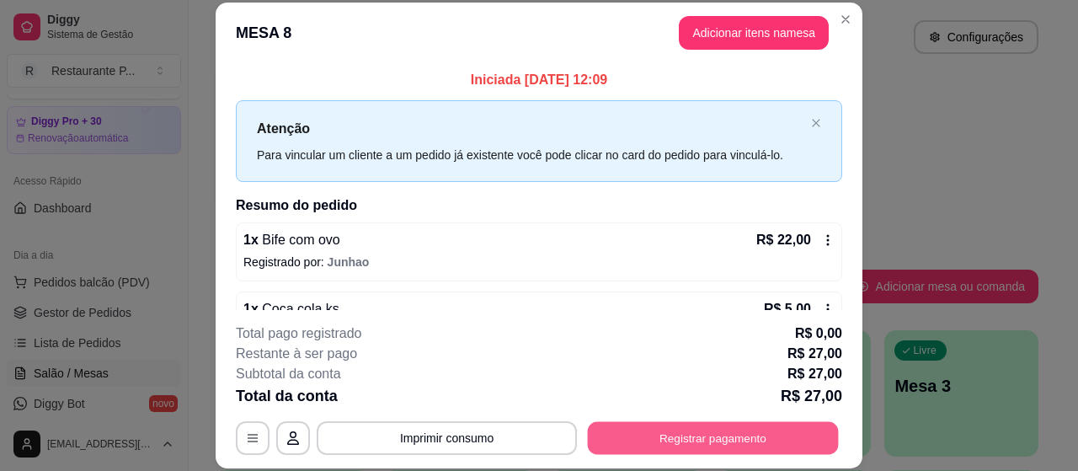
click at [679, 440] on button "Registrar pagamento" at bounding box center [713, 438] width 251 height 33
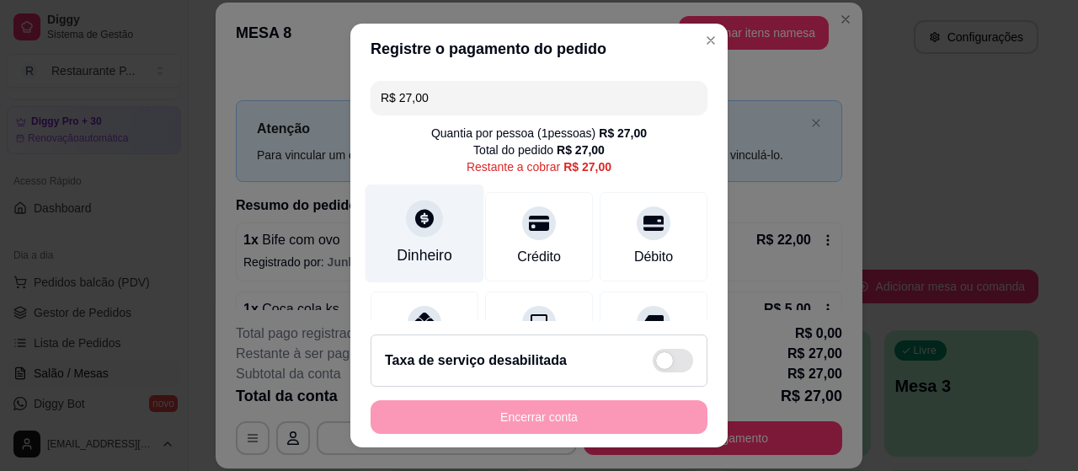
click at [397, 250] on div "Dinheiro" at bounding box center [425, 255] width 56 height 22
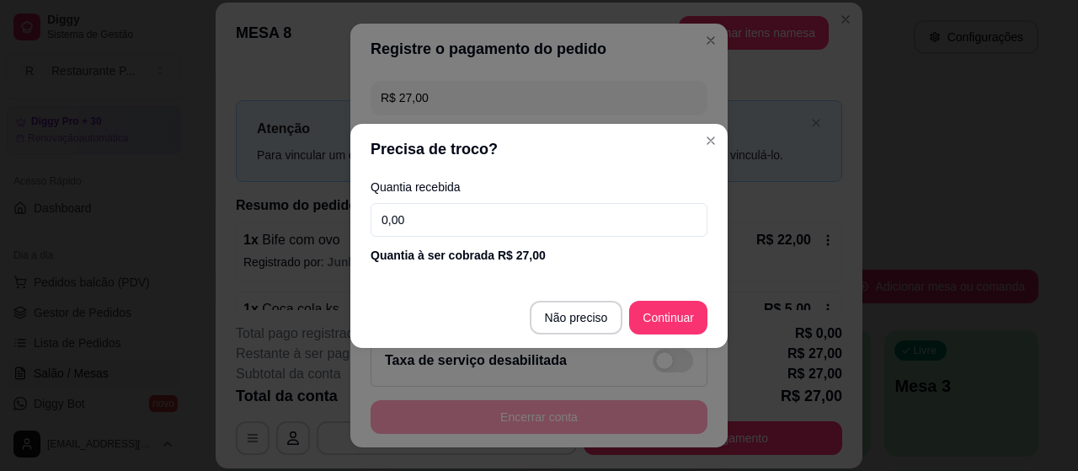
click at [582, 301] on footer "Não preciso Continuar" at bounding box center [538, 317] width 377 height 61
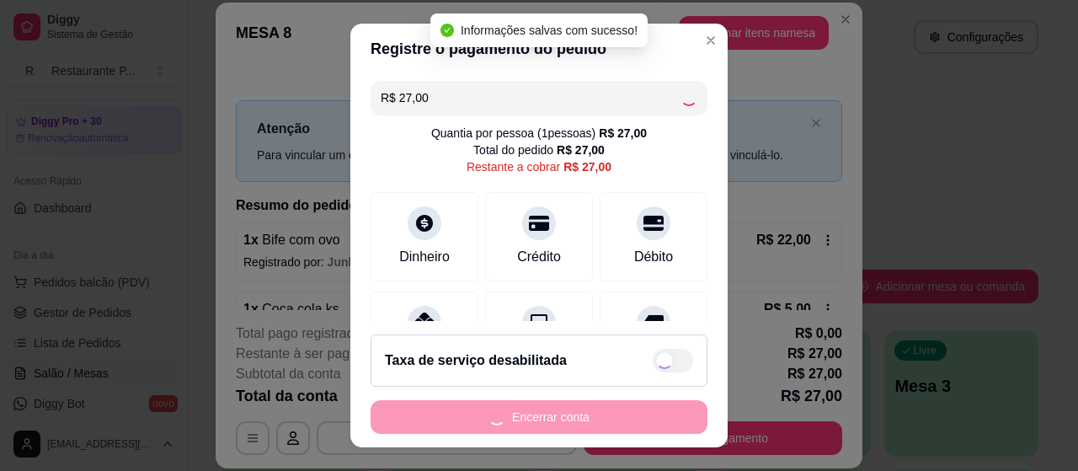
type input "R$ 0,00"
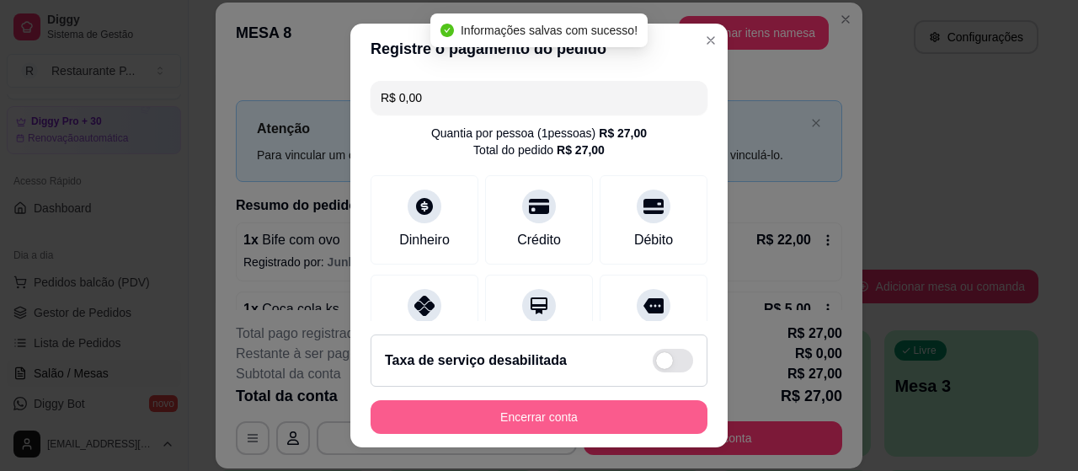
click at [569, 409] on button "Encerrar conta" at bounding box center [539, 417] width 337 height 34
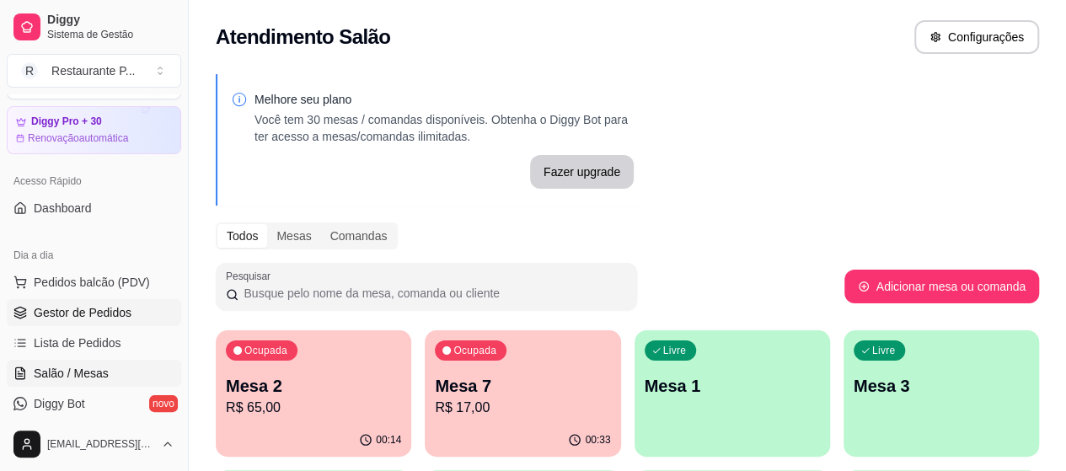
click at [73, 307] on span "Gestor de Pedidos" at bounding box center [83, 312] width 98 height 17
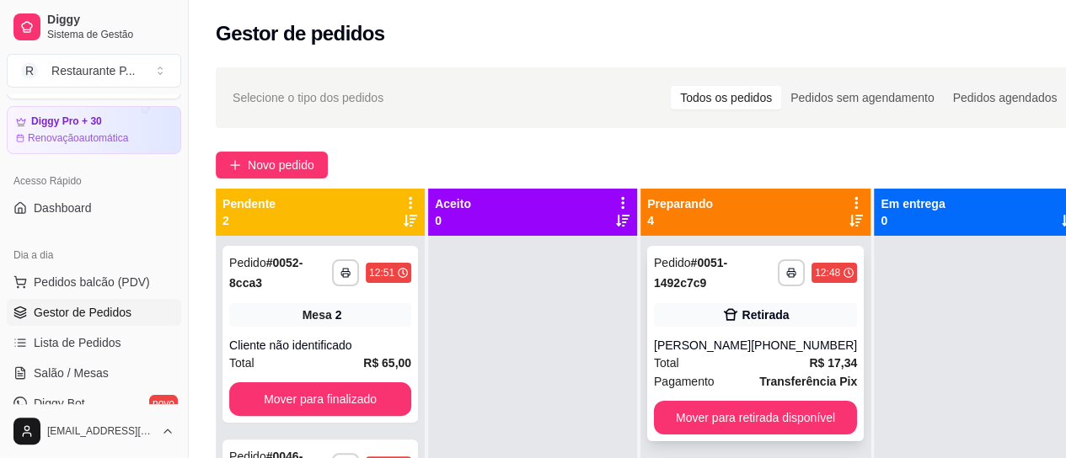
click at [692, 345] on div "[PERSON_NAME]" at bounding box center [702, 345] width 97 height 17
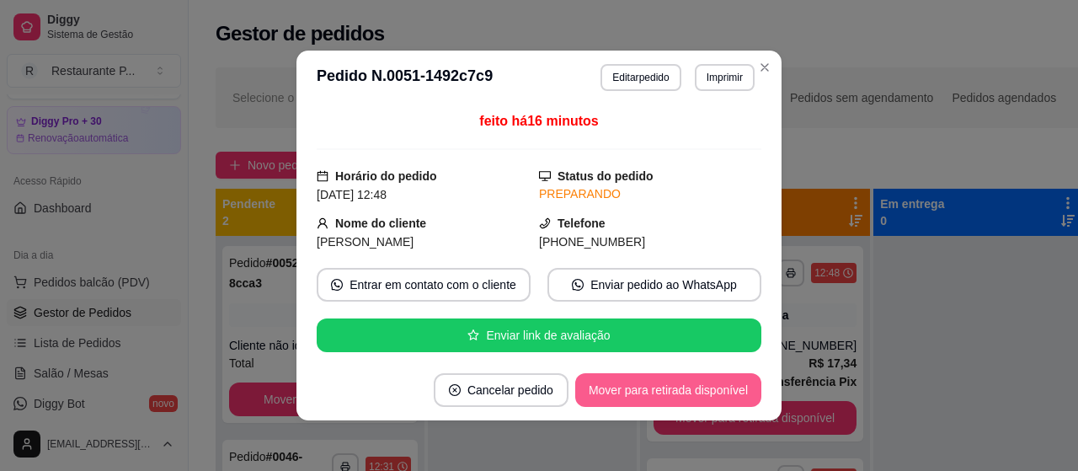
click at [623, 390] on button "Mover para retirada disponível" at bounding box center [668, 390] width 186 height 34
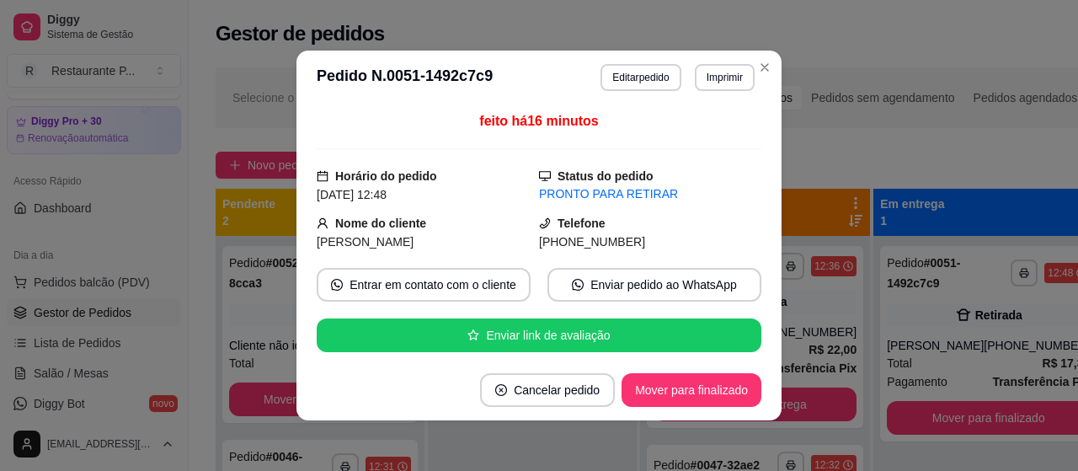
click at [708, 357] on div "feito há 16 minutos Horário do pedido [DATE] 12:48 Status do pedido PRONTO PARA…" at bounding box center [539, 231] width 485 height 255
click at [718, 378] on button "Mover para finalizado" at bounding box center [692, 390] width 140 height 34
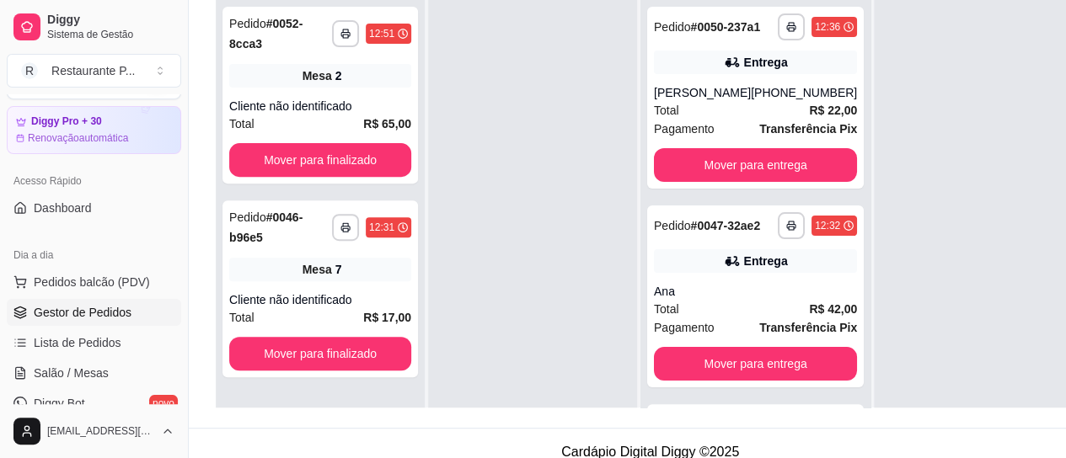
scroll to position [255, 0]
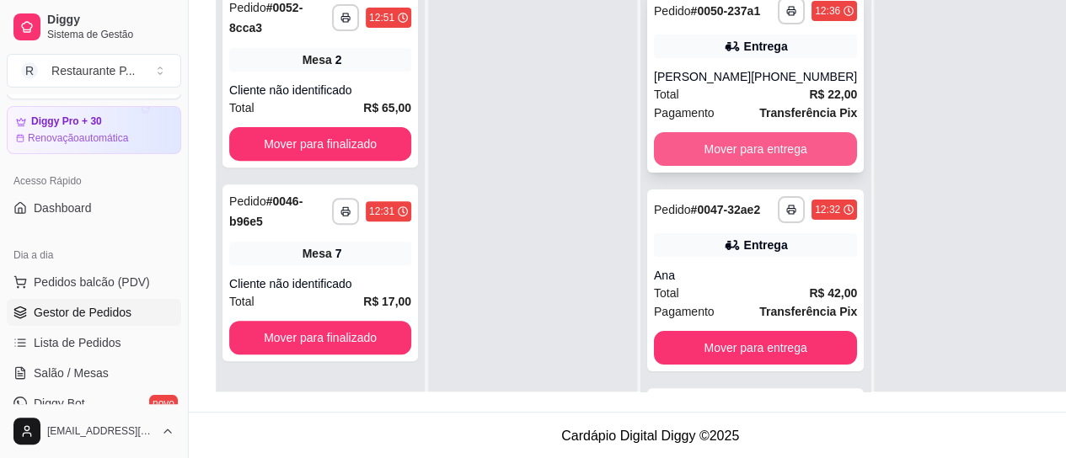
click at [708, 166] on button "Mover para entrega" at bounding box center [755, 149] width 203 height 34
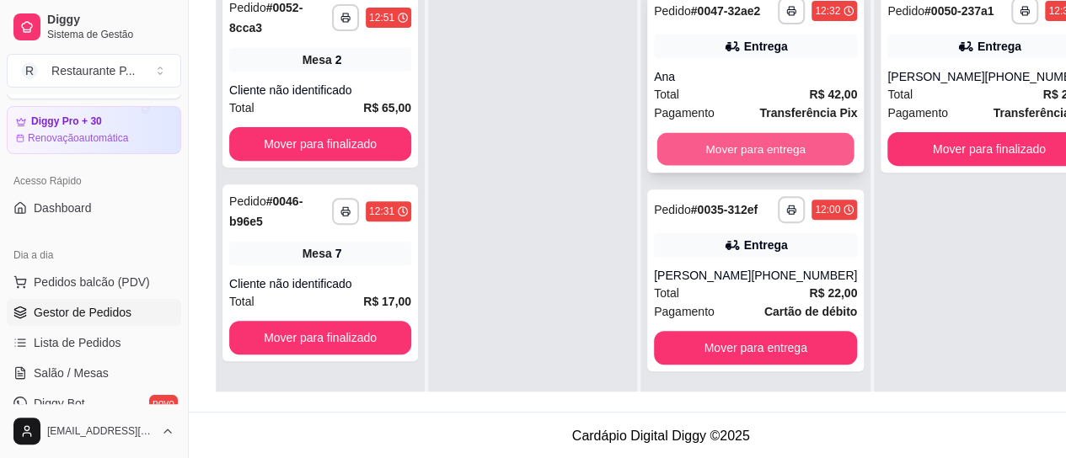
click at [721, 152] on button "Mover para entrega" at bounding box center [755, 149] width 197 height 33
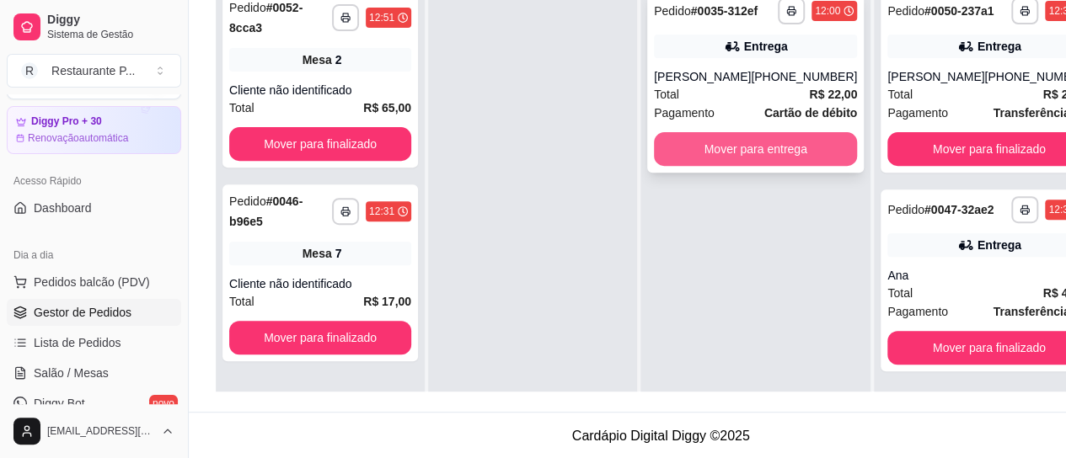
click at [714, 162] on button "Mover para entrega" at bounding box center [755, 149] width 203 height 34
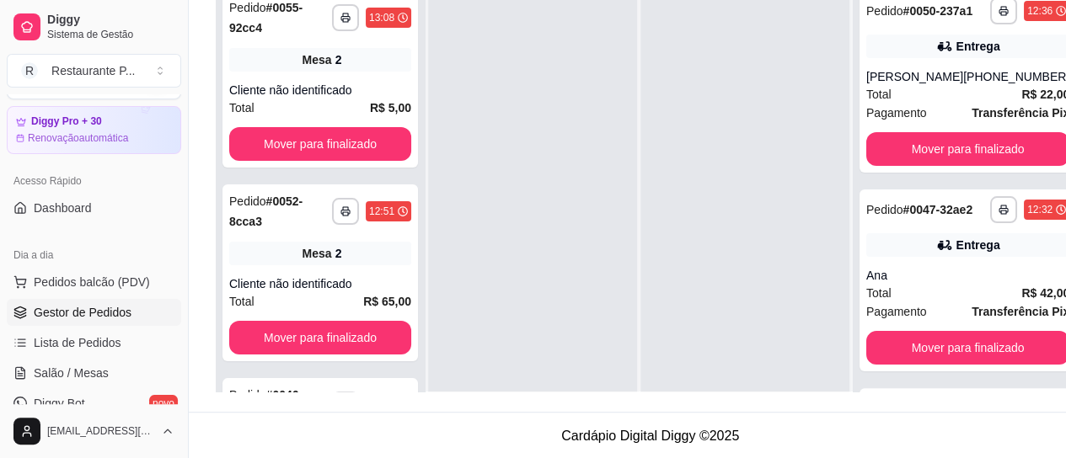
drag, startPoint x: 167, startPoint y: 1, endPoint x: 140, endPoint y: 257, distance: 257.5
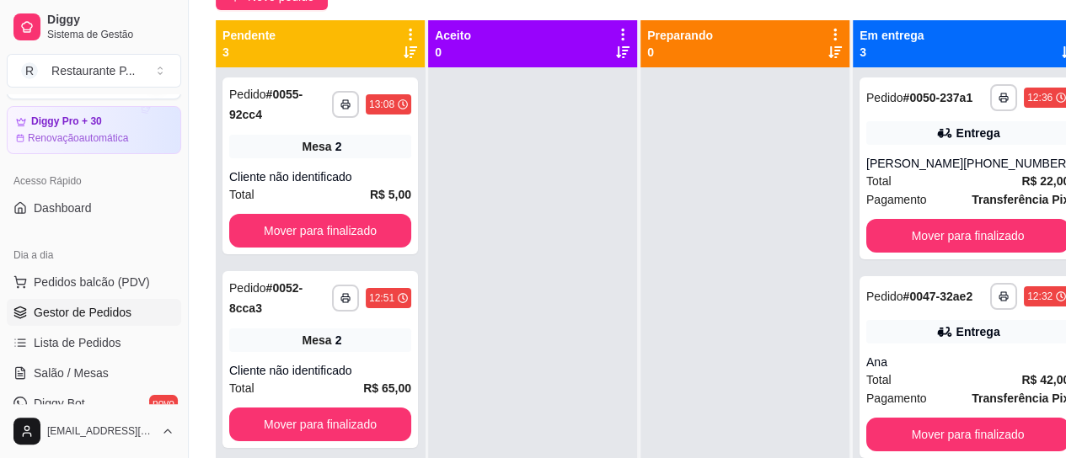
scroll to position [125, 0]
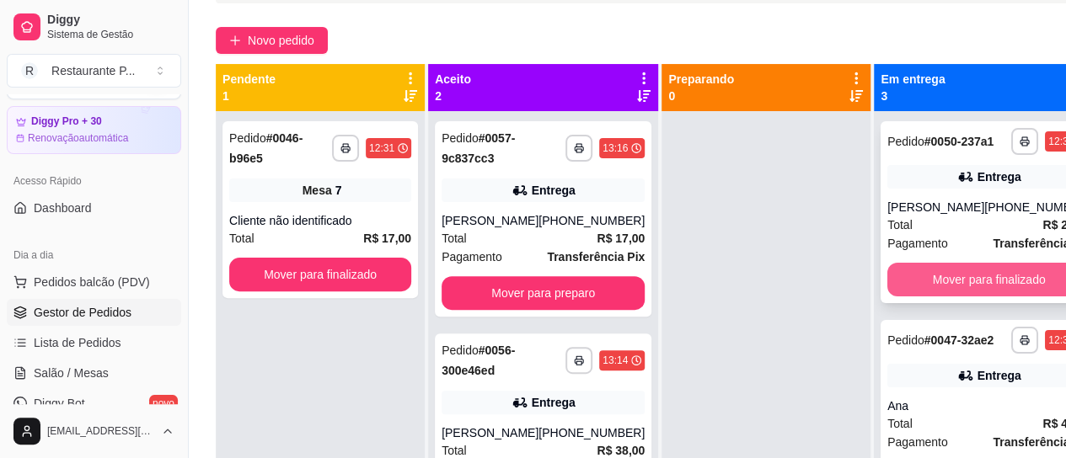
click at [928, 297] on button "Mover para finalizado" at bounding box center [988, 280] width 203 height 34
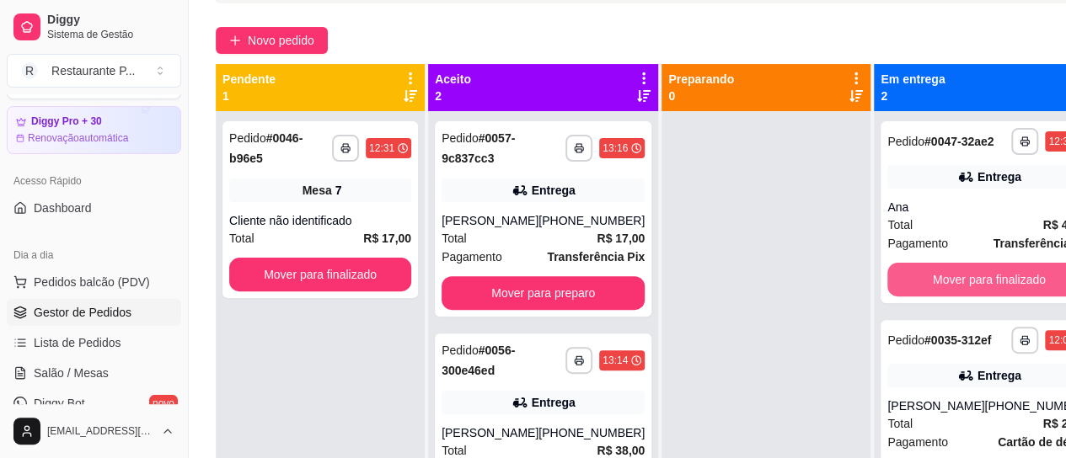
click at [928, 297] on button "Mover para finalizado" at bounding box center [988, 280] width 203 height 34
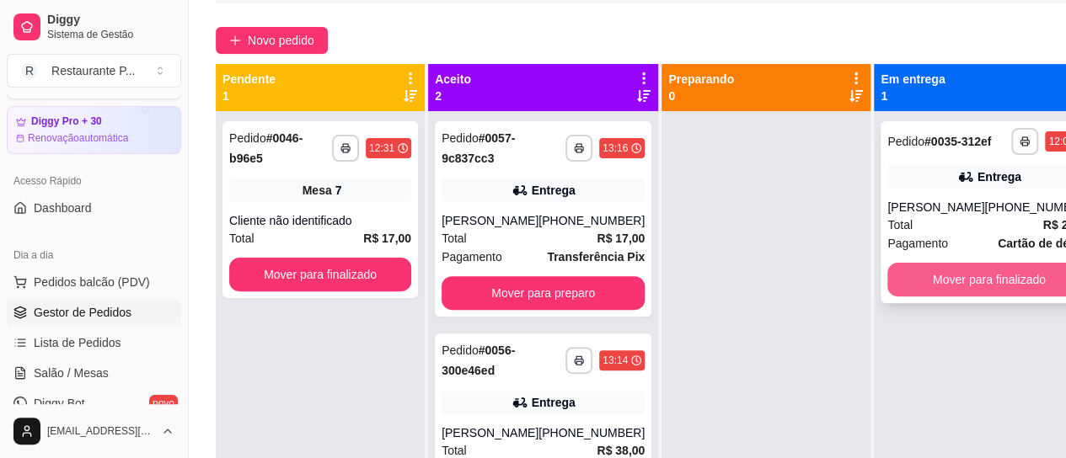
click at [928, 297] on button "Mover para finalizado" at bounding box center [988, 280] width 203 height 34
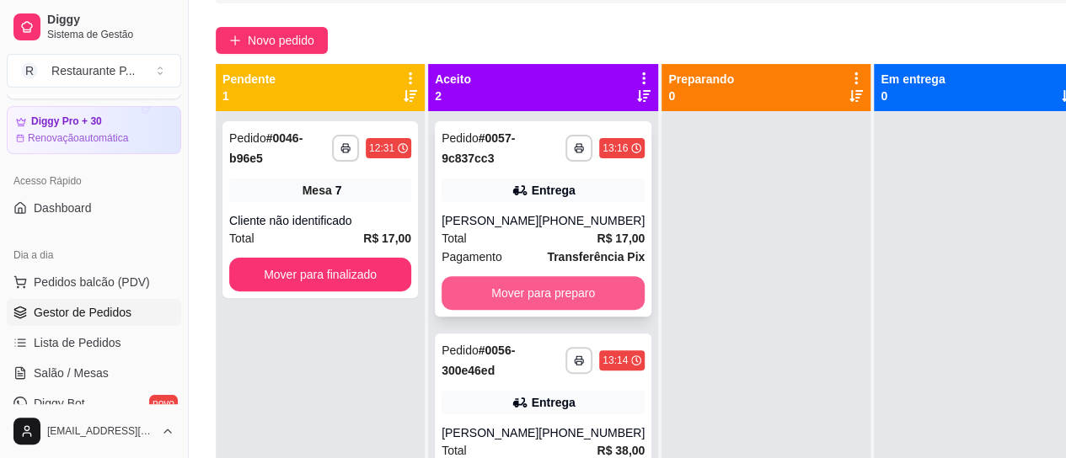
click at [524, 294] on button "Mover para preparo" at bounding box center [542, 293] width 203 height 34
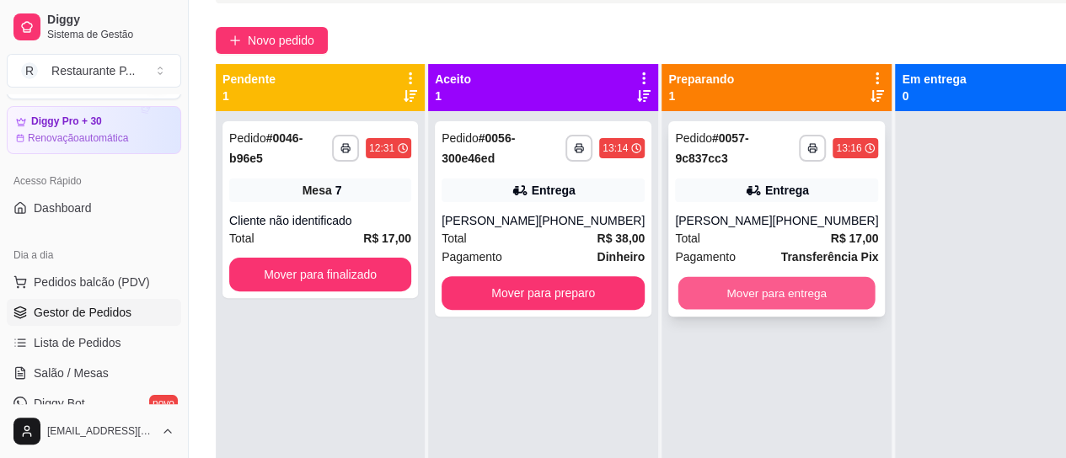
click at [687, 292] on button "Mover para entrega" at bounding box center [776, 293] width 197 height 33
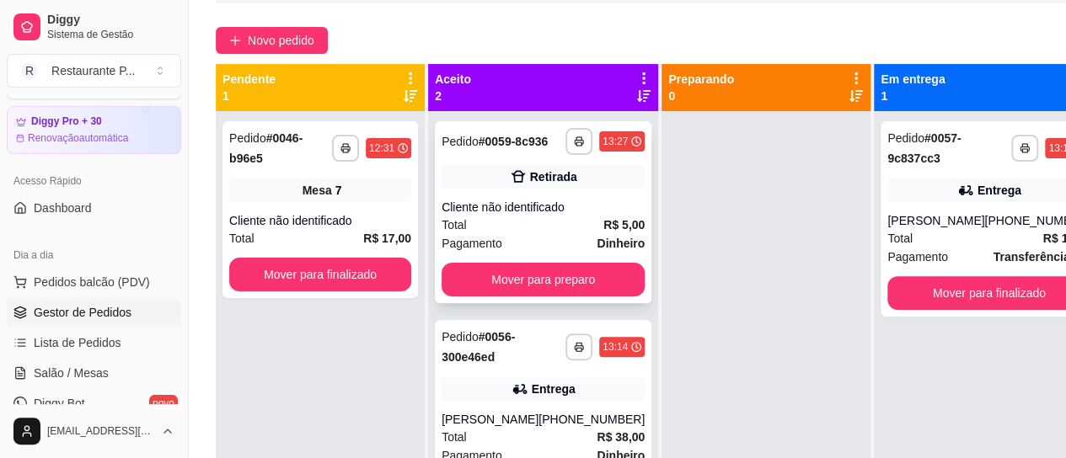
click at [509, 216] on div "Cliente não identificado" at bounding box center [542, 207] width 203 height 17
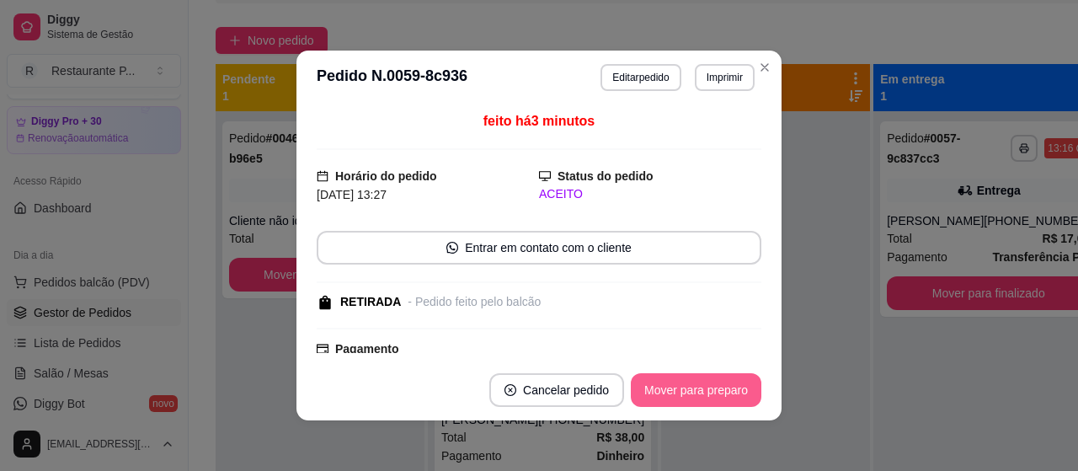
click at [666, 401] on button "Mover para preparo" at bounding box center [696, 390] width 131 height 34
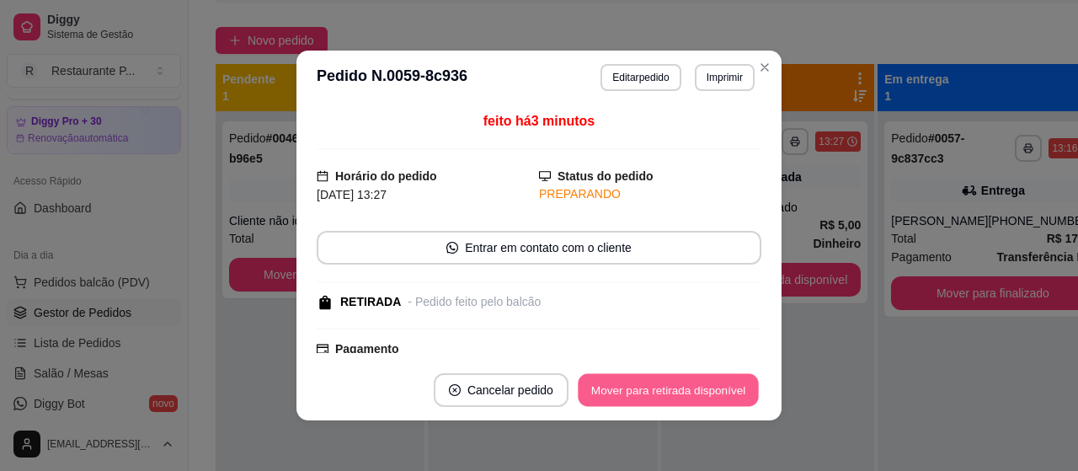
click at [713, 378] on button "Mover para retirada disponível" at bounding box center [668, 390] width 180 height 33
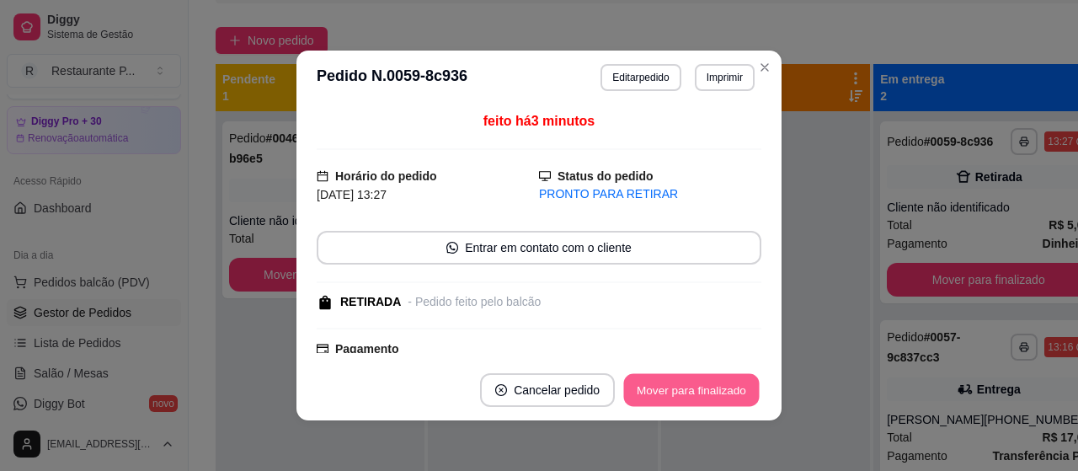
click at [685, 404] on button "Mover para finalizado" at bounding box center [692, 390] width 136 height 33
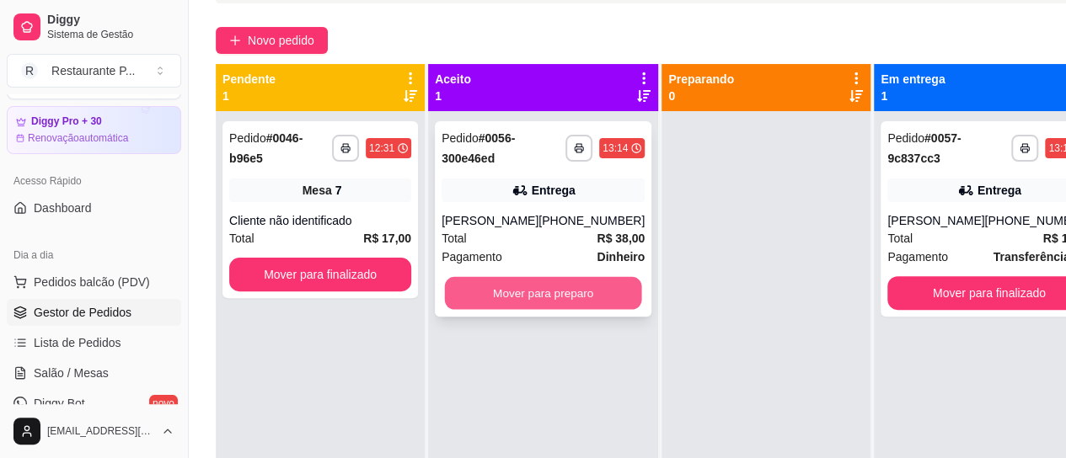
click at [489, 291] on button "Mover para preparo" at bounding box center [543, 293] width 197 height 33
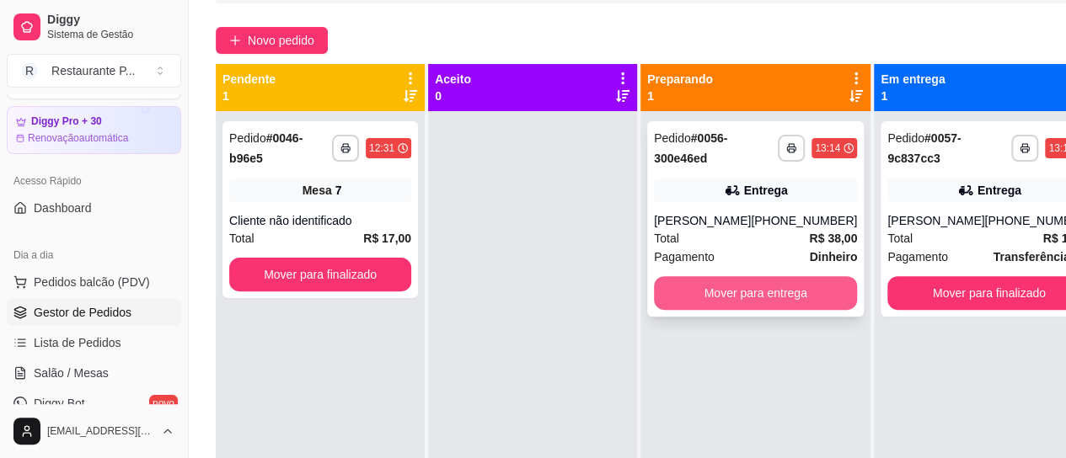
click at [735, 297] on button "Mover para entrega" at bounding box center [755, 293] width 203 height 34
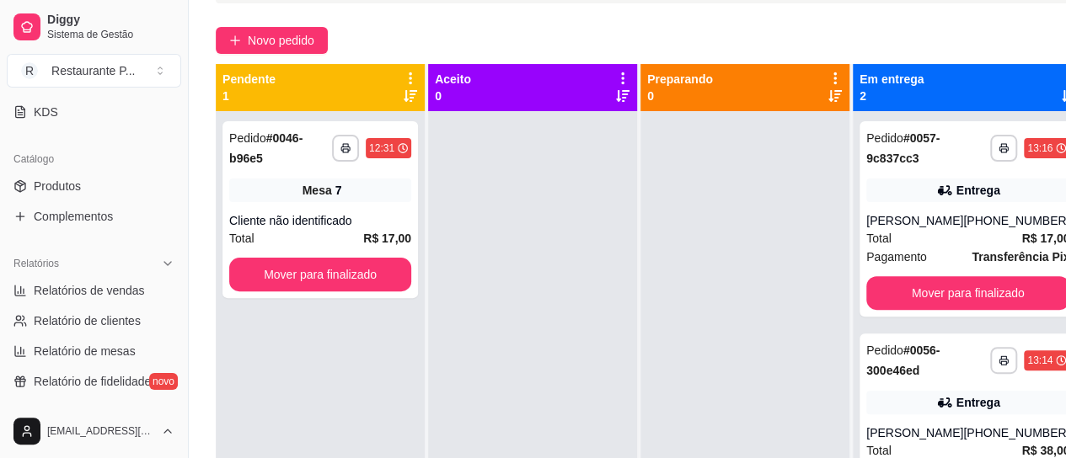
scroll to position [377, 0]
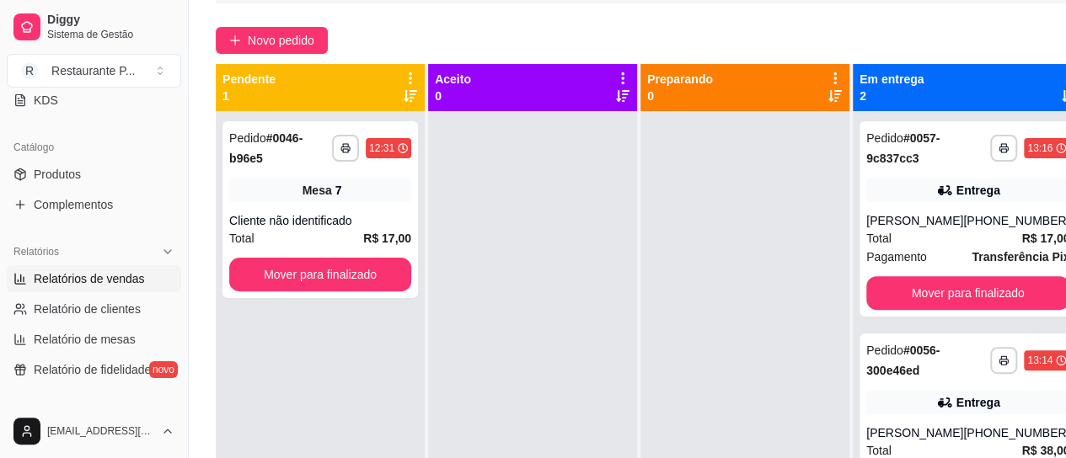
click at [88, 277] on span "Relatórios de vendas" at bounding box center [89, 278] width 111 height 17
select select "ALL"
select select "0"
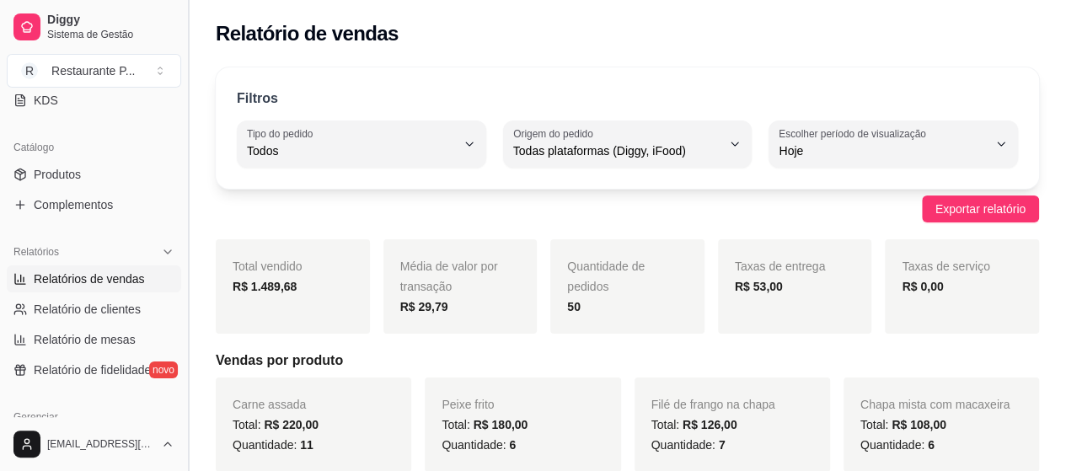
click at [182, 99] on button "Toggle Sidebar" at bounding box center [187, 235] width 13 height 471
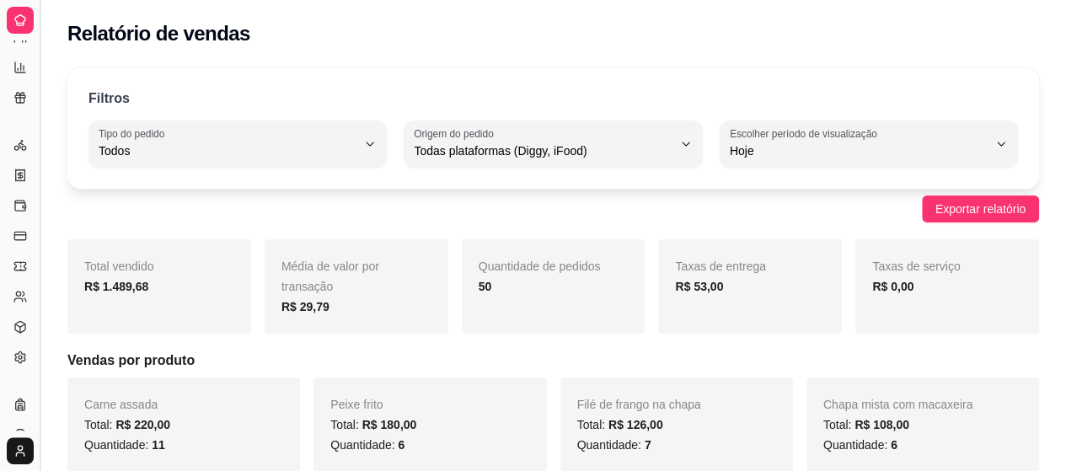
click at [182, 99] on div "Filtros" at bounding box center [552, 99] width 929 height 22
click at [45, 133] on button "Toggle Sidebar" at bounding box center [39, 235] width 13 height 471
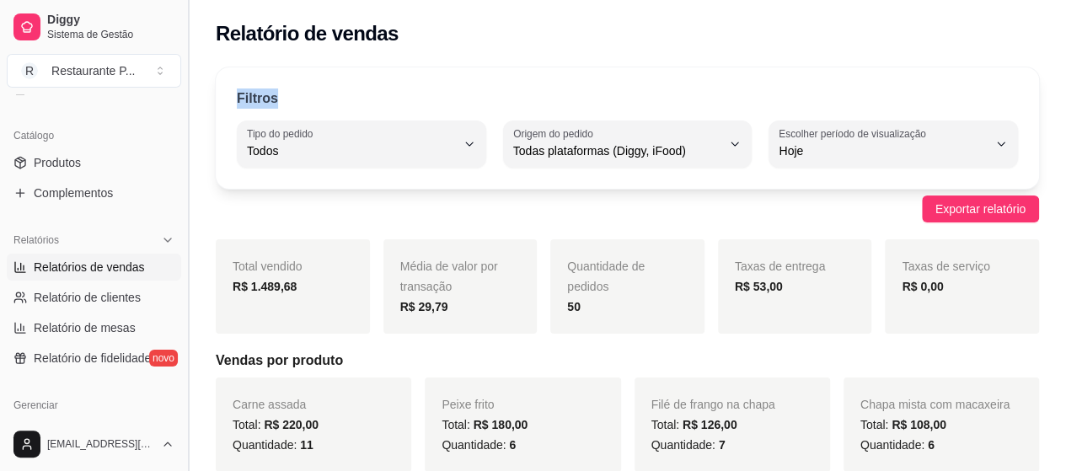
scroll to position [389, 0]
click at [185, 122] on button "Toggle Sidebar" at bounding box center [187, 235] width 13 height 471
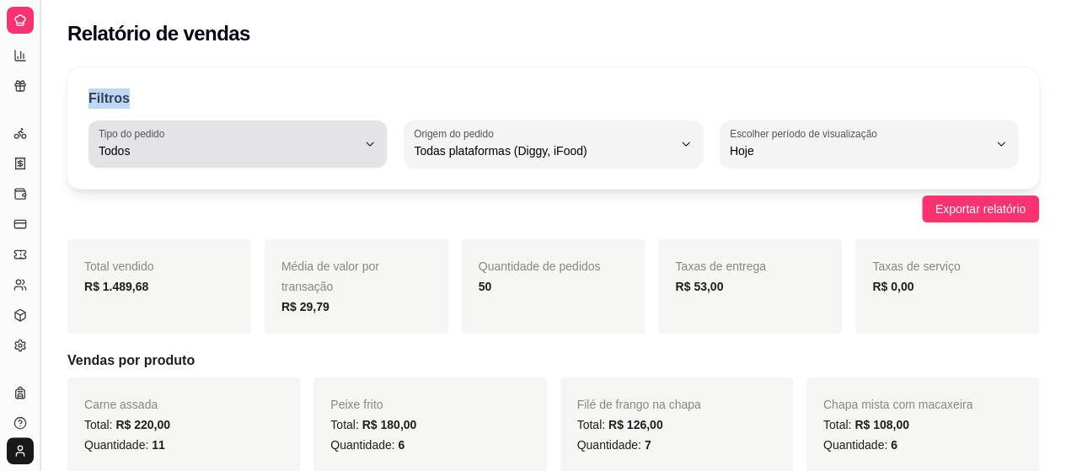
scroll to position [253, 0]
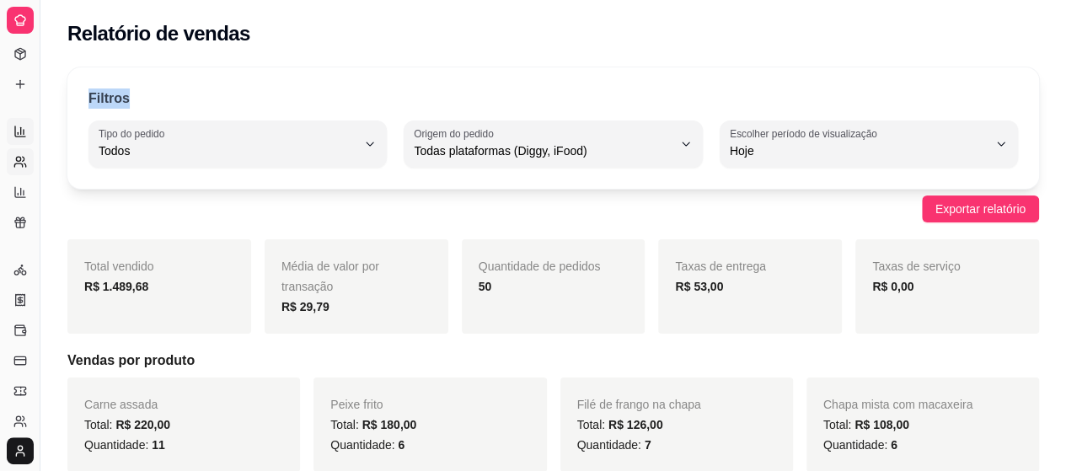
click at [17, 153] on link "Relatório de clientes" at bounding box center [20, 161] width 27 height 27
select select "30"
select select "HIGHEST_TOTAL_SPENT_WITH_ORDERS"
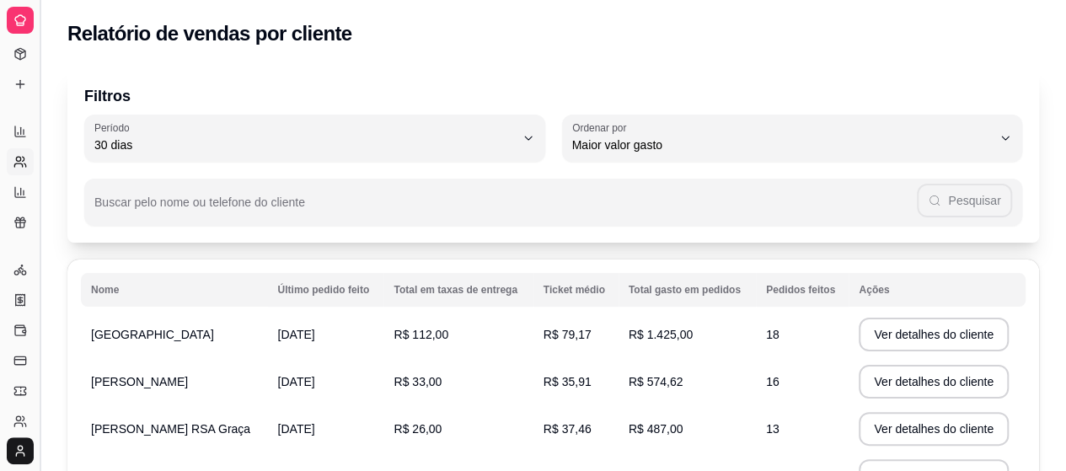
click at [39, 102] on button "Toggle Sidebar" at bounding box center [39, 235] width 13 height 471
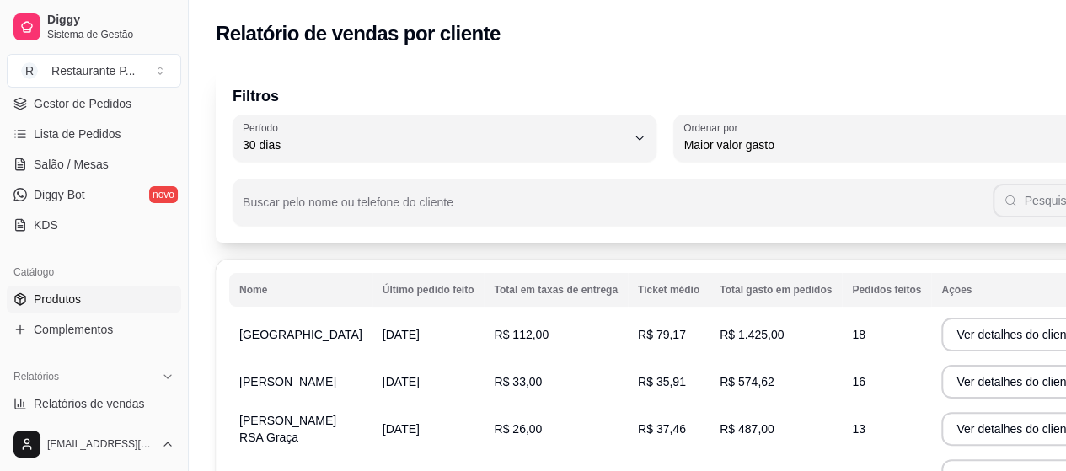
scroll to position [443, 0]
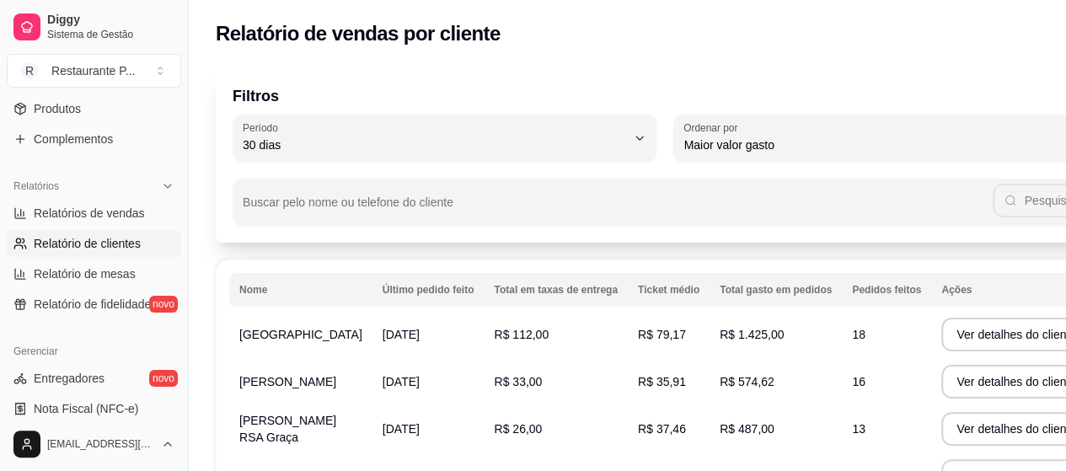
drag, startPoint x: 182, startPoint y: 254, endPoint x: 199, endPoint y: 210, distance: 46.9
click at [199, 210] on div "Diggy Sistema de Gestão R Restaurante P ... Loja aberta Diggy Pro + 30 Renovaçã…" at bounding box center [533, 454] width 1066 height 908
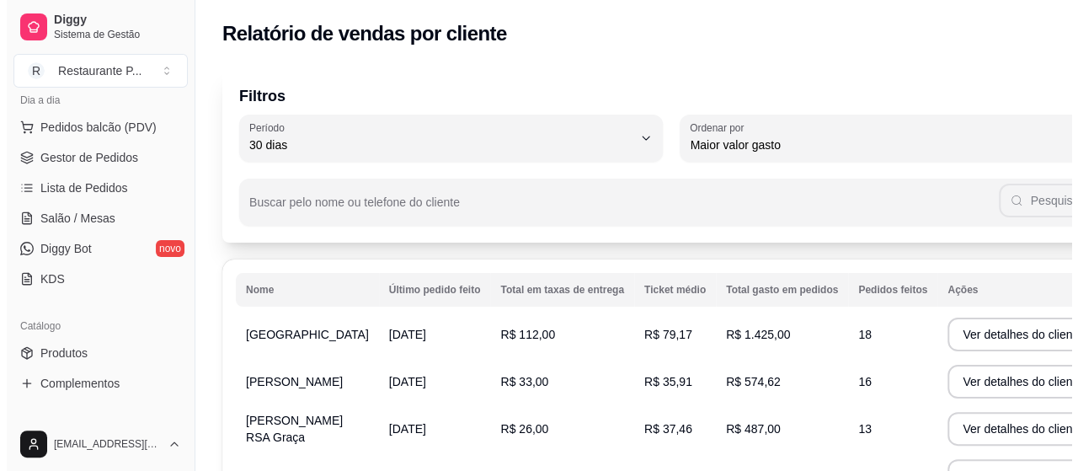
scroll to position [0, 0]
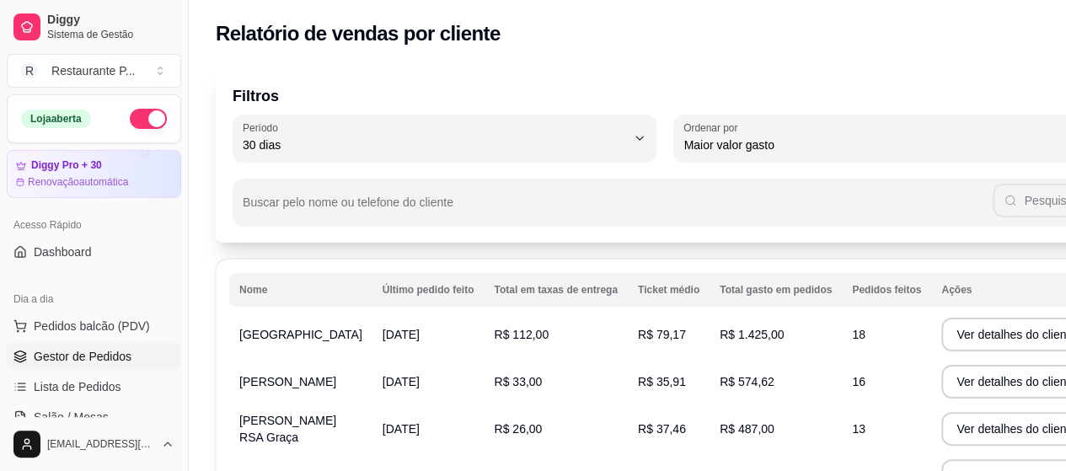
click at [113, 353] on span "Gestor de Pedidos" at bounding box center [83, 356] width 98 height 17
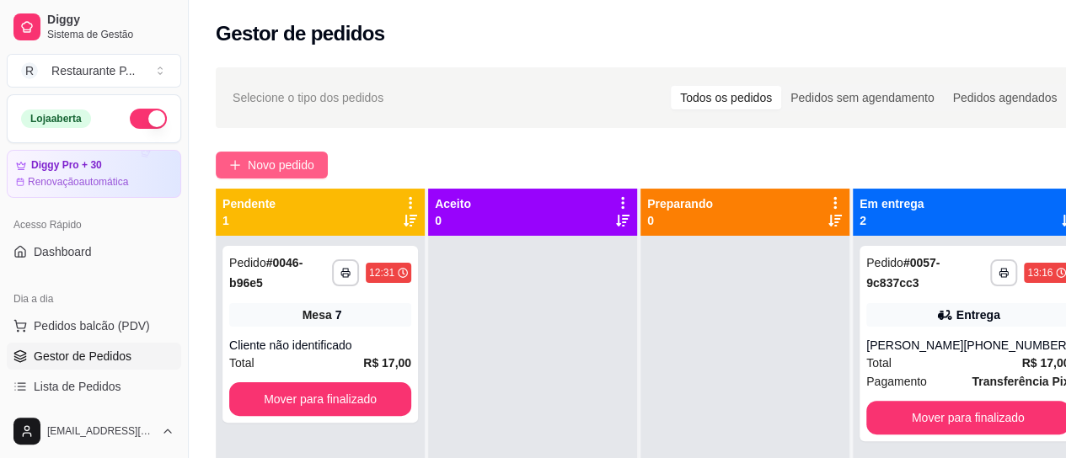
click at [275, 165] on span "Novo pedido" at bounding box center [281, 165] width 67 height 19
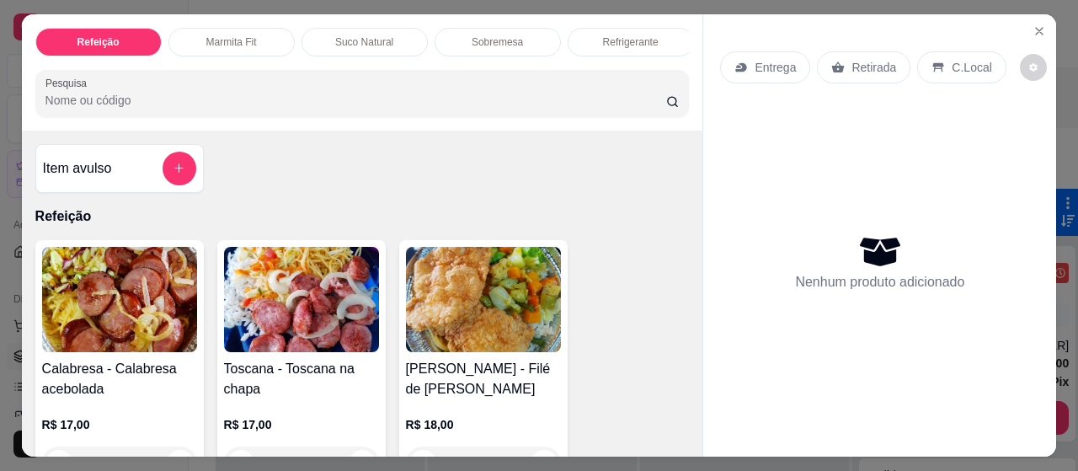
click at [362, 28] on div "Suco Natural" at bounding box center [365, 42] width 126 height 29
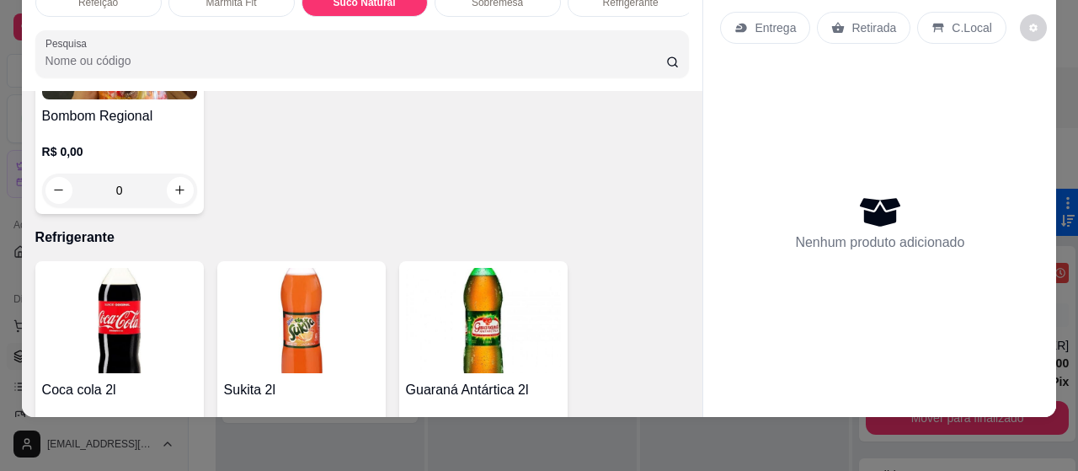
scroll to position [4025, 0]
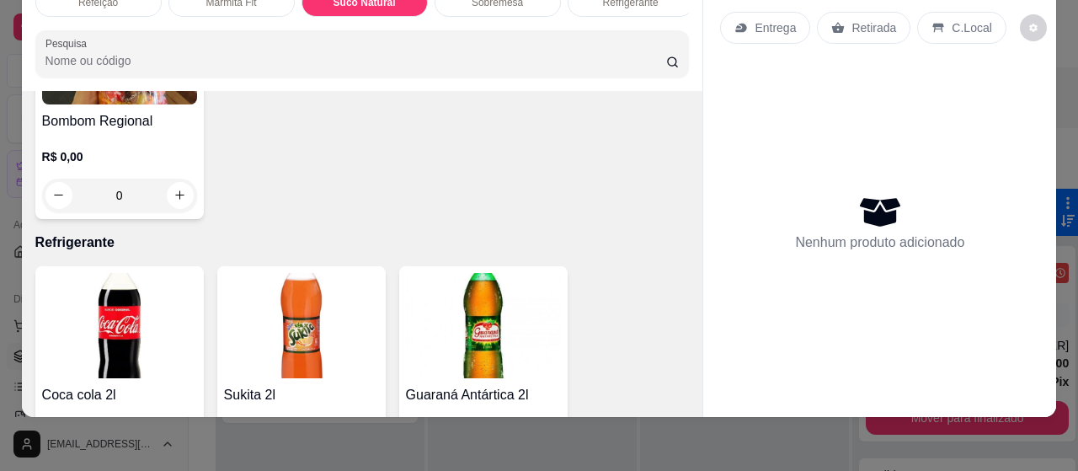
click at [692, 88] on div "Refeição Marmita Fit Suco Natural Sobremesa Refrigerante Pesquisa" at bounding box center [363, 33] width 682 height 116
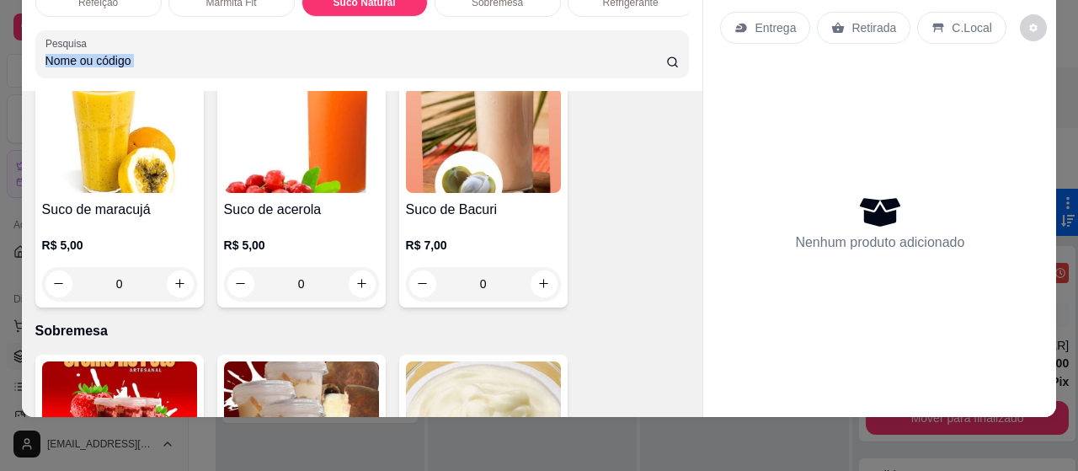
scroll to position [3414, 0]
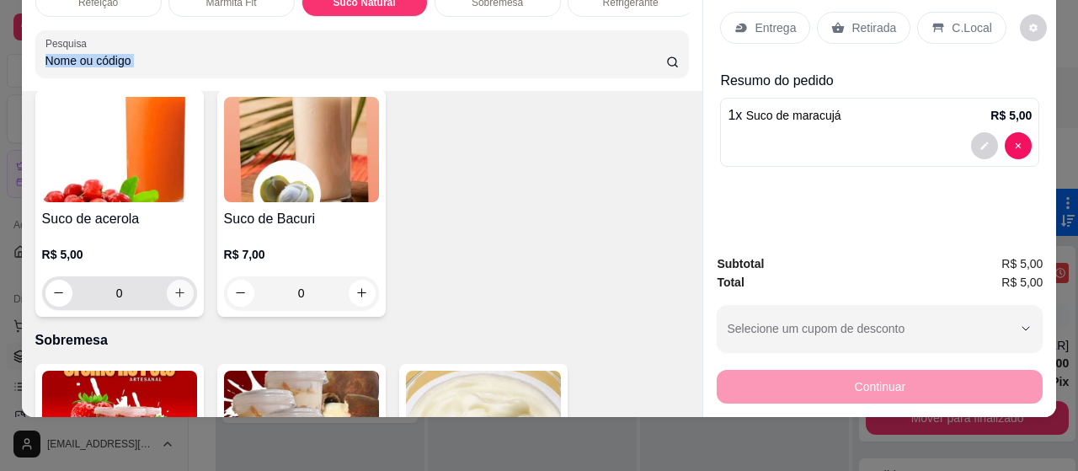
click at [174, 286] on icon "increase-product-quantity" at bounding box center [180, 292] width 13 height 13
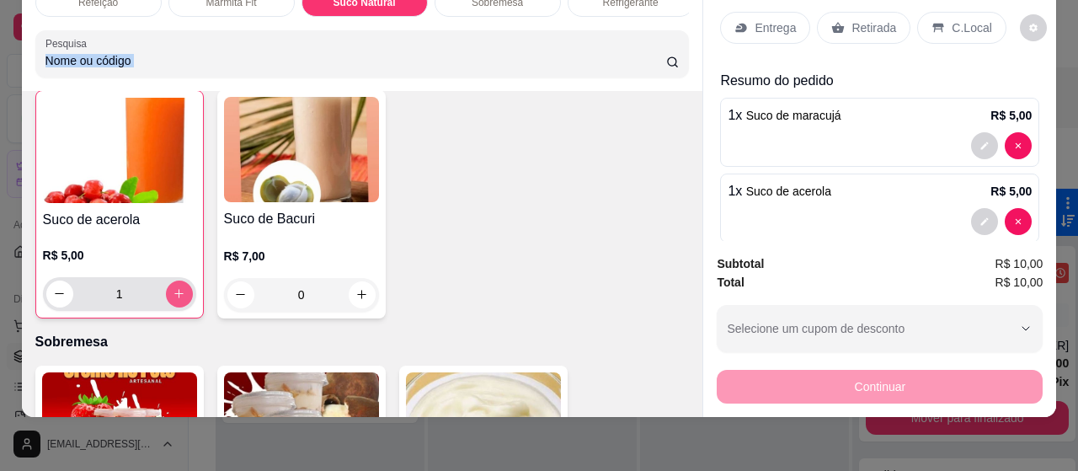
type input "1"
click at [869, 19] on p "Retirada" at bounding box center [874, 27] width 45 height 17
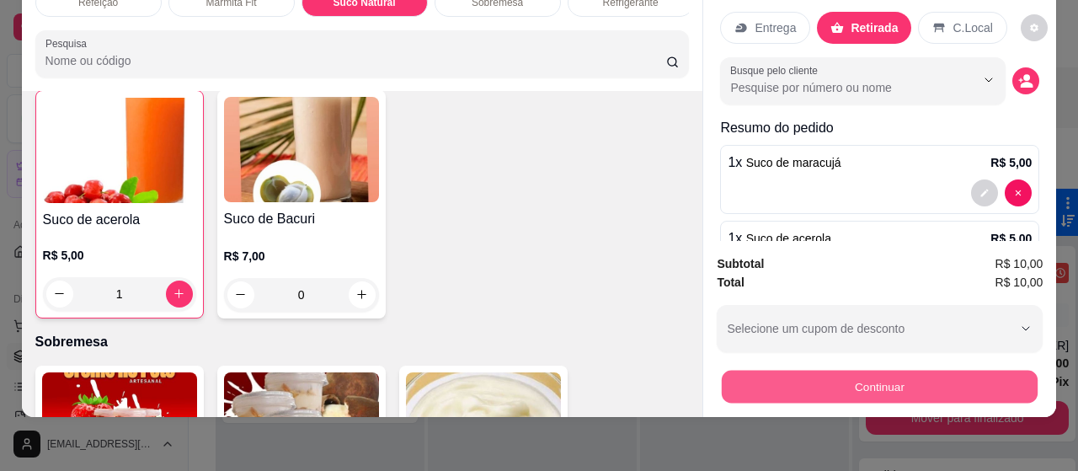
click at [808, 379] on button "Continuar" at bounding box center [880, 387] width 316 height 33
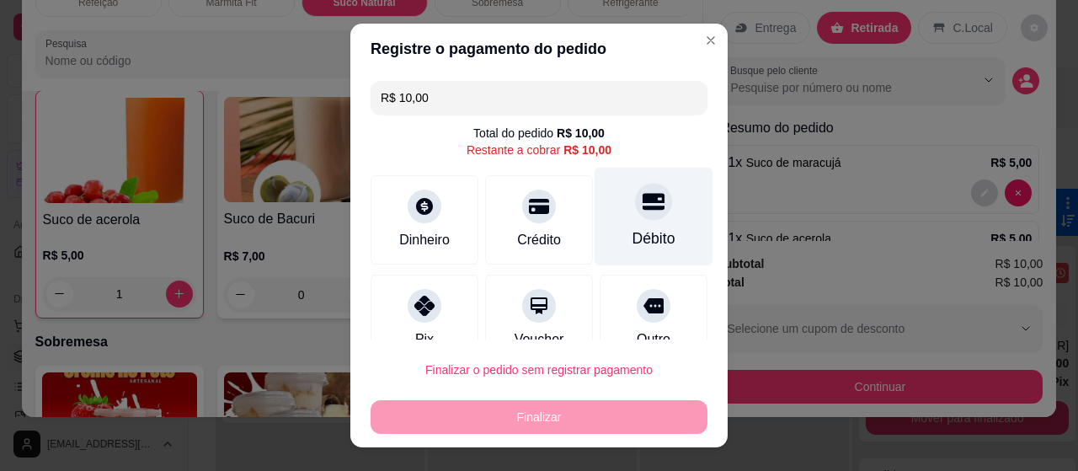
click at [643, 200] on icon at bounding box center [654, 201] width 22 height 17
type input "R$ 0,00"
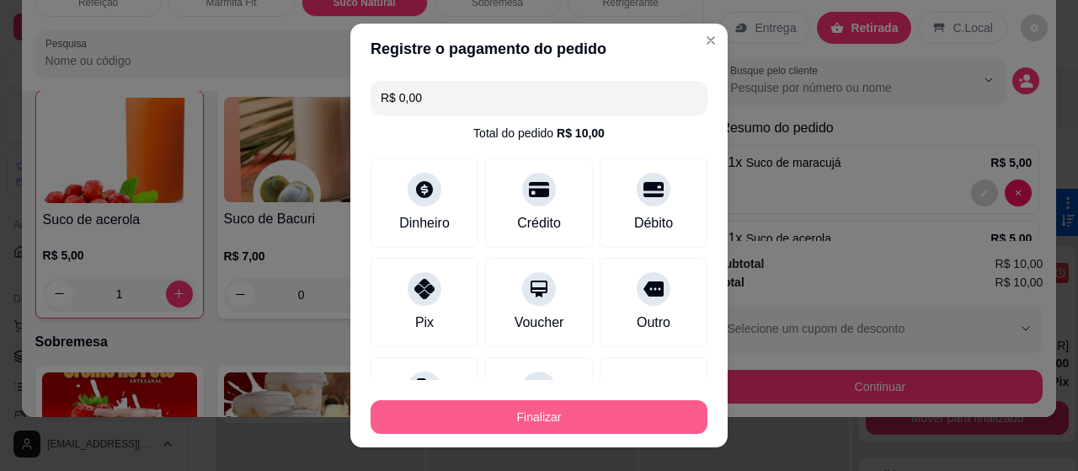
click at [570, 413] on button "Finalizar" at bounding box center [539, 417] width 337 height 34
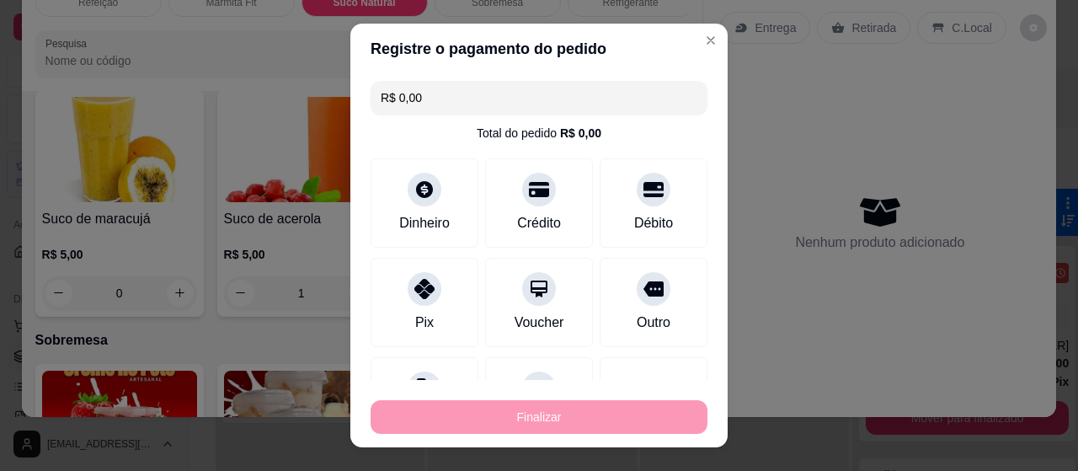
type input "0"
type input "-R$ 10,00"
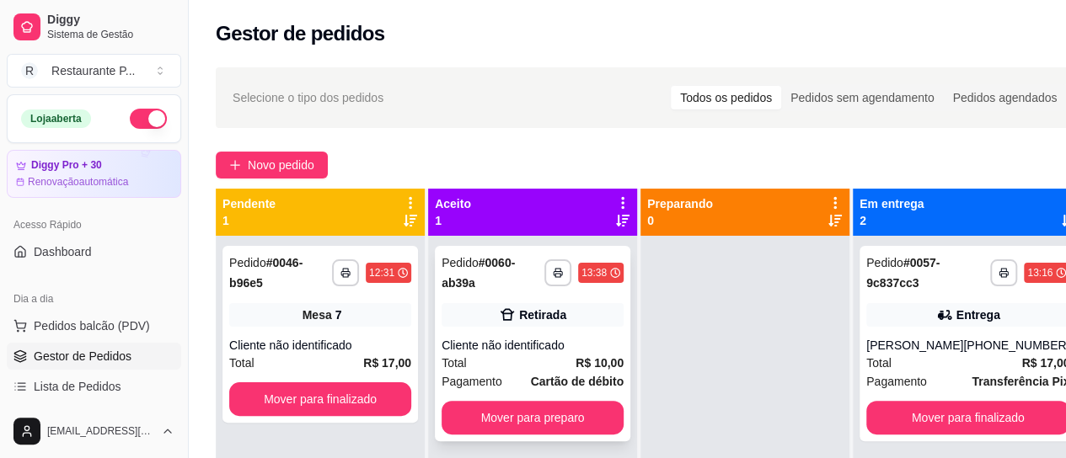
click at [579, 375] on strong "Cartão de débito" at bounding box center [577, 381] width 93 height 13
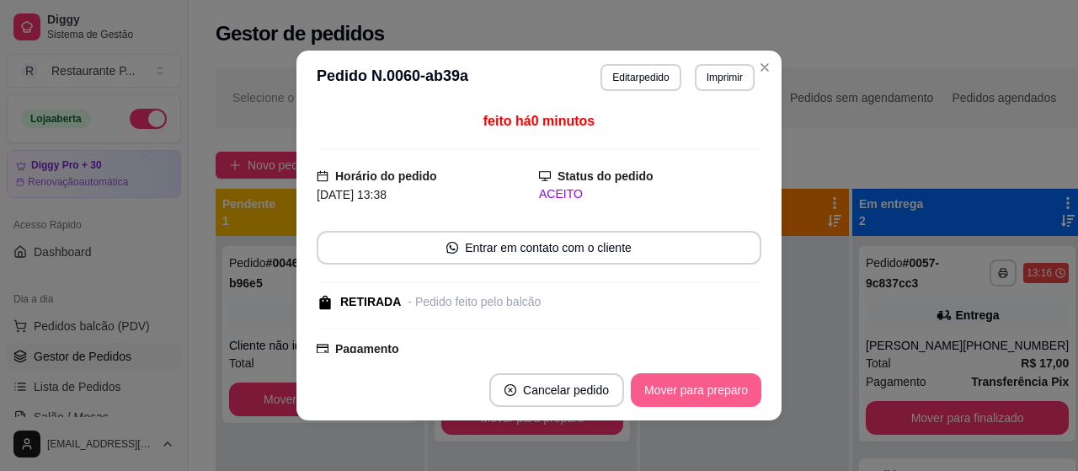
click at [730, 389] on button "Mover para preparo" at bounding box center [696, 390] width 131 height 34
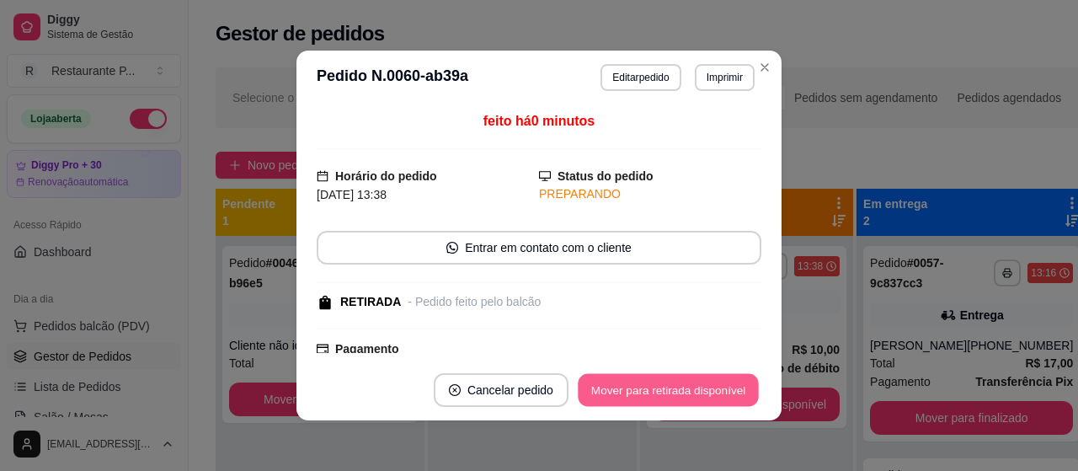
click at [730, 391] on button "Mover para retirada disponível" at bounding box center [668, 390] width 180 height 33
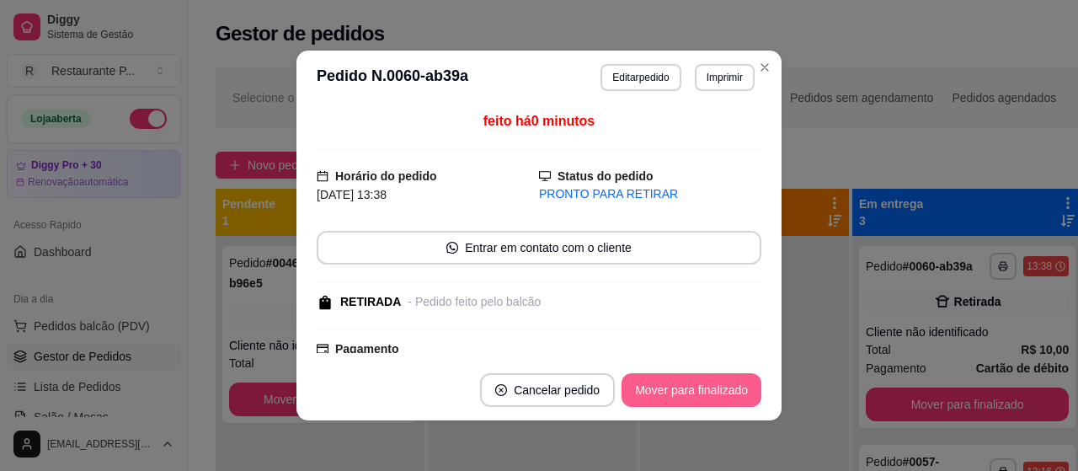
click at [726, 393] on button "Mover para finalizado" at bounding box center [692, 390] width 140 height 34
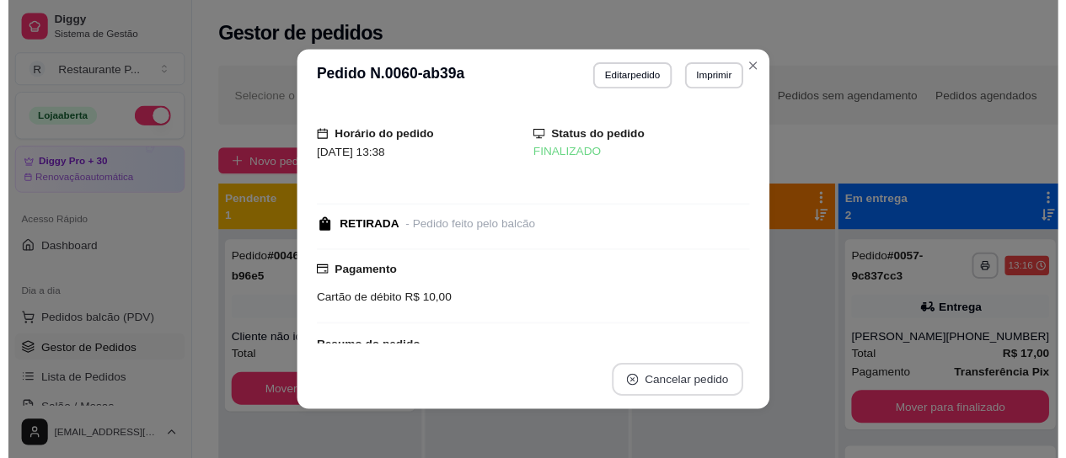
scroll to position [3, 0]
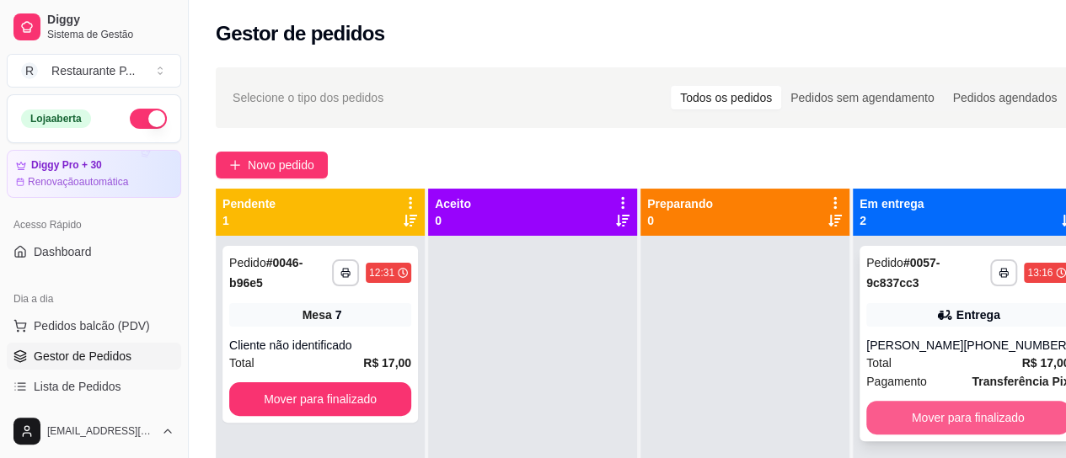
click at [962, 410] on button "Mover para finalizado" at bounding box center [967, 418] width 203 height 34
